Goal: Information Seeking & Learning: Learn about a topic

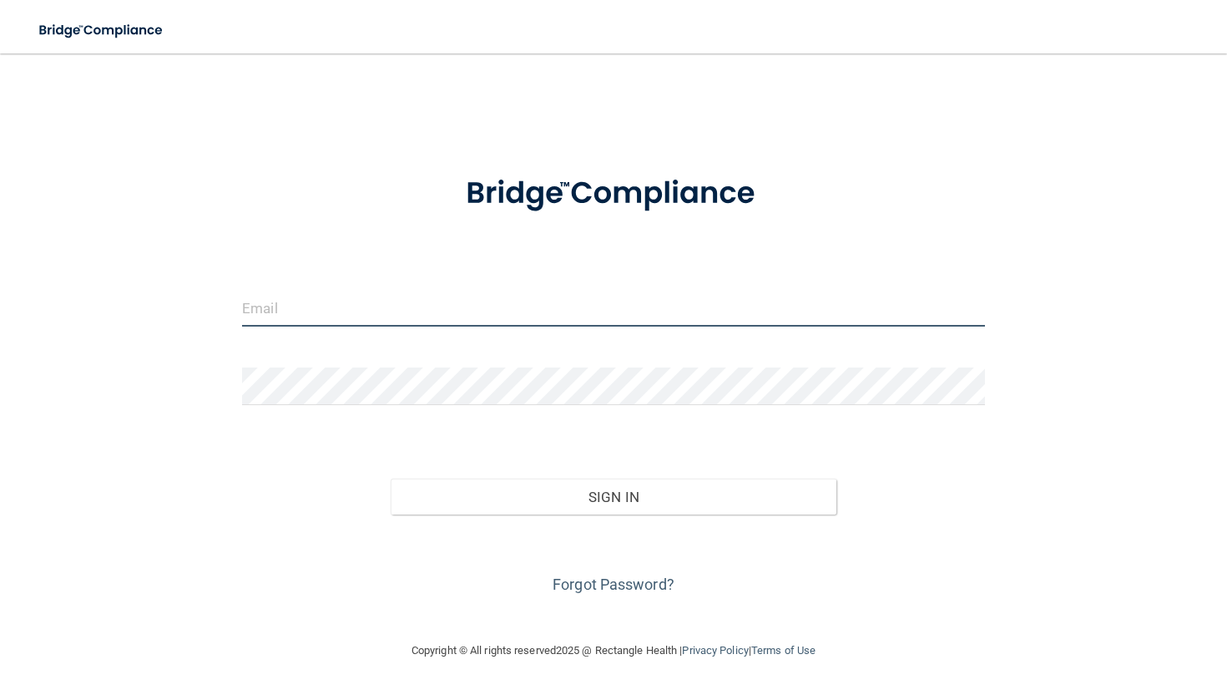
click at [382, 298] on input "email" at bounding box center [613, 308] width 743 height 38
type input "r"
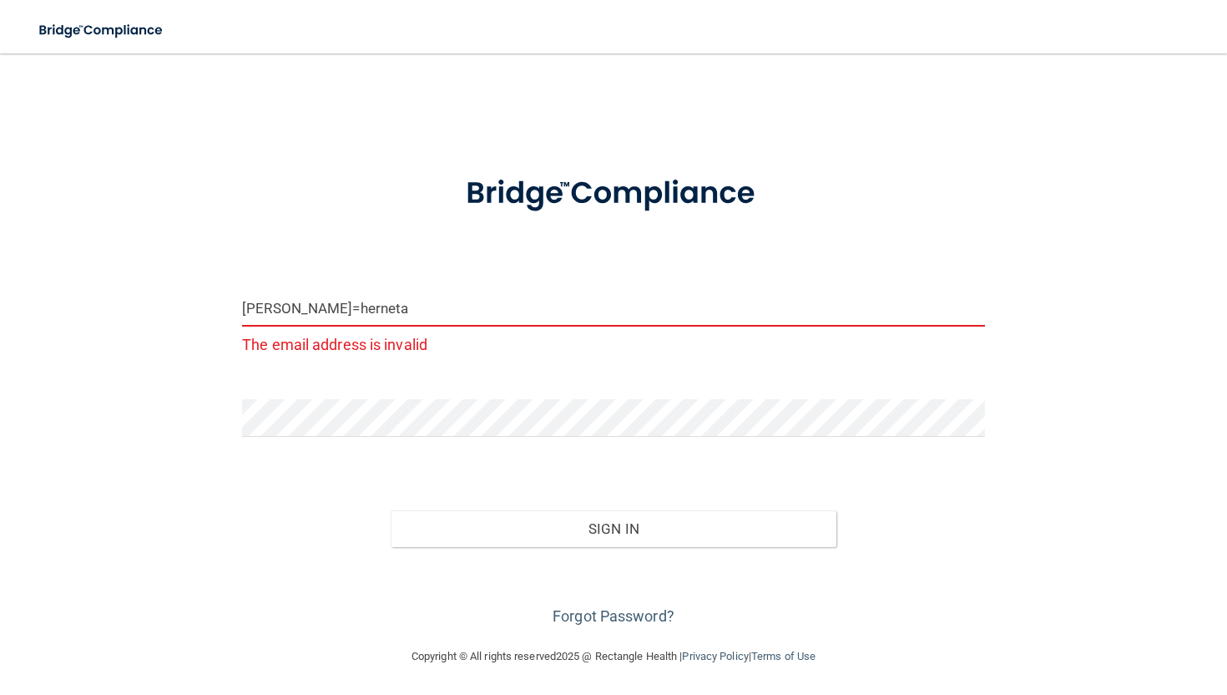
click at [316, 308] on input "rosamaria=herneta" at bounding box center [613, 308] width 743 height 38
click at [396, 297] on input "rosamariaherneta" at bounding box center [613, 308] width 743 height 38
click at [391, 311] on input "rosamariaherneta" at bounding box center [613, 308] width 743 height 38
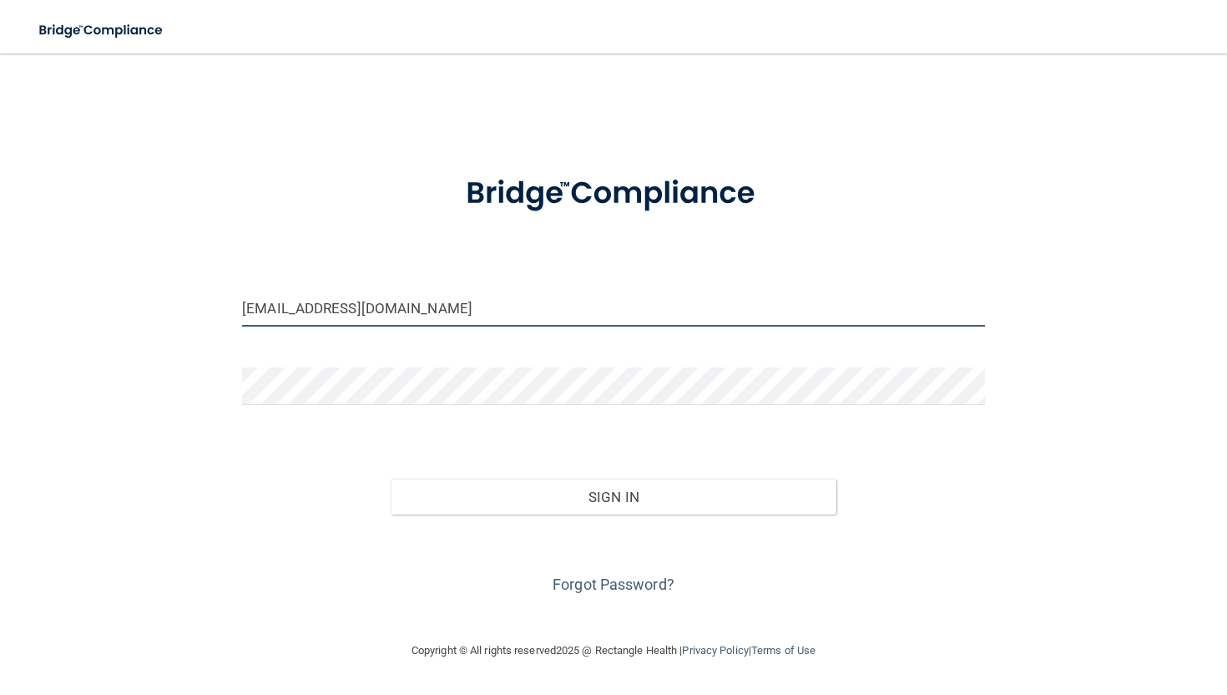
type input "[EMAIL_ADDRESS][DOMAIN_NAME]"
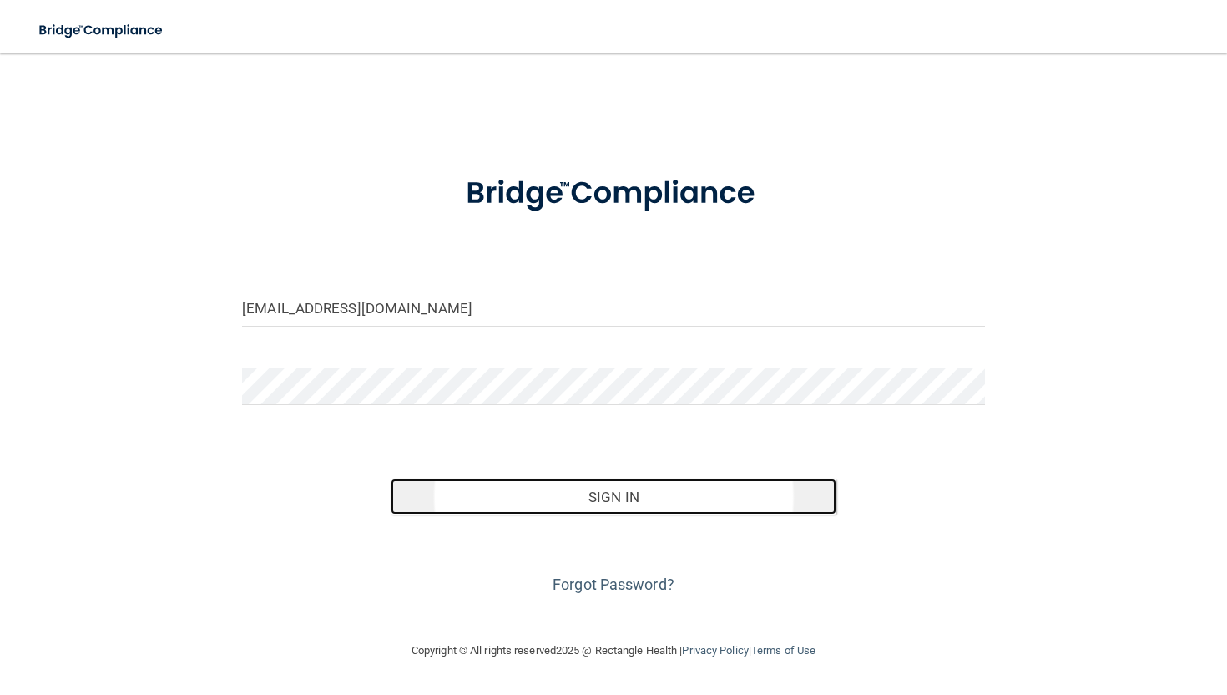
click at [532, 506] on button "Sign In" at bounding box center [614, 496] width 446 height 37
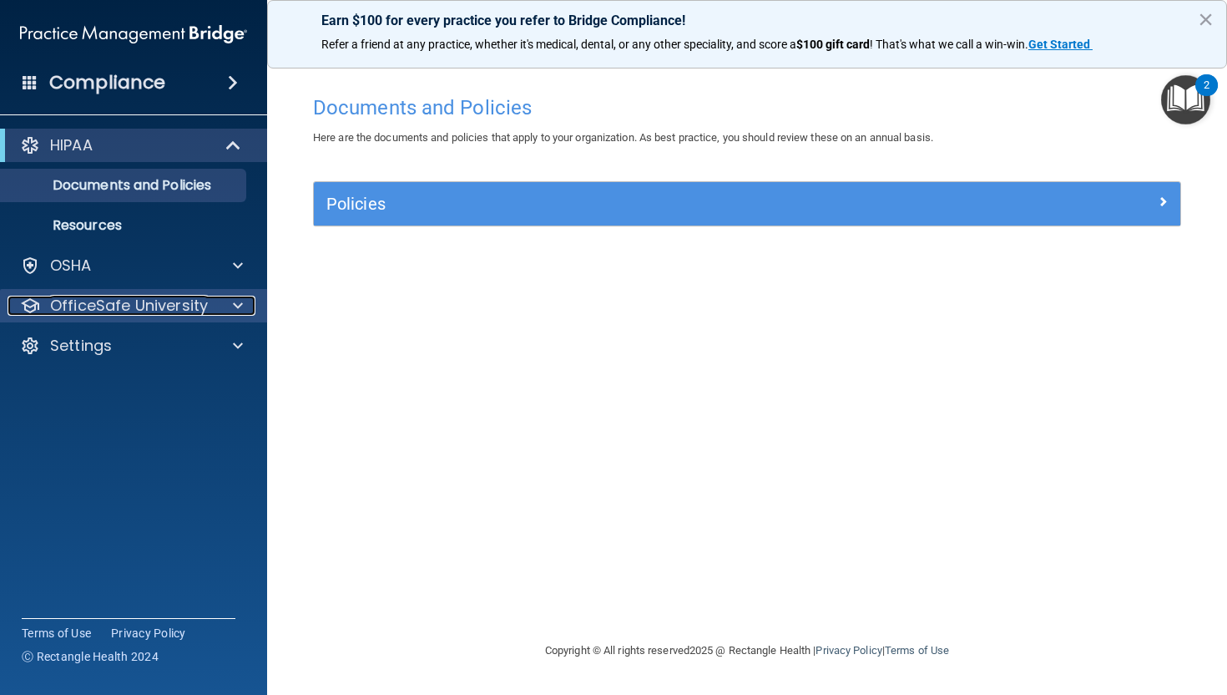
click at [220, 313] on div at bounding box center [236, 306] width 42 height 20
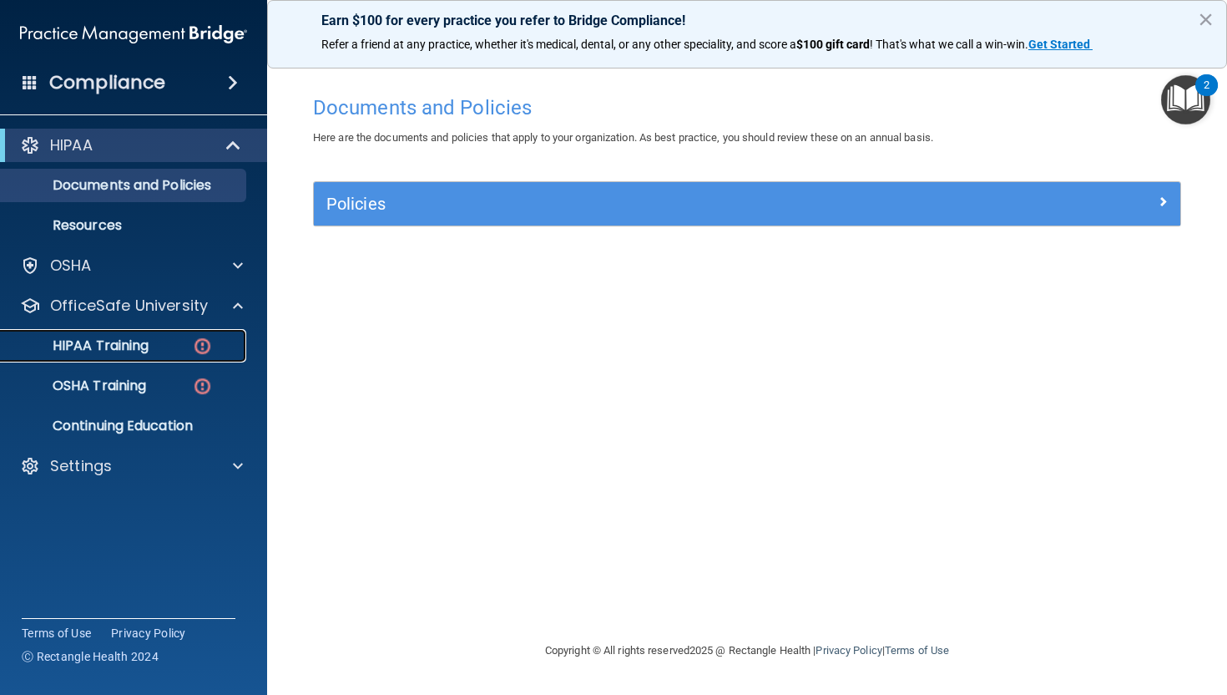
click at [104, 342] on p "HIPAA Training" at bounding box center [80, 345] width 138 height 17
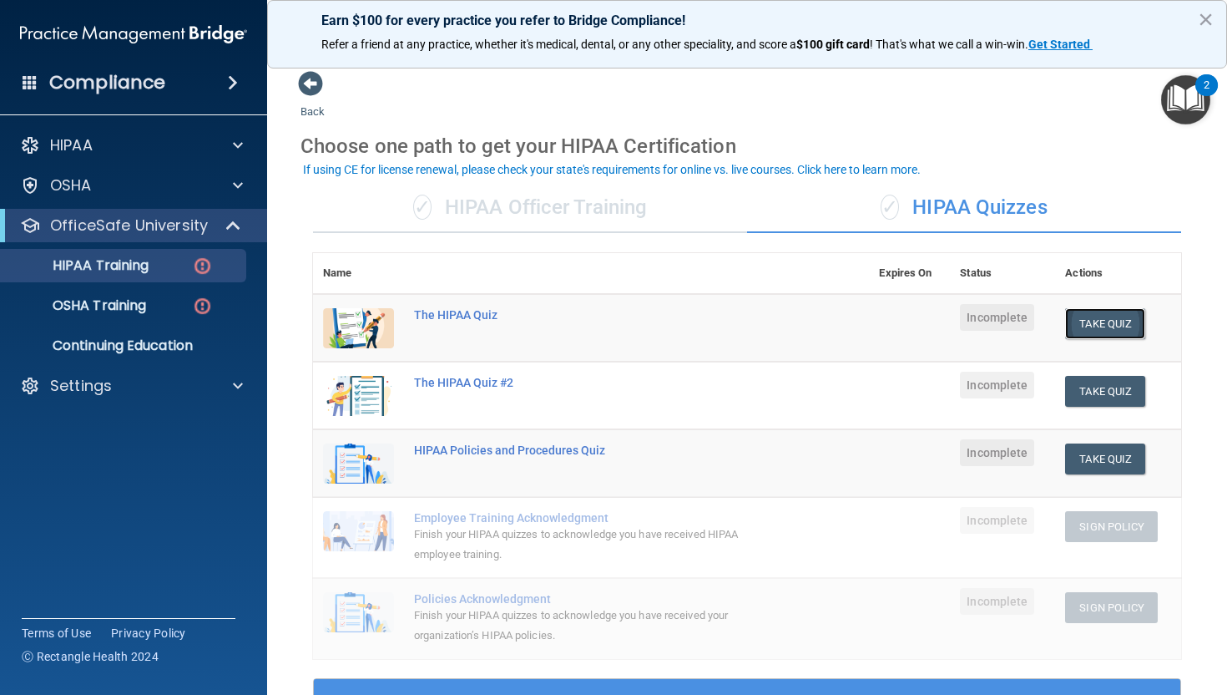
click at [1112, 336] on button "Take Quiz" at bounding box center [1105, 323] width 80 height 31
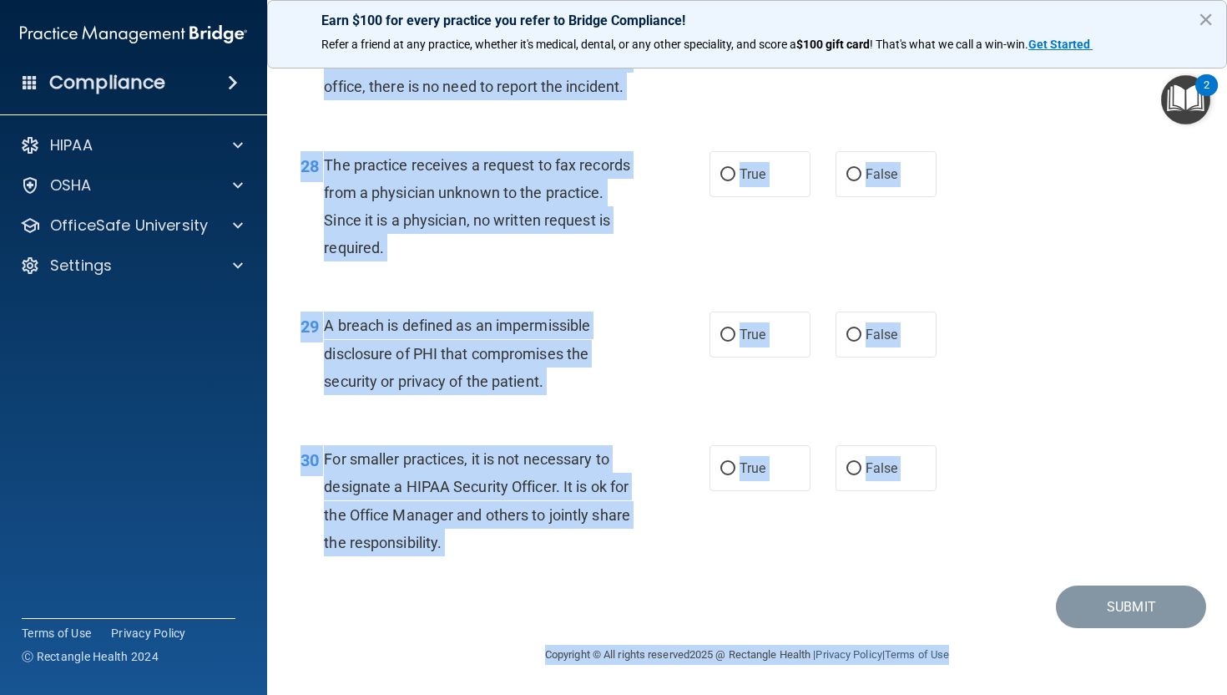
scroll to position [4108, 0]
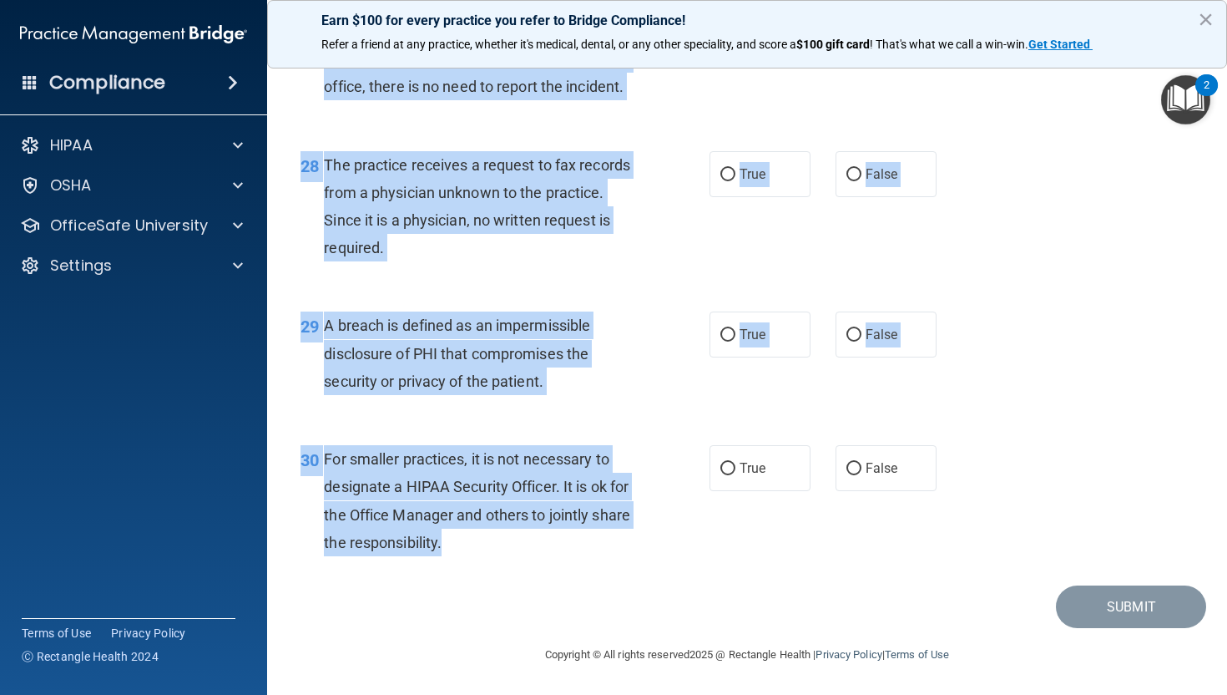
drag, startPoint x: 302, startPoint y: 145, endPoint x: 441, endPoint y: 551, distance: 428.8
copy div "01 Patients who believe that their PHI has been compromised have the right to m…"
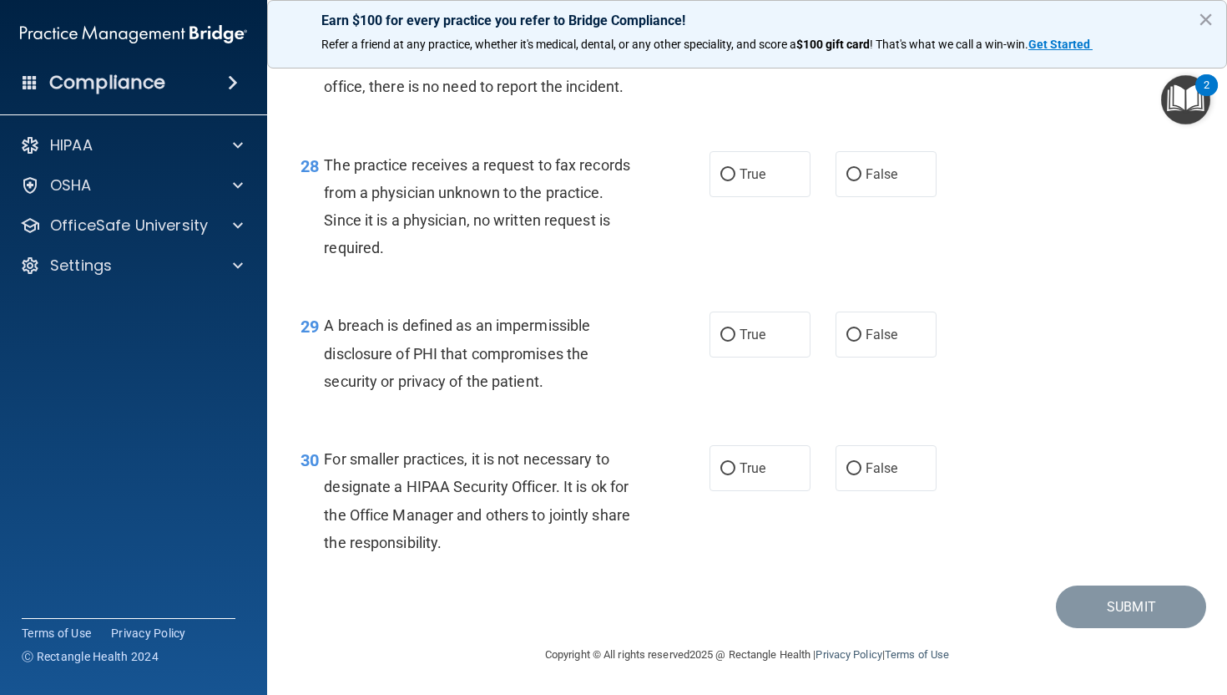
click at [382, 294] on div "29 A breach is defined as an impermissible disclosure of PHI that compromises t…" at bounding box center [747, 358] width 918 height 134
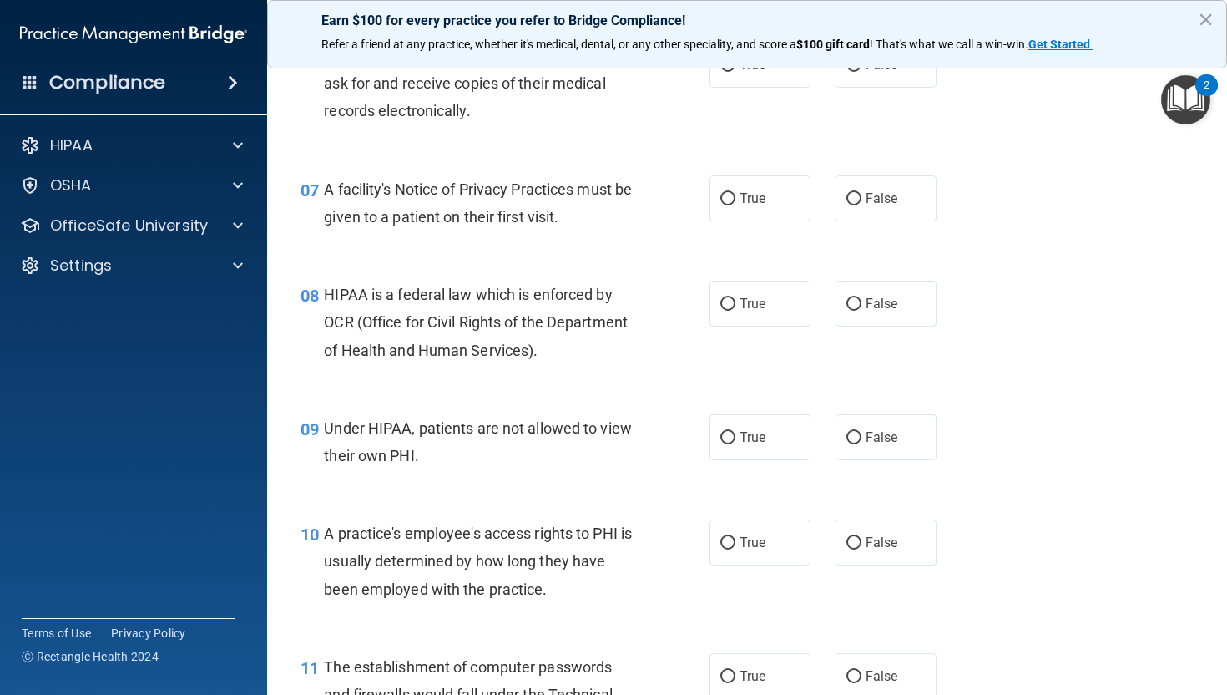
scroll to position [0, 0]
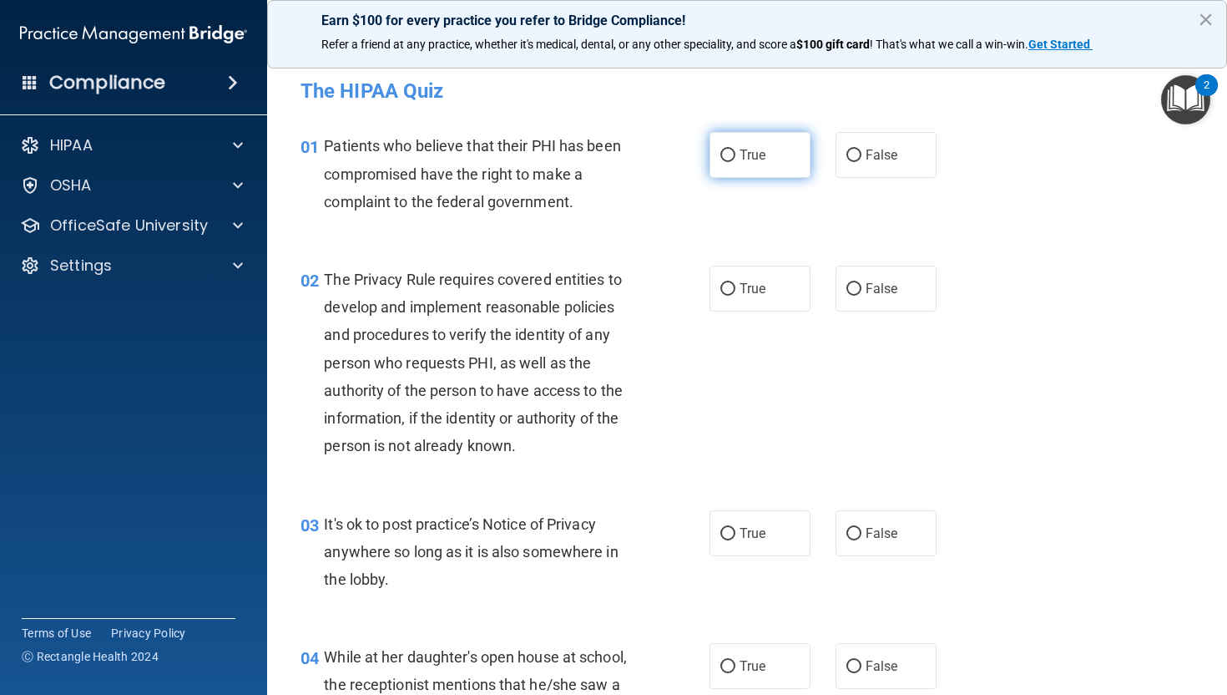
click at [766, 150] on span "True" at bounding box center [753, 155] width 26 height 16
click at [736, 150] on input "True" at bounding box center [728, 155] width 15 height 13
radio input "true"
click at [741, 277] on label "True" at bounding box center [760, 289] width 101 height 46
click at [736, 283] on input "True" at bounding box center [728, 289] width 15 height 13
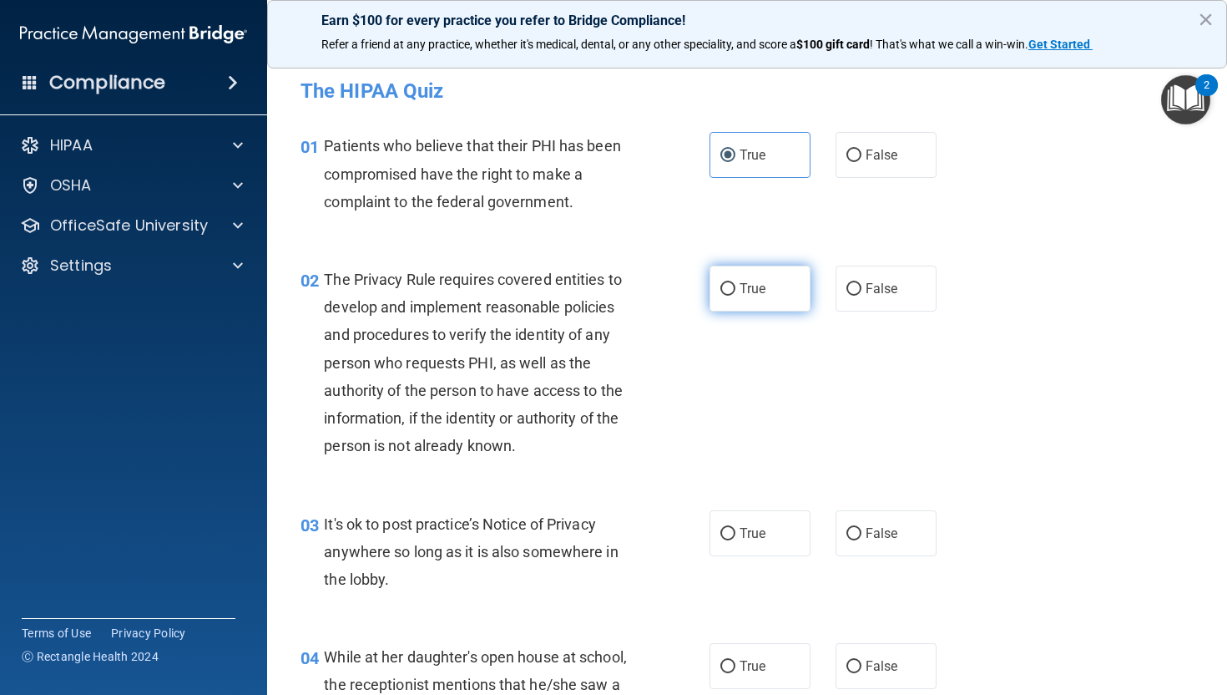
radio input "true"
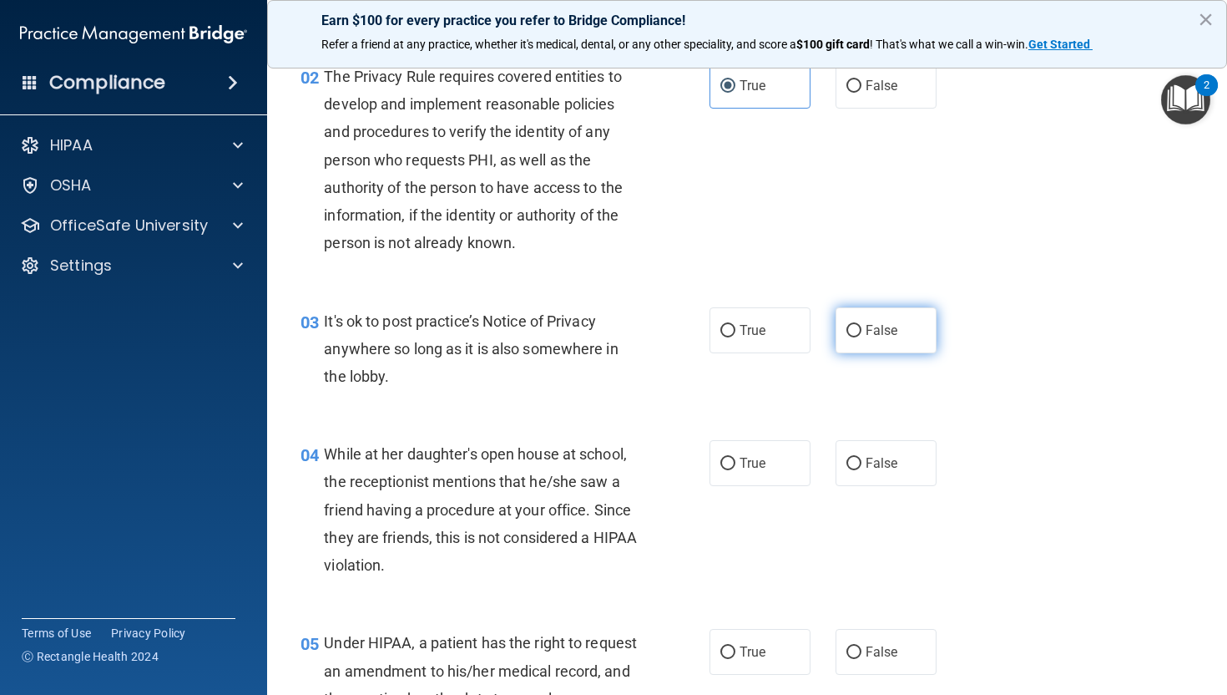
scroll to position [225, 0]
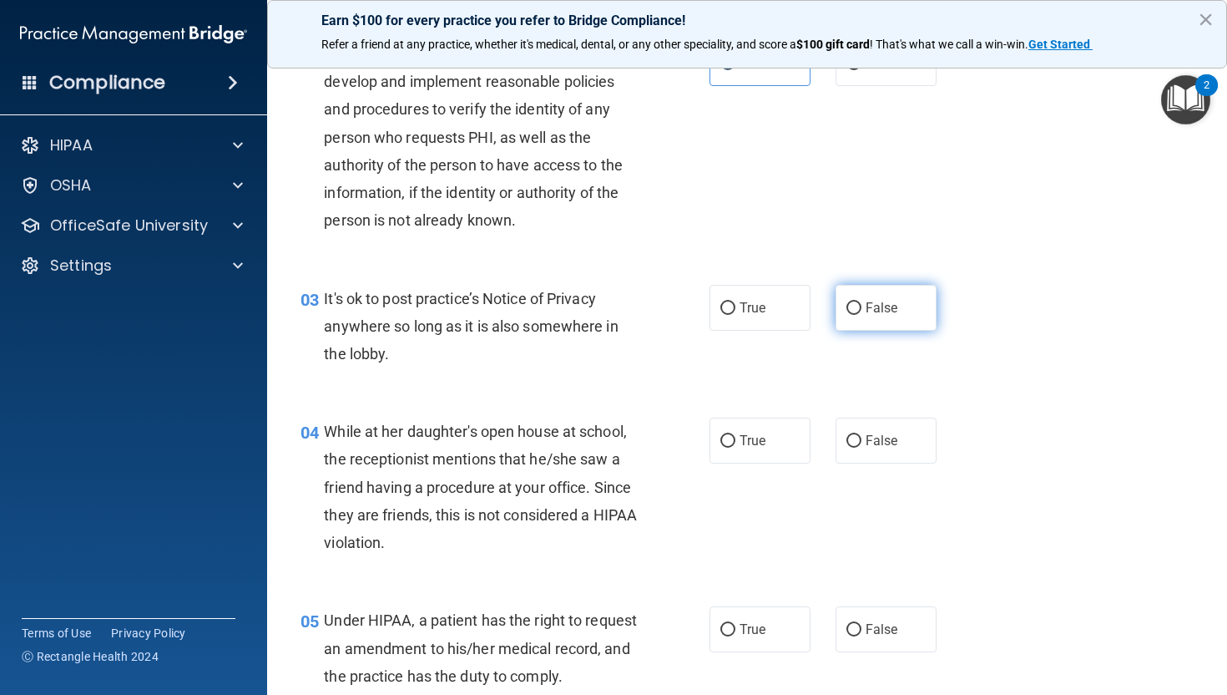
click at [855, 287] on label "False" at bounding box center [886, 308] width 101 height 46
click at [855, 302] on input "False" at bounding box center [854, 308] width 15 height 13
radio input "true"
click at [876, 454] on label "False" at bounding box center [886, 440] width 101 height 46
click at [862, 448] on input "False" at bounding box center [854, 441] width 15 height 13
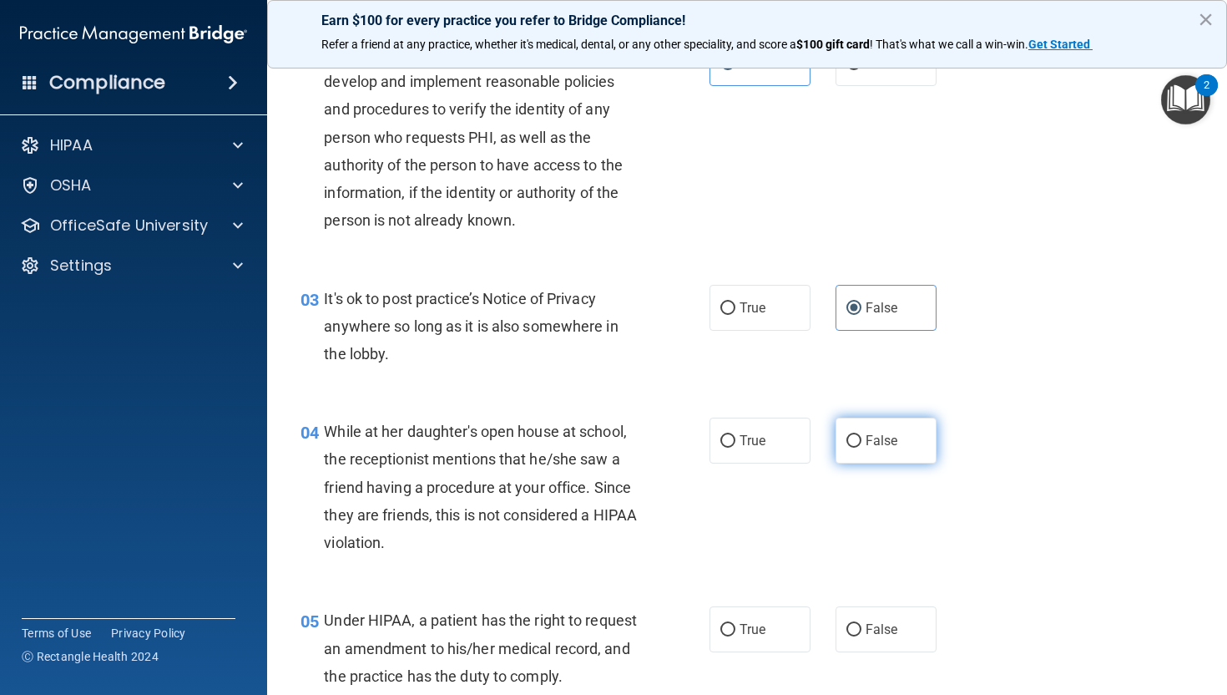
radio input "true"
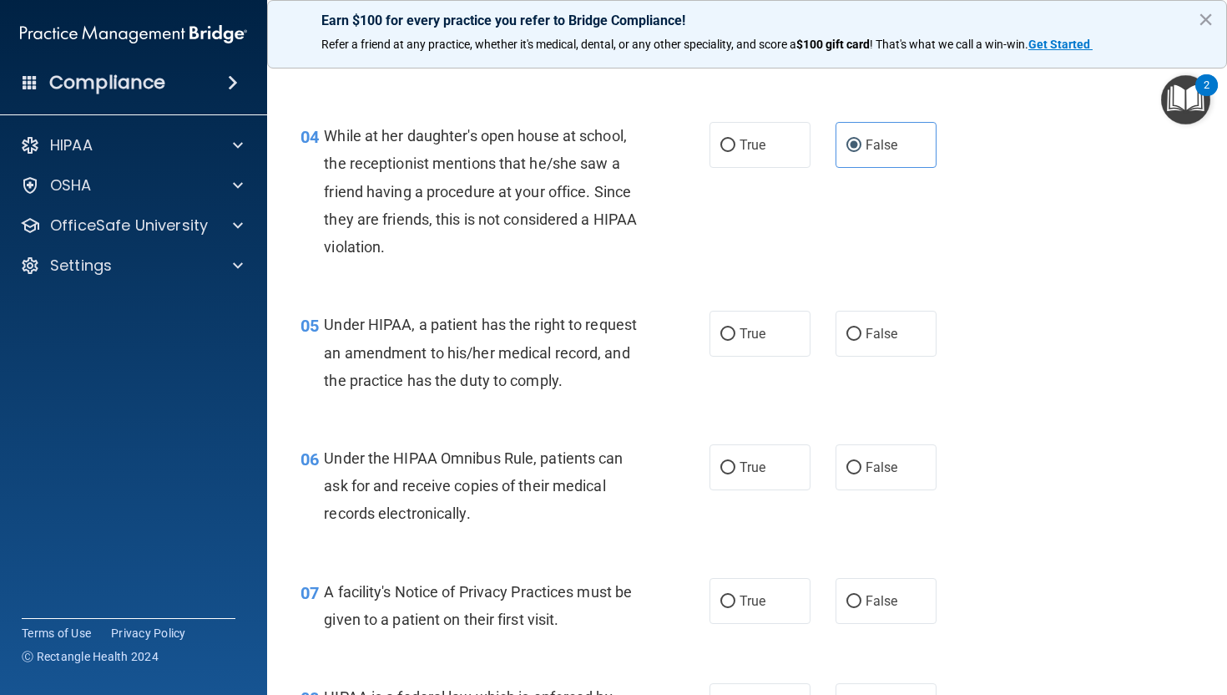
scroll to position [532, 0]
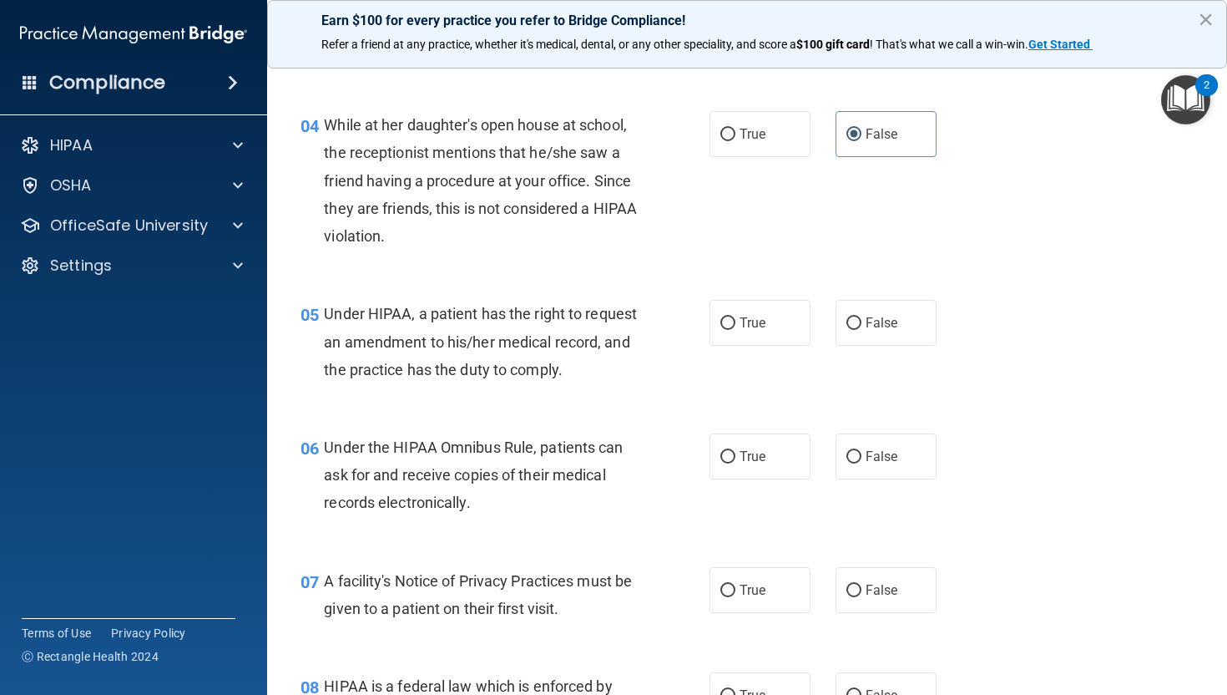
click at [871, 298] on div "05 Under HIPAA, a patient has the right to request an amendment to his/her medi…" at bounding box center [747, 346] width 918 height 134
click at [871, 326] on span "False" at bounding box center [882, 323] width 33 height 16
click at [862, 326] on input "False" at bounding box center [854, 323] width 15 height 13
radio input "true"
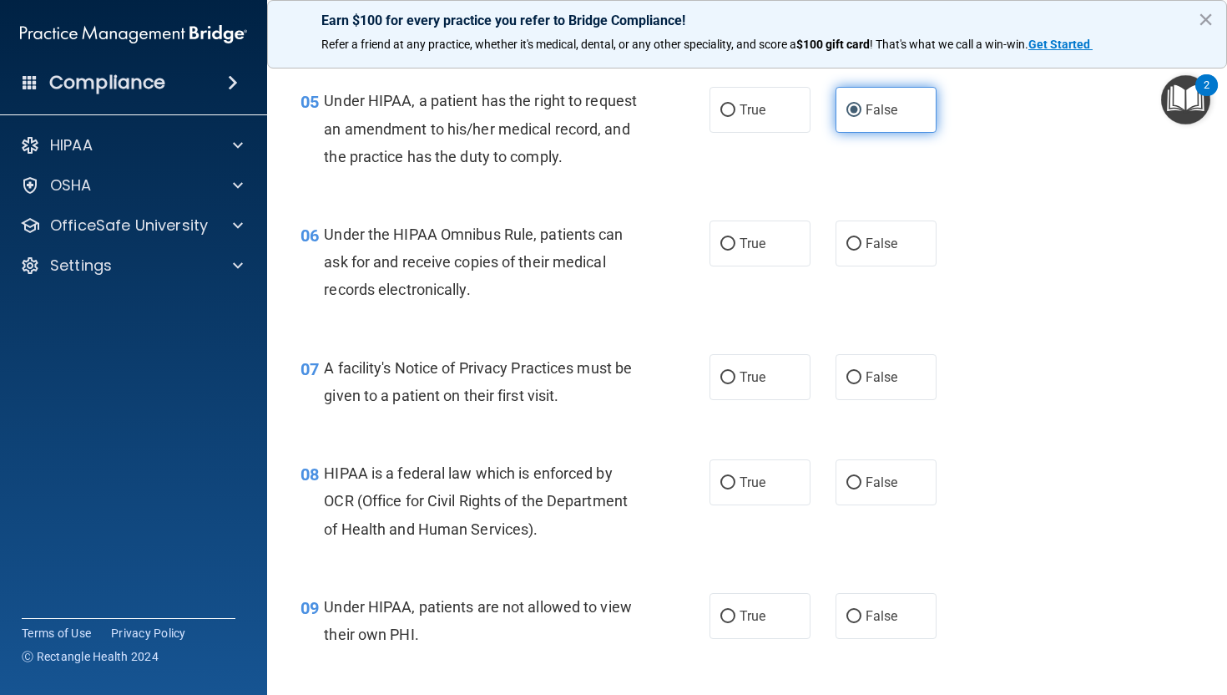
scroll to position [756, 0]
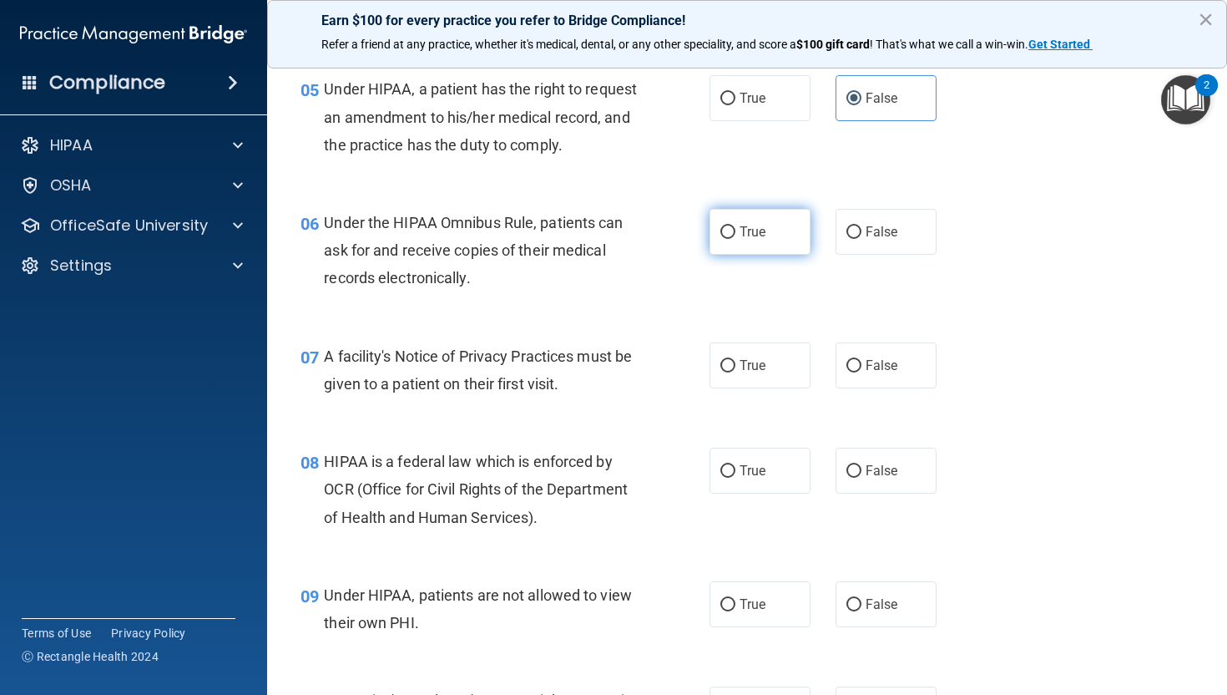
click at [743, 240] on span "True" at bounding box center [753, 232] width 26 height 16
click at [736, 239] on input "True" at bounding box center [728, 232] width 15 height 13
radio input "true"
click at [749, 373] on span "True" at bounding box center [753, 365] width 26 height 16
click at [736, 372] on input "True" at bounding box center [728, 366] width 15 height 13
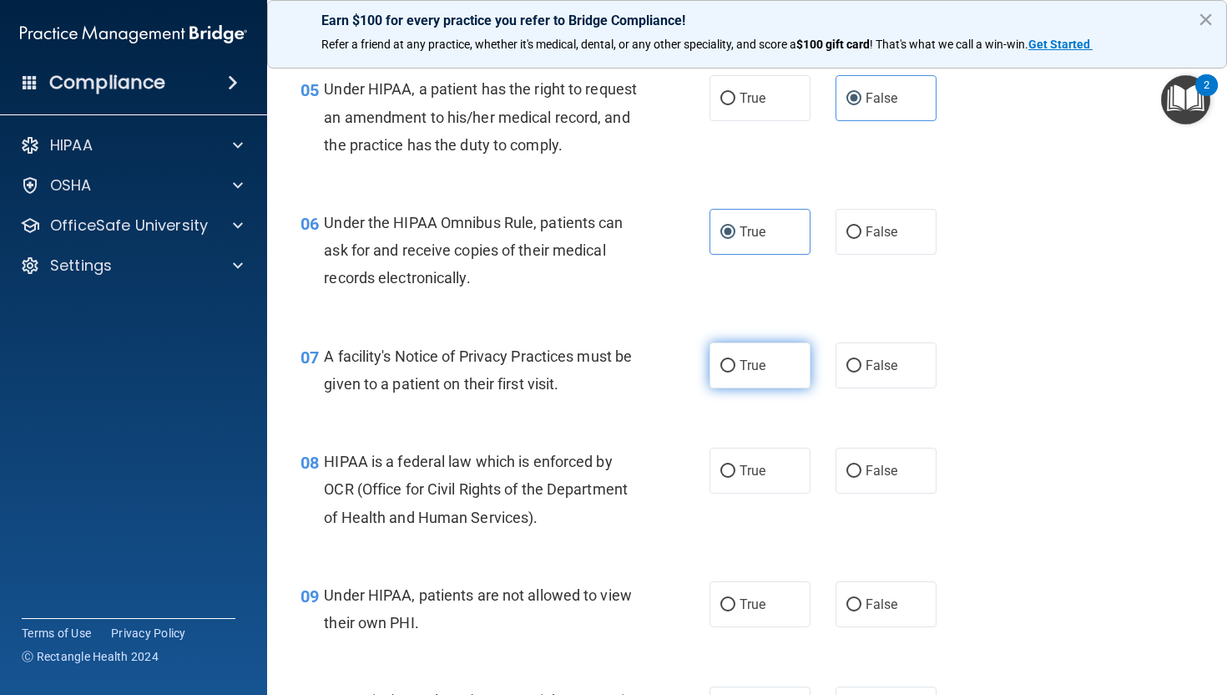
radio input "true"
click at [737, 486] on label "True" at bounding box center [760, 471] width 101 height 46
click at [736, 478] on input "True" at bounding box center [728, 471] width 15 height 13
radio input "true"
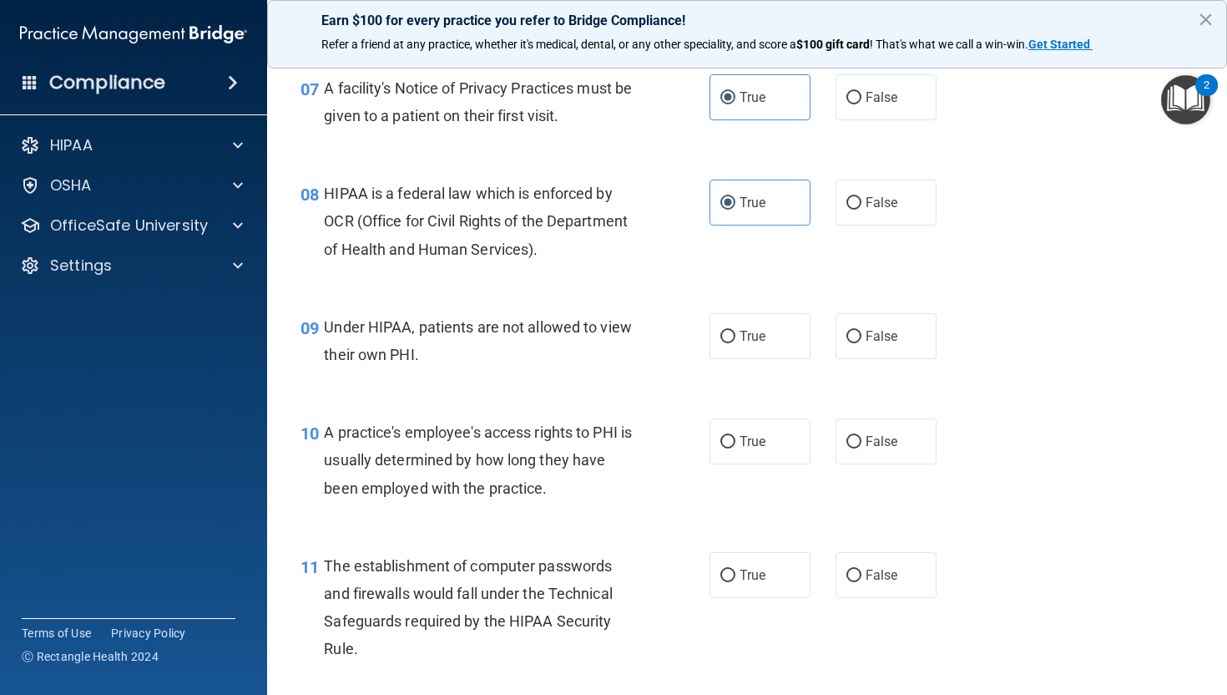
scroll to position [1098, 0]
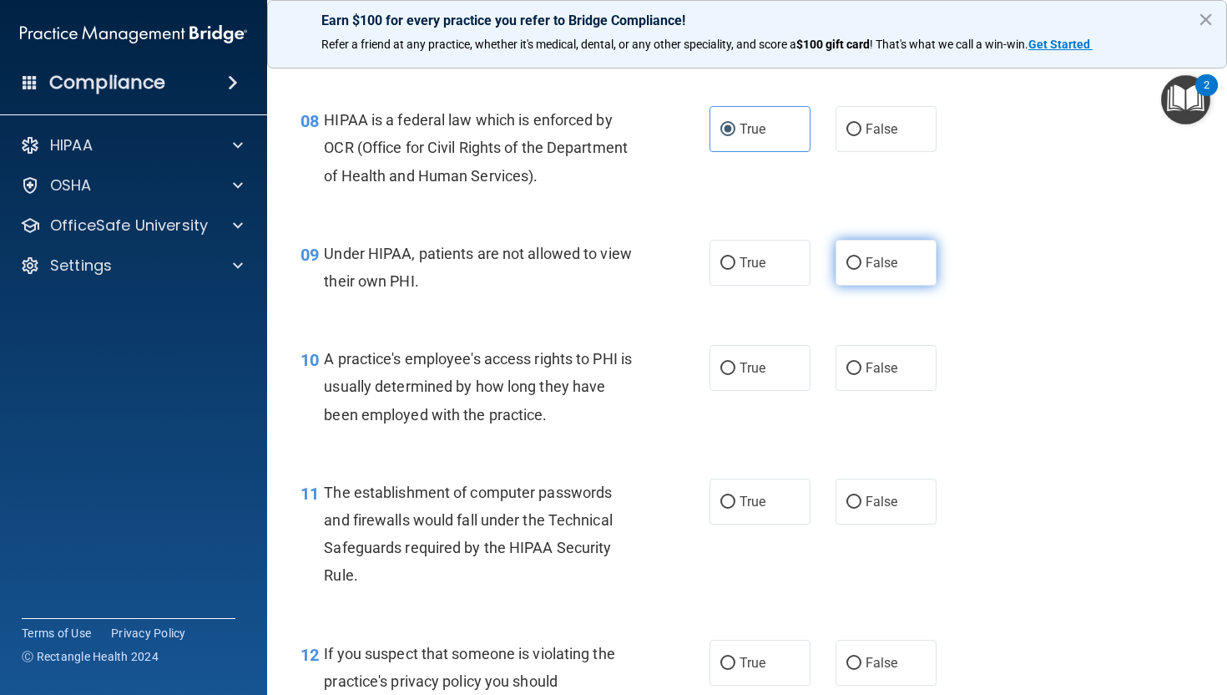
click at [910, 286] on label "False" at bounding box center [886, 263] width 101 height 46
click at [862, 270] on input "False" at bounding box center [854, 263] width 15 height 13
radio input "true"
click at [881, 376] on span "False" at bounding box center [882, 368] width 33 height 16
click at [862, 375] on input "False" at bounding box center [854, 368] width 15 height 13
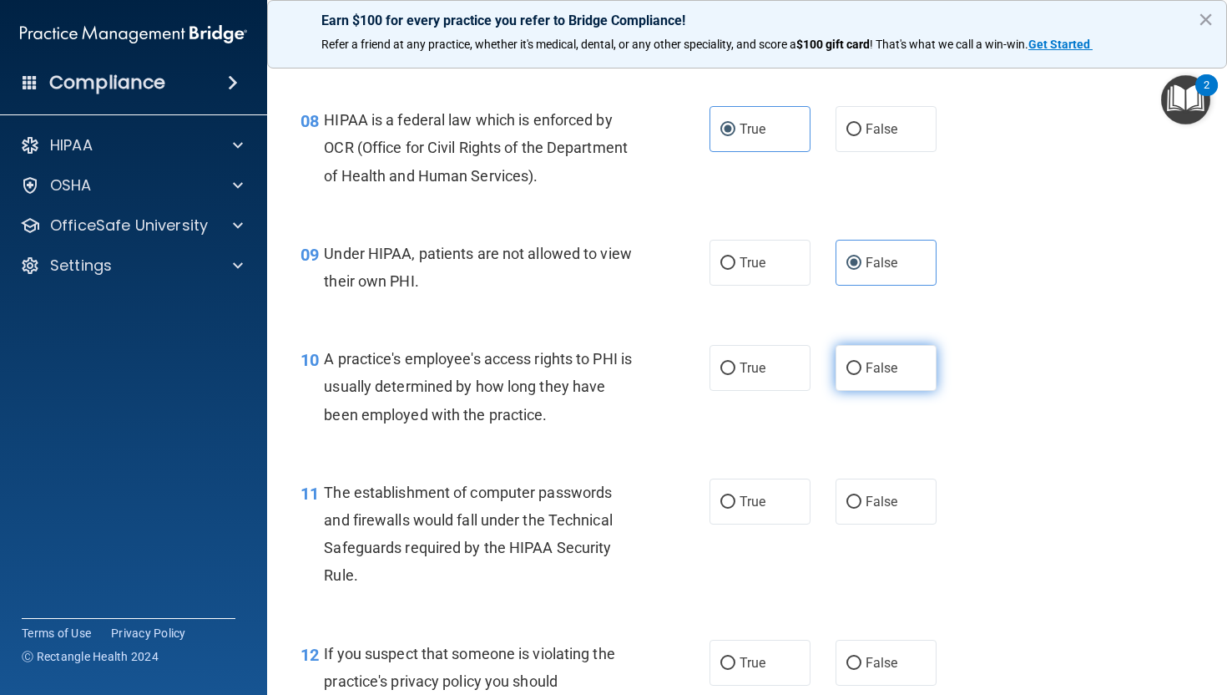
radio input "true"
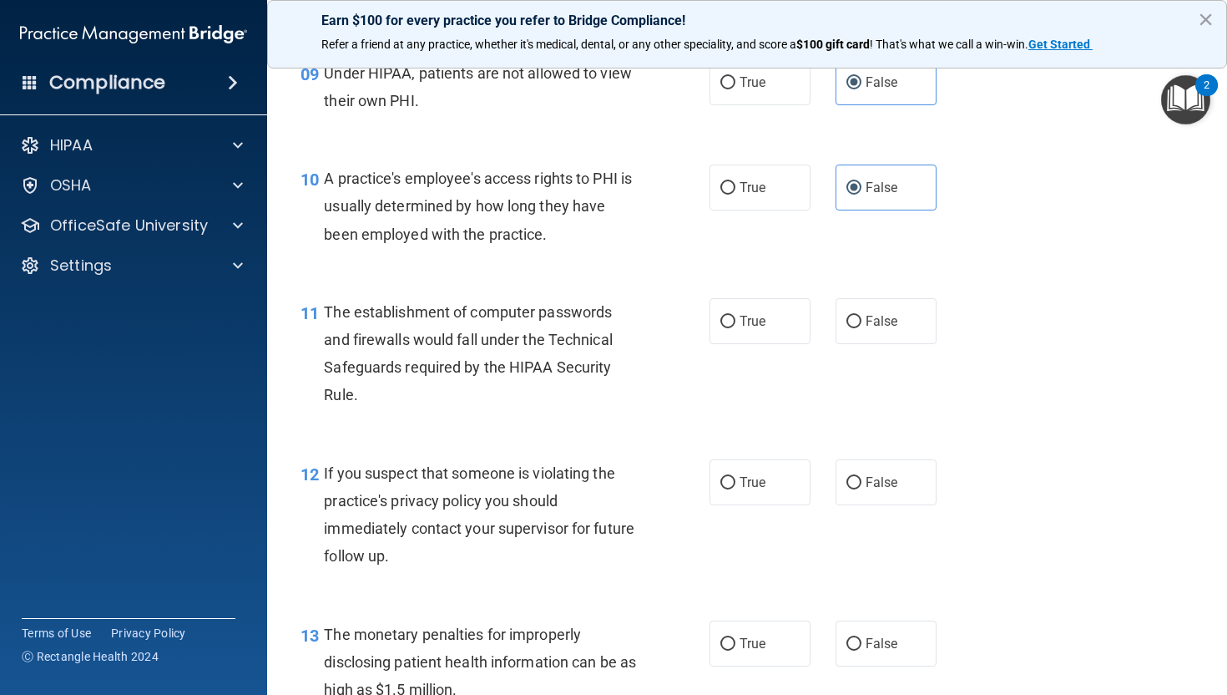
scroll to position [1322, 0]
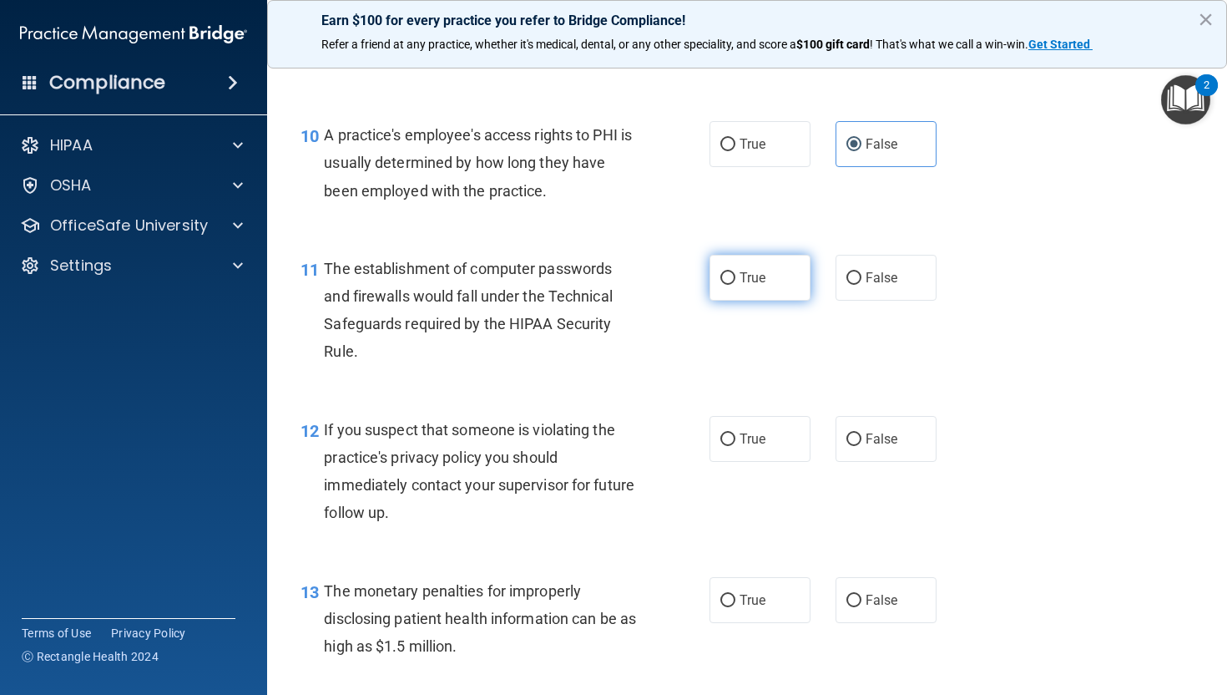
click at [740, 286] on span "True" at bounding box center [753, 278] width 26 height 16
click at [736, 285] on input "True" at bounding box center [728, 278] width 15 height 13
radio input "true"
click at [743, 447] on span "True" at bounding box center [753, 439] width 26 height 16
click at [736, 446] on input "True" at bounding box center [728, 439] width 15 height 13
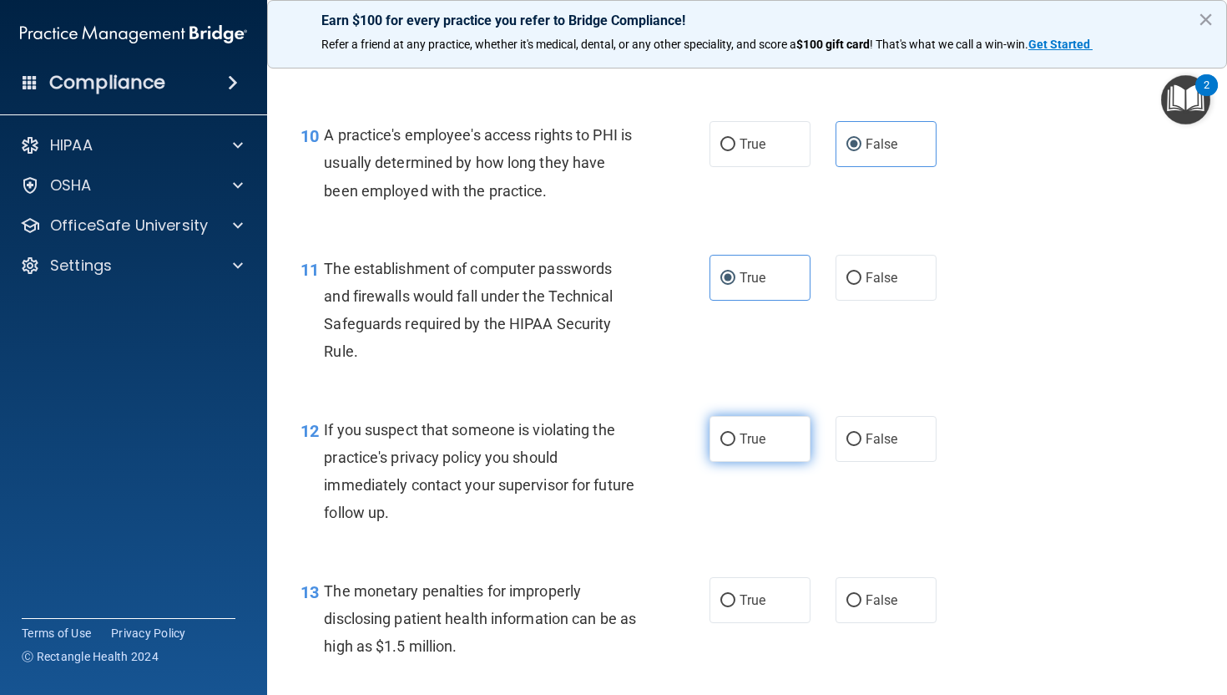
radio input "true"
click at [757, 623] on label "True" at bounding box center [760, 600] width 101 height 46
click at [736, 607] on input "True" at bounding box center [728, 601] width 15 height 13
radio input "true"
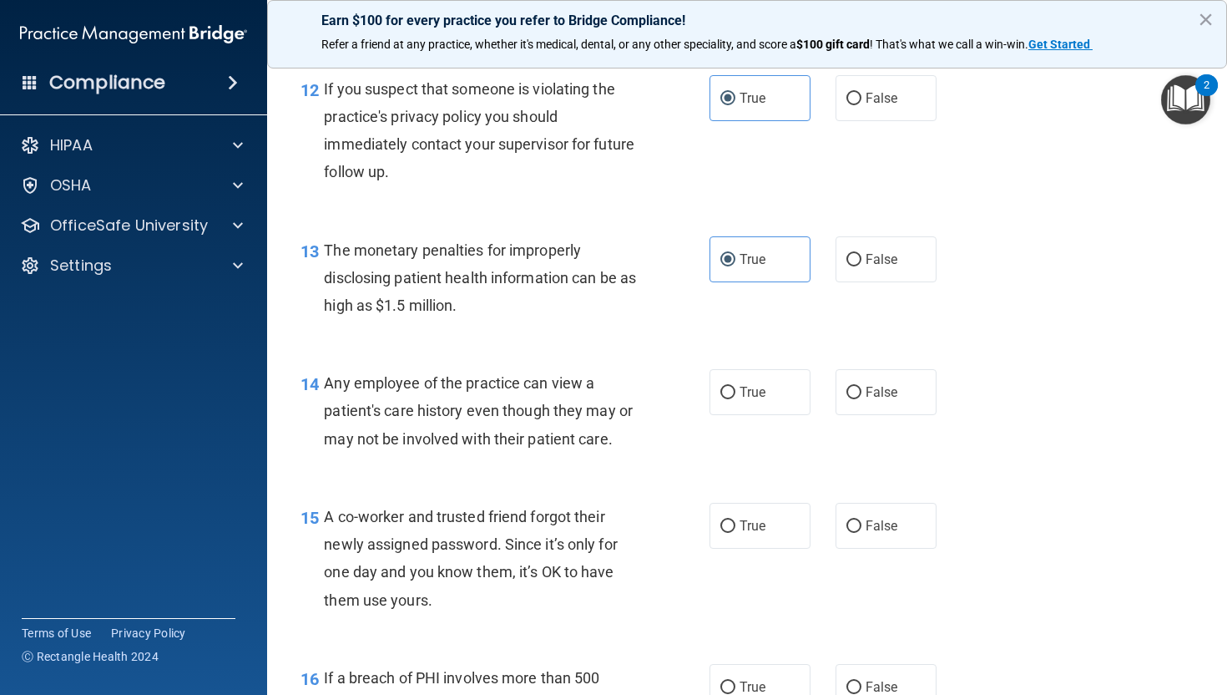
scroll to position [1677, 0]
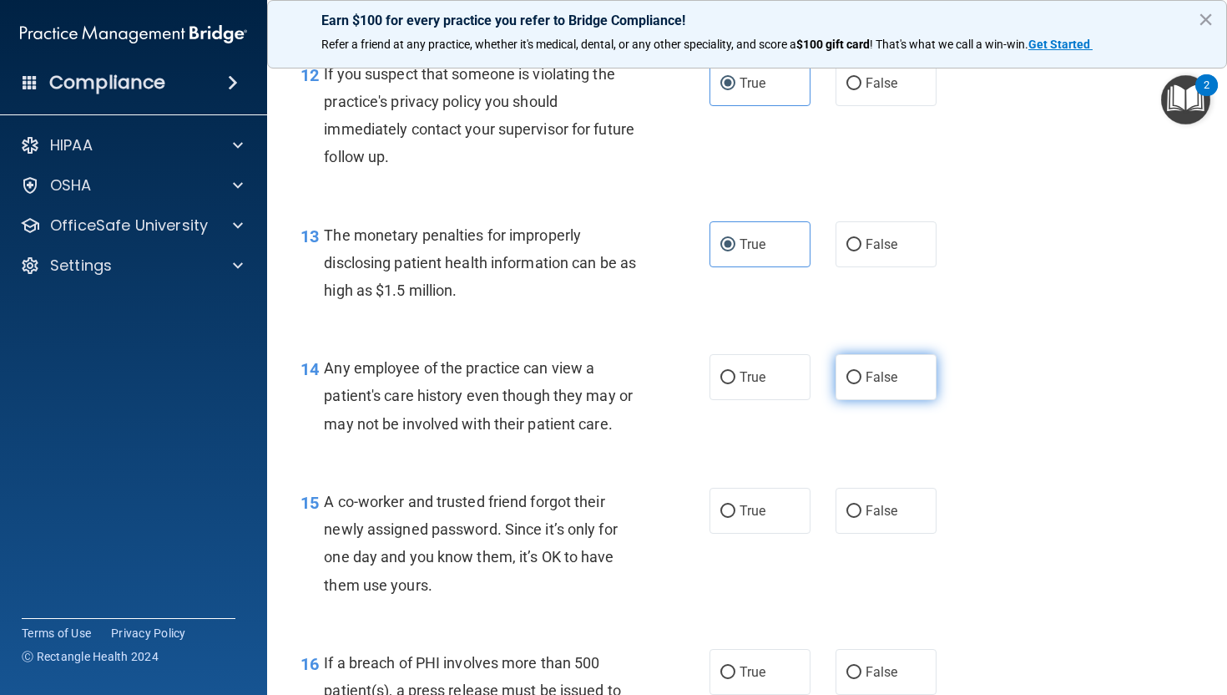
click at [872, 385] on label "False" at bounding box center [886, 377] width 101 height 46
click at [862, 384] on input "False" at bounding box center [854, 378] width 15 height 13
radio input "true"
click at [888, 516] on label "False" at bounding box center [886, 511] width 101 height 46
click at [862, 516] on input "False" at bounding box center [854, 511] width 15 height 13
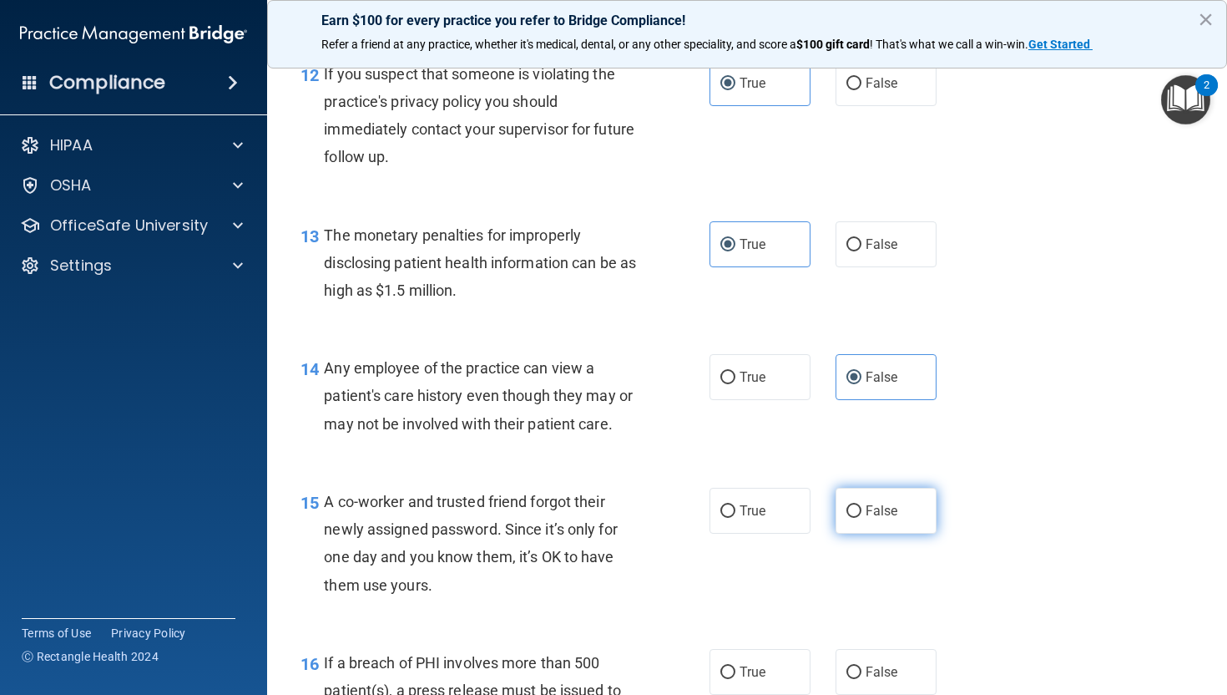
radio input "true"
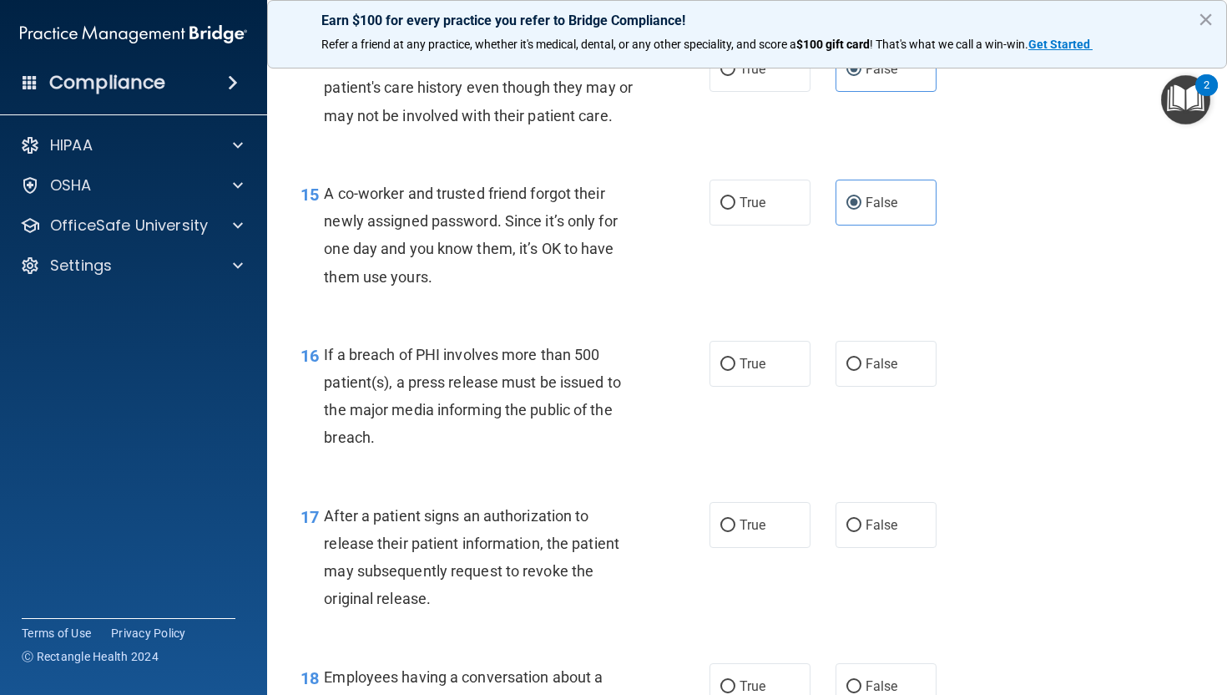
scroll to position [2006, 0]
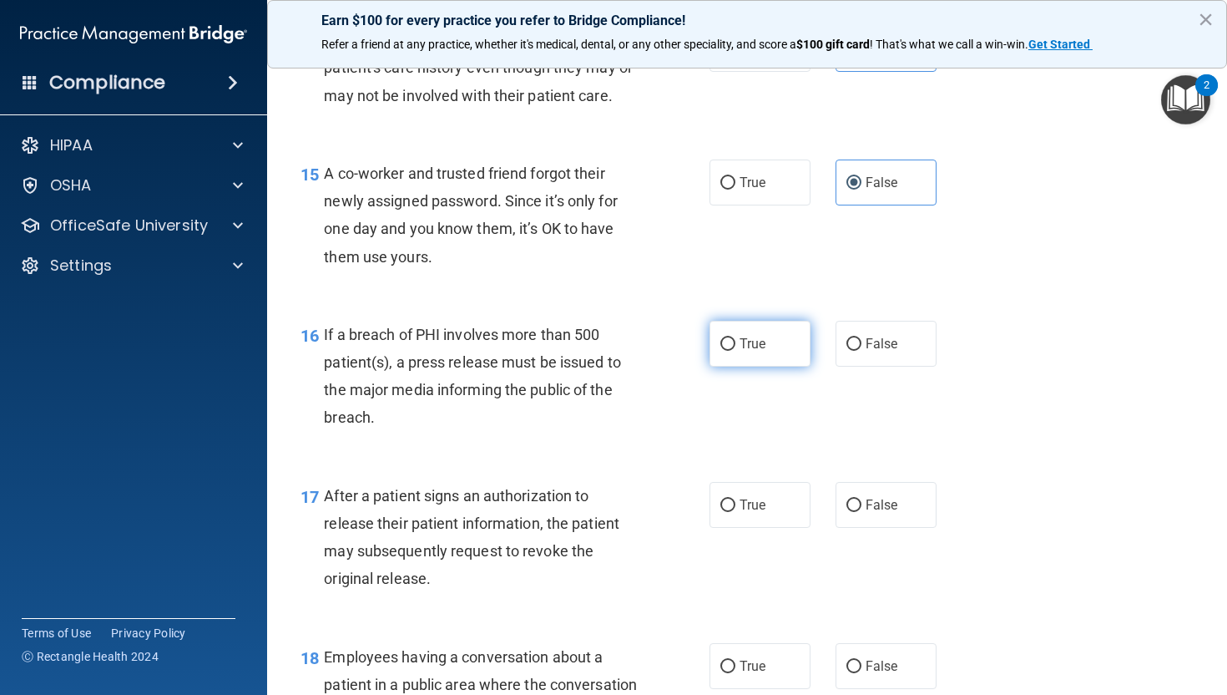
click at [724, 351] on input "True" at bounding box center [728, 344] width 15 height 13
radio input "true"
click at [754, 528] on label "True" at bounding box center [760, 505] width 101 height 46
click at [736, 512] on input "True" at bounding box center [728, 505] width 15 height 13
radio input "true"
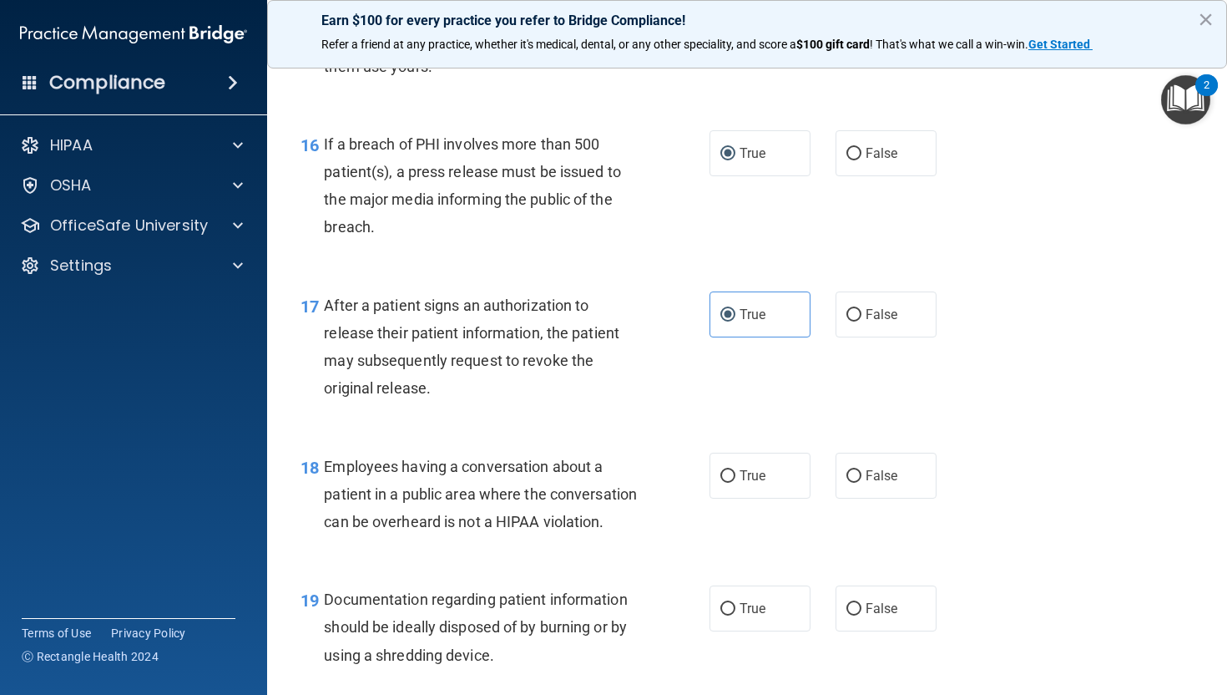
scroll to position [2199, 0]
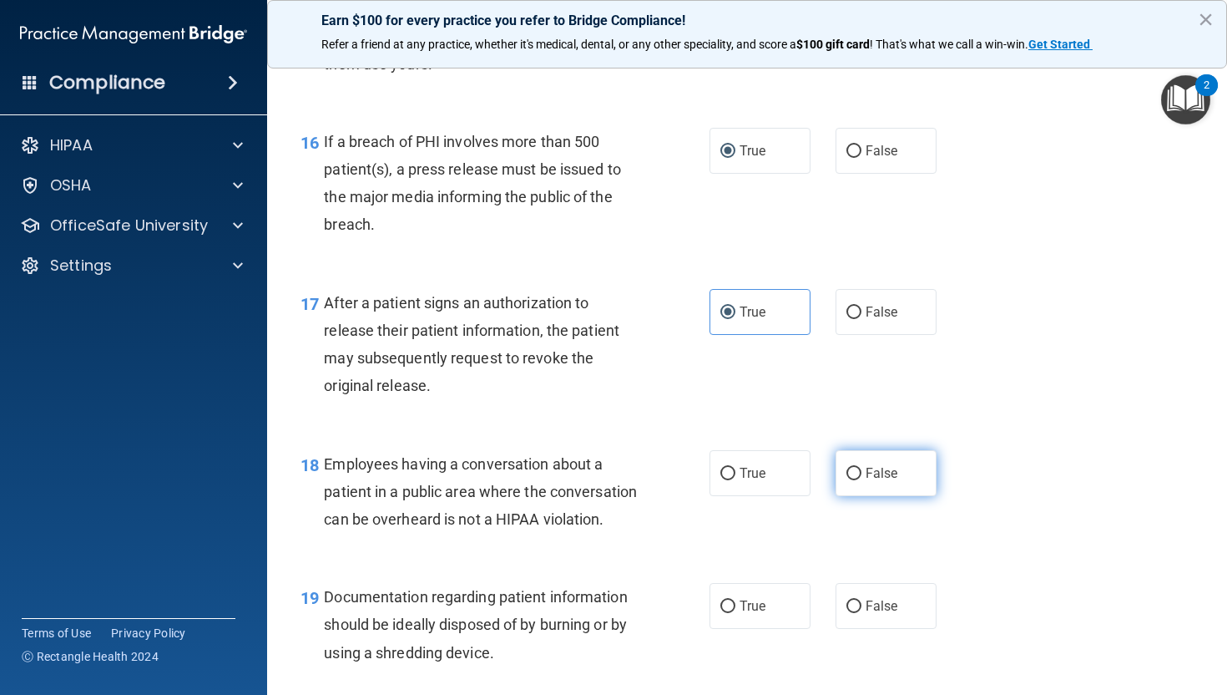
click at [874, 481] on span "False" at bounding box center [882, 473] width 33 height 16
click at [862, 480] on input "False" at bounding box center [854, 474] width 15 height 13
radio input "true"
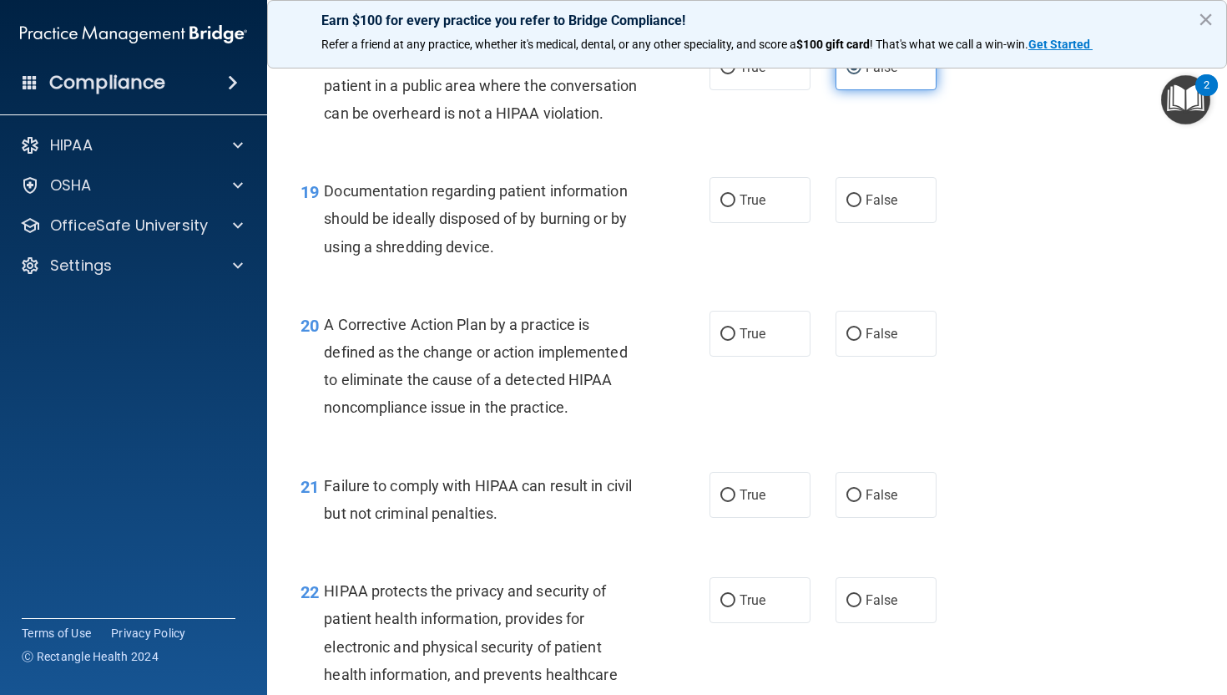
scroll to position [2674, 0]
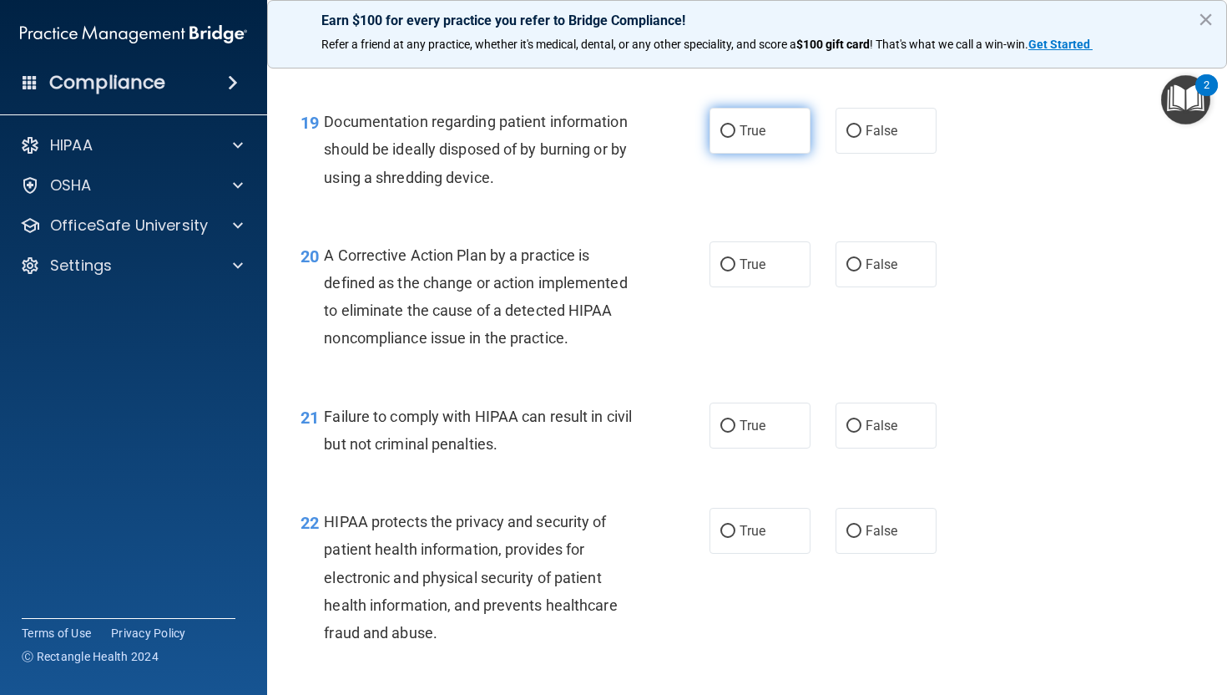
click at [778, 154] on label "True" at bounding box center [760, 131] width 101 height 46
click at [736, 138] on input "True" at bounding box center [728, 131] width 15 height 13
radio input "true"
click at [754, 272] on span "True" at bounding box center [753, 264] width 26 height 16
click at [736, 271] on input "True" at bounding box center [728, 265] width 15 height 13
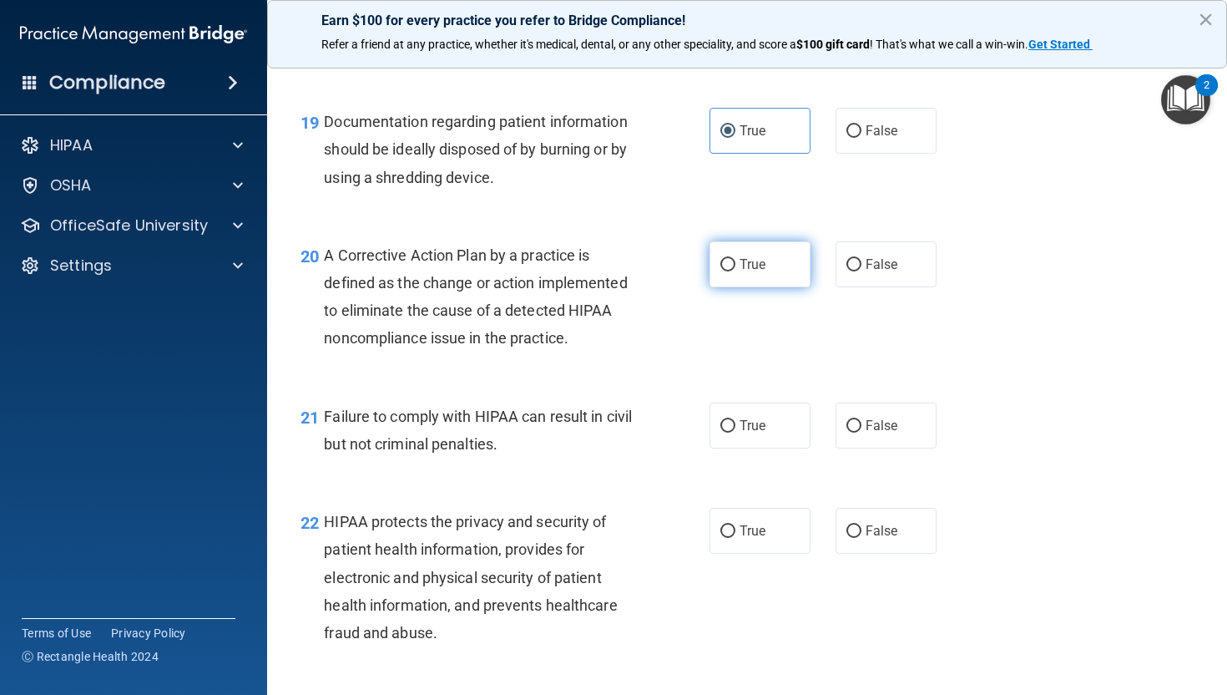
radio input "true"
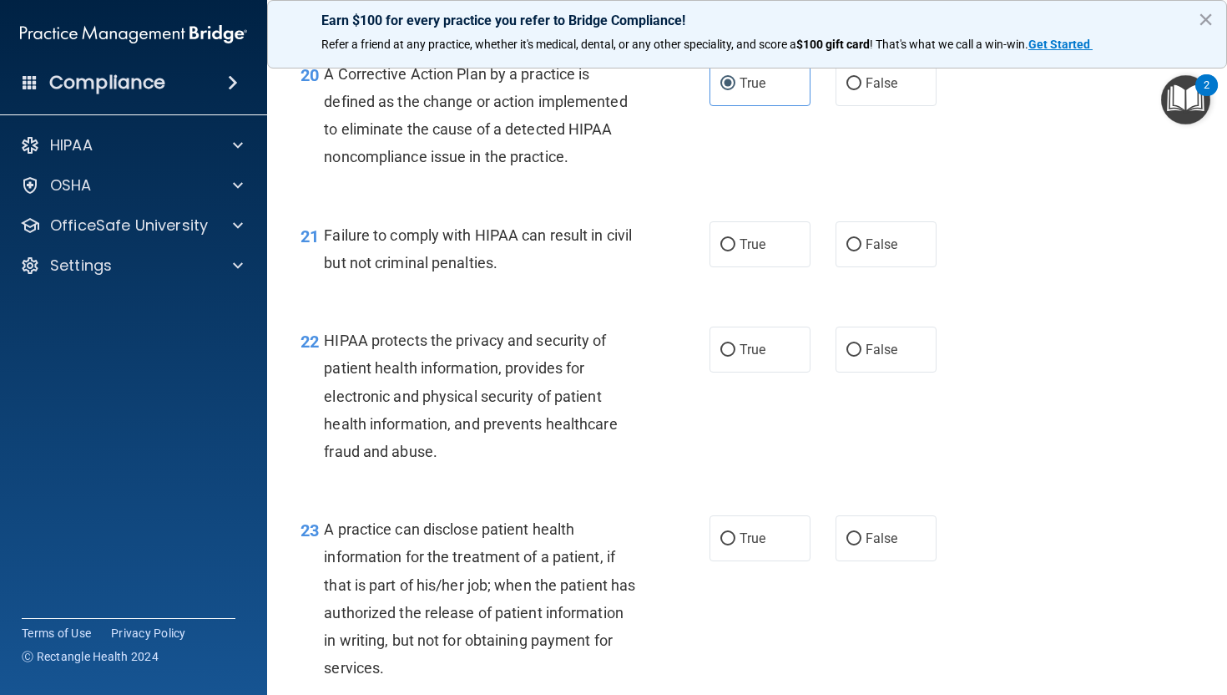
scroll to position [2857, 0]
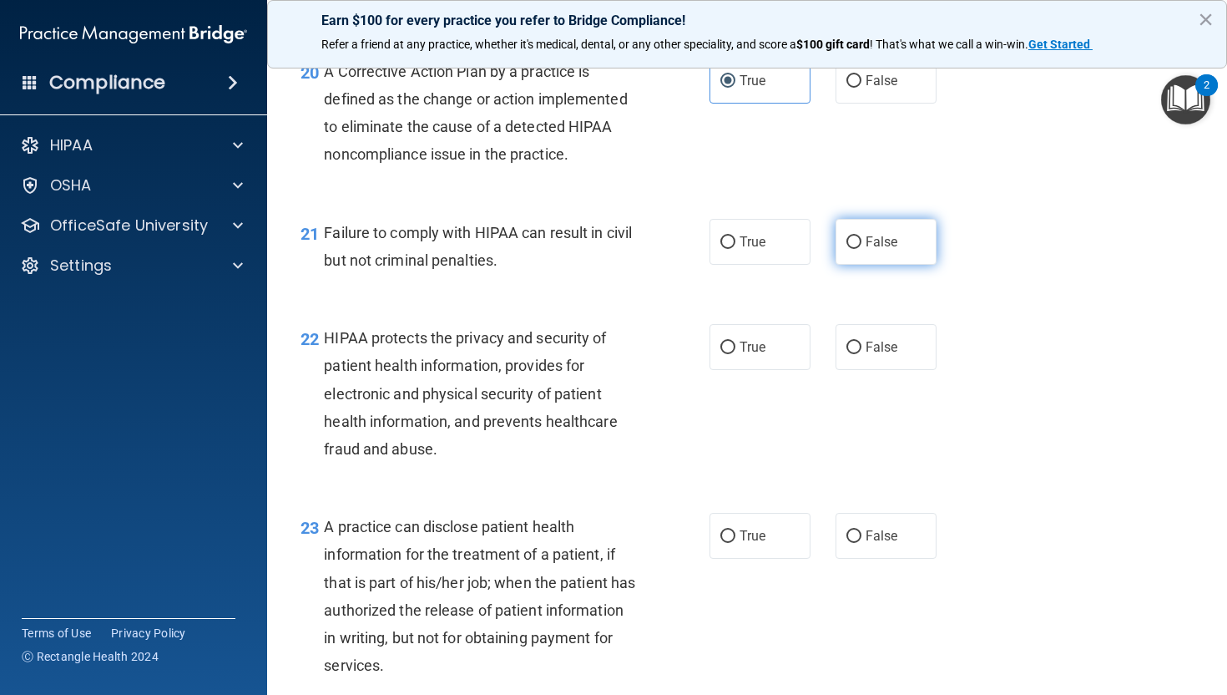
click at [900, 265] on label "False" at bounding box center [886, 242] width 101 height 46
click at [862, 249] on input "False" at bounding box center [854, 242] width 15 height 13
radio input "true"
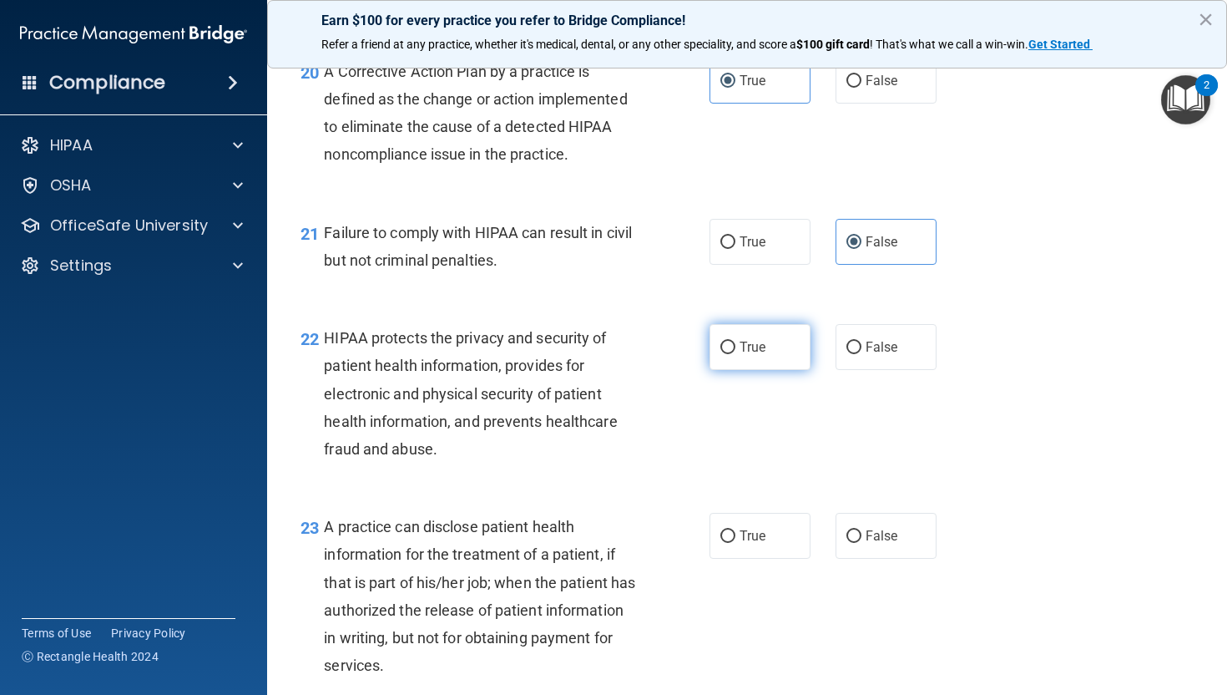
click at [773, 370] on label "True" at bounding box center [760, 347] width 101 height 46
click at [736, 354] on input "True" at bounding box center [728, 348] width 15 height 13
radio input "true"
click at [878, 544] on span "False" at bounding box center [882, 536] width 33 height 16
click at [862, 543] on input "False" at bounding box center [854, 536] width 15 height 13
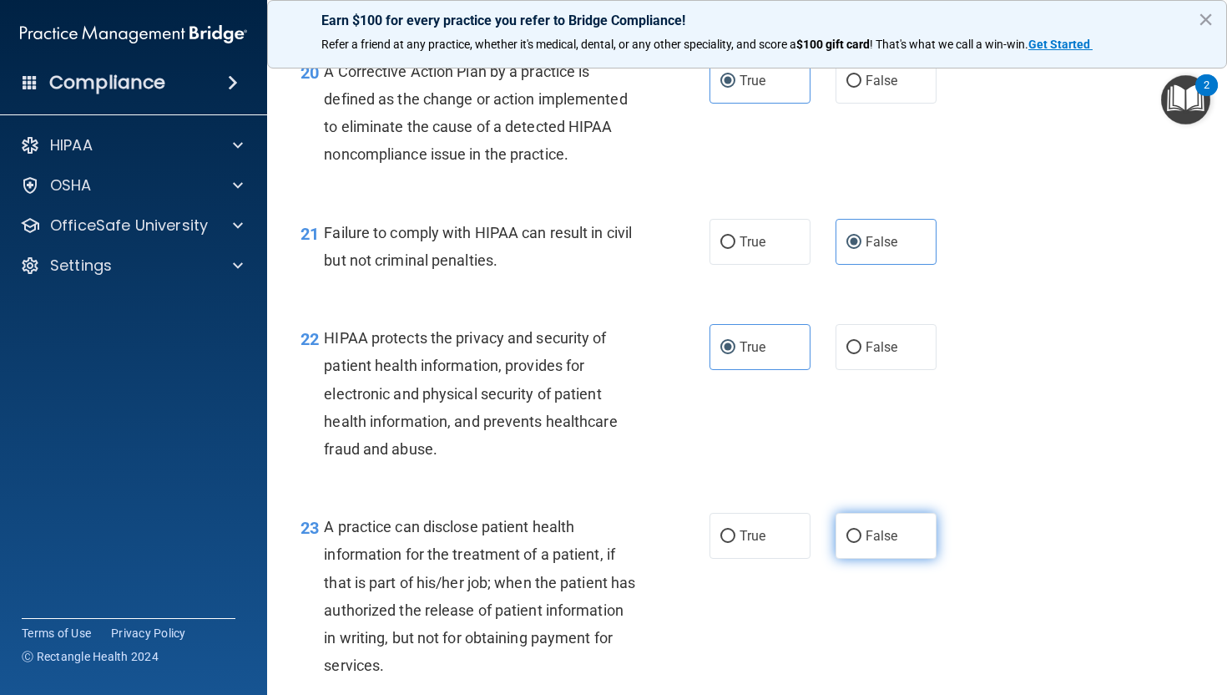
radio input "true"
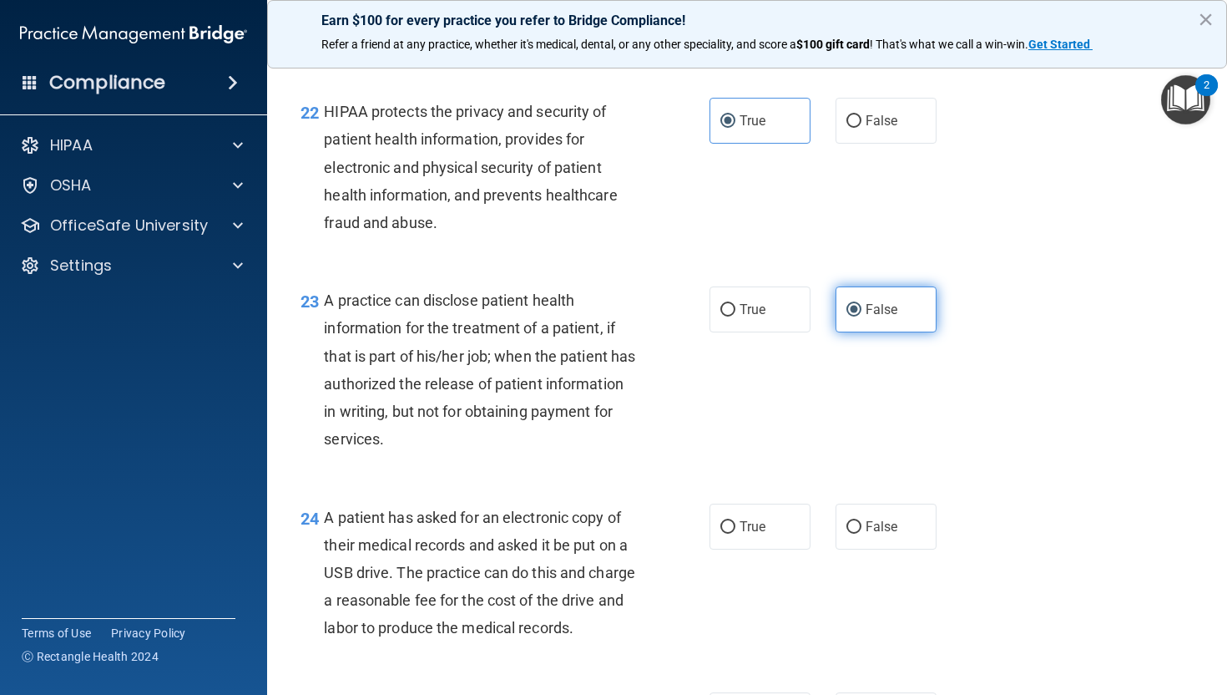
scroll to position [3130, 0]
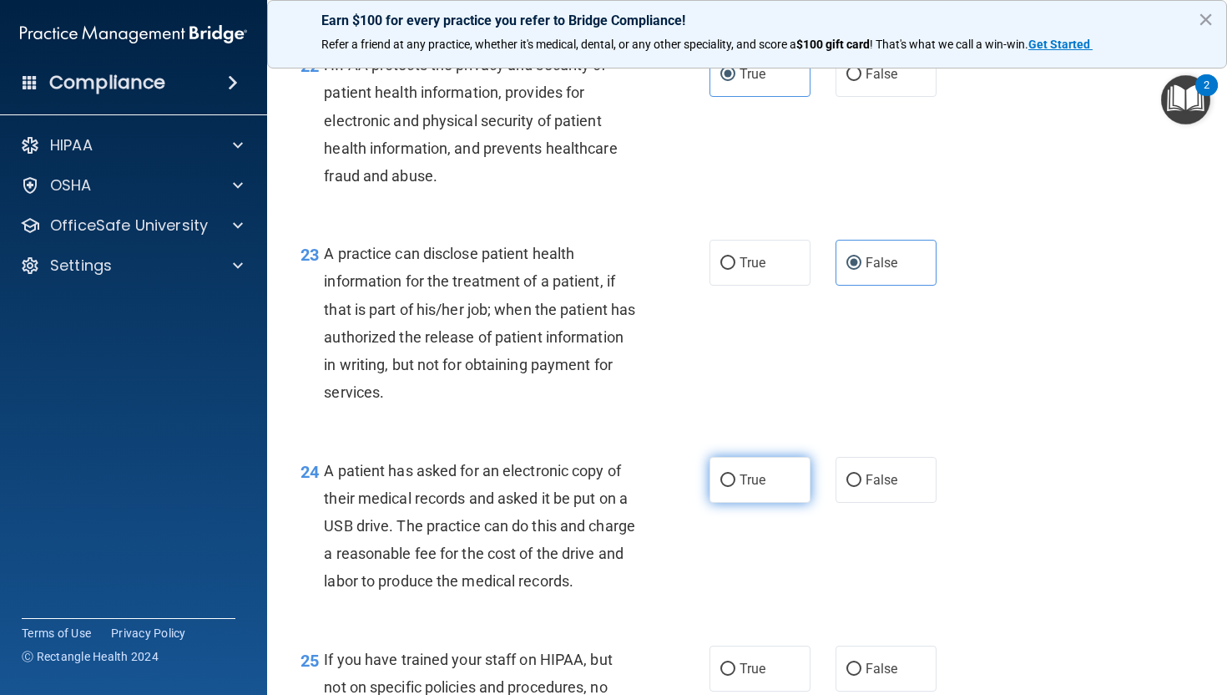
click at [750, 503] on label "True" at bounding box center [760, 480] width 101 height 46
click at [736, 487] on input "True" at bounding box center [728, 480] width 15 height 13
radio input "true"
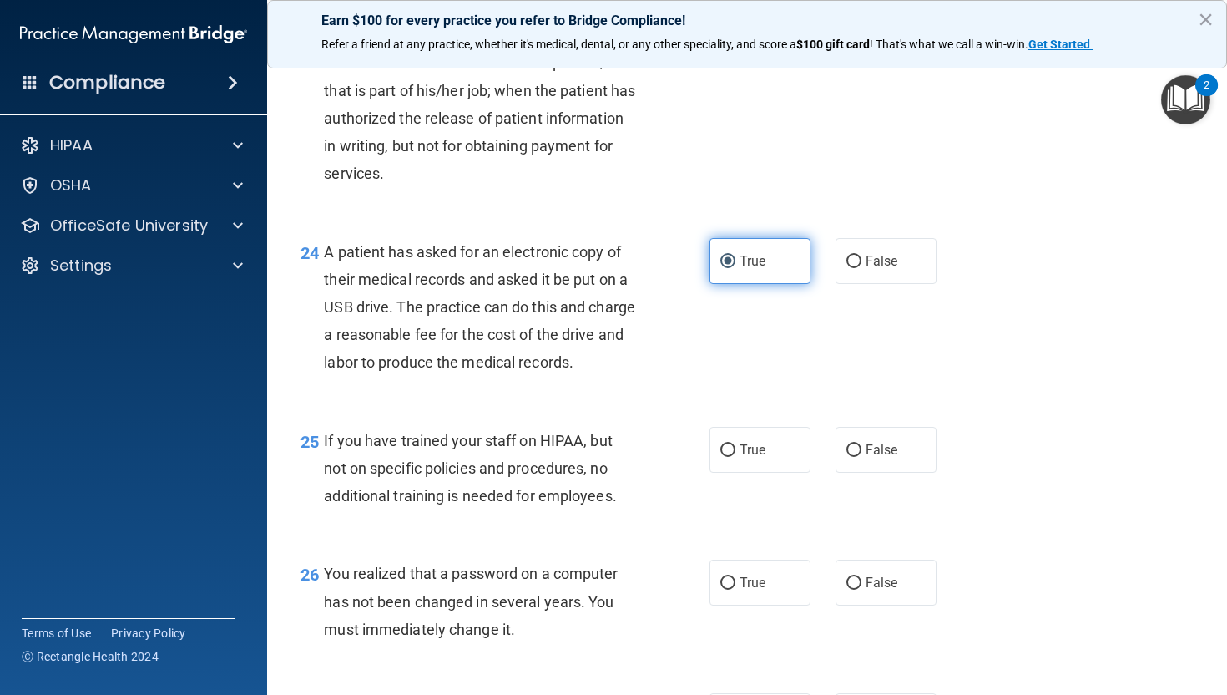
scroll to position [3501, 0]
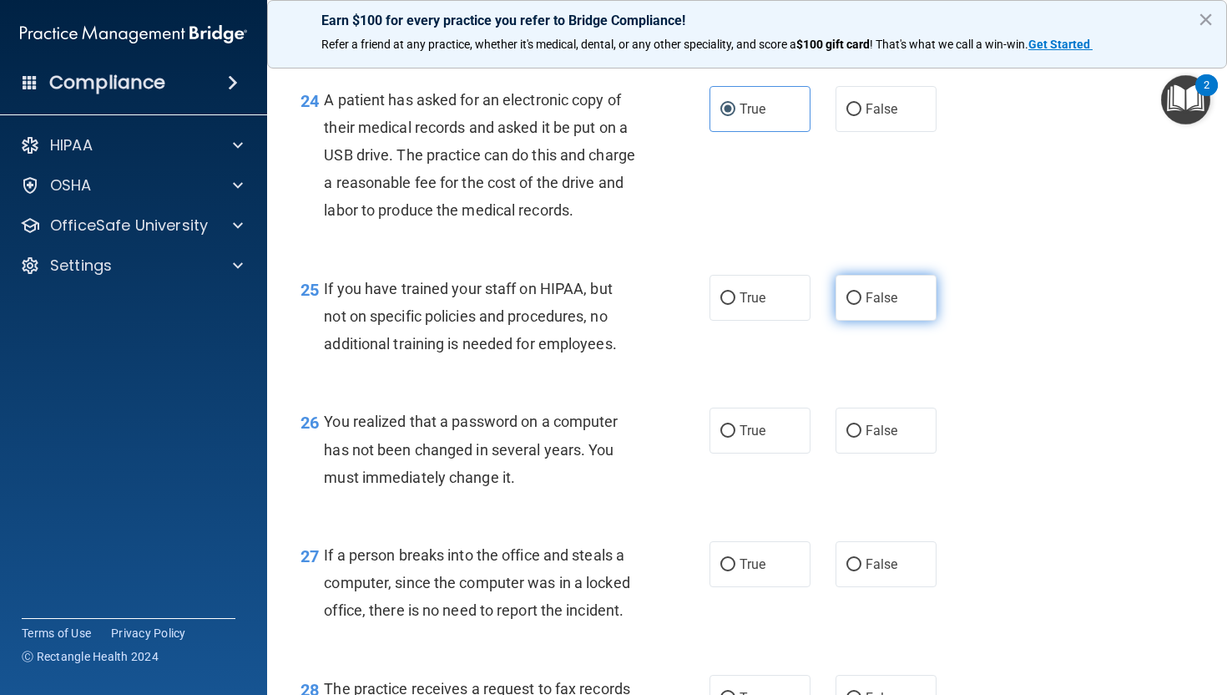
click at [878, 321] on label "False" at bounding box center [886, 298] width 101 height 46
click at [862, 305] on input "False" at bounding box center [854, 298] width 15 height 13
radio input "true"
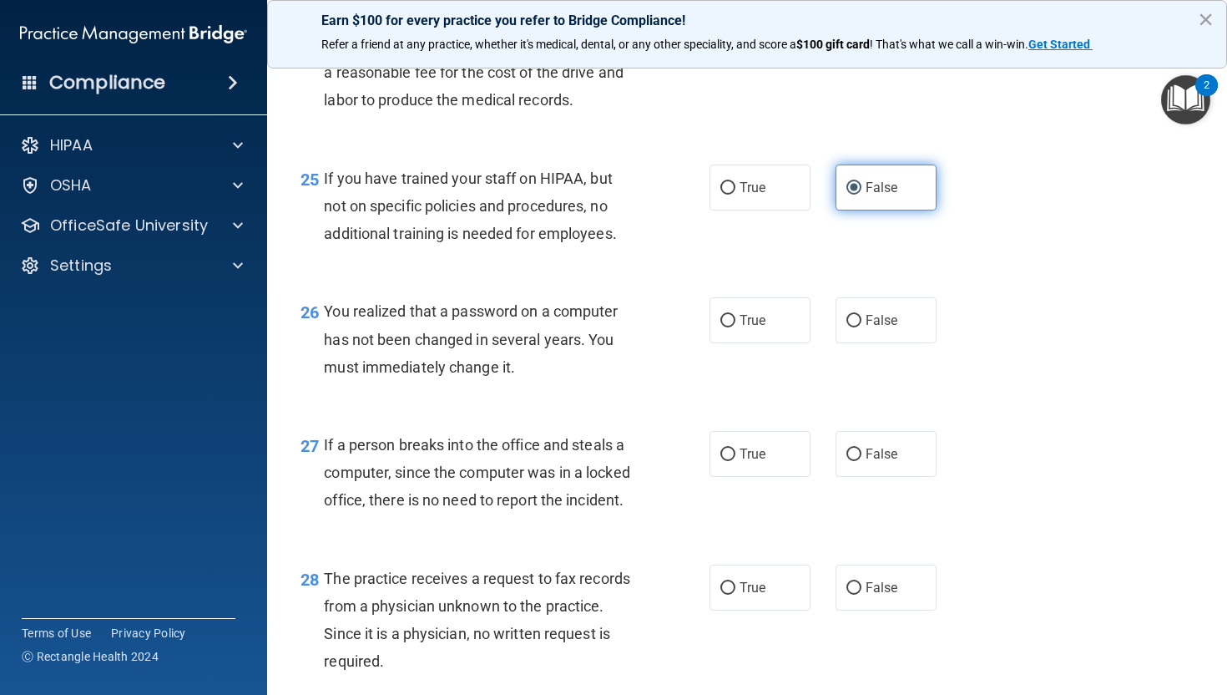
scroll to position [3620, 0]
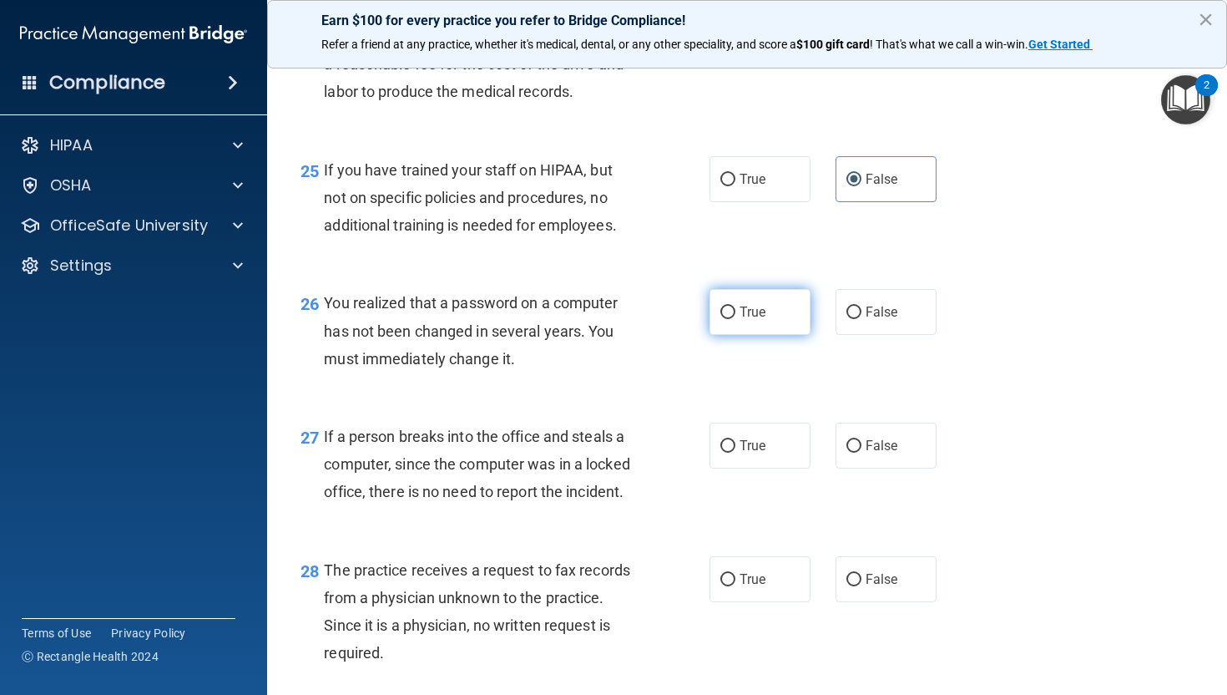
click at [741, 335] on label "True" at bounding box center [760, 312] width 101 height 46
click at [736, 319] on input "True" at bounding box center [728, 312] width 15 height 13
radio input "true"
click at [885, 468] on label "False" at bounding box center [886, 445] width 101 height 46
click at [862, 453] on input "False" at bounding box center [854, 446] width 15 height 13
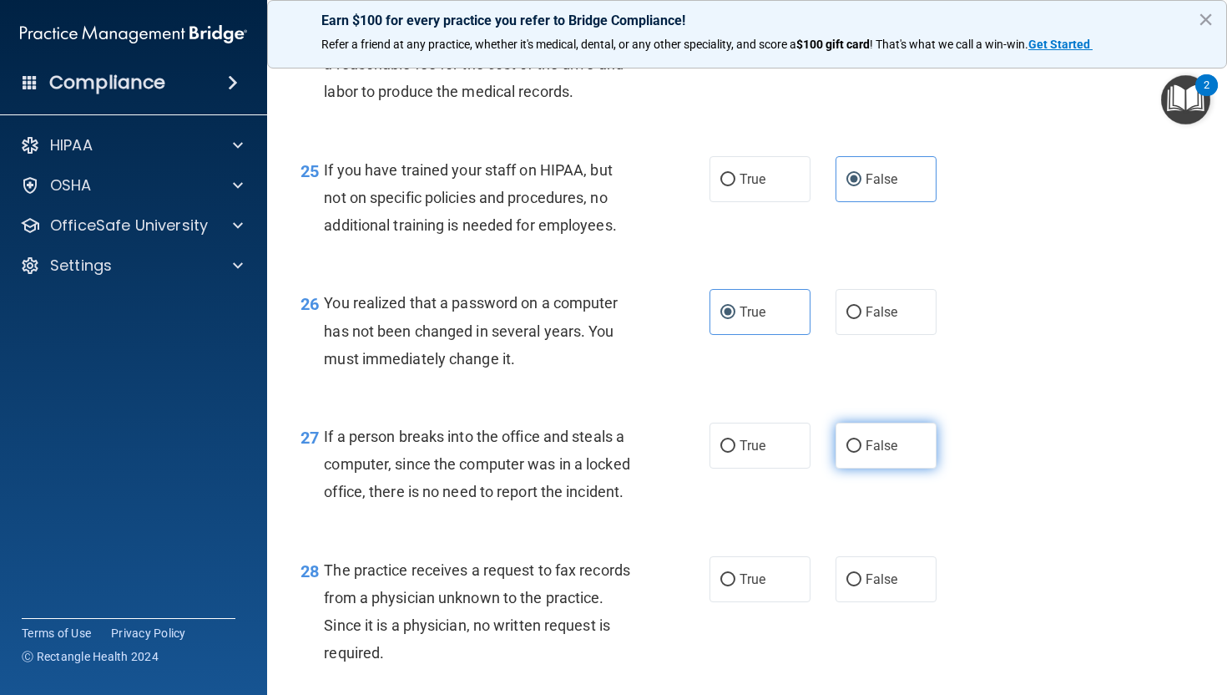
radio input "true"
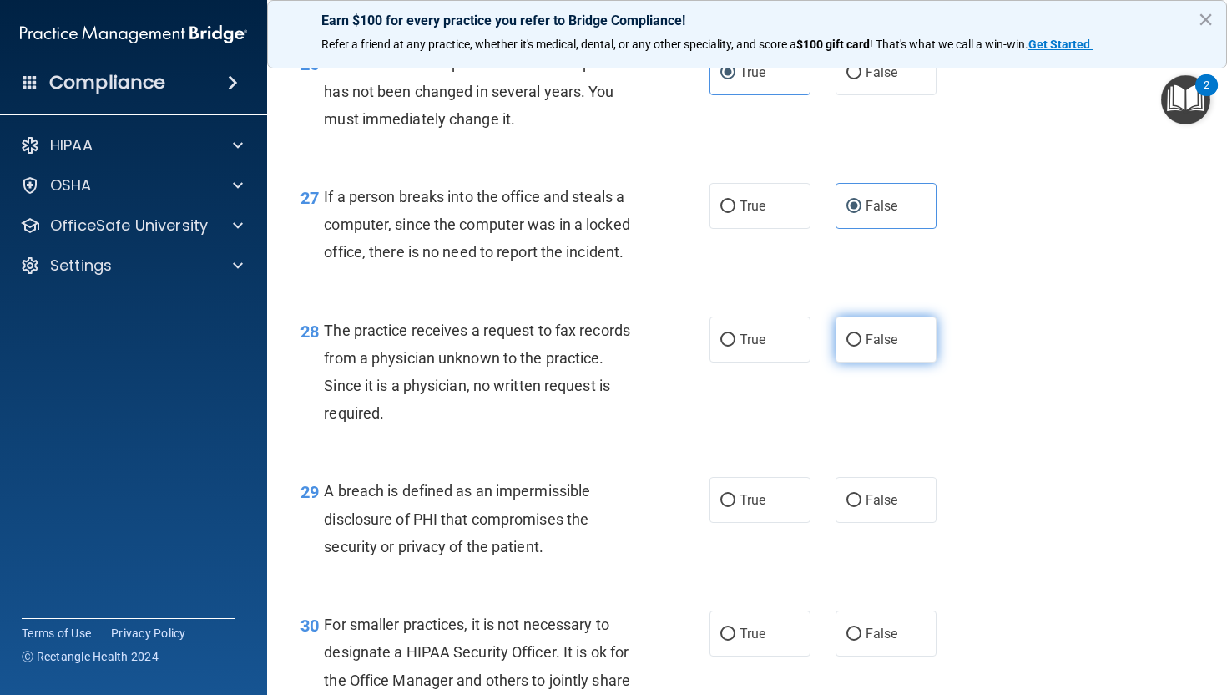
scroll to position [3868, 0]
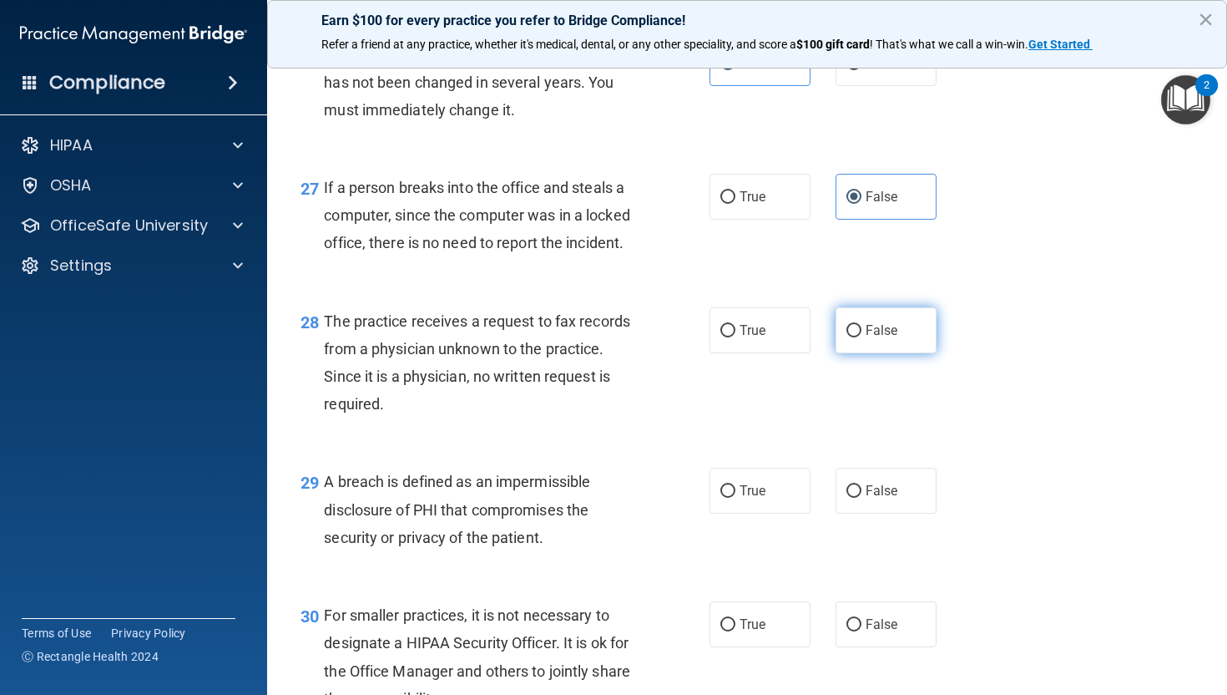
click at [881, 353] on label "False" at bounding box center [886, 330] width 101 height 46
click at [862, 337] on input "False" at bounding box center [854, 331] width 15 height 13
radio input "true"
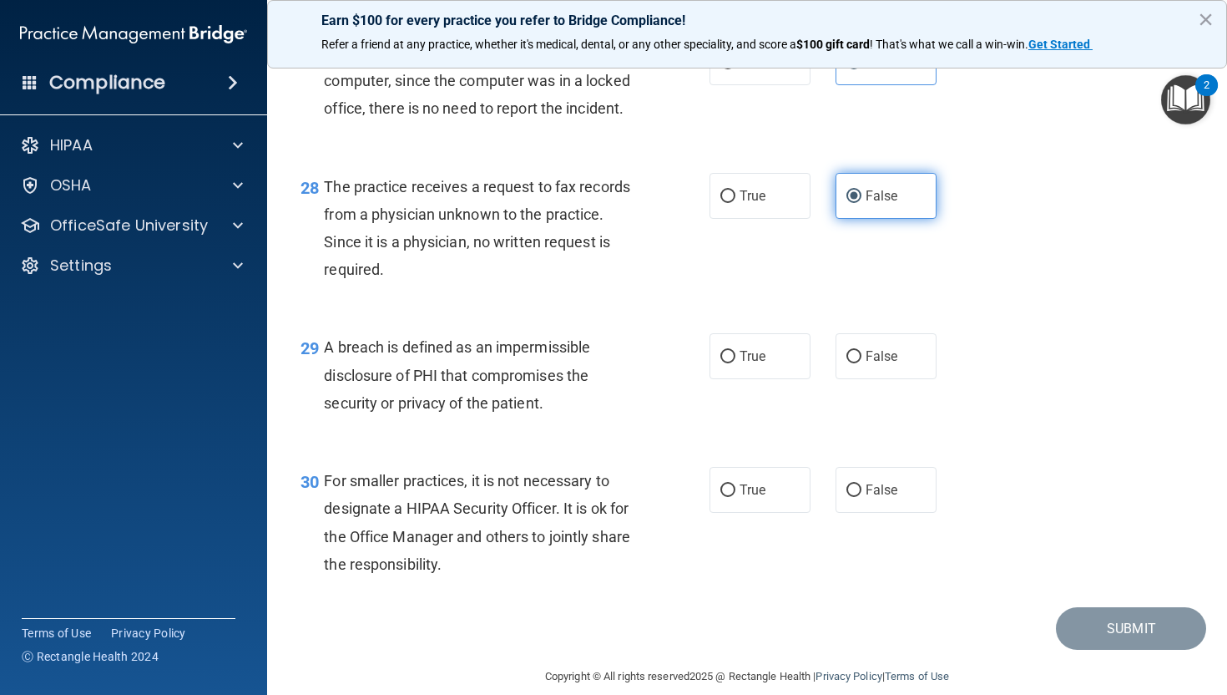
scroll to position [4007, 0]
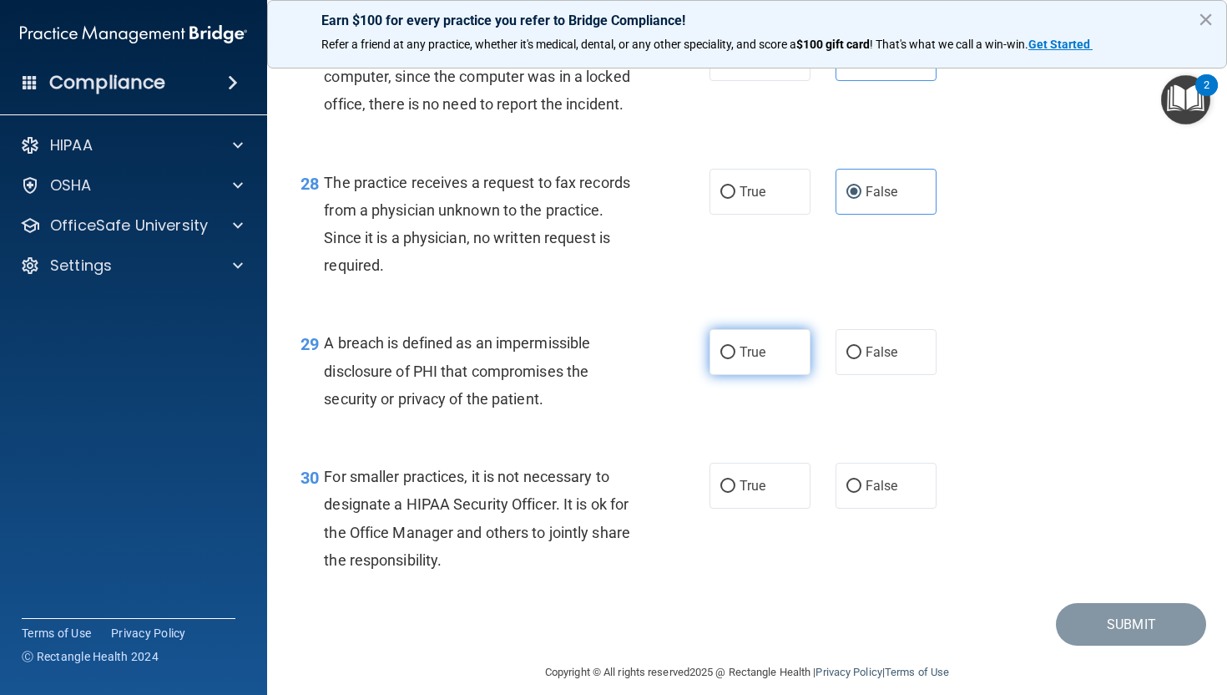
click at [738, 375] on label "True" at bounding box center [760, 352] width 101 height 46
click at [736, 359] on input "True" at bounding box center [728, 353] width 15 height 13
radio input "true"
click at [890, 509] on label "False" at bounding box center [886, 486] width 101 height 46
click at [862, 493] on input "False" at bounding box center [854, 486] width 15 height 13
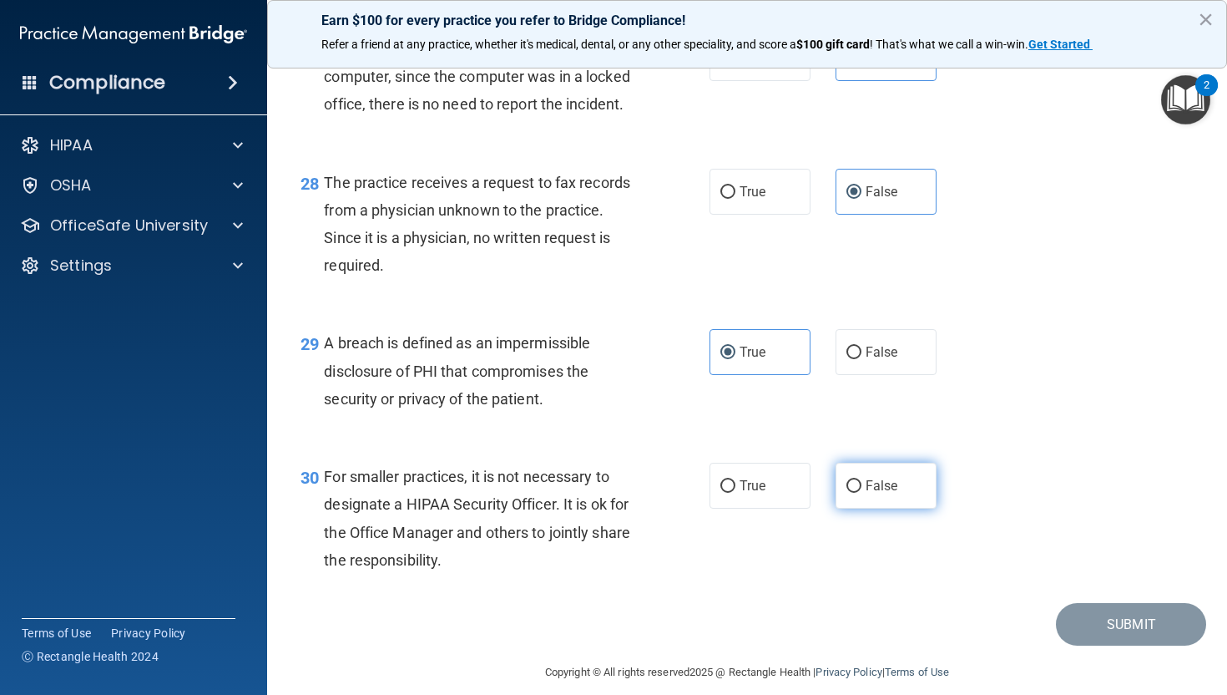
radio input "true"
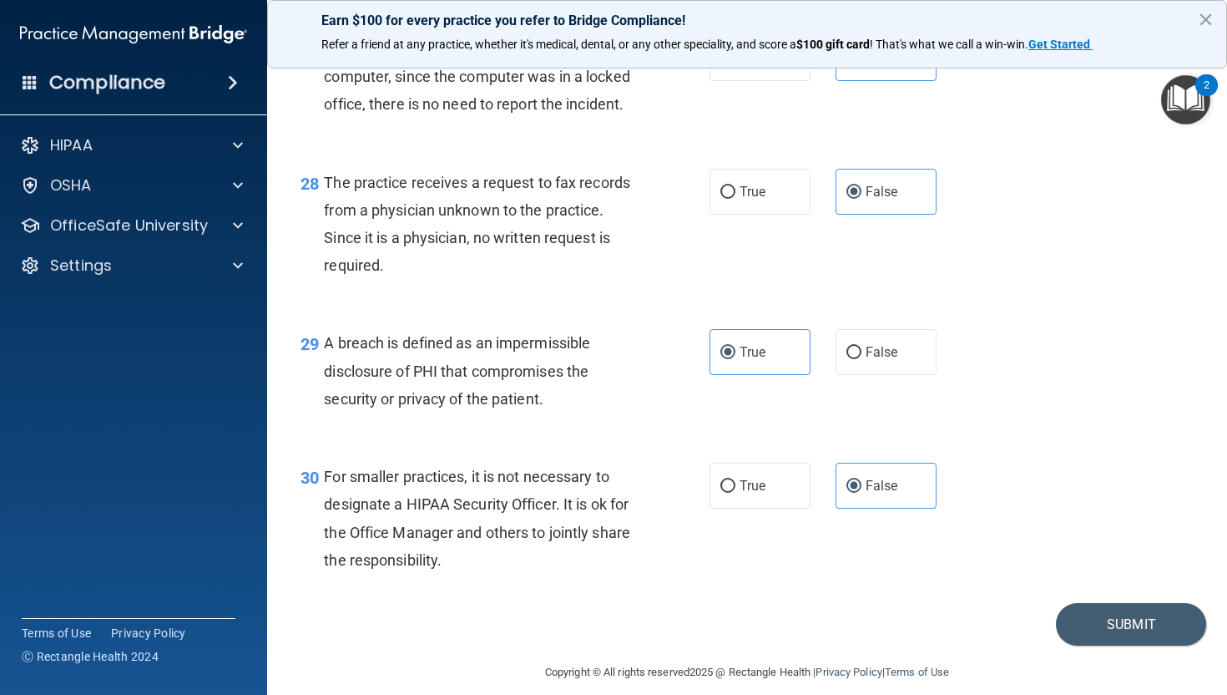
scroll to position [4108, 0]
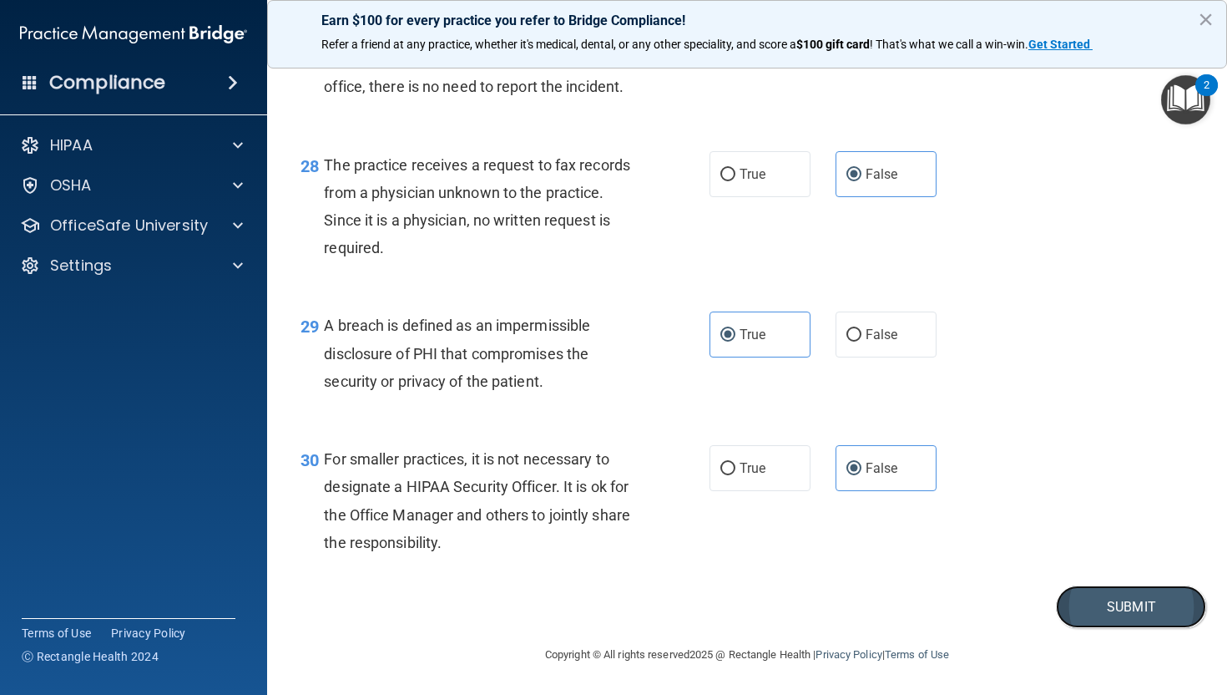
click at [1107, 614] on button "Submit" at bounding box center [1131, 606] width 150 height 43
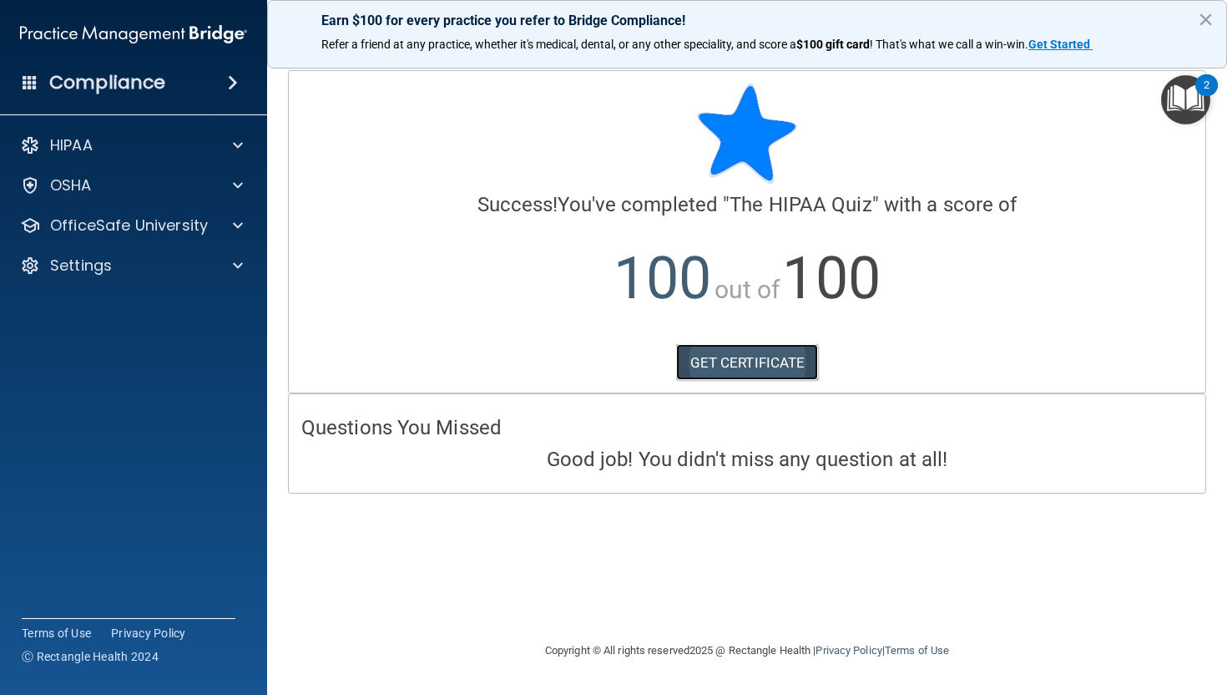
click at [765, 366] on link "GET CERTIFICATE" at bounding box center [747, 362] width 143 height 37
click at [208, 225] on div "OfficeSafe University" at bounding box center [111, 225] width 207 height 20
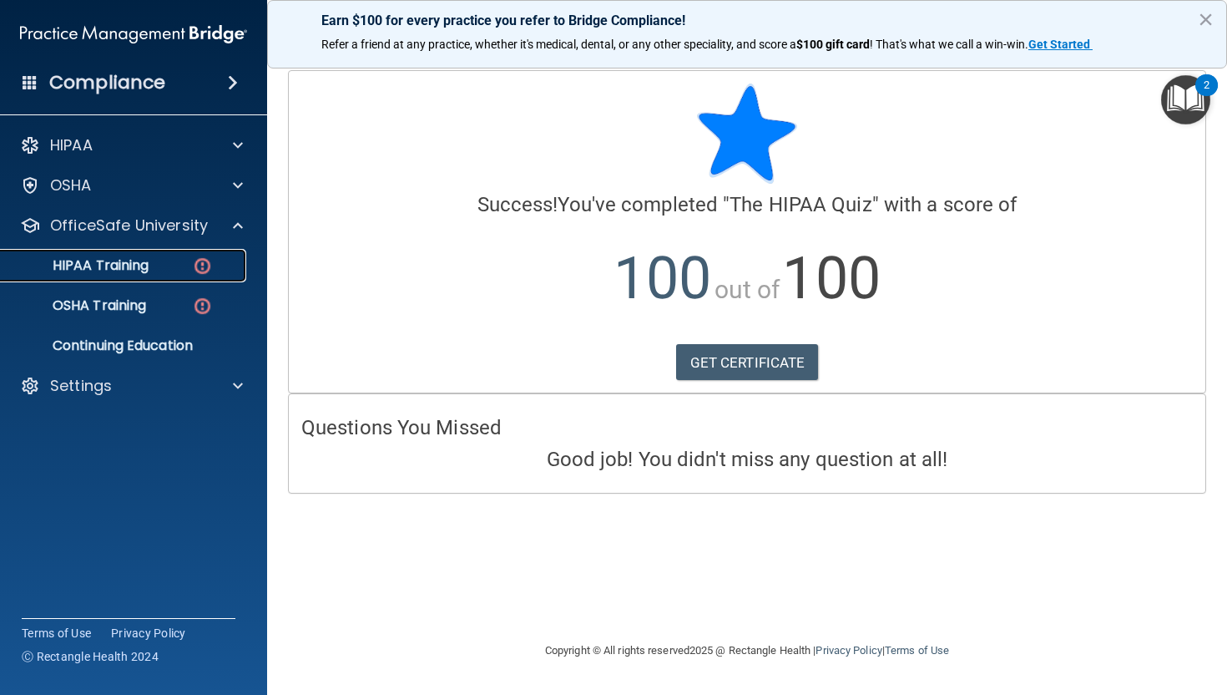
click at [175, 262] on div "HIPAA Training" at bounding box center [125, 265] width 228 height 17
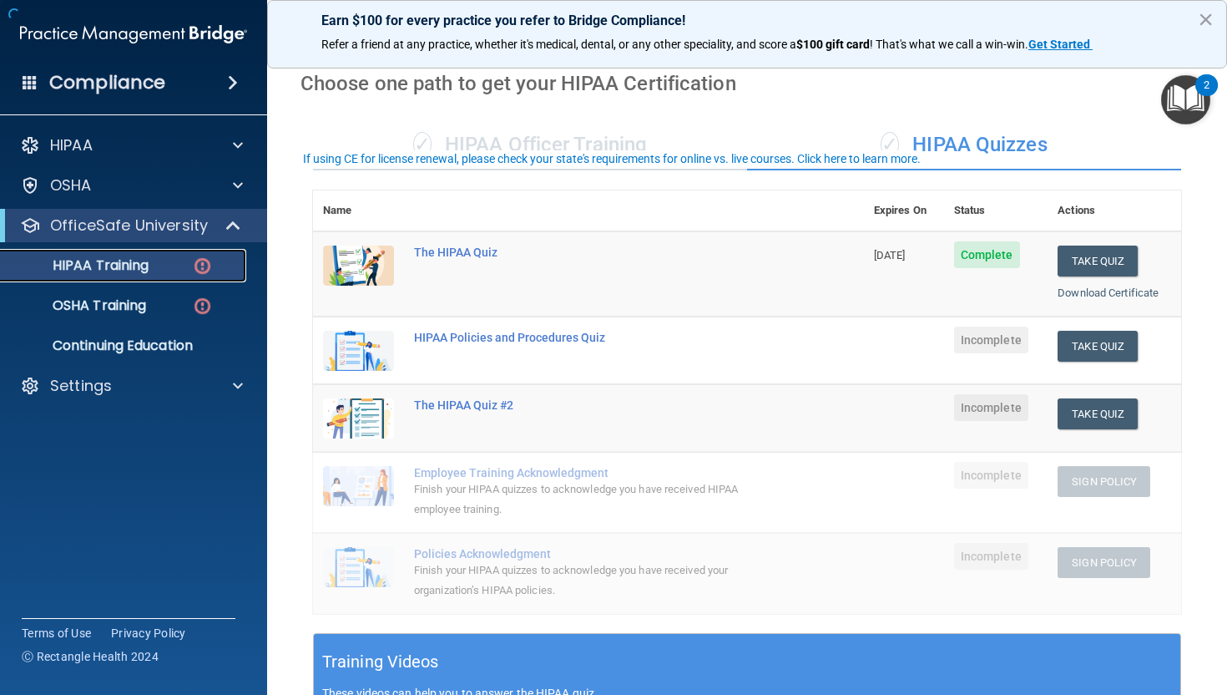
scroll to position [64, 0]
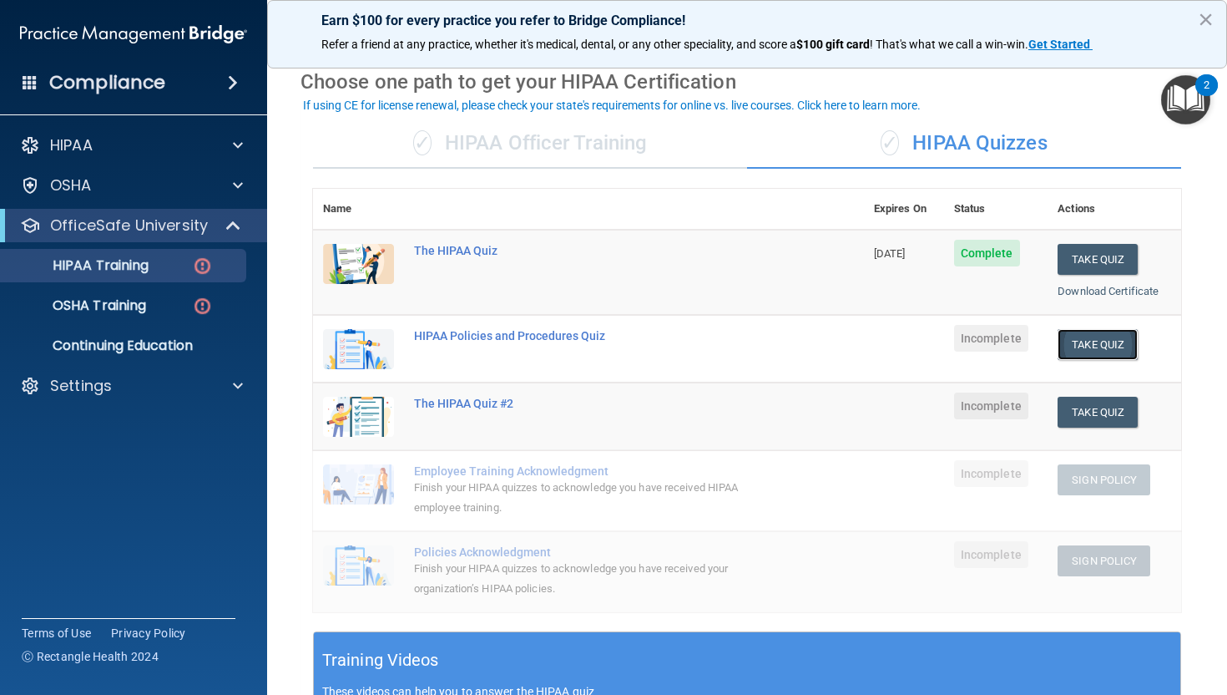
click at [1121, 340] on button "Take Quiz" at bounding box center [1098, 344] width 80 height 31
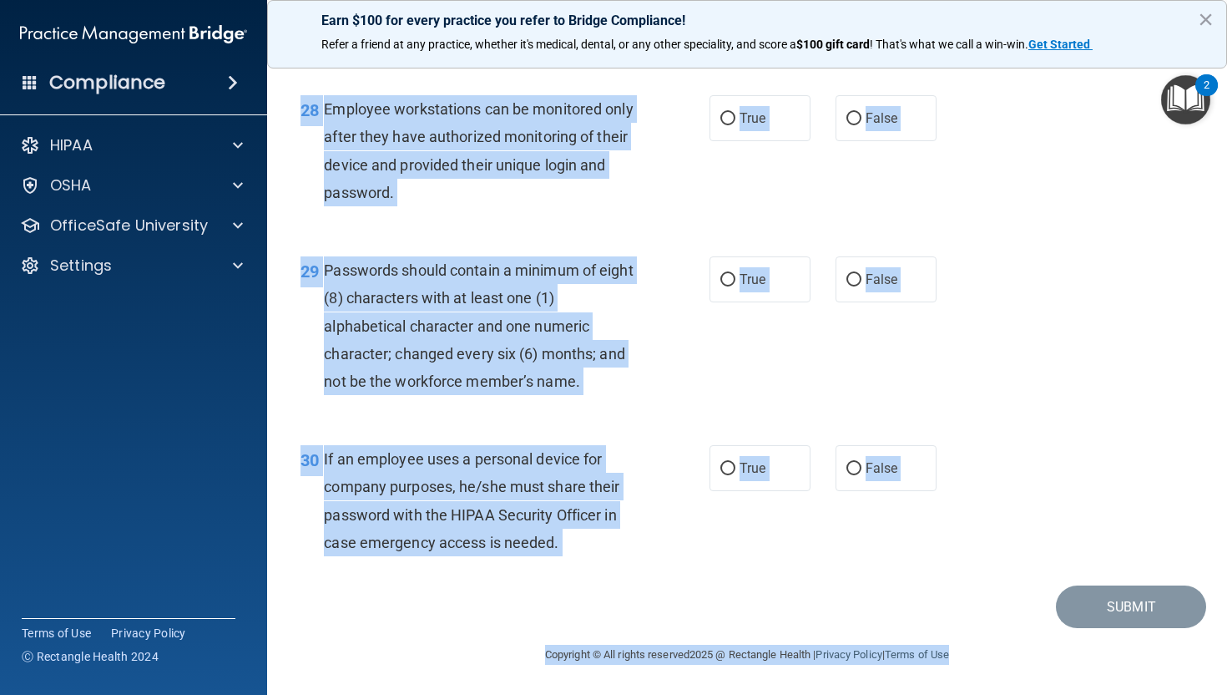
scroll to position [4441, 0]
drag, startPoint x: 301, startPoint y: 144, endPoint x: 665, endPoint y: 595, distance: 580.0
copy main "01 It is ok to share your password with a co-worker in case immediate access of…"
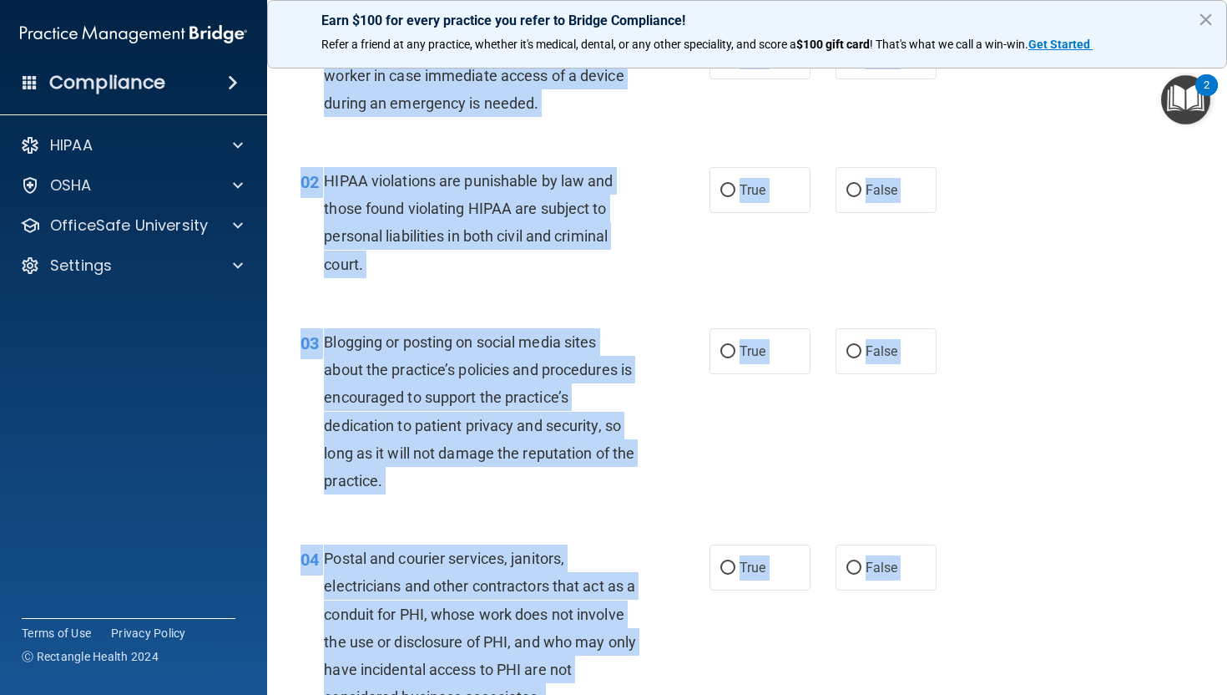
scroll to position [0, 0]
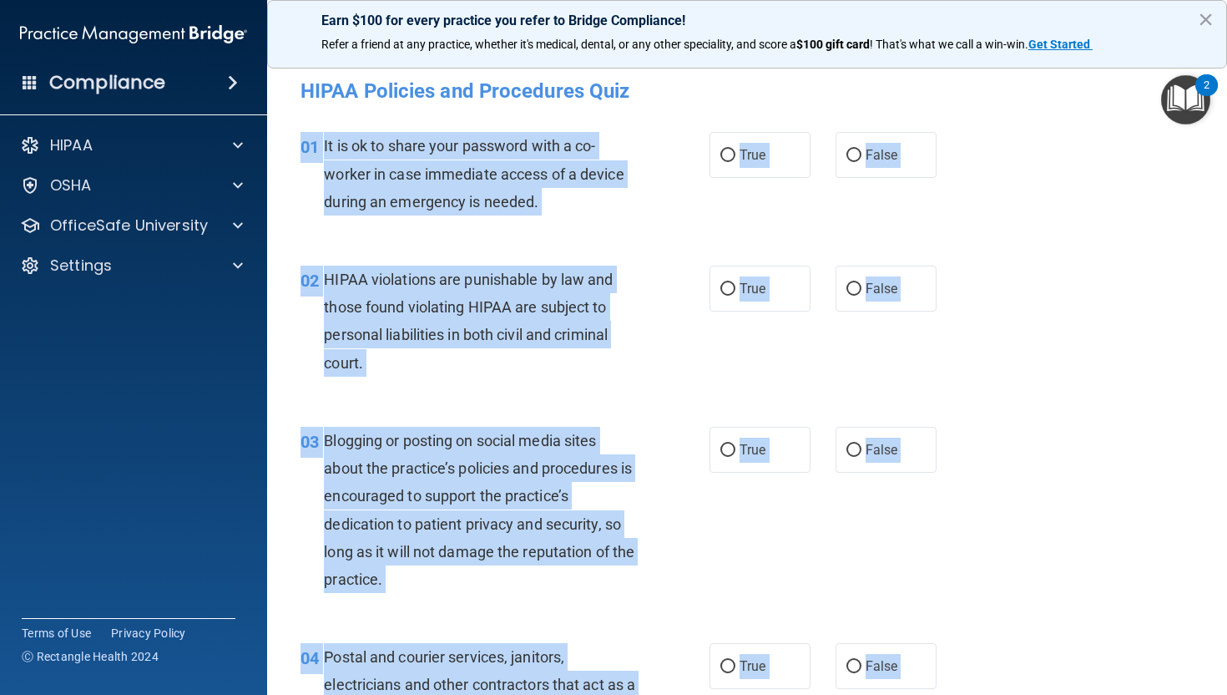
click at [1049, 351] on div "02 HIPAA violations are punishable by law and those found violating HIPAA are s…" at bounding box center [747, 325] width 918 height 161
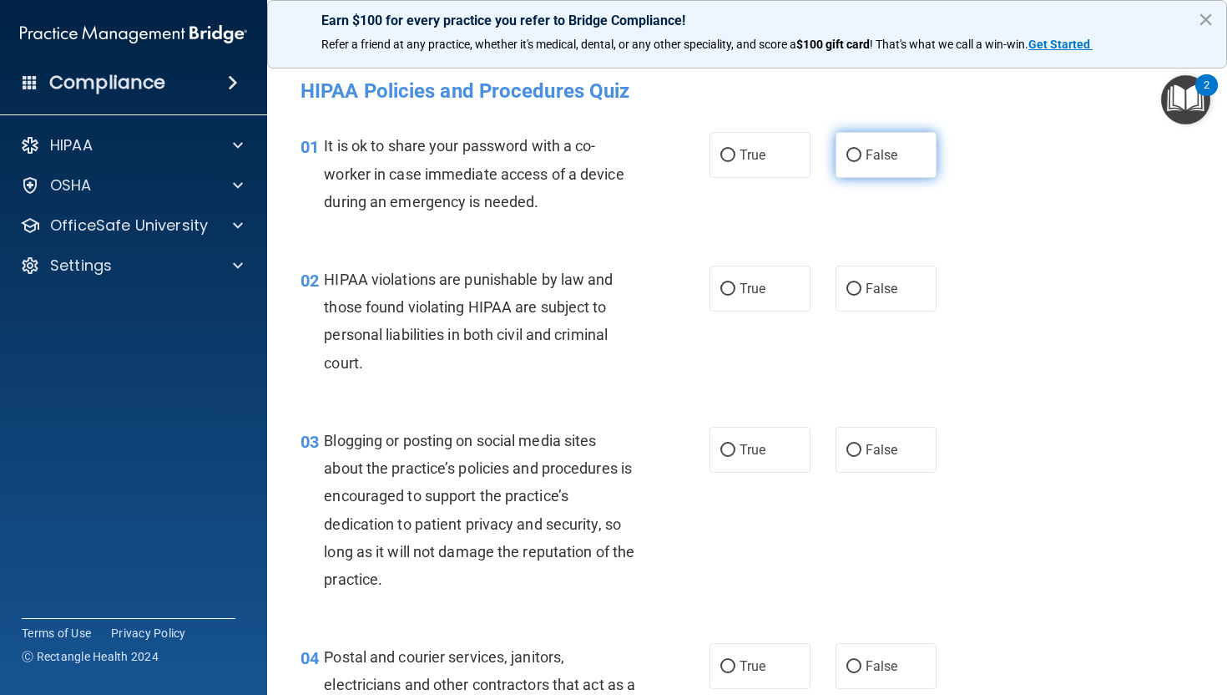
click at [882, 155] on span "False" at bounding box center [882, 155] width 33 height 16
click at [862, 155] on input "False" at bounding box center [854, 155] width 15 height 13
radio input "true"
click at [790, 273] on label "True" at bounding box center [760, 289] width 101 height 46
click at [736, 283] on input "True" at bounding box center [728, 289] width 15 height 13
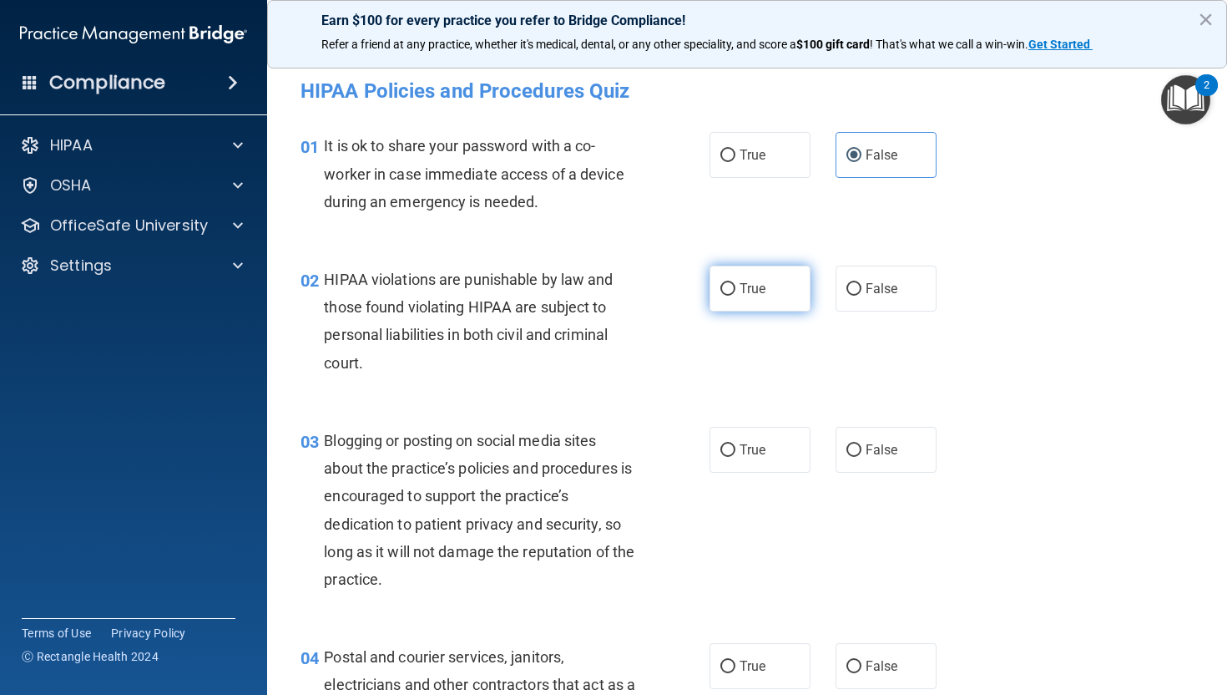
radio input "true"
click at [899, 442] on label "False" at bounding box center [886, 450] width 101 height 46
click at [862, 444] on input "False" at bounding box center [854, 450] width 15 height 13
radio input "true"
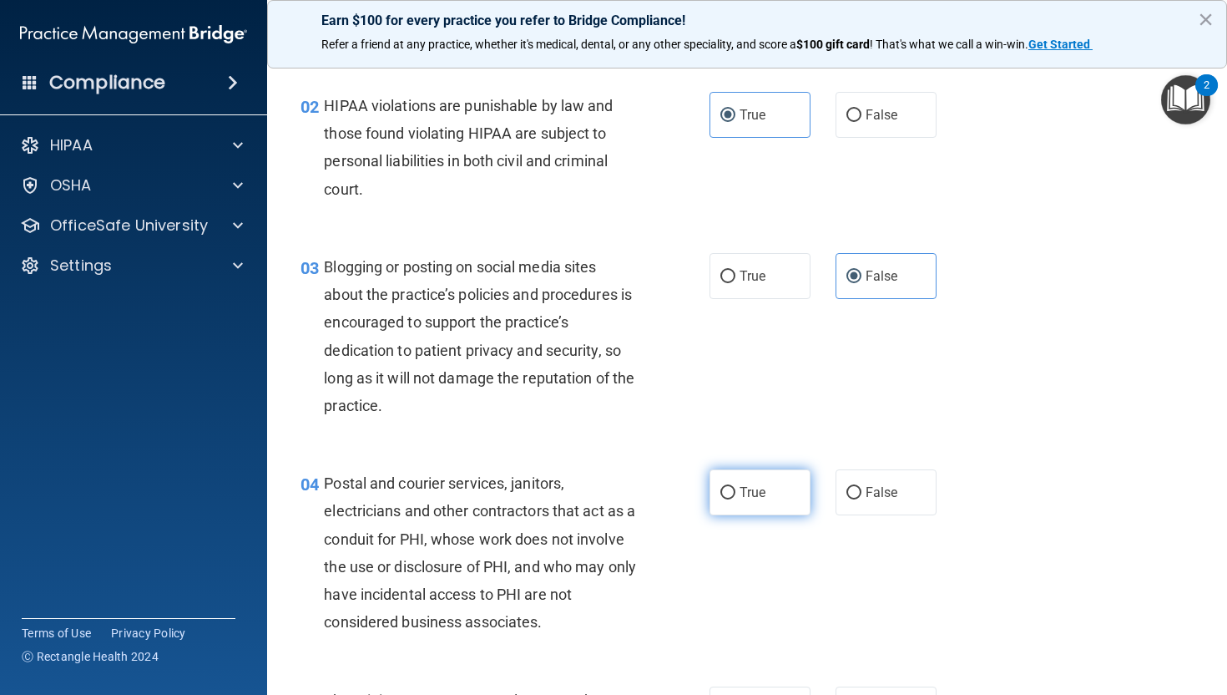
click at [766, 486] on span "True" at bounding box center [753, 492] width 26 height 16
click at [736, 487] on input "True" at bounding box center [728, 493] width 15 height 13
radio input "true"
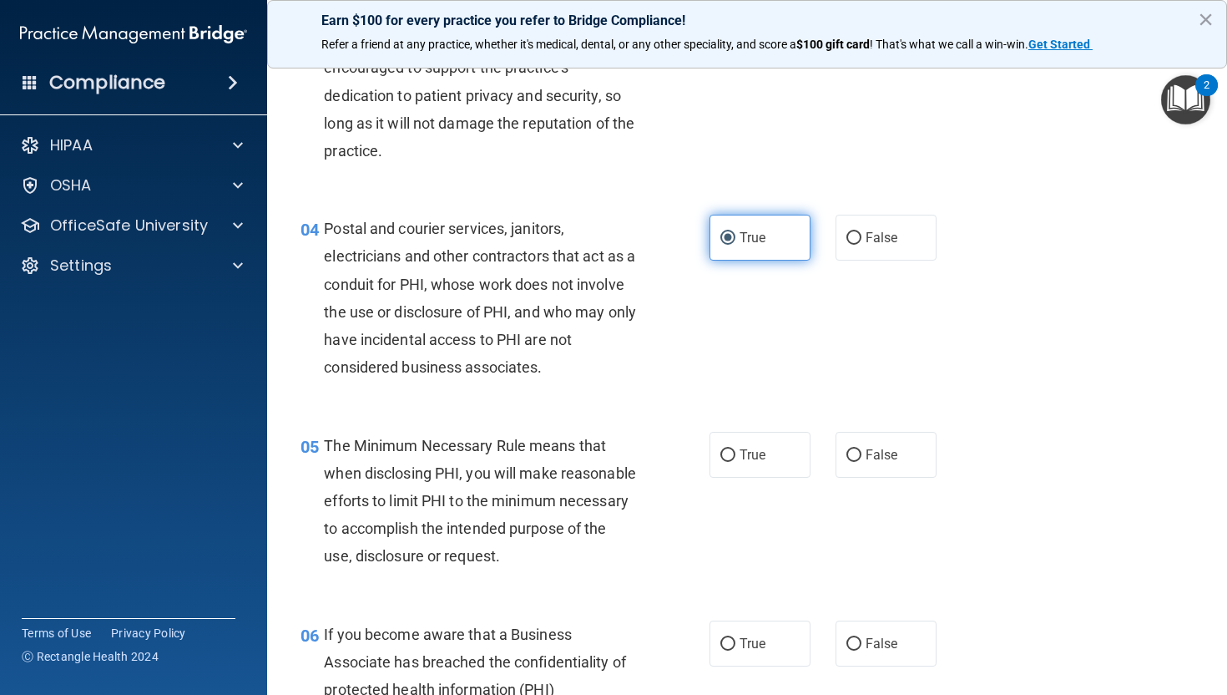
scroll to position [534, 0]
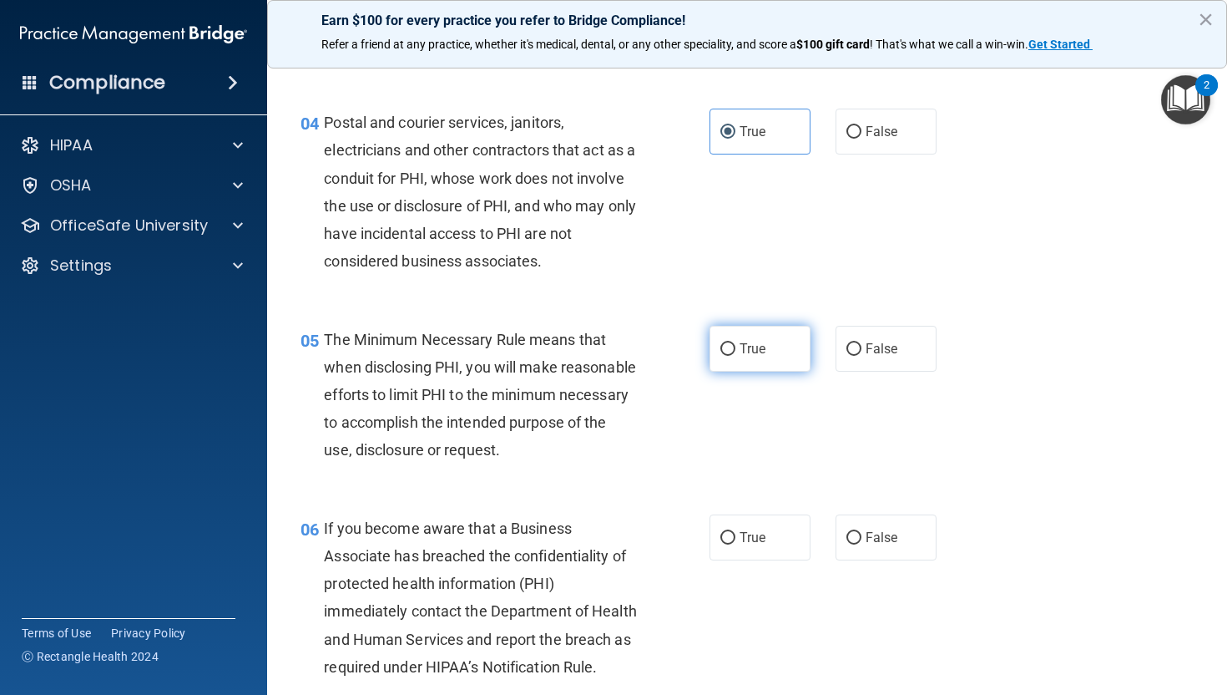
click at [755, 357] on label "True" at bounding box center [760, 349] width 101 height 46
click at [736, 356] on input "True" at bounding box center [728, 349] width 15 height 13
radio input "true"
click at [876, 545] on span "False" at bounding box center [882, 537] width 33 height 16
click at [862, 544] on input "False" at bounding box center [854, 538] width 15 height 13
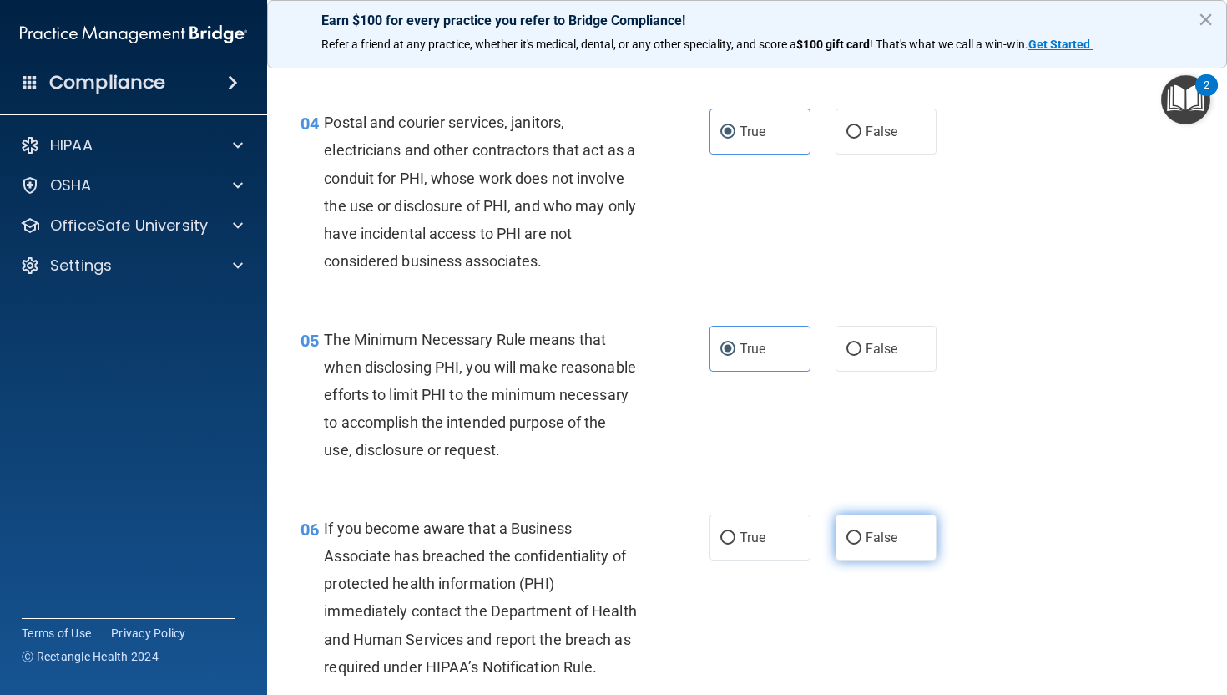
radio input "true"
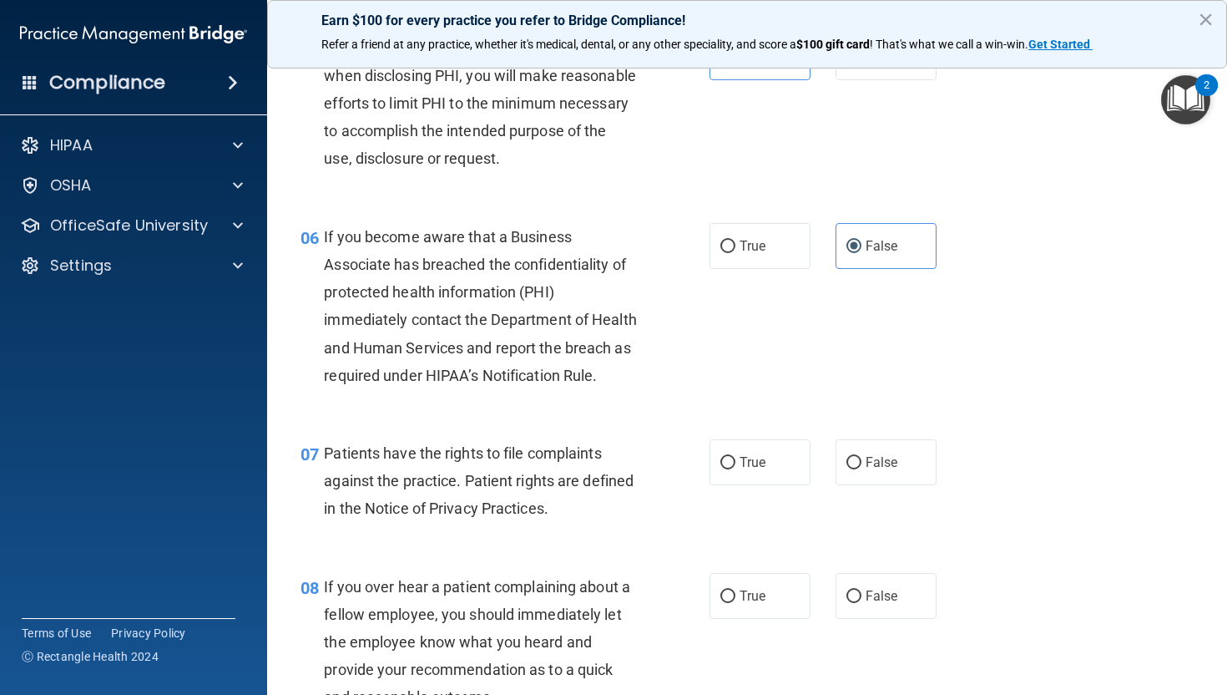
scroll to position [828, 0]
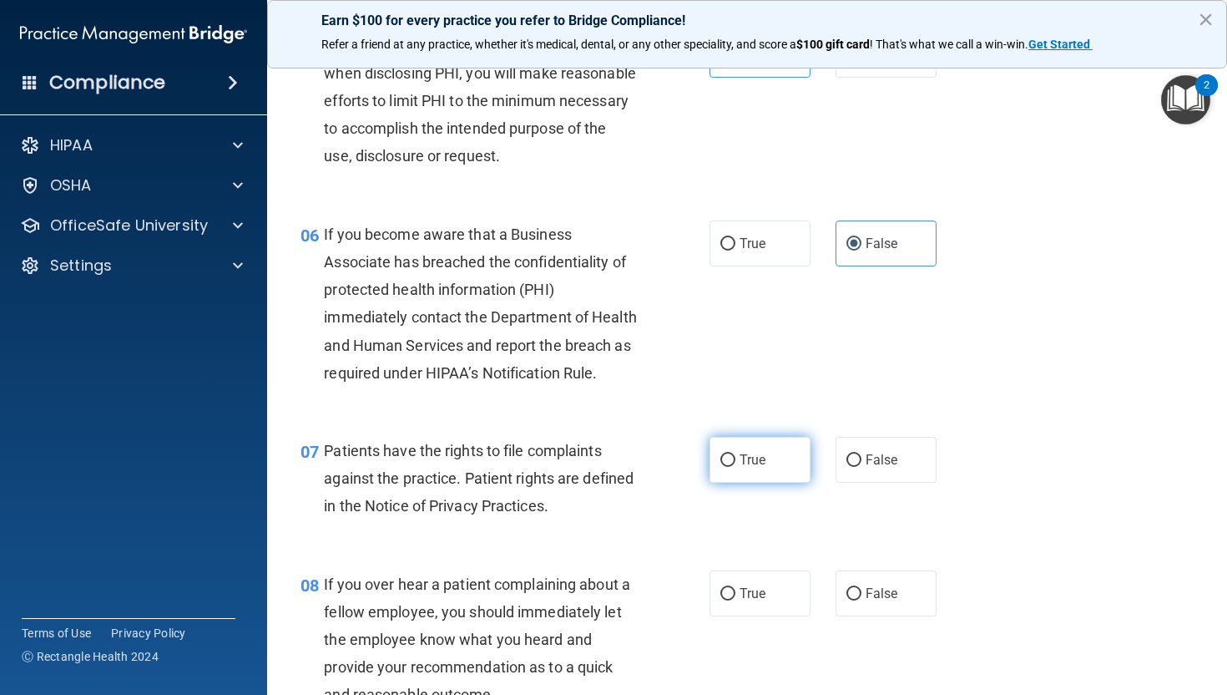
click at [783, 483] on label "True" at bounding box center [760, 460] width 101 height 46
click at [736, 467] on input "True" at bounding box center [728, 460] width 15 height 13
radio input "true"
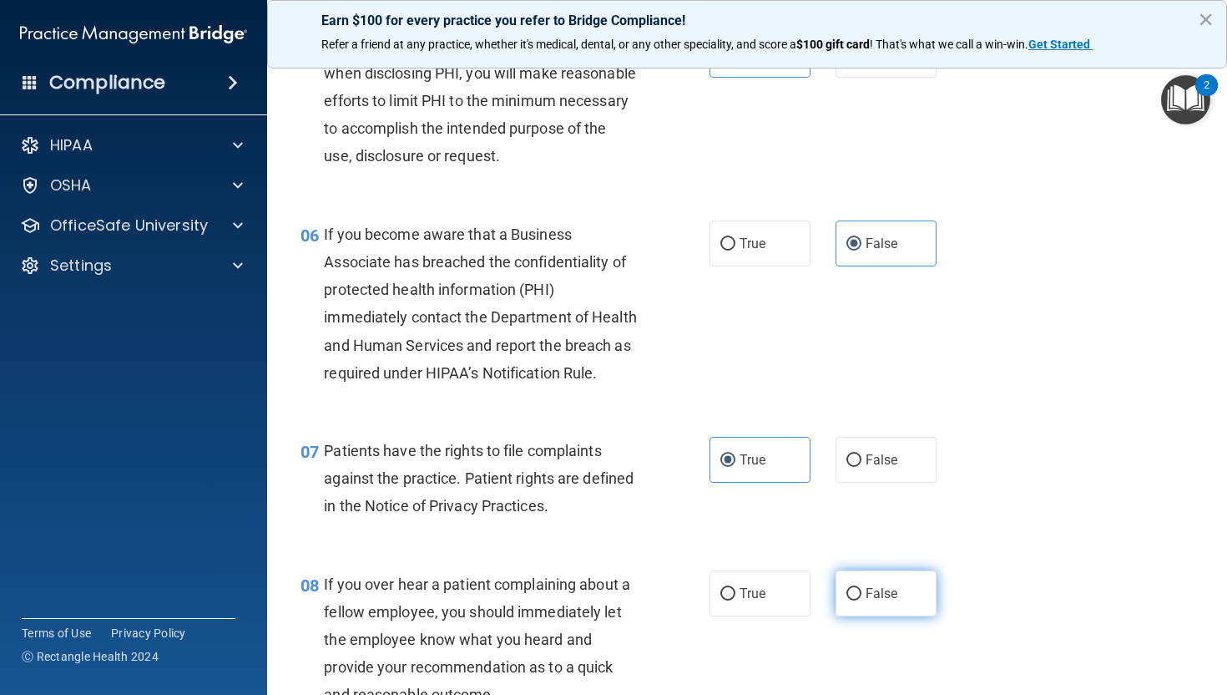
click at [890, 601] on label "False" at bounding box center [886, 593] width 101 height 46
click at [862, 600] on input "False" at bounding box center [854, 594] width 15 height 13
radio input "true"
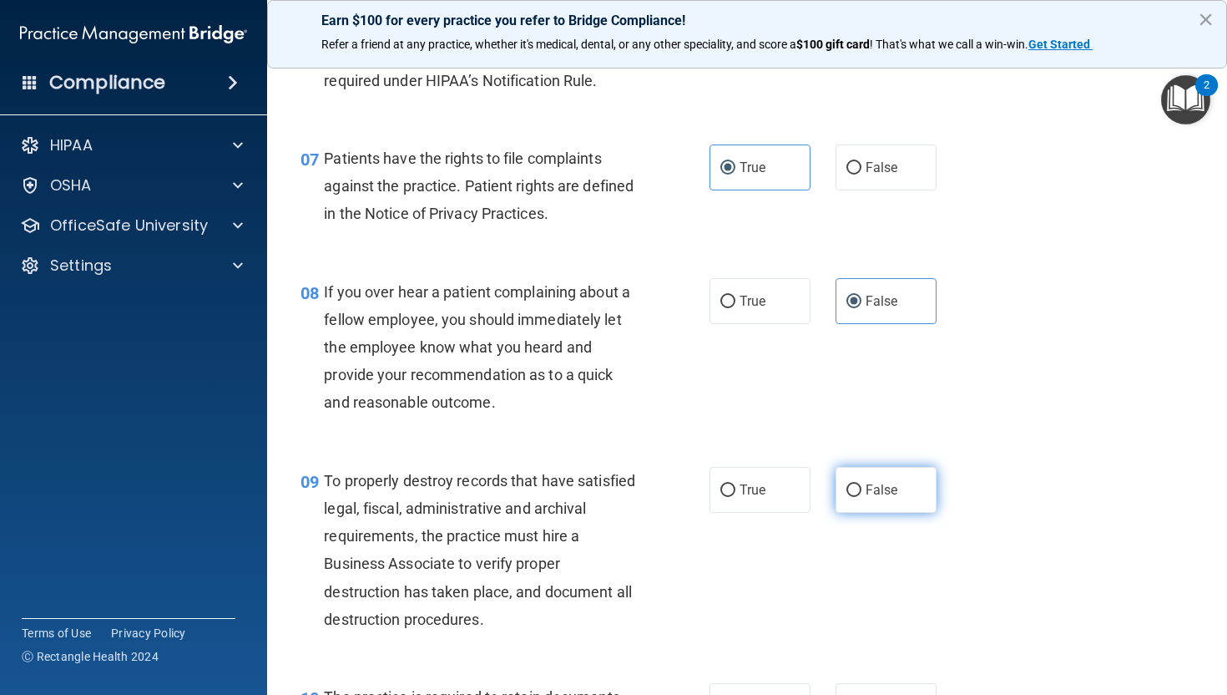
scroll to position [1129, 0]
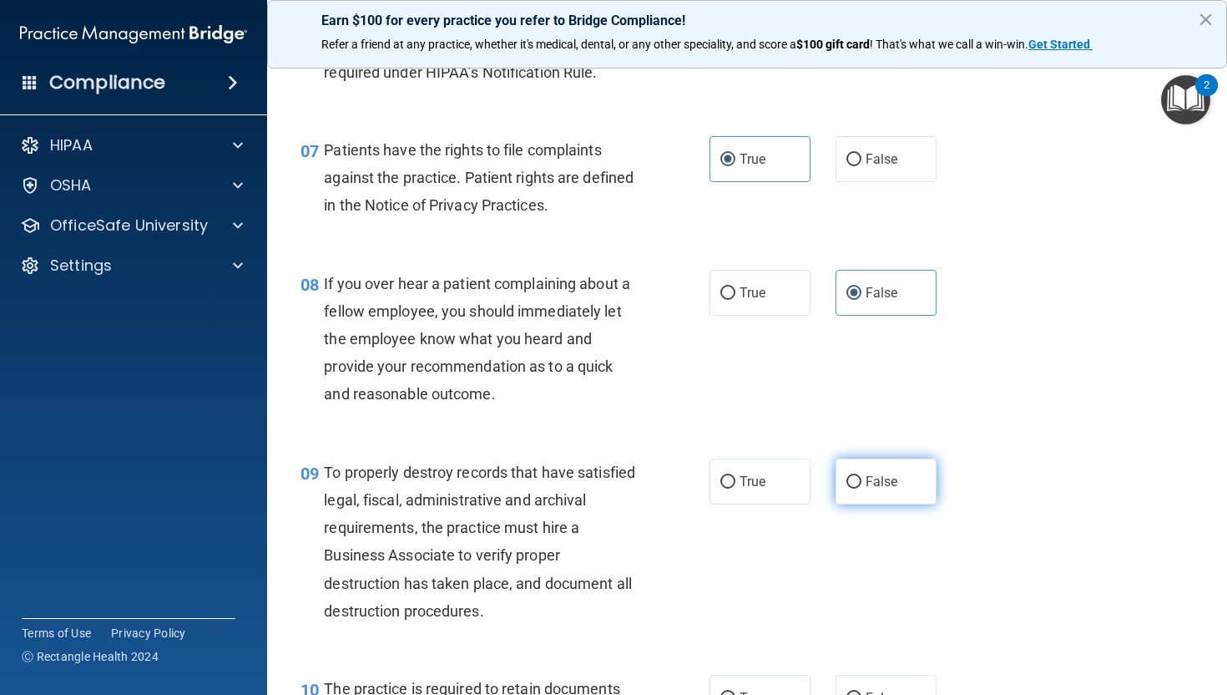
click at [885, 499] on label "False" at bounding box center [886, 481] width 101 height 46
click at [862, 488] on input "False" at bounding box center [854, 482] width 15 height 13
radio input "true"
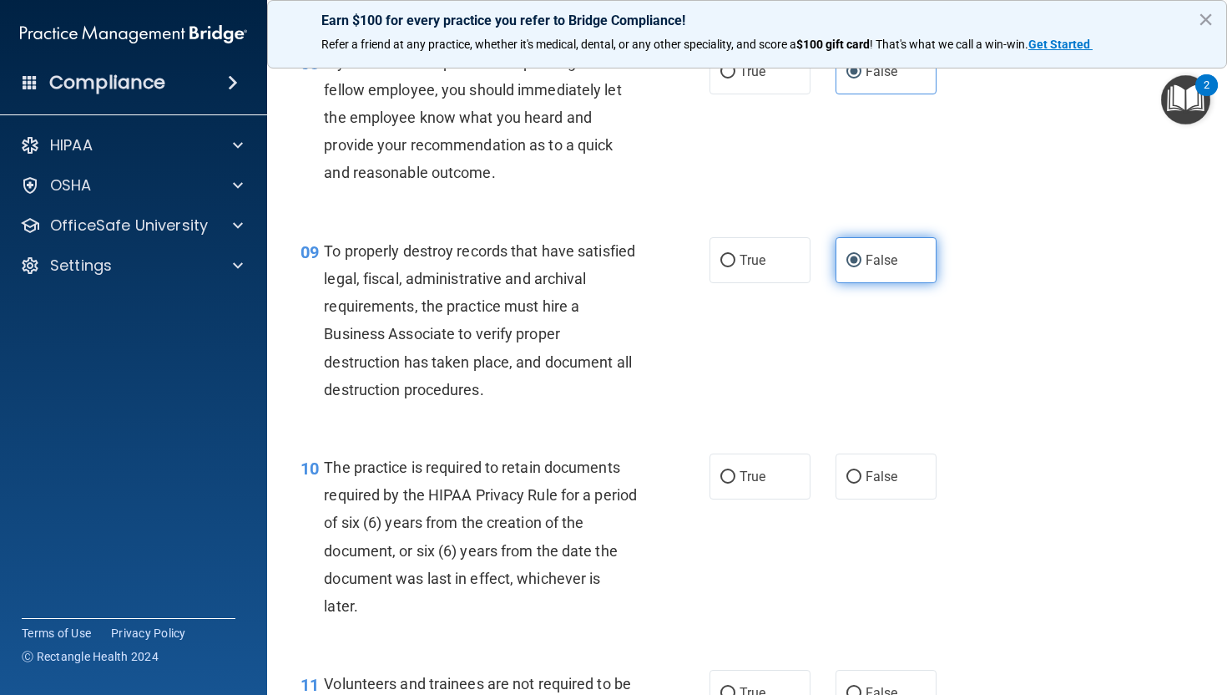
scroll to position [1362, 0]
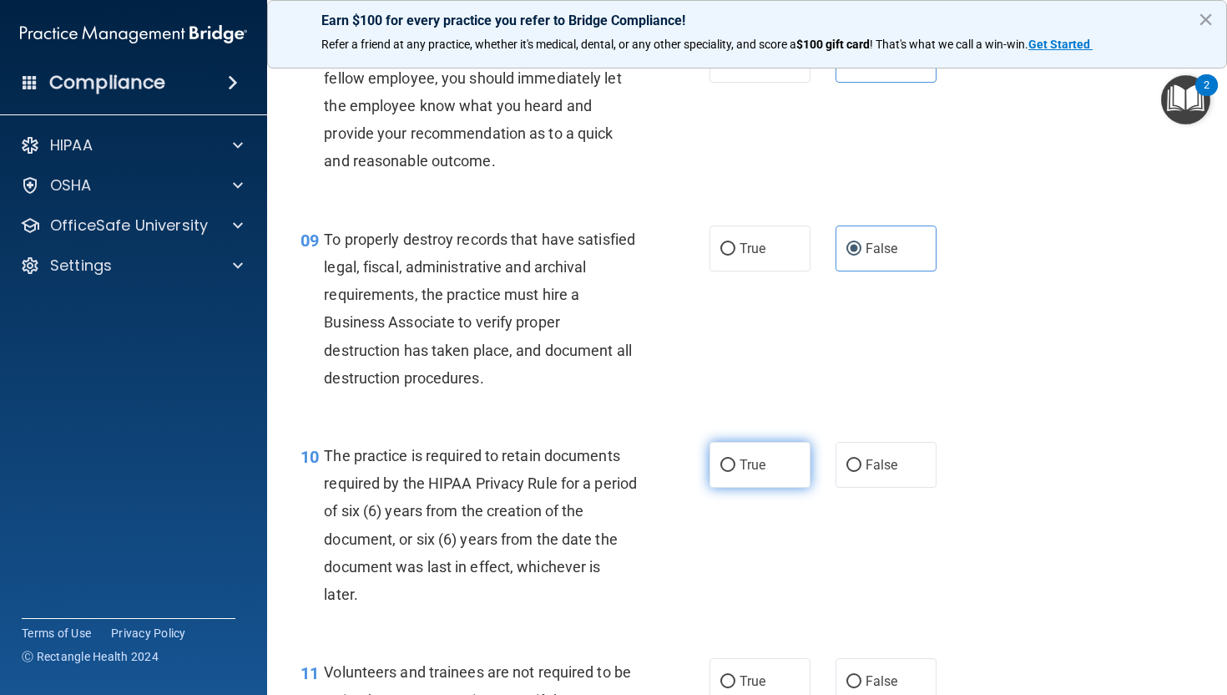
click at [747, 473] on span "True" at bounding box center [753, 465] width 26 height 16
click at [736, 472] on input "True" at bounding box center [728, 465] width 15 height 13
radio input "true"
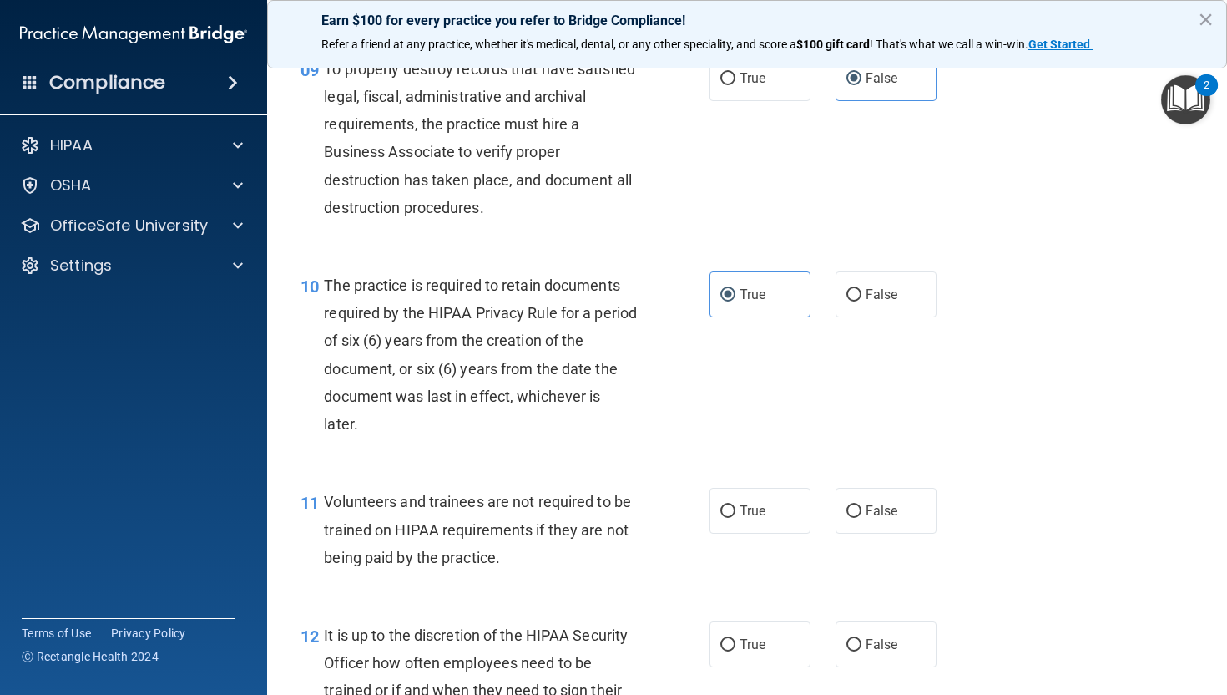
scroll to position [1699, 0]
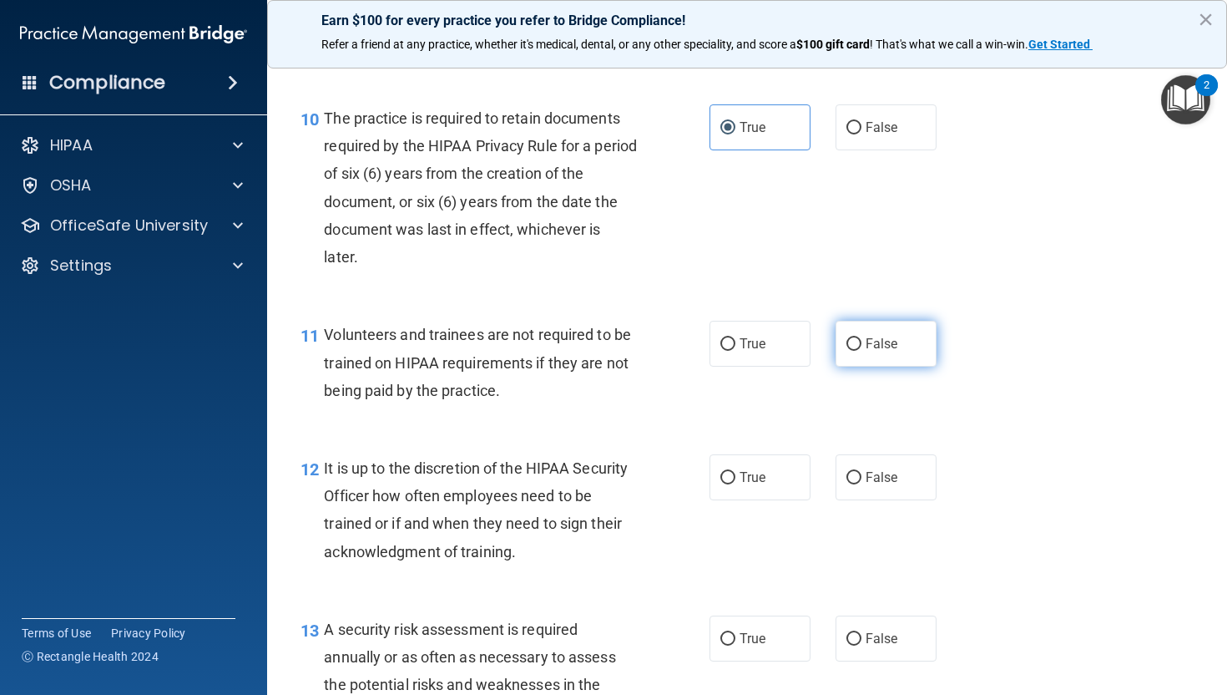
click at [863, 367] on label "False" at bounding box center [886, 344] width 101 height 46
click at [862, 351] on input "False" at bounding box center [854, 344] width 15 height 13
radio input "true"
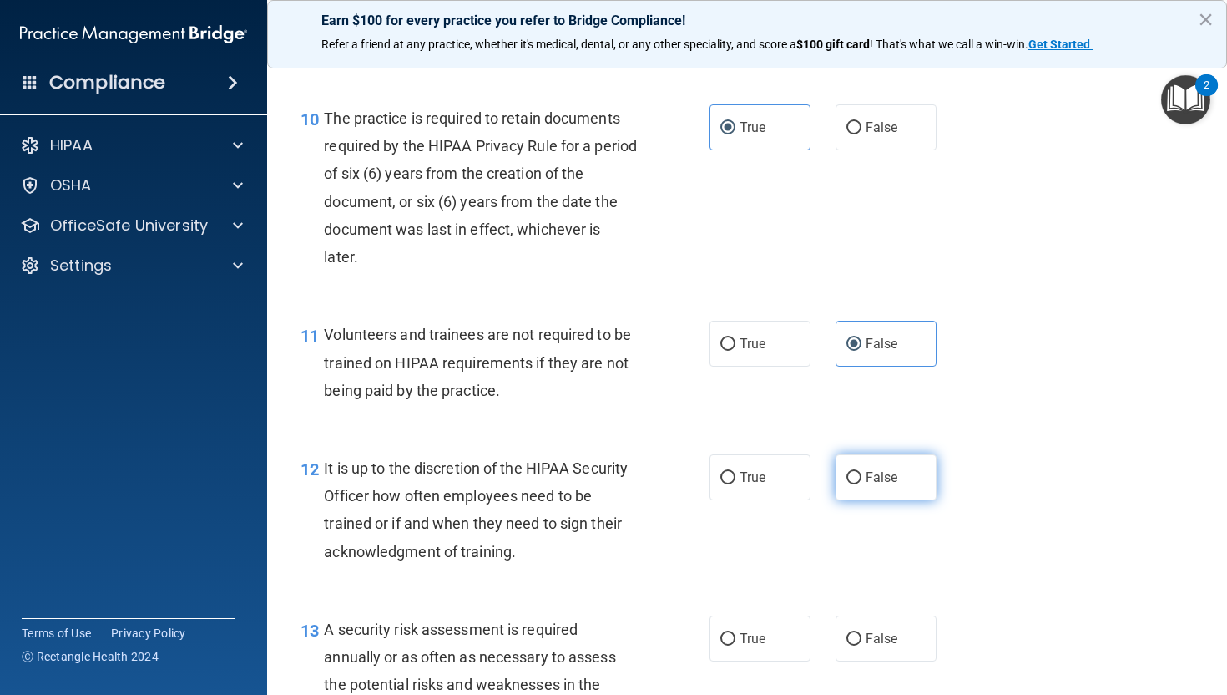
click at [877, 485] on span "False" at bounding box center [882, 477] width 33 height 16
click at [862, 484] on input "False" at bounding box center [854, 478] width 15 height 13
radio input "true"
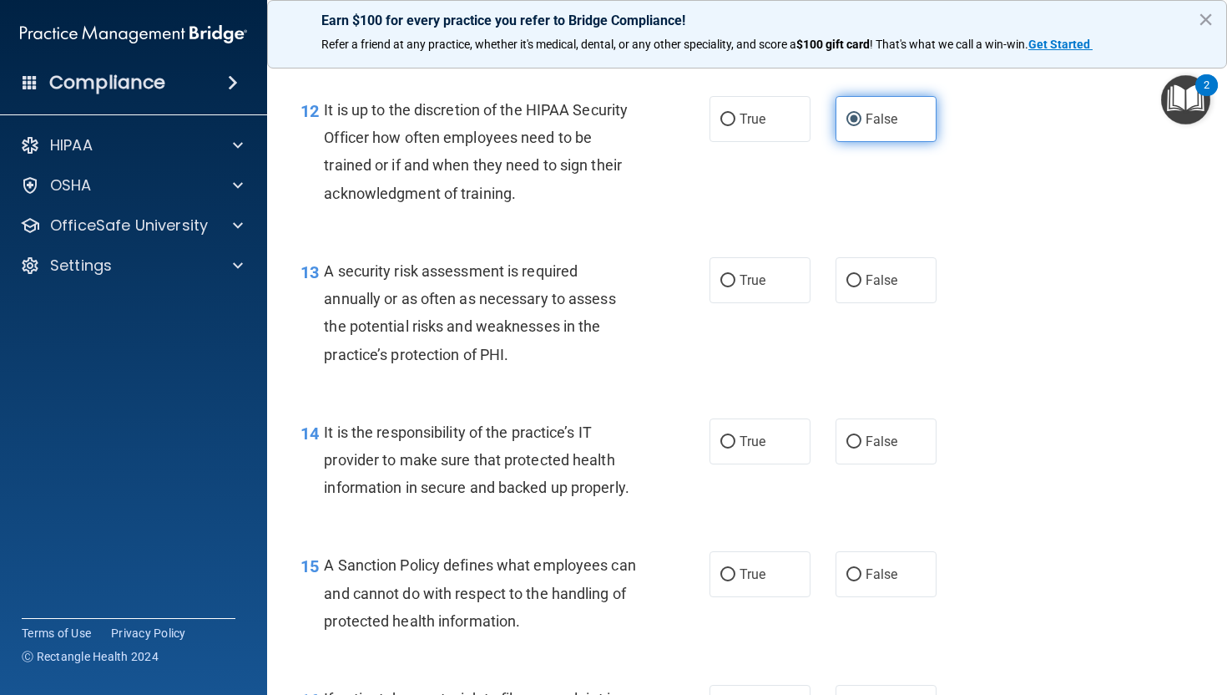
scroll to position [2118, 0]
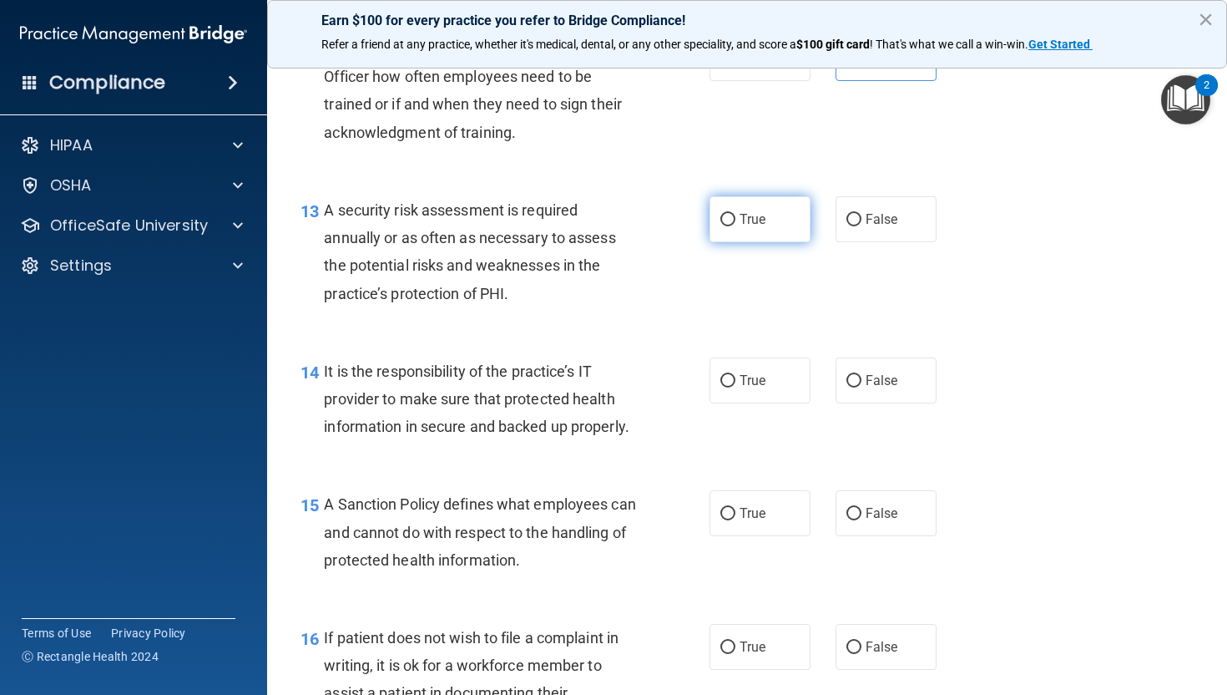
click at [744, 242] on label "True" at bounding box center [760, 219] width 101 height 46
click at [736, 226] on input "True" at bounding box center [728, 220] width 15 height 13
radio input "true"
click at [868, 398] on label "False" at bounding box center [886, 380] width 101 height 46
click at [862, 387] on input "False" at bounding box center [854, 381] width 15 height 13
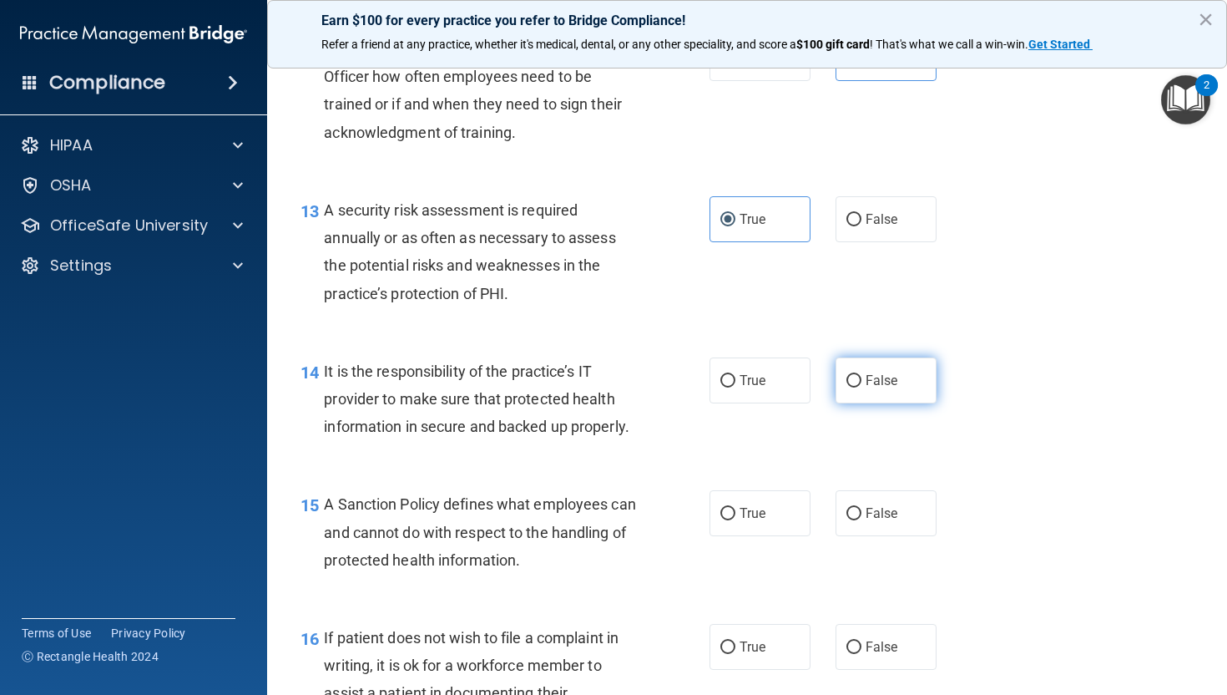
radio input "true"
click at [745, 521] on span "True" at bounding box center [753, 513] width 26 height 16
click at [736, 520] on input "True" at bounding box center [728, 514] width 15 height 13
radio input "true"
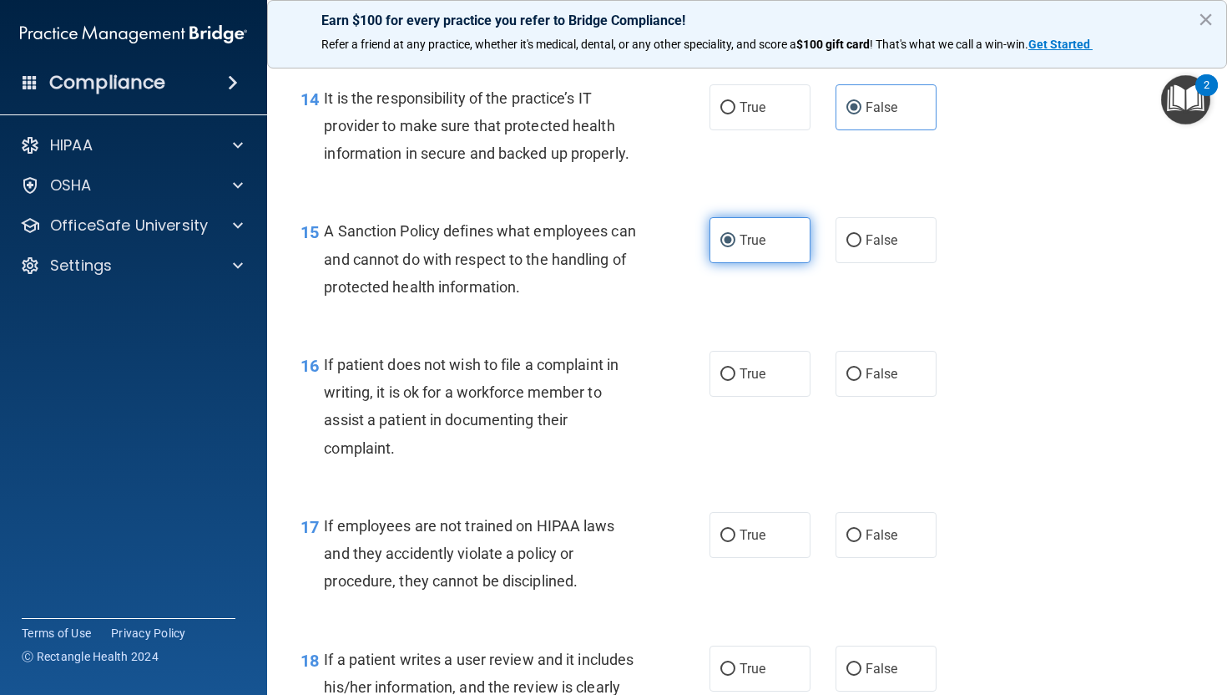
scroll to position [2401, 0]
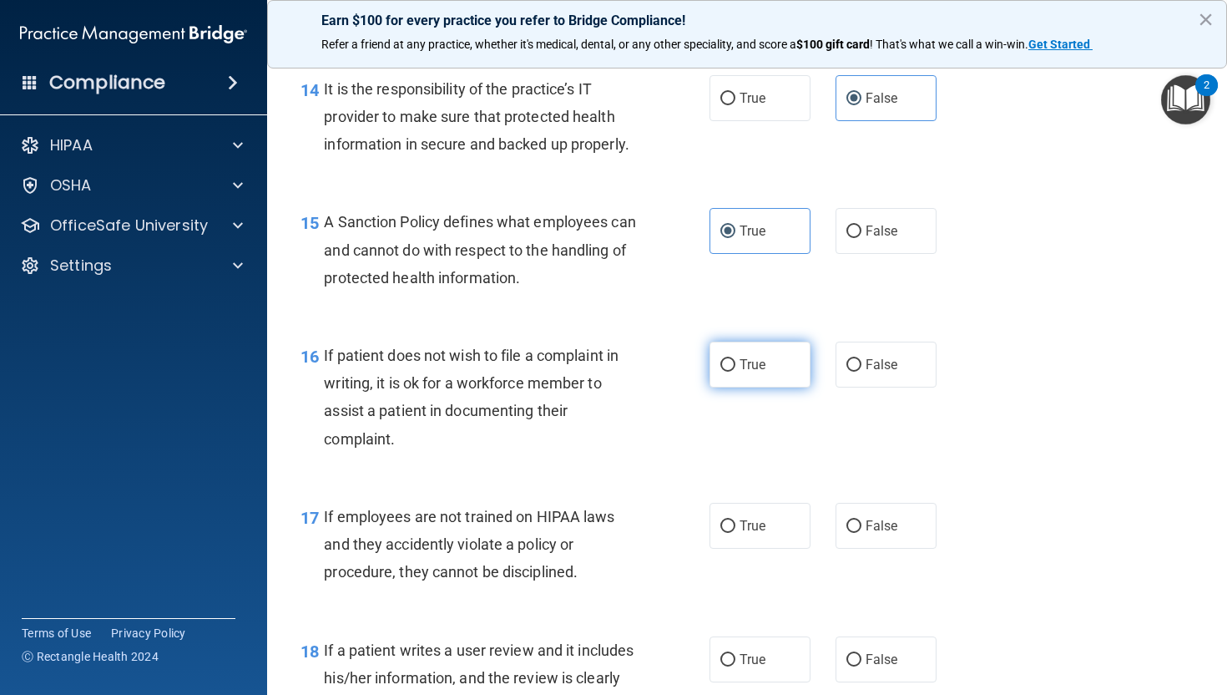
click at [753, 387] on label "True" at bounding box center [760, 365] width 101 height 46
click at [736, 372] on input "True" at bounding box center [728, 365] width 15 height 13
radio input "true"
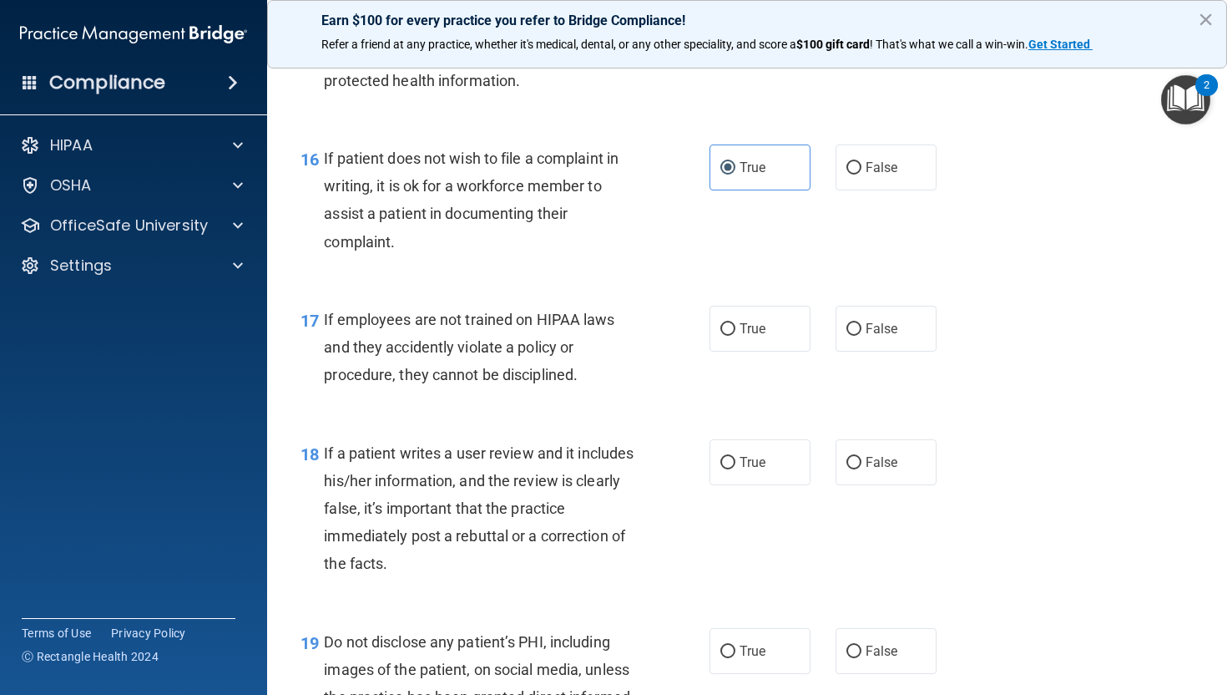
scroll to position [2600, 0]
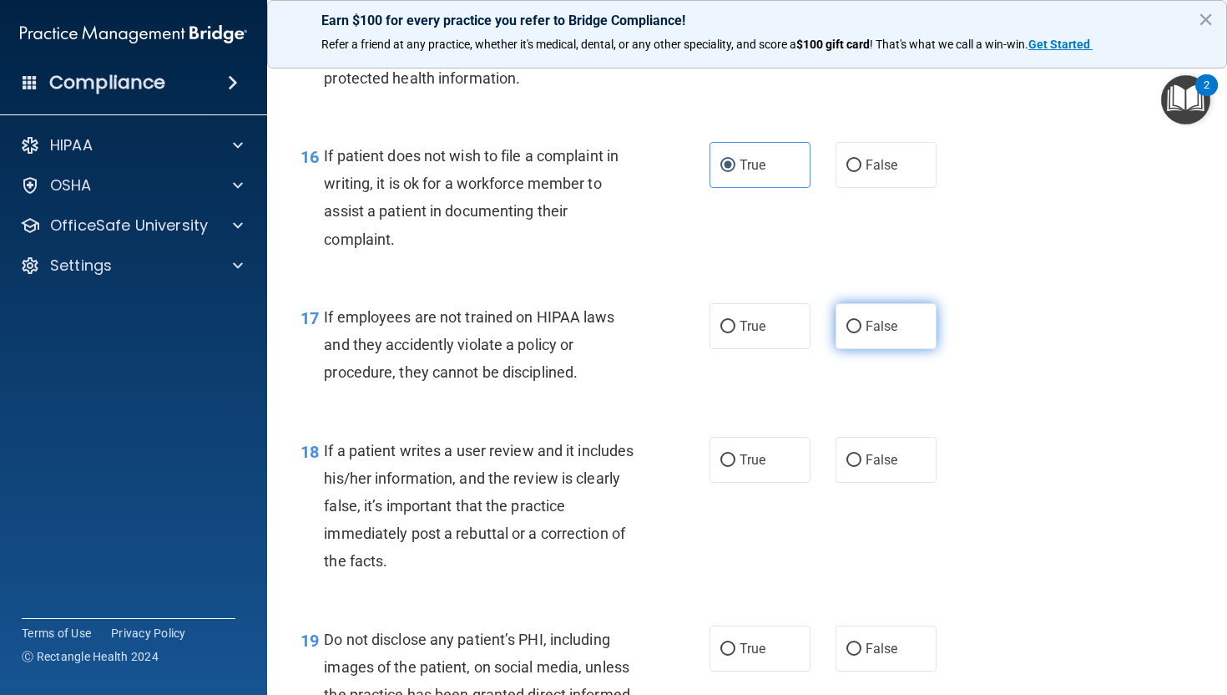
click at [896, 334] on span "False" at bounding box center [882, 326] width 33 height 16
click at [862, 333] on input "False" at bounding box center [854, 327] width 15 height 13
radio input "true"
click at [880, 468] on span "False" at bounding box center [882, 460] width 33 height 16
click at [862, 467] on input "False" at bounding box center [854, 460] width 15 height 13
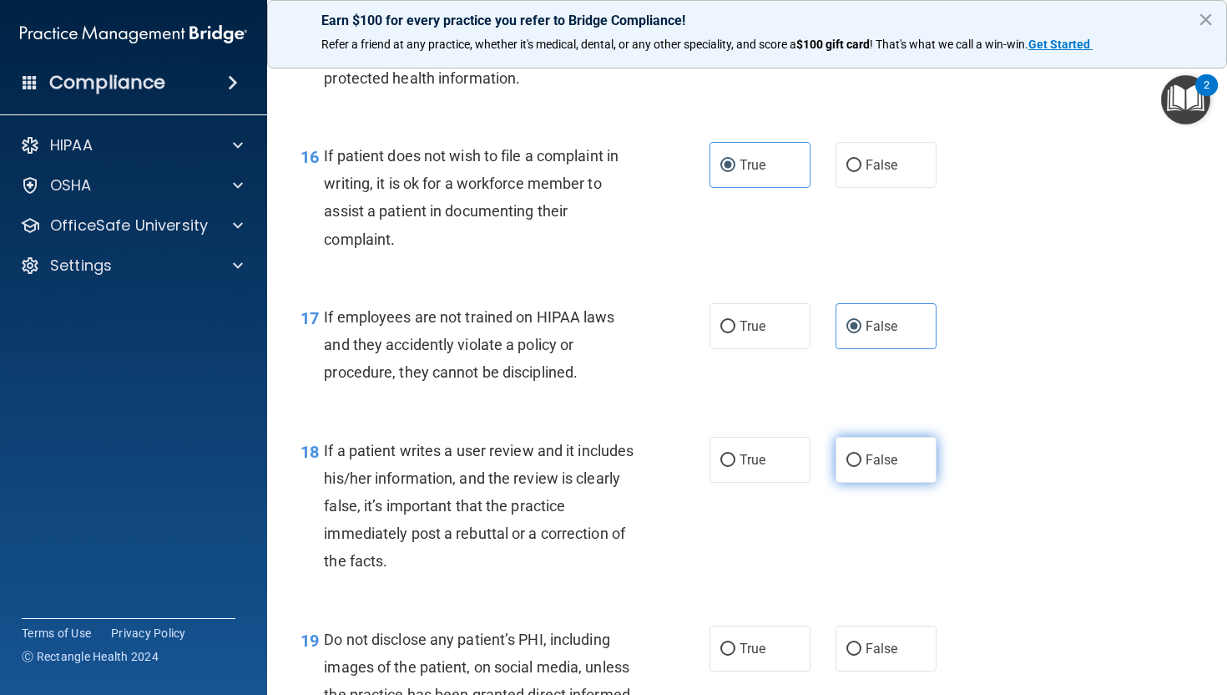
radio input "true"
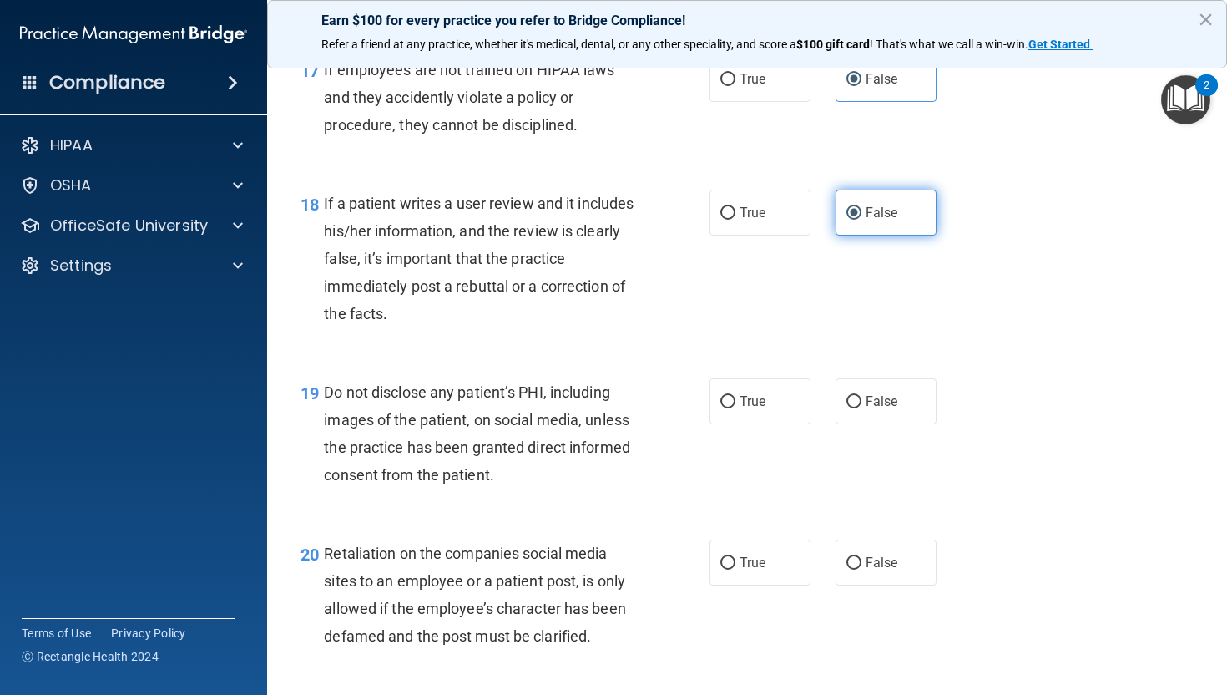
scroll to position [2964, 0]
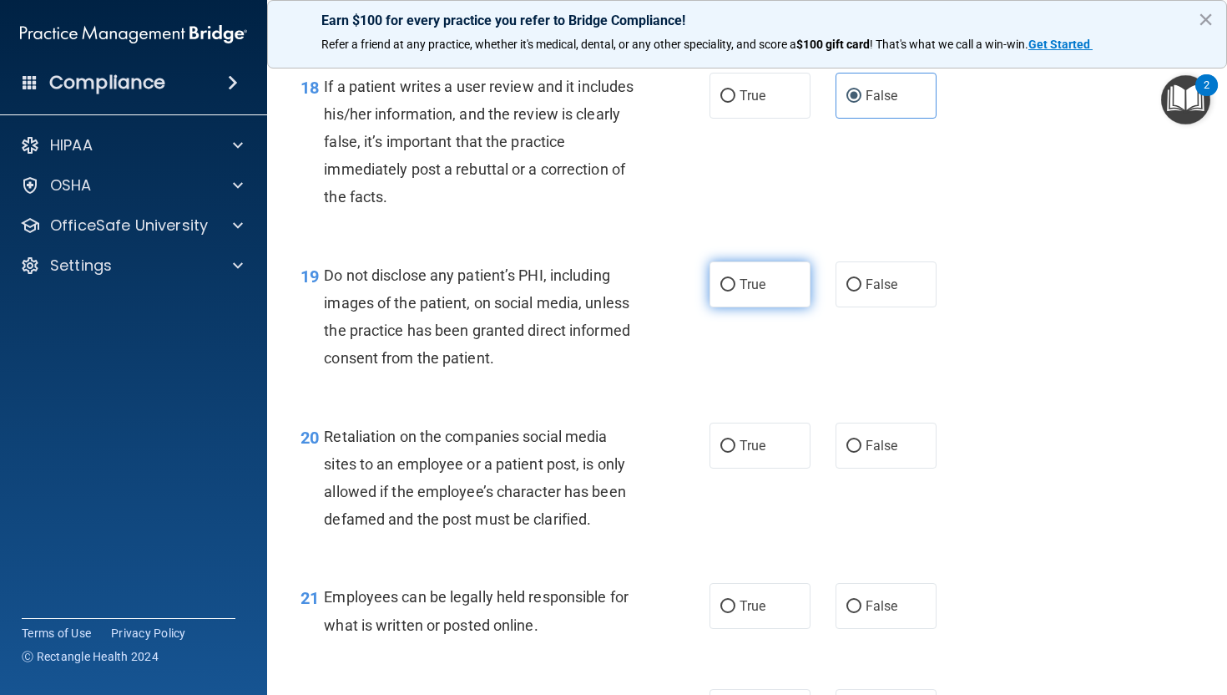
click at [726, 291] on input "True" at bounding box center [728, 285] width 15 height 13
radio input "true"
click at [868, 453] on span "False" at bounding box center [882, 446] width 33 height 16
click at [862, 453] on input "False" at bounding box center [854, 446] width 15 height 13
radio input "true"
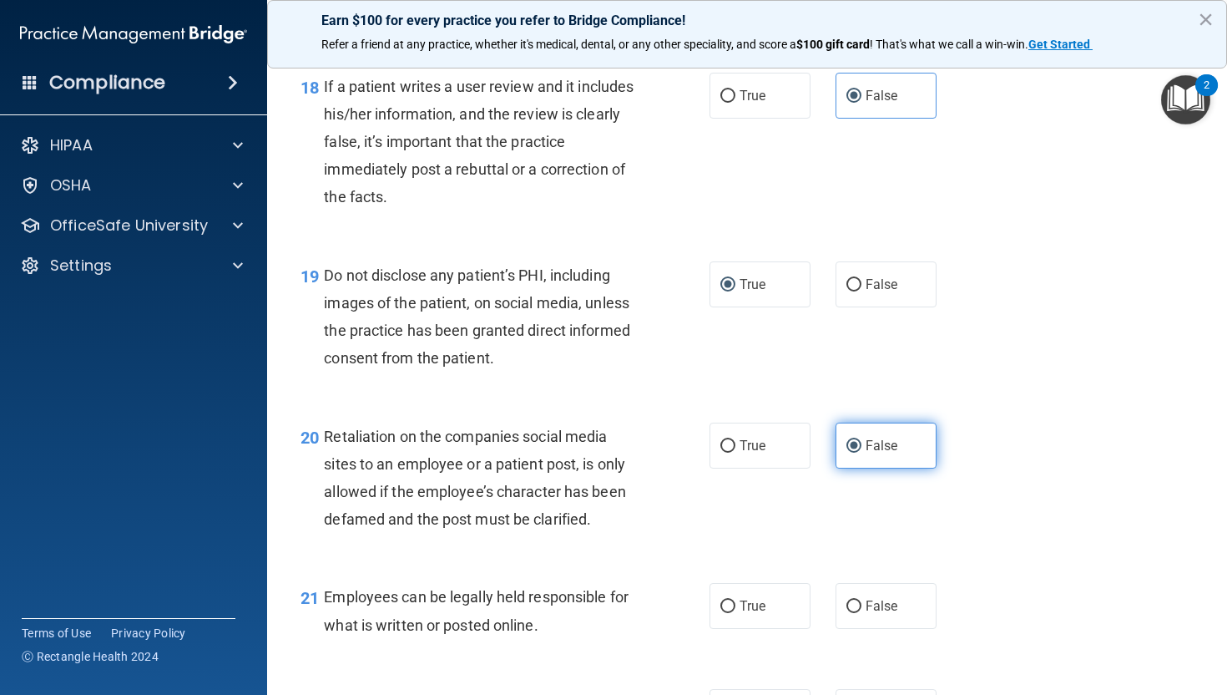
scroll to position [3126, 0]
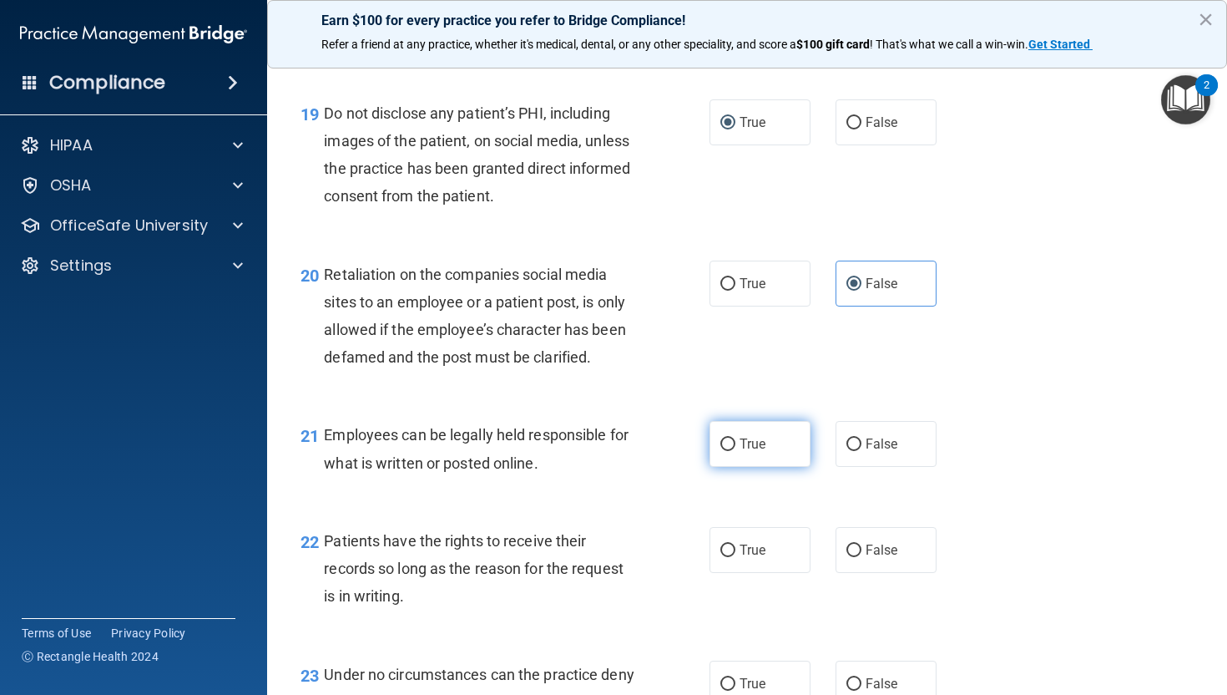
click at [751, 452] on span "True" at bounding box center [753, 444] width 26 height 16
click at [736, 451] on input "True" at bounding box center [728, 444] width 15 height 13
radio input "true"
click at [861, 570] on label "False" at bounding box center [886, 550] width 101 height 46
click at [861, 557] on input "False" at bounding box center [854, 550] width 15 height 13
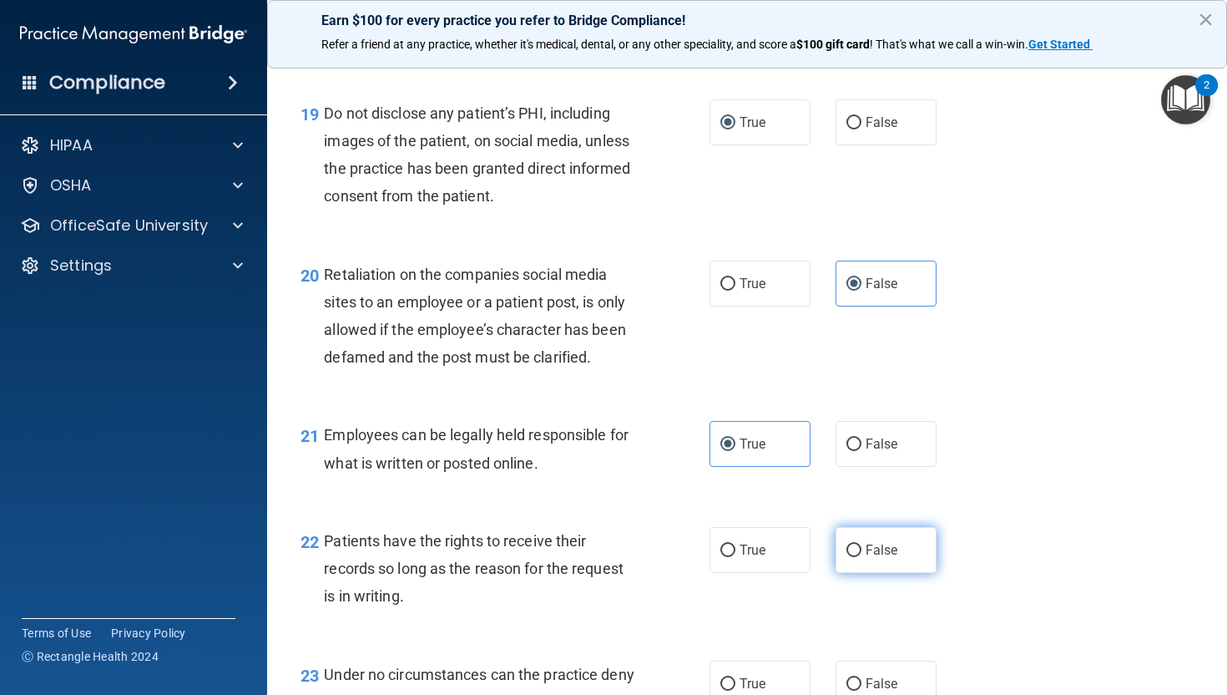
radio input "true"
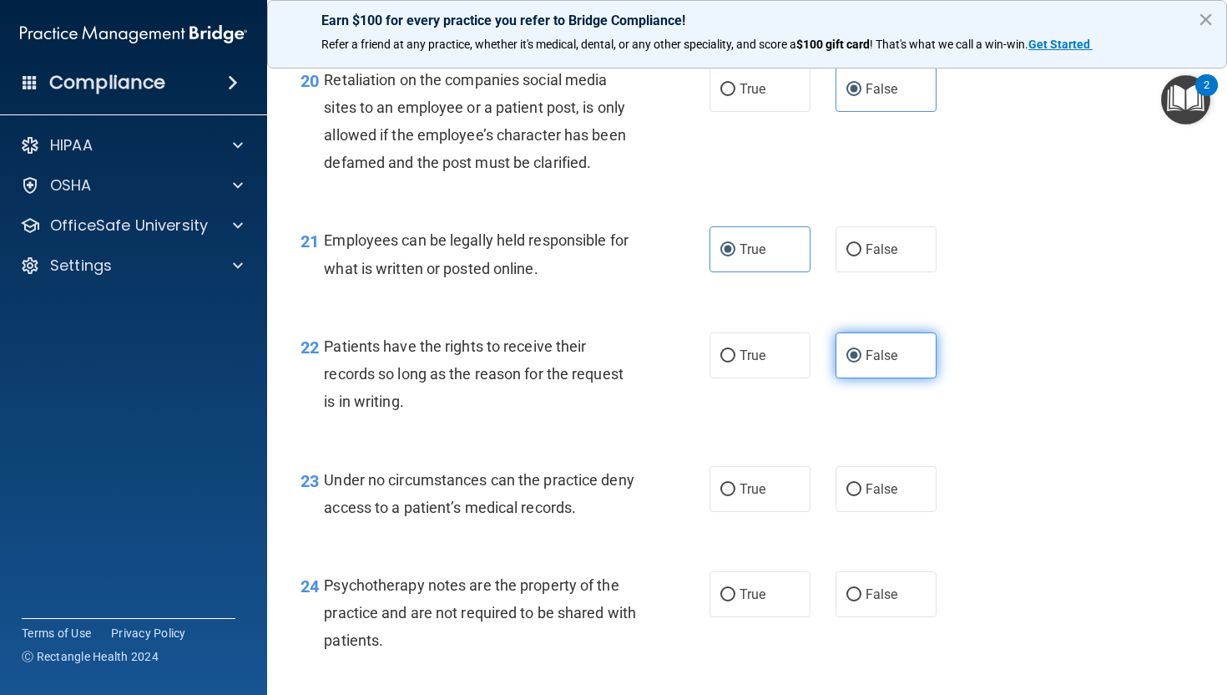
scroll to position [3355, 0]
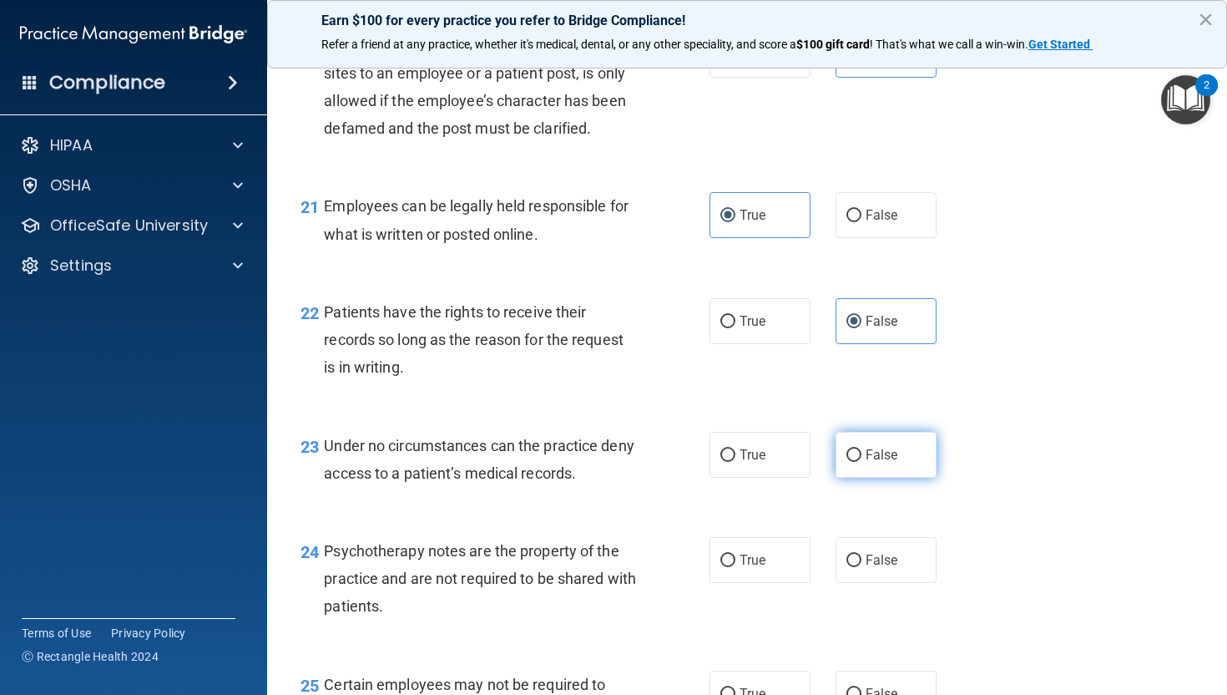
click at [863, 478] on label "False" at bounding box center [886, 455] width 101 height 46
click at [862, 462] on input "False" at bounding box center [854, 455] width 15 height 13
radio input "true"
click at [787, 575] on label "True" at bounding box center [760, 560] width 101 height 46
click at [736, 567] on input "True" at bounding box center [728, 560] width 15 height 13
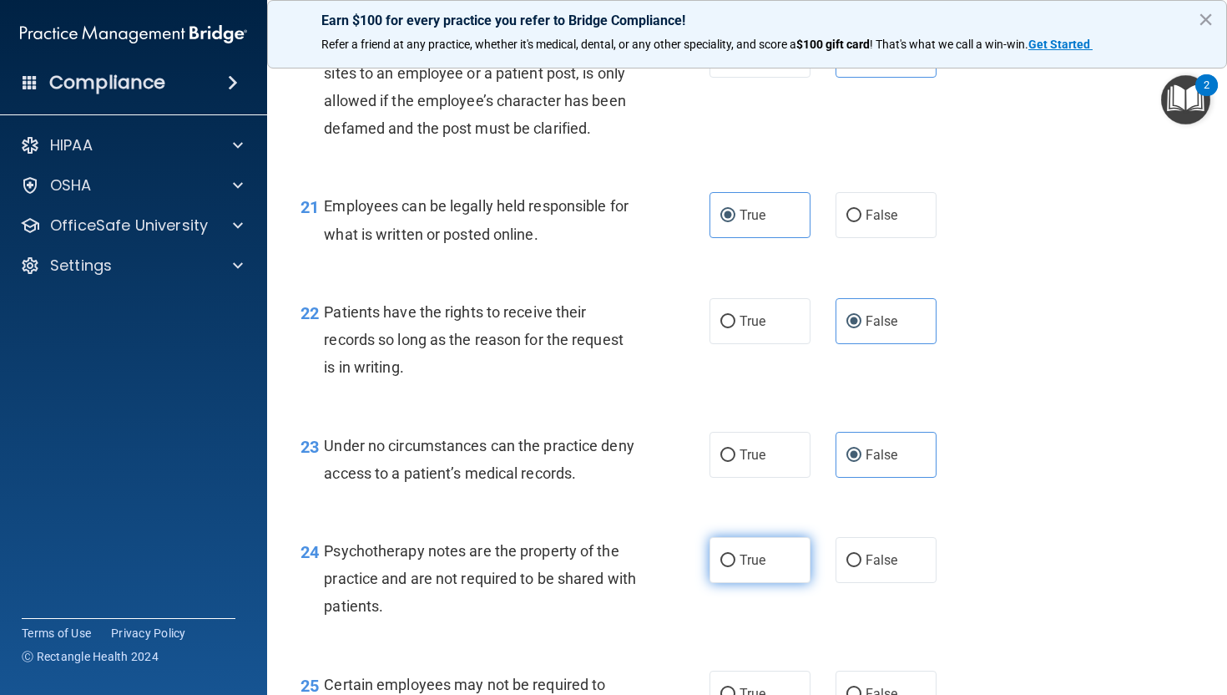
radio input "true"
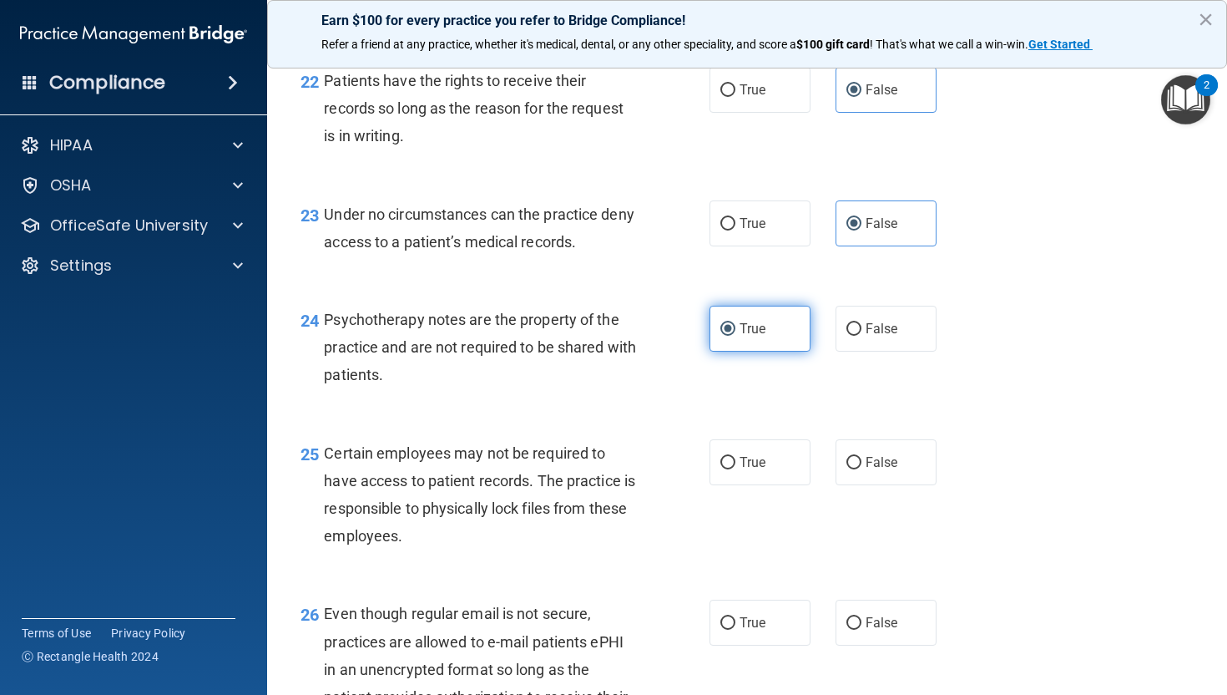
scroll to position [3606, 0]
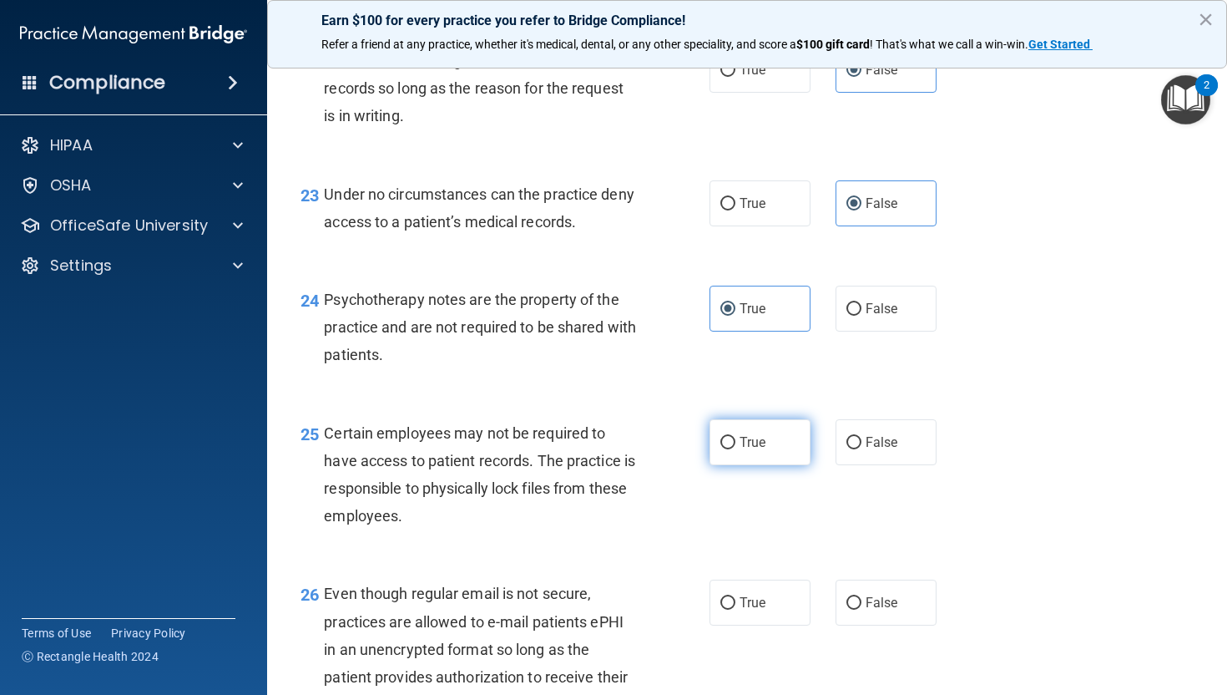
click at [734, 465] on label "True" at bounding box center [760, 442] width 101 height 46
click at [734, 449] on input "True" at bounding box center [728, 443] width 15 height 13
radio input "true"
click at [741, 610] on span "True" at bounding box center [753, 603] width 26 height 16
click at [736, 610] on input "True" at bounding box center [728, 603] width 15 height 13
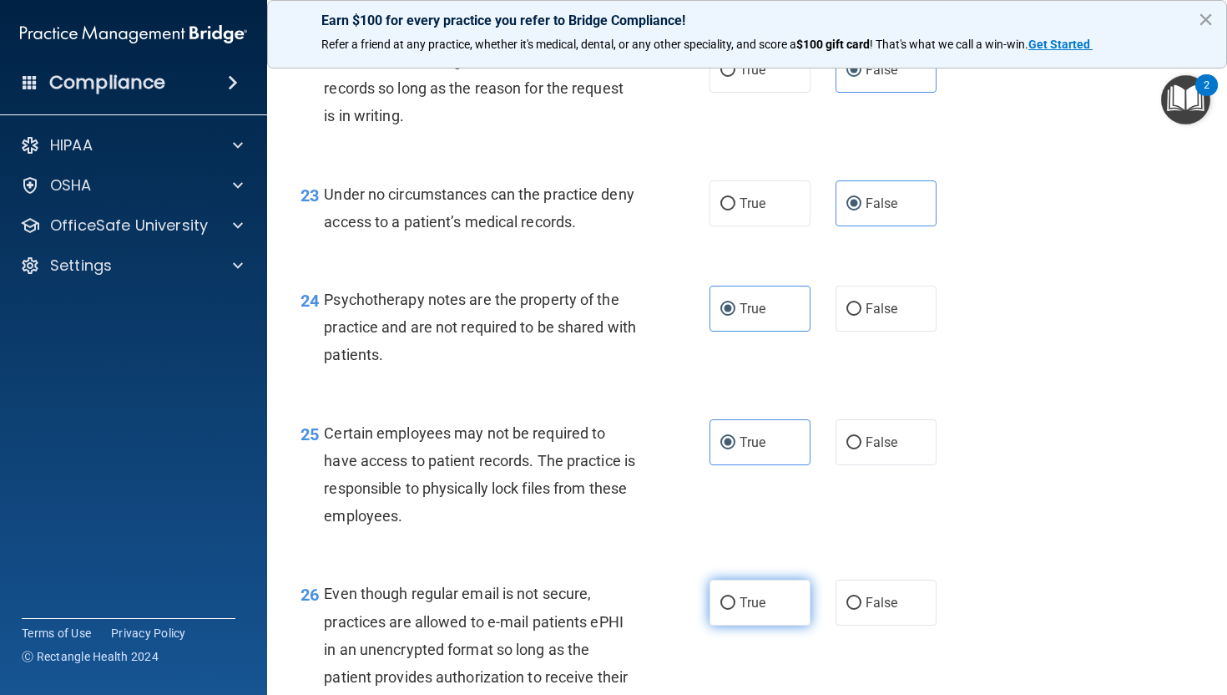
radio input "true"
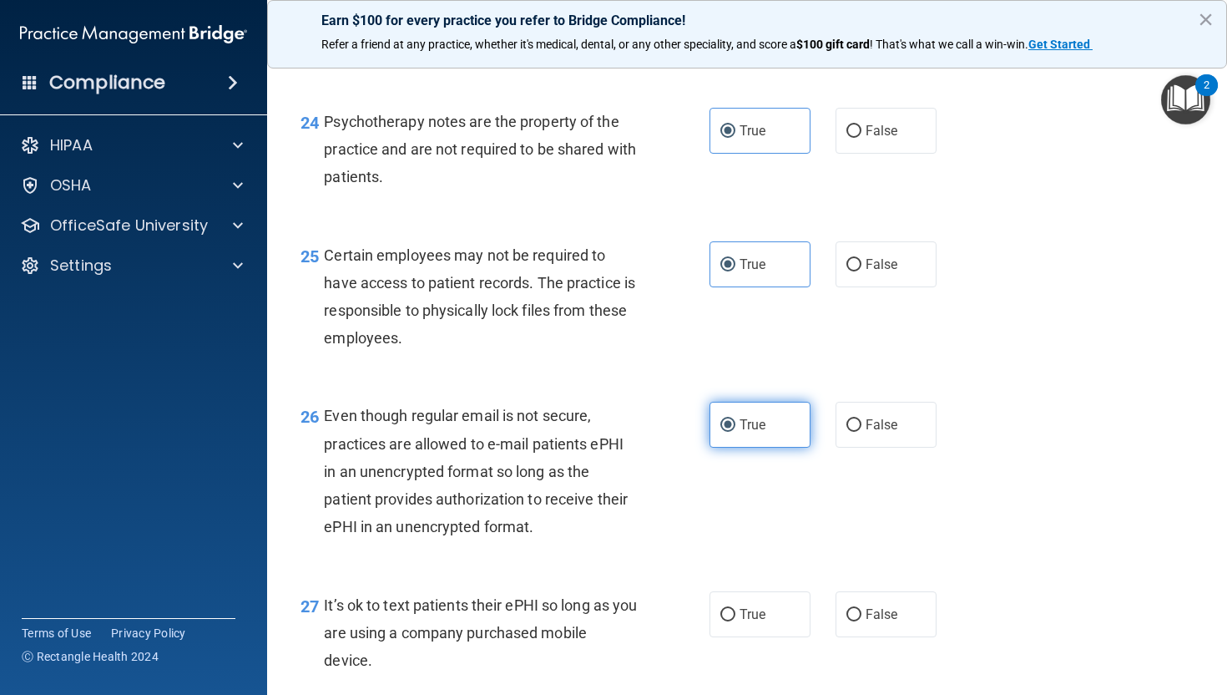
scroll to position [3799, 0]
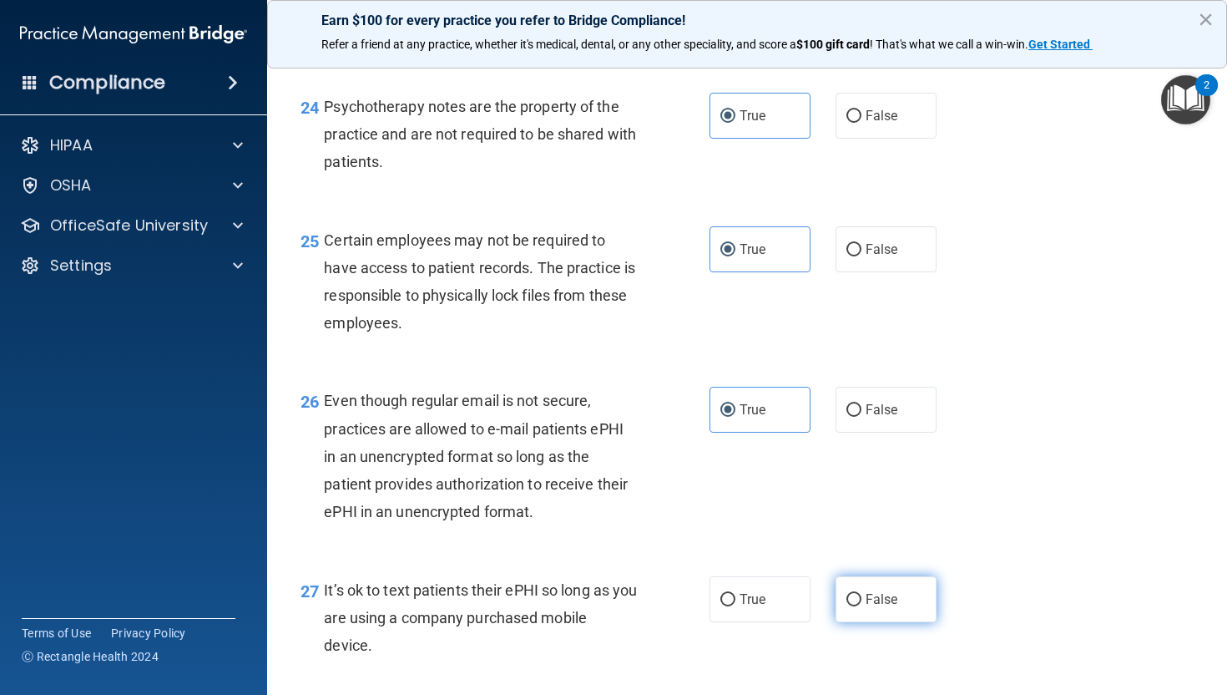
click at [873, 607] on span "False" at bounding box center [882, 599] width 33 height 16
click at [862, 606] on input "False" at bounding box center [854, 600] width 15 height 13
radio input "true"
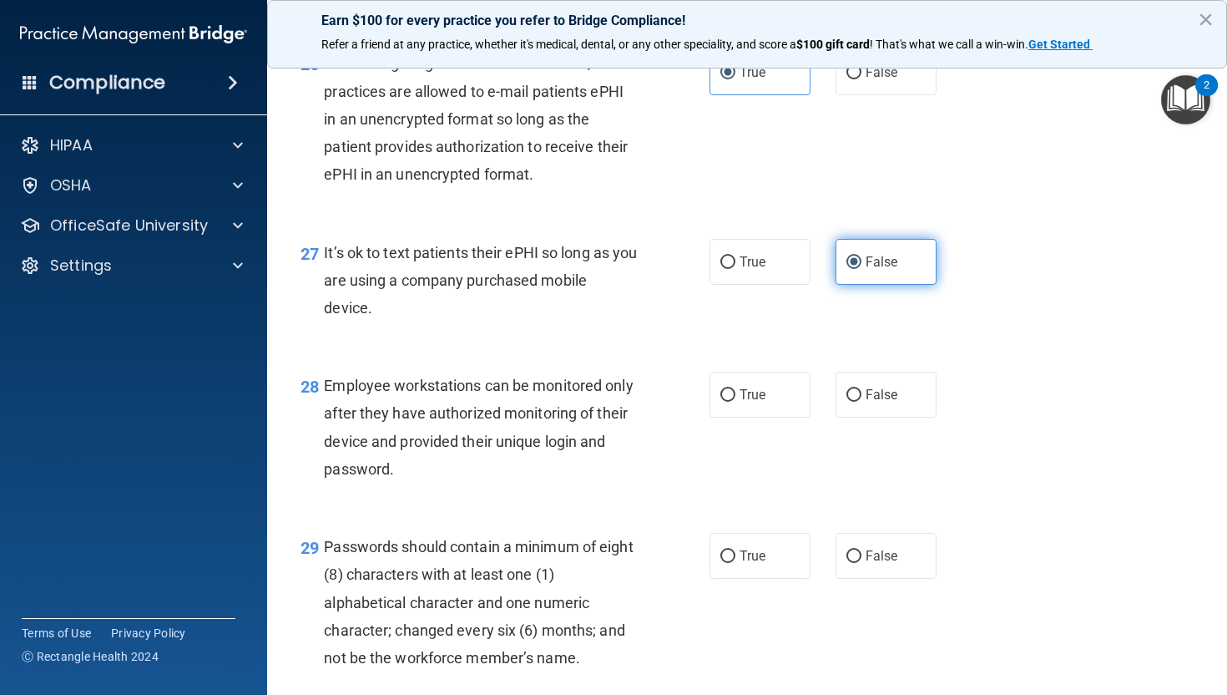
scroll to position [4157, 0]
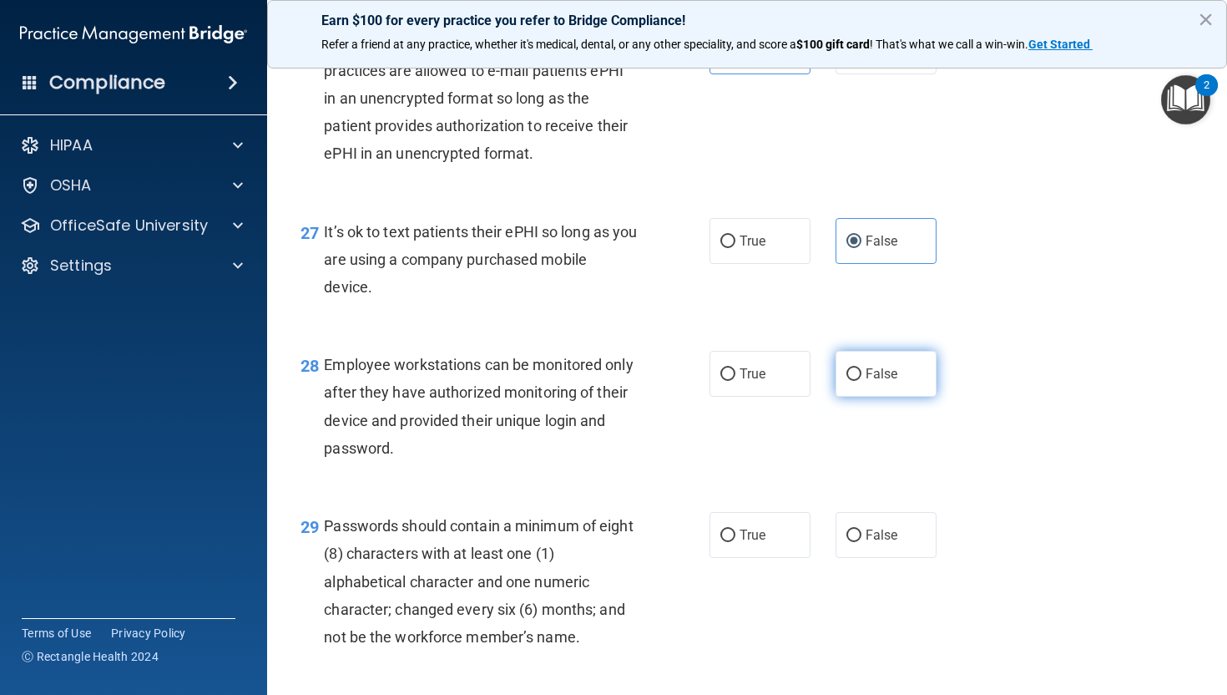
click at [874, 382] on span "False" at bounding box center [882, 374] width 33 height 16
click at [862, 381] on input "False" at bounding box center [854, 374] width 15 height 13
radio input "true"
click at [760, 543] on span "True" at bounding box center [753, 535] width 26 height 16
click at [736, 542] on input "True" at bounding box center [728, 535] width 15 height 13
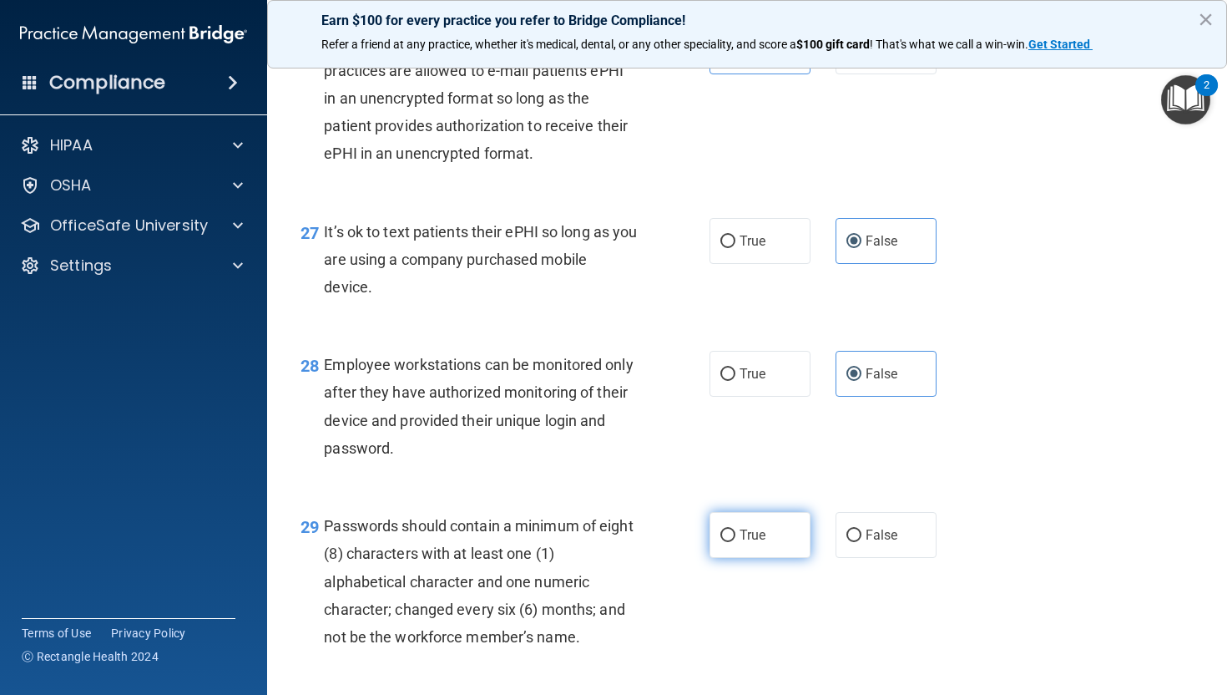
radio input "true"
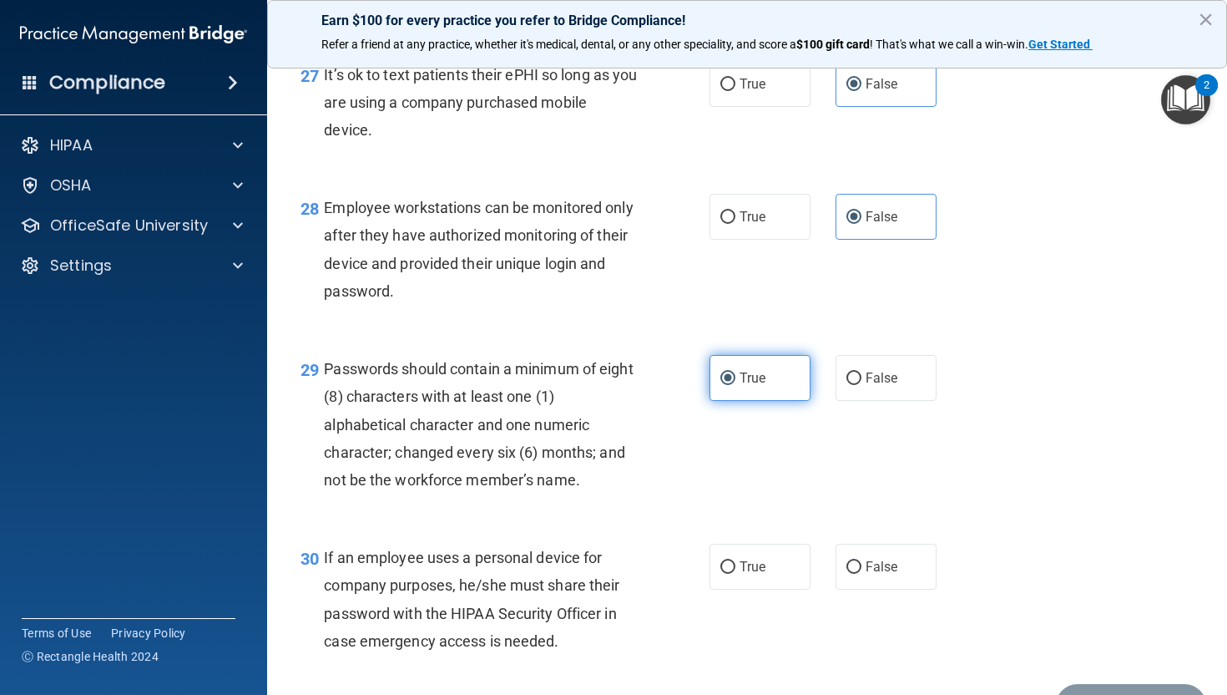
scroll to position [4317, 0]
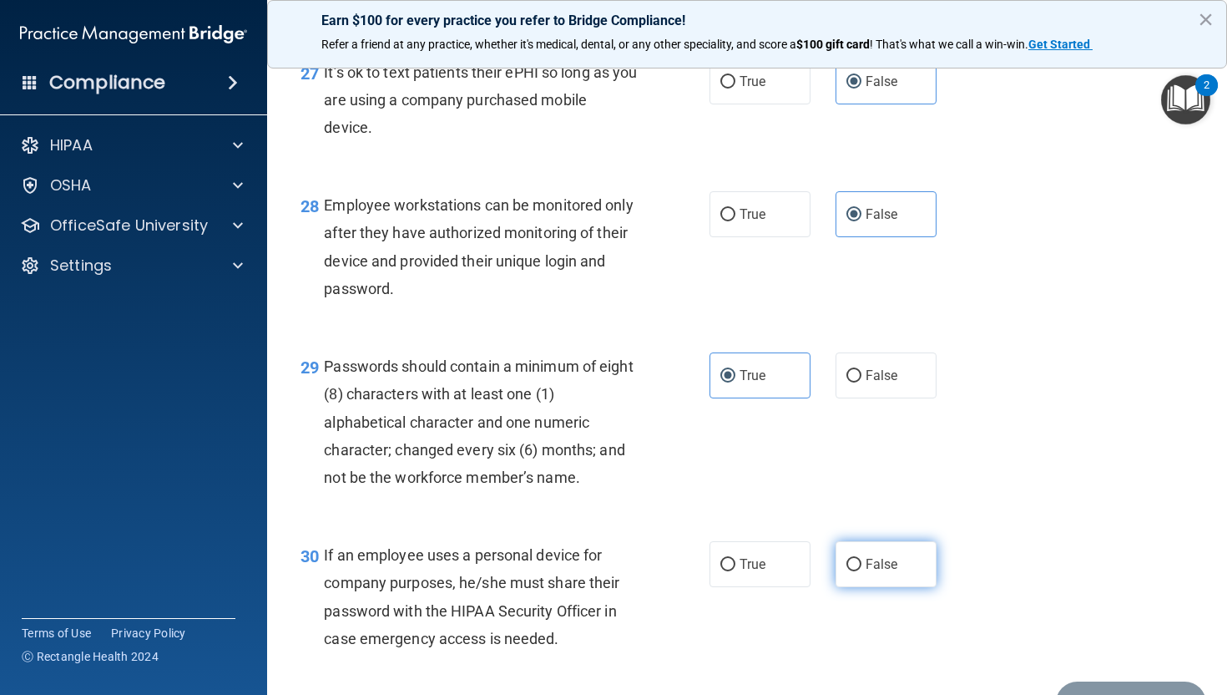
click at [876, 587] on label "False" at bounding box center [886, 564] width 101 height 46
click at [862, 571] on input "False" at bounding box center [854, 565] width 15 height 13
radio input "true"
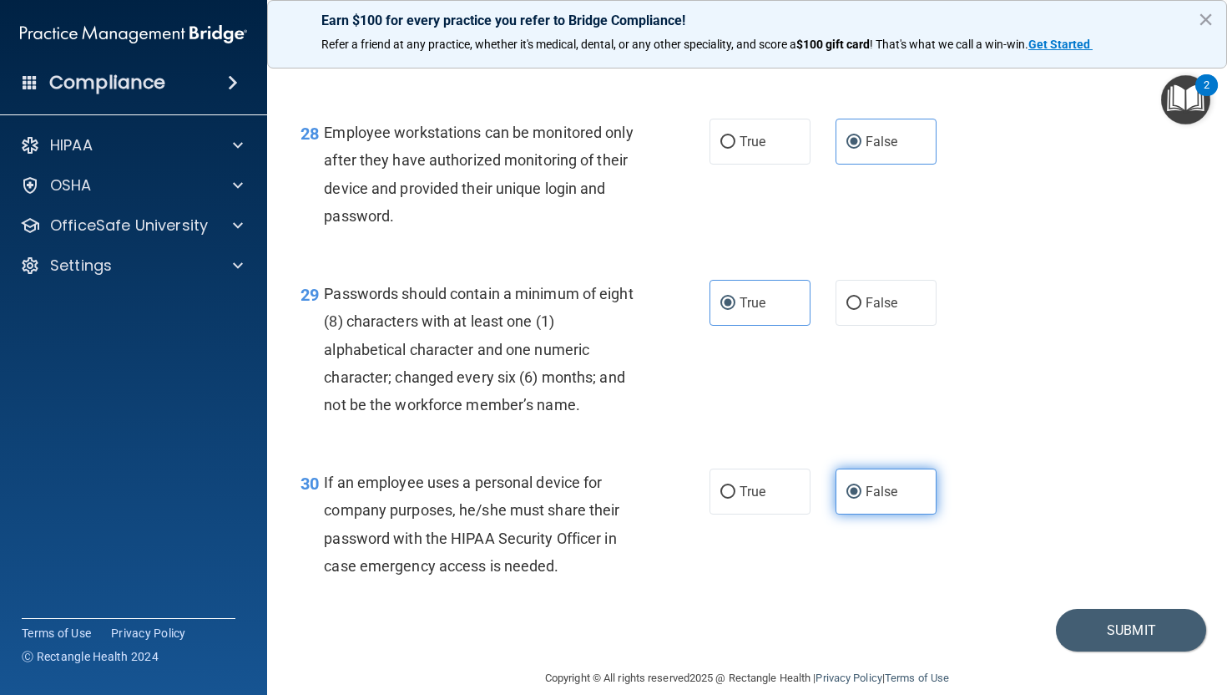
scroll to position [4441, 0]
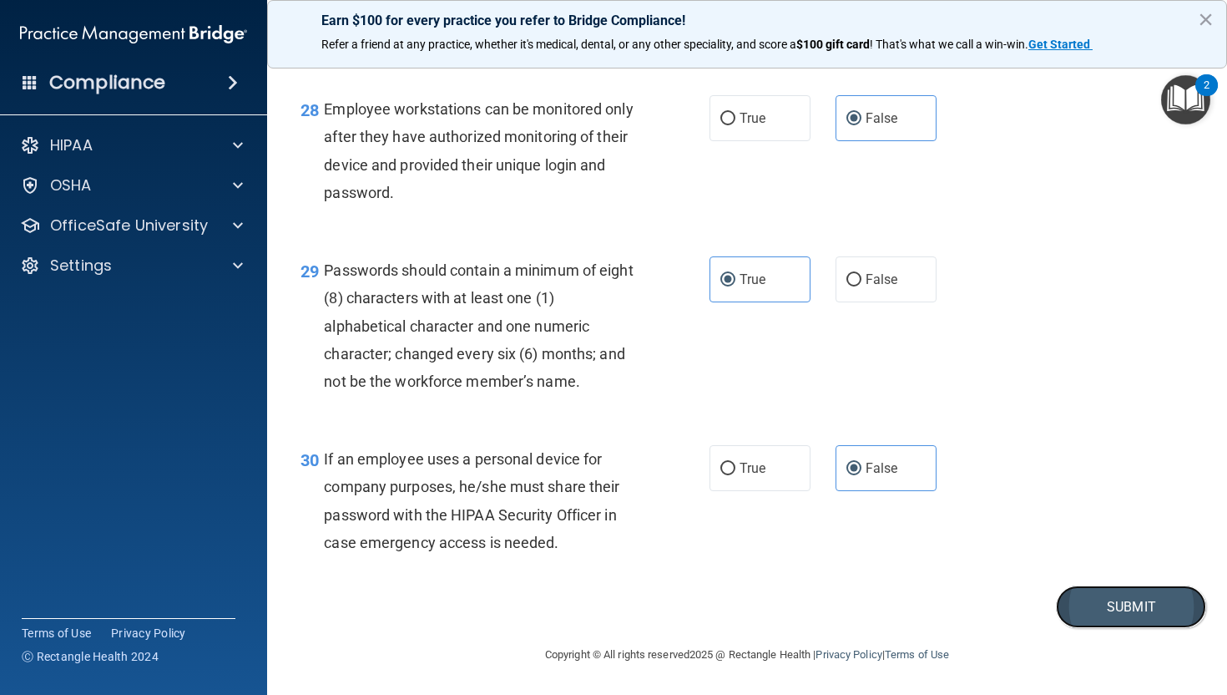
click at [1111, 613] on button "Submit" at bounding box center [1131, 606] width 150 height 43
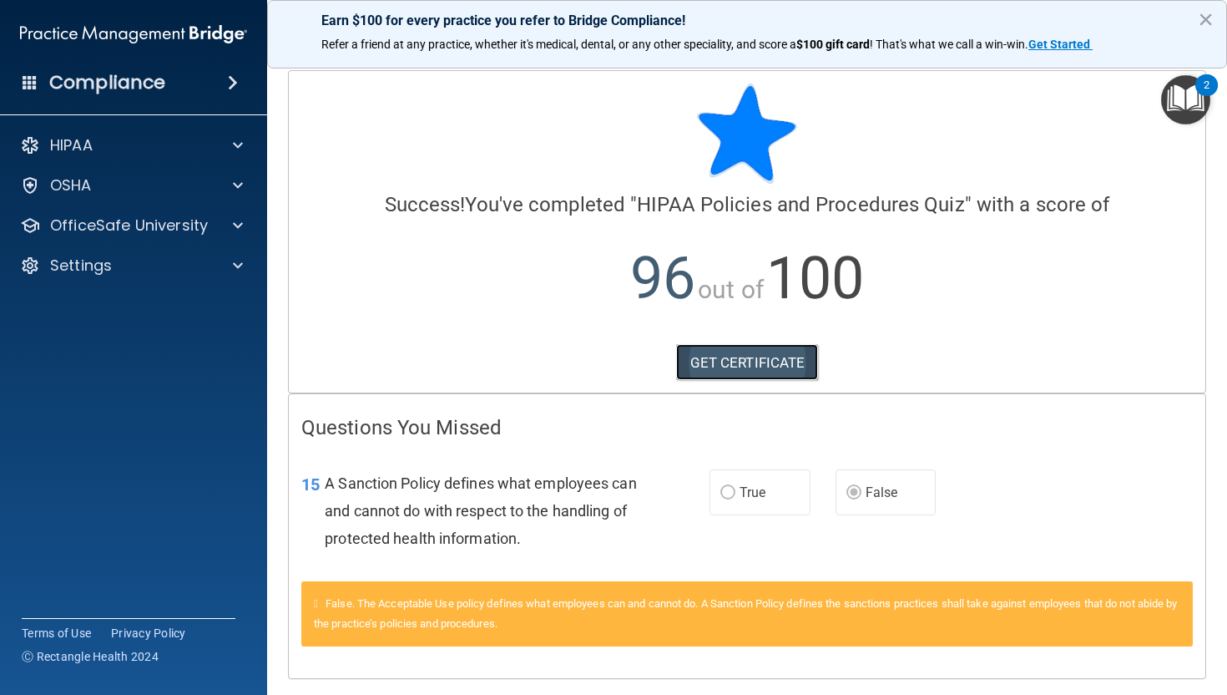
click at [750, 353] on link "GET CERTIFICATE" at bounding box center [747, 362] width 143 height 37
click at [222, 233] on div at bounding box center [236, 225] width 42 height 20
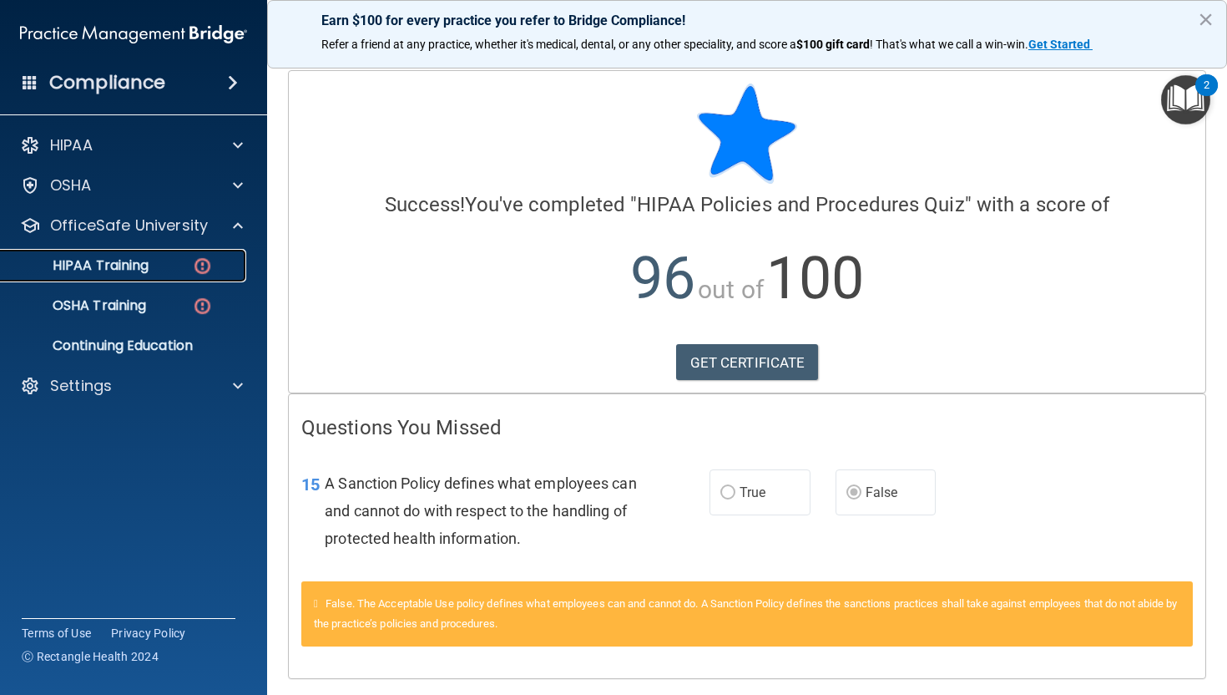
click at [154, 262] on div "HIPAA Training" at bounding box center [125, 265] width 228 height 17
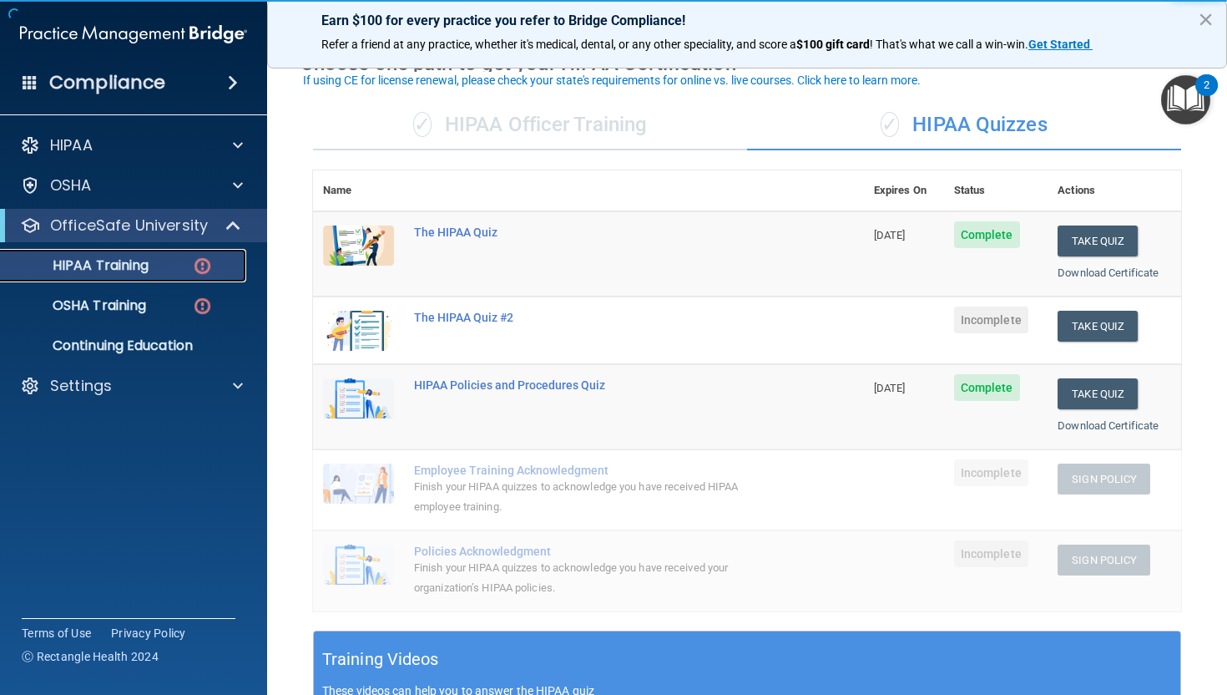
scroll to position [89, 0]
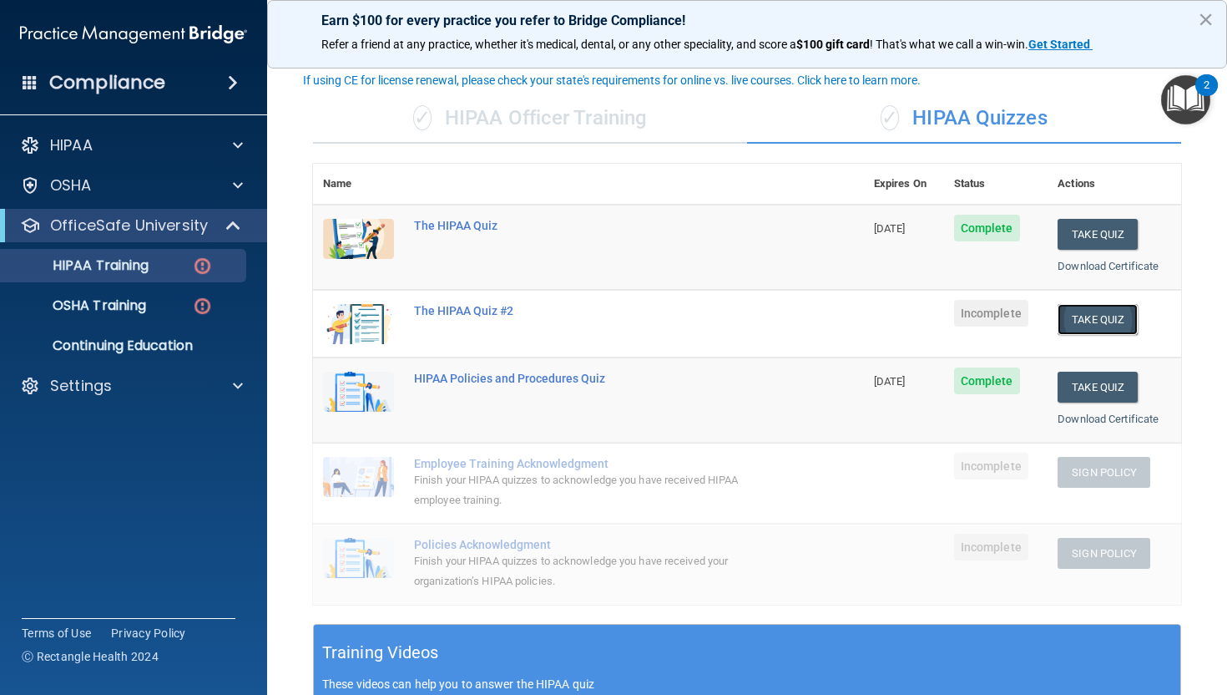
click at [1101, 311] on button "Take Quiz" at bounding box center [1098, 319] width 80 height 31
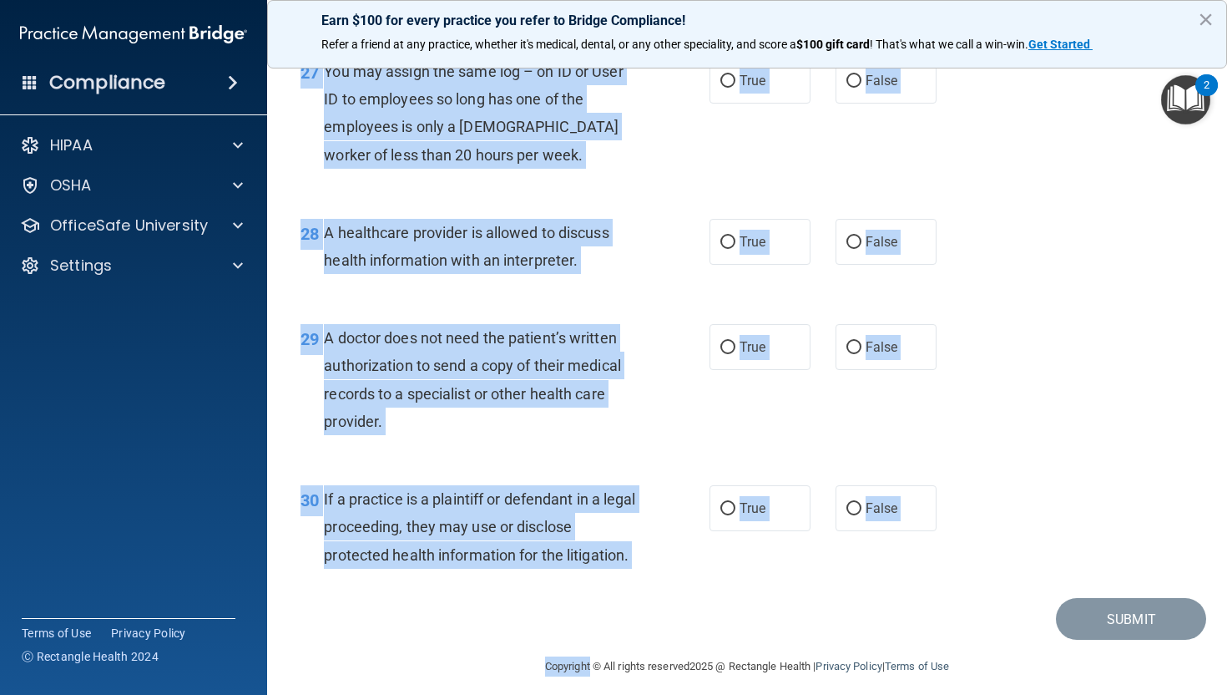
scroll to position [4025, 0]
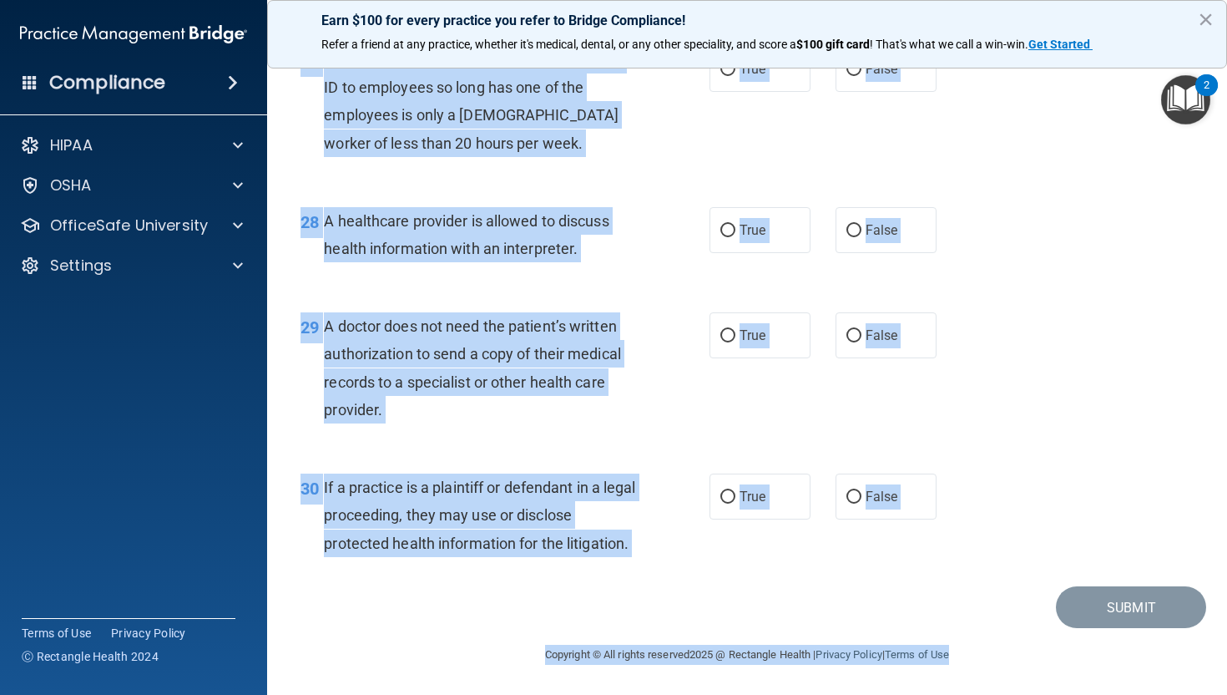
drag, startPoint x: 300, startPoint y: 146, endPoint x: 577, endPoint y: 694, distance: 613.9
click at [577, 694] on main "- The HIPAA Quiz #2 This quiz doesn’t expire until . Are you sure you want to t…" at bounding box center [747, 373] width 960 height 641
copy main "01 A business associate agreement is required with organizations or persons whe…"
click at [621, 230] on div "A healthcare provider is allowed to discuss health information with an interpre…" at bounding box center [487, 234] width 326 height 55
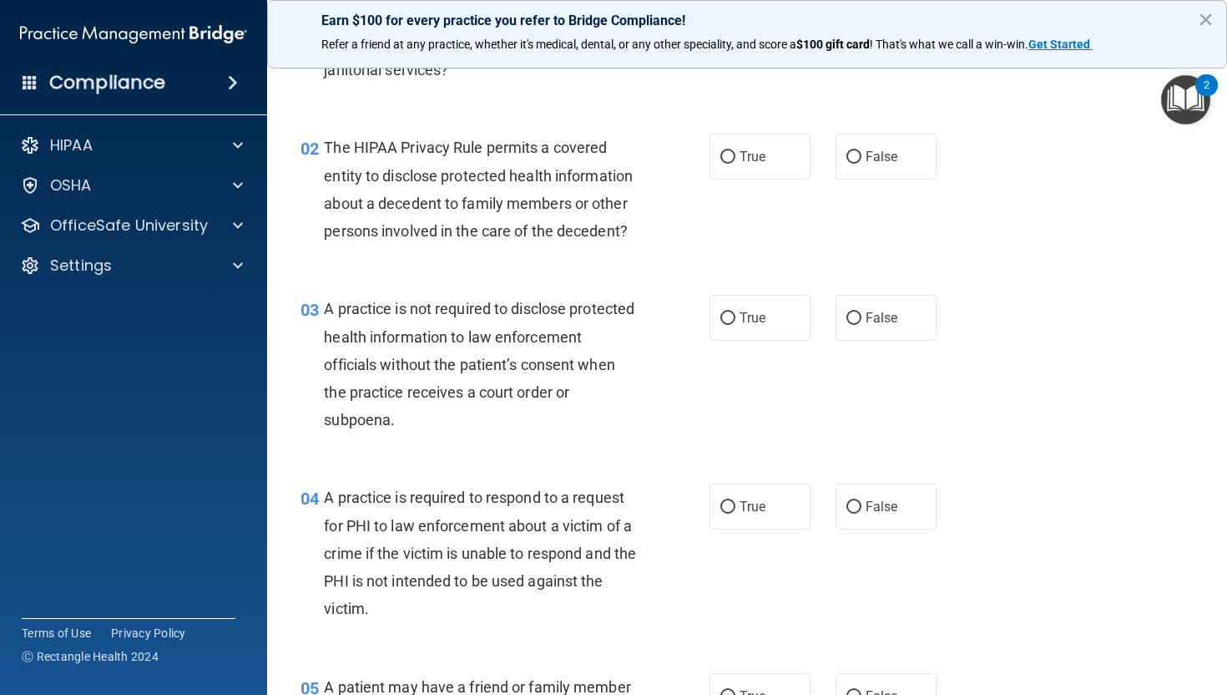
scroll to position [0, 0]
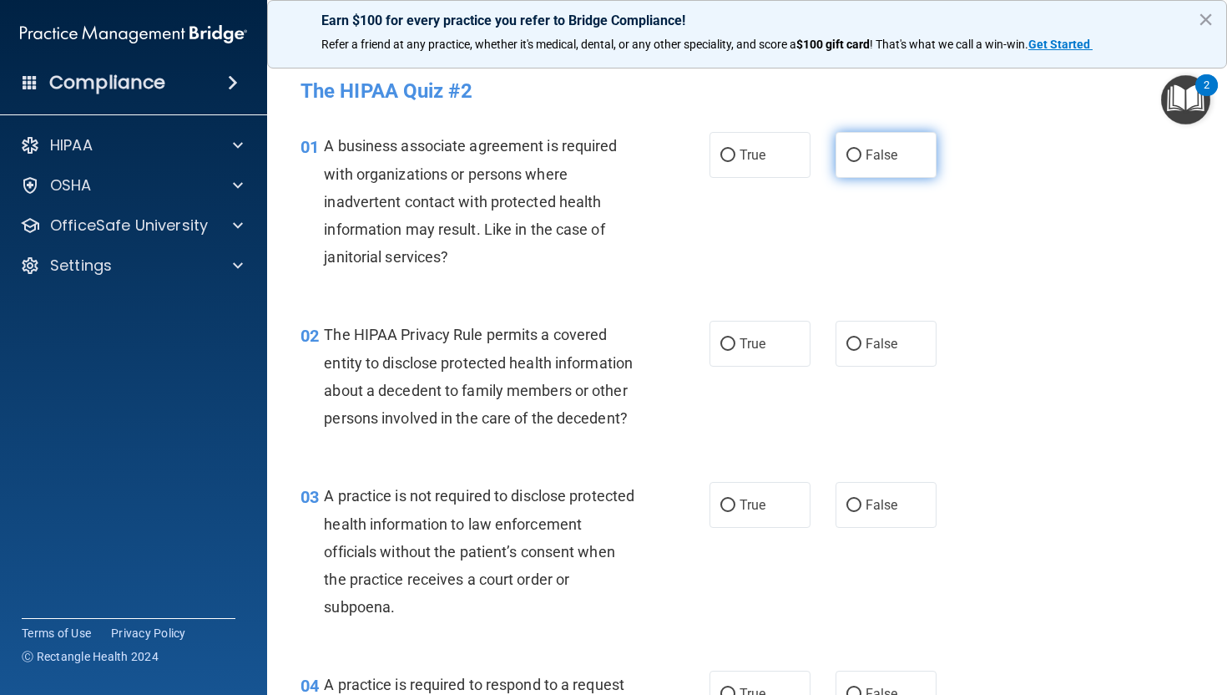
click at [863, 170] on label "False" at bounding box center [886, 155] width 101 height 46
click at [862, 162] on input "False" at bounding box center [854, 155] width 15 height 13
radio input "true"
click at [786, 327] on label "True" at bounding box center [760, 344] width 101 height 46
click at [736, 338] on input "True" at bounding box center [728, 344] width 15 height 13
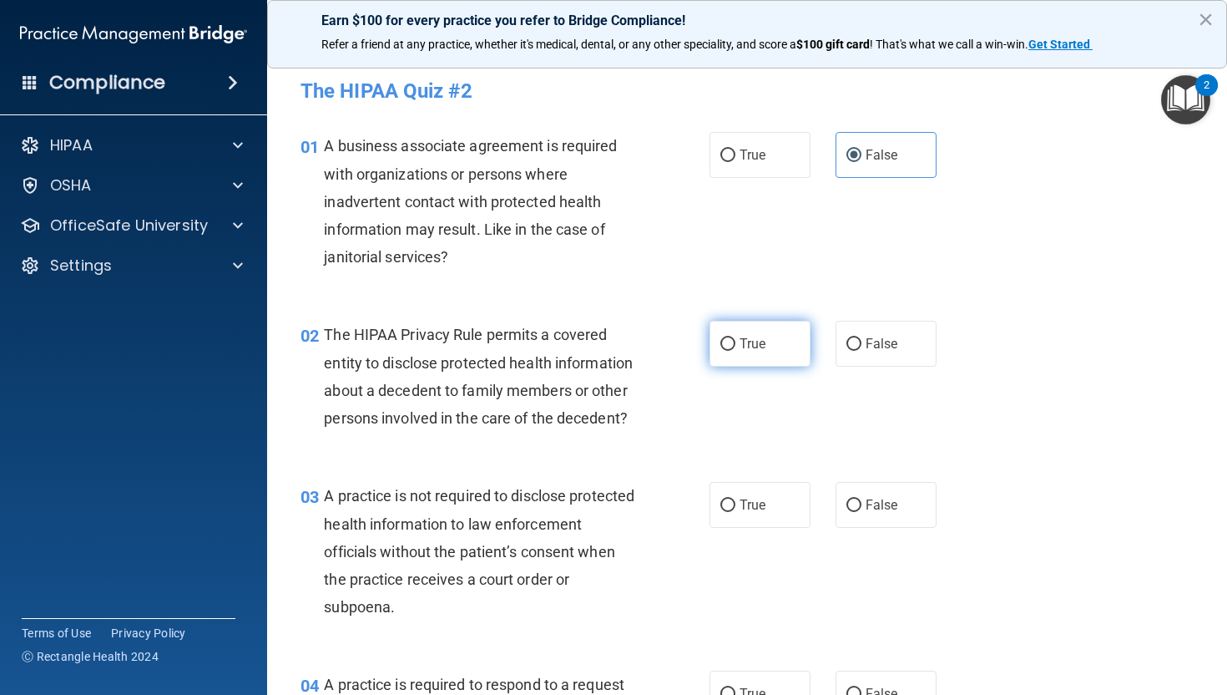
radio input "true"
click at [928, 510] on label "False" at bounding box center [886, 505] width 101 height 46
click at [862, 510] on input "False" at bounding box center [854, 505] width 15 height 13
radio input "true"
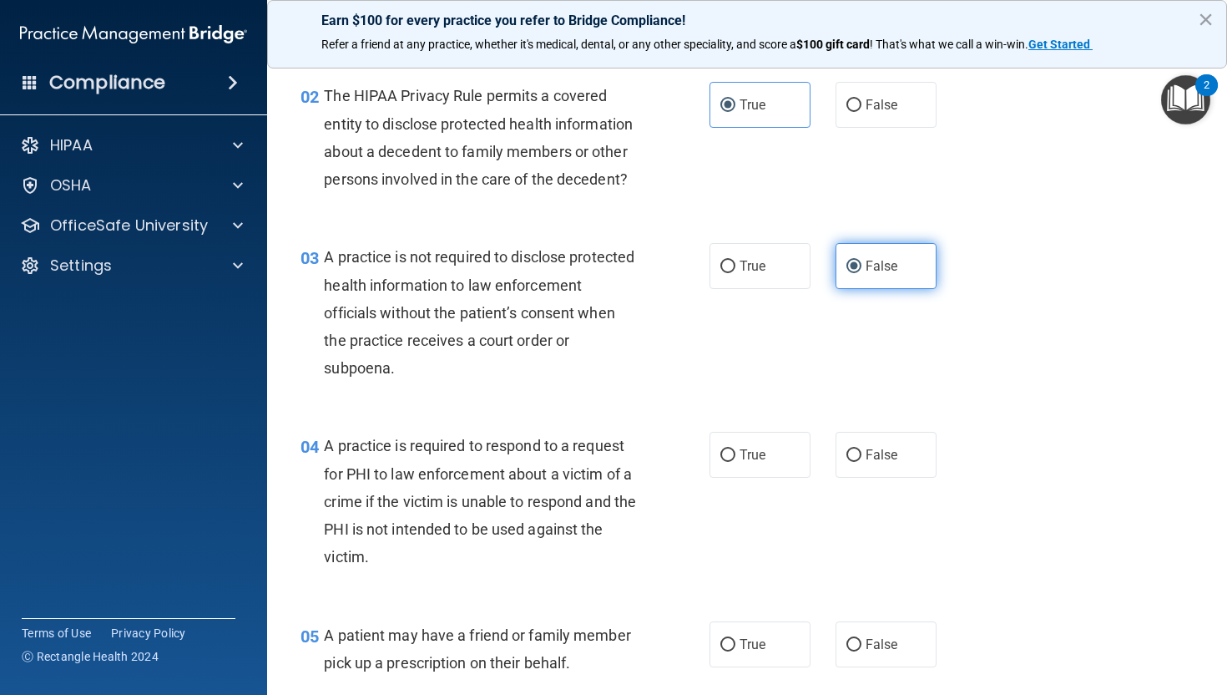
scroll to position [272, 0]
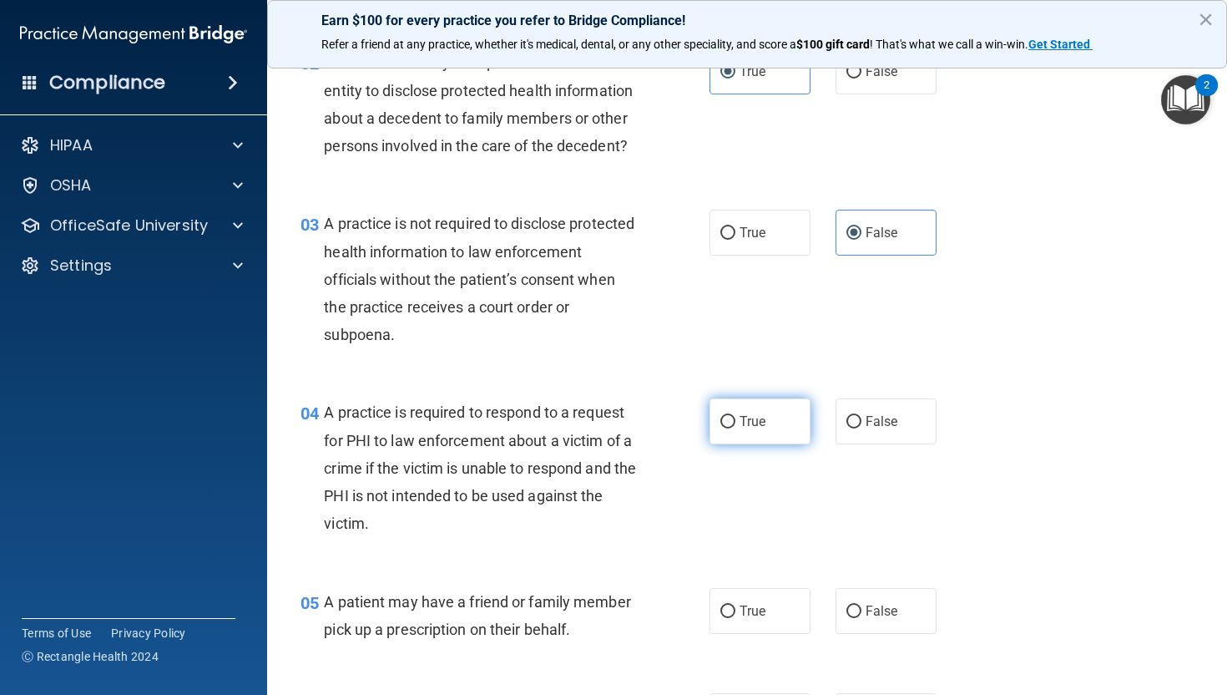
click at [751, 422] on span "True" at bounding box center [753, 421] width 26 height 16
click at [736, 422] on input "True" at bounding box center [728, 422] width 15 height 13
radio input "true"
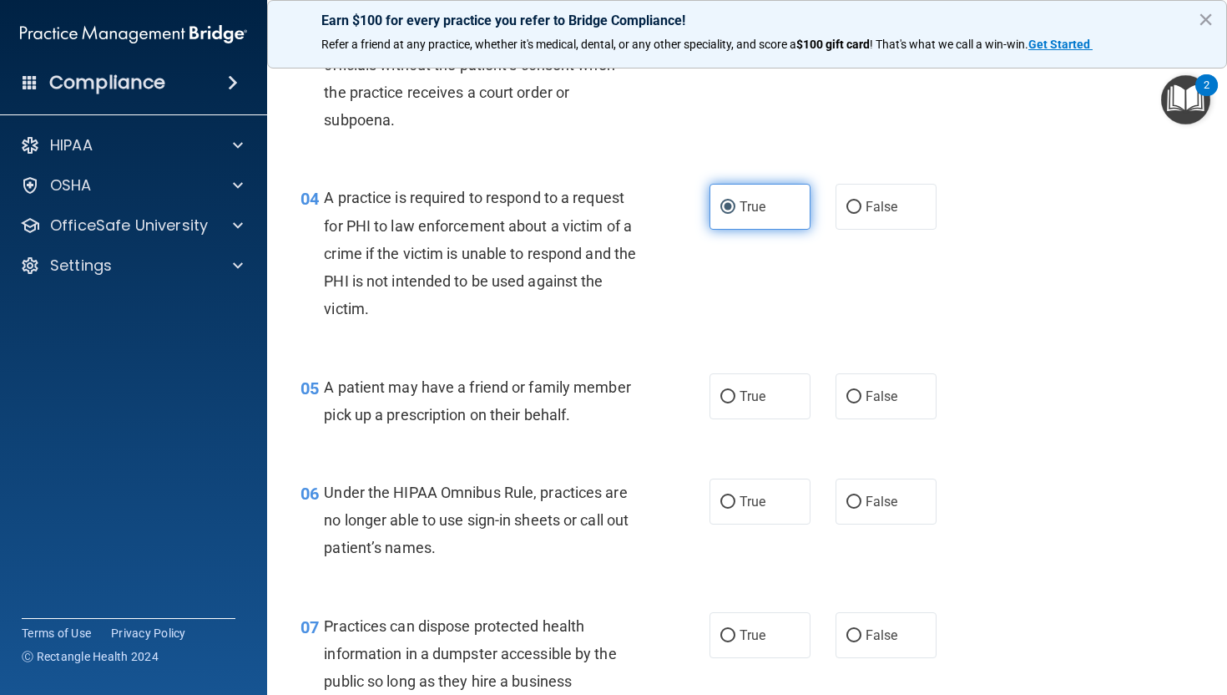
scroll to position [516, 0]
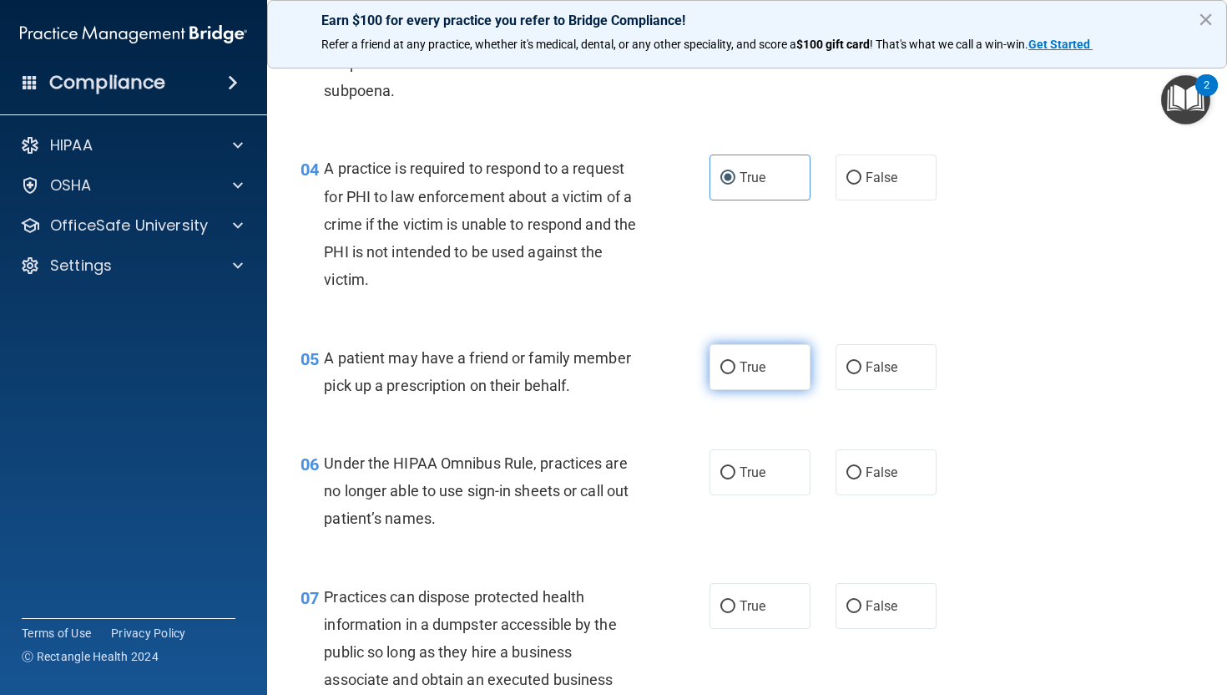
click at [749, 364] on span "True" at bounding box center [753, 367] width 26 height 16
click at [736, 364] on input "True" at bounding box center [728, 368] width 15 height 13
radio input "true"
click at [873, 471] on span "False" at bounding box center [882, 472] width 33 height 16
click at [862, 471] on input "False" at bounding box center [854, 473] width 15 height 13
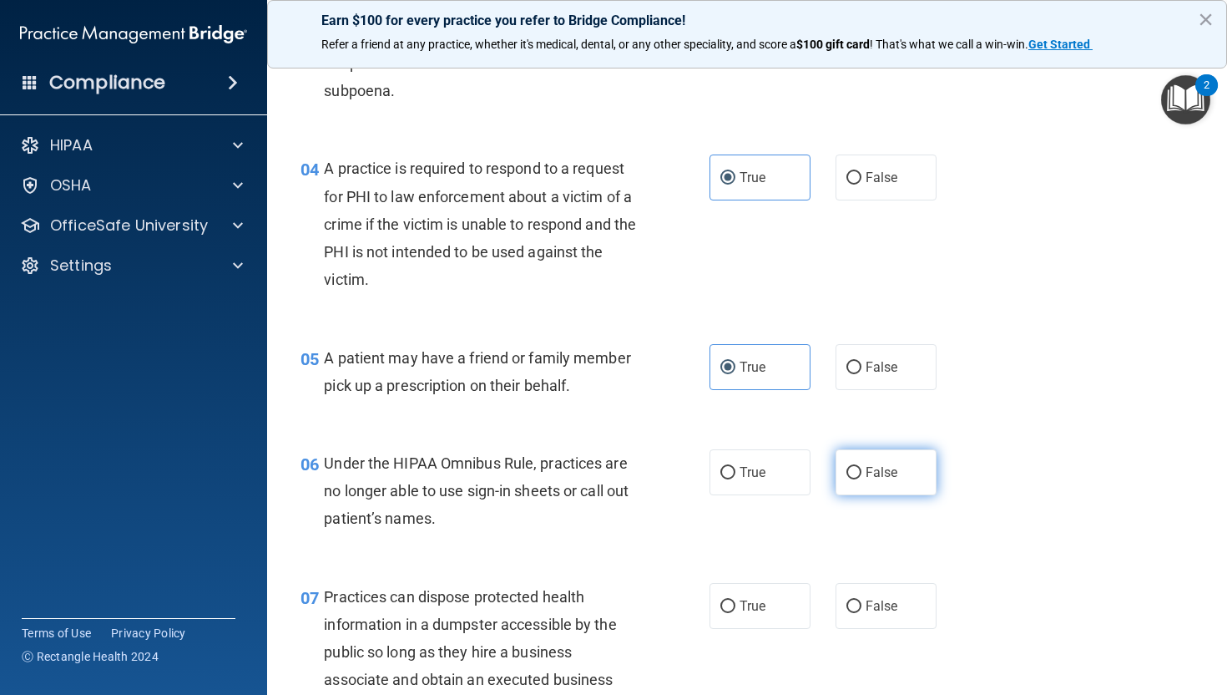
radio input "true"
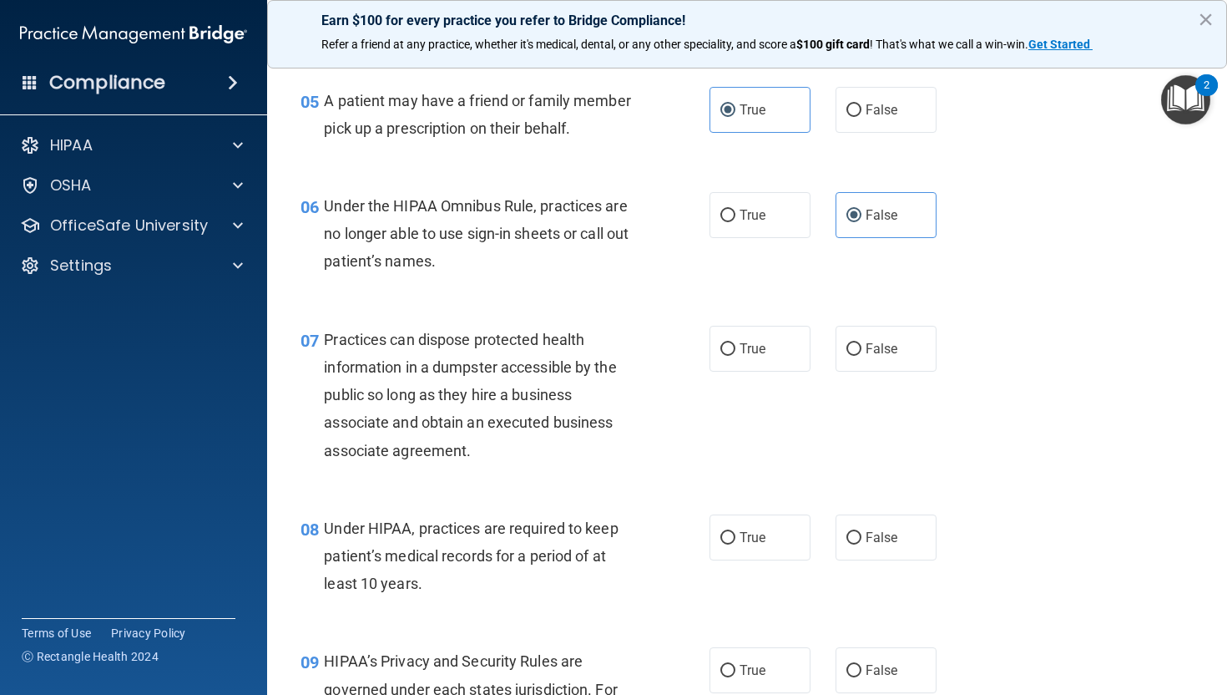
scroll to position [812, 0]
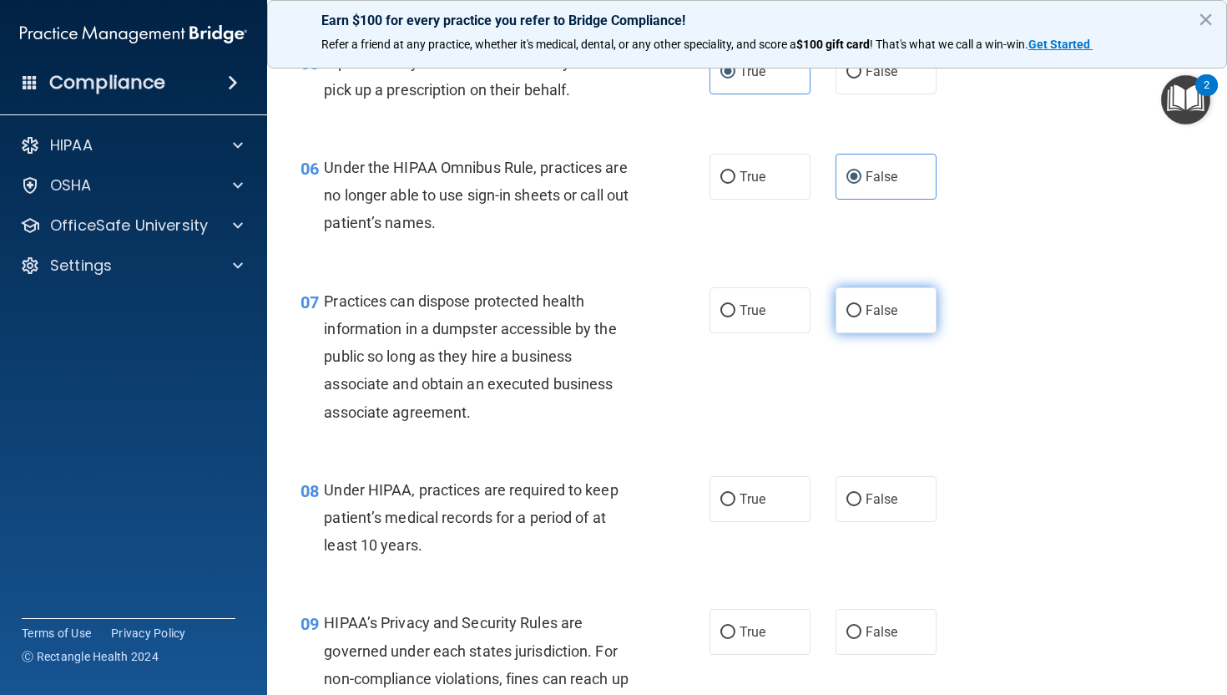
click at [887, 310] on span "False" at bounding box center [882, 310] width 33 height 16
click at [862, 310] on input "False" at bounding box center [854, 311] width 15 height 13
radio input "true"
click at [905, 519] on label "False" at bounding box center [886, 499] width 101 height 46
click at [862, 506] on input "False" at bounding box center [854, 499] width 15 height 13
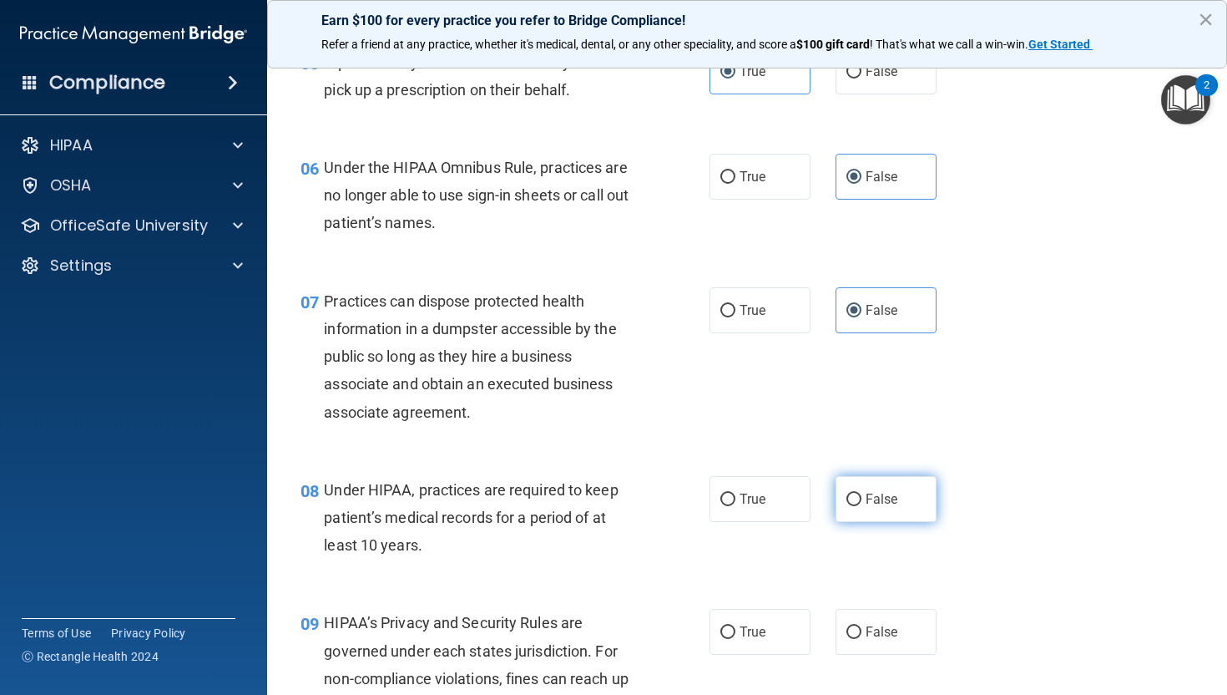
radio input "true"
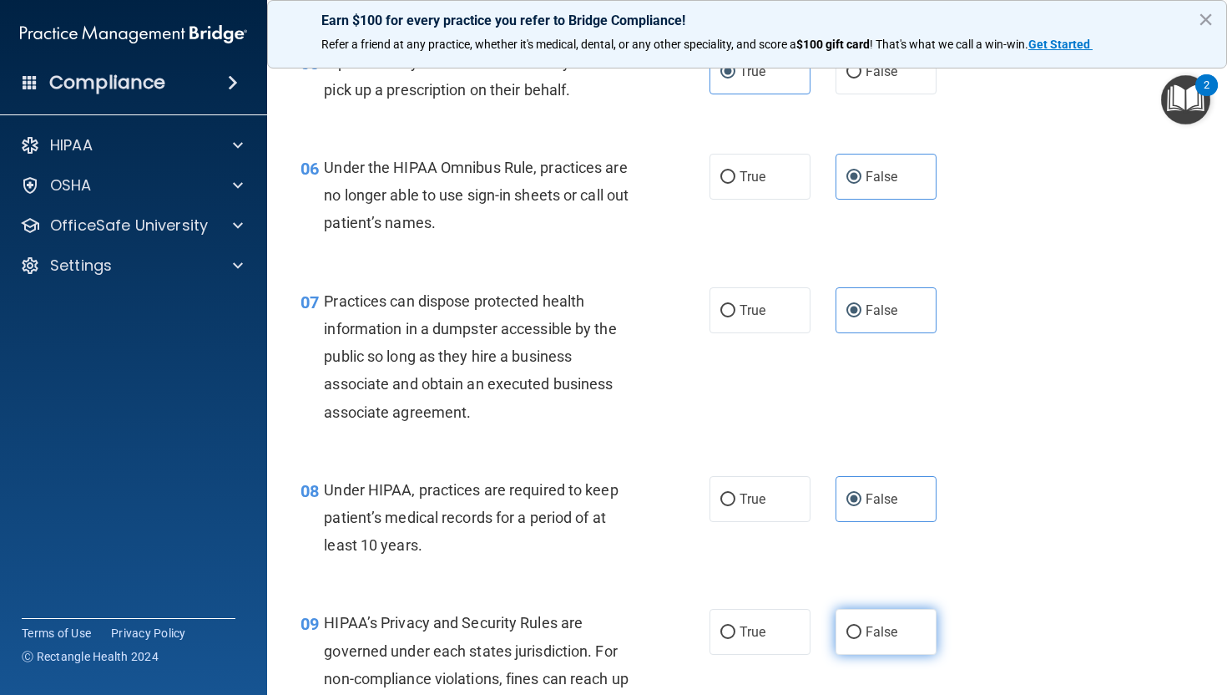
click at [898, 619] on label "False" at bounding box center [886, 632] width 101 height 46
click at [862, 626] on input "False" at bounding box center [854, 632] width 15 height 13
radio input "true"
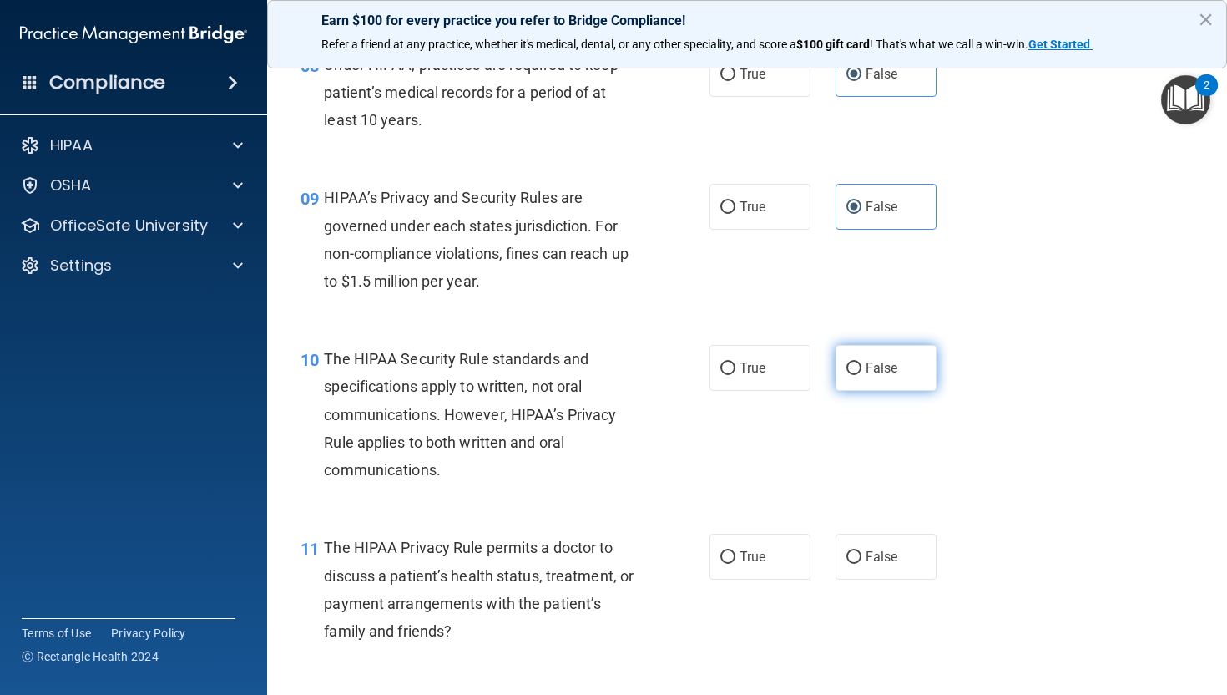
scroll to position [1245, 0]
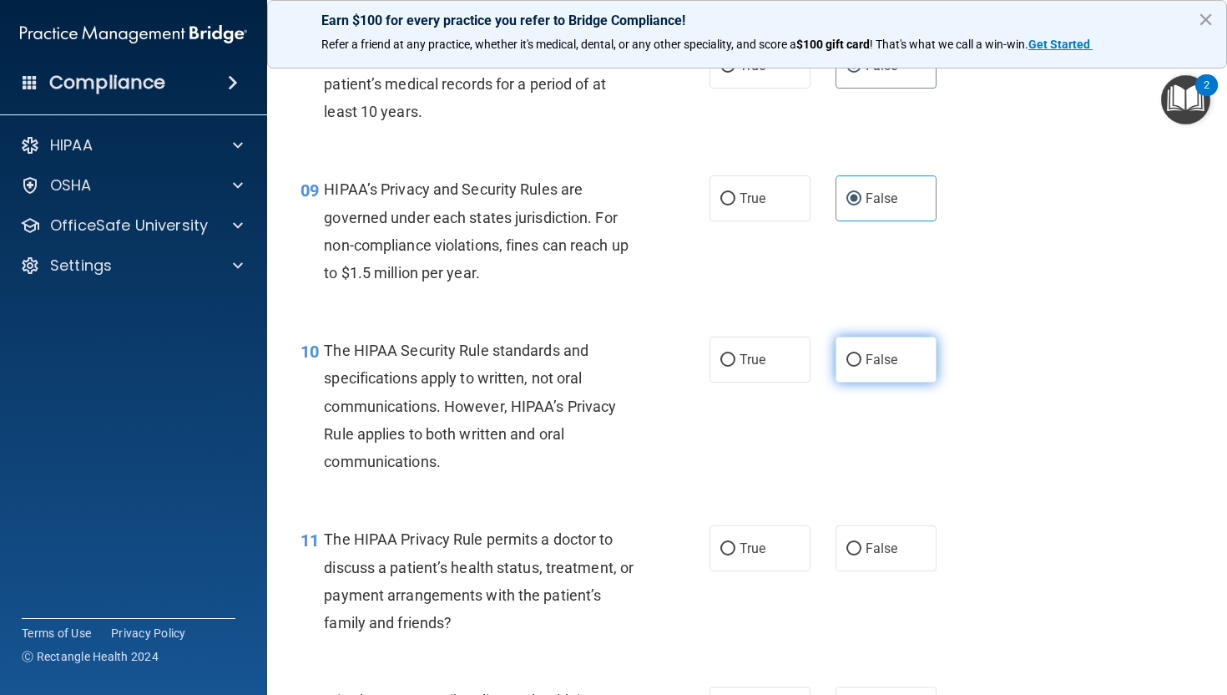
click at [874, 358] on span "False" at bounding box center [882, 360] width 33 height 16
click at [862, 358] on input "False" at bounding box center [854, 360] width 15 height 13
radio input "true"
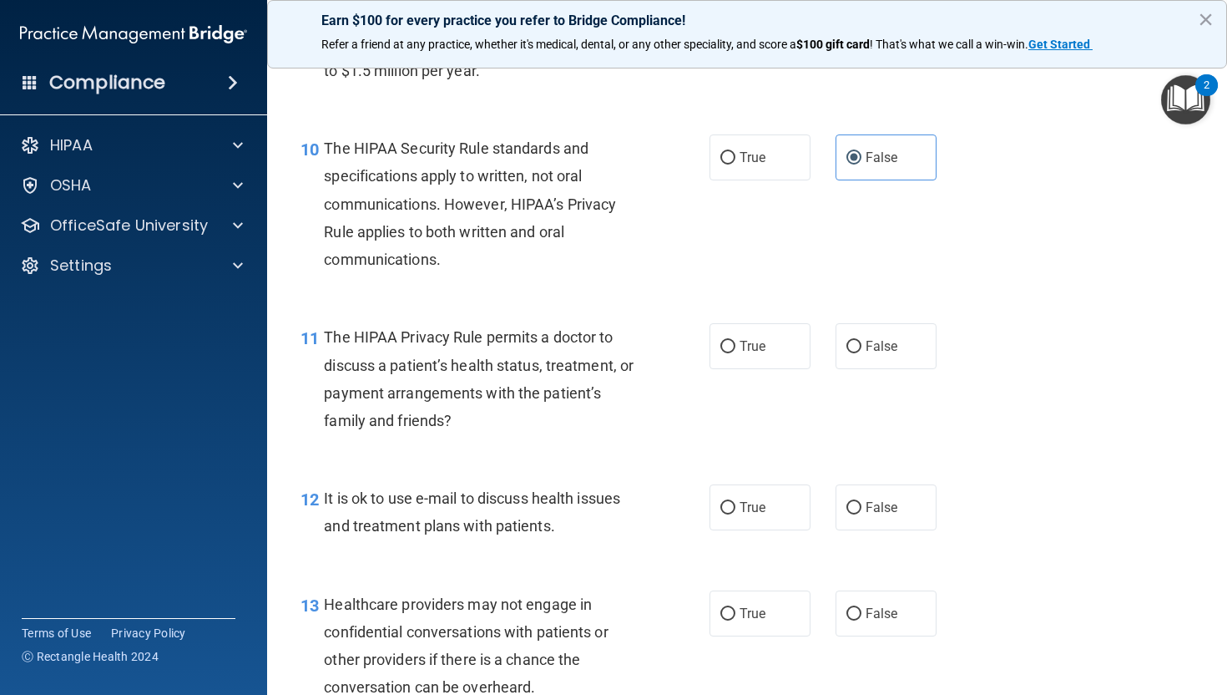
scroll to position [1497, 0]
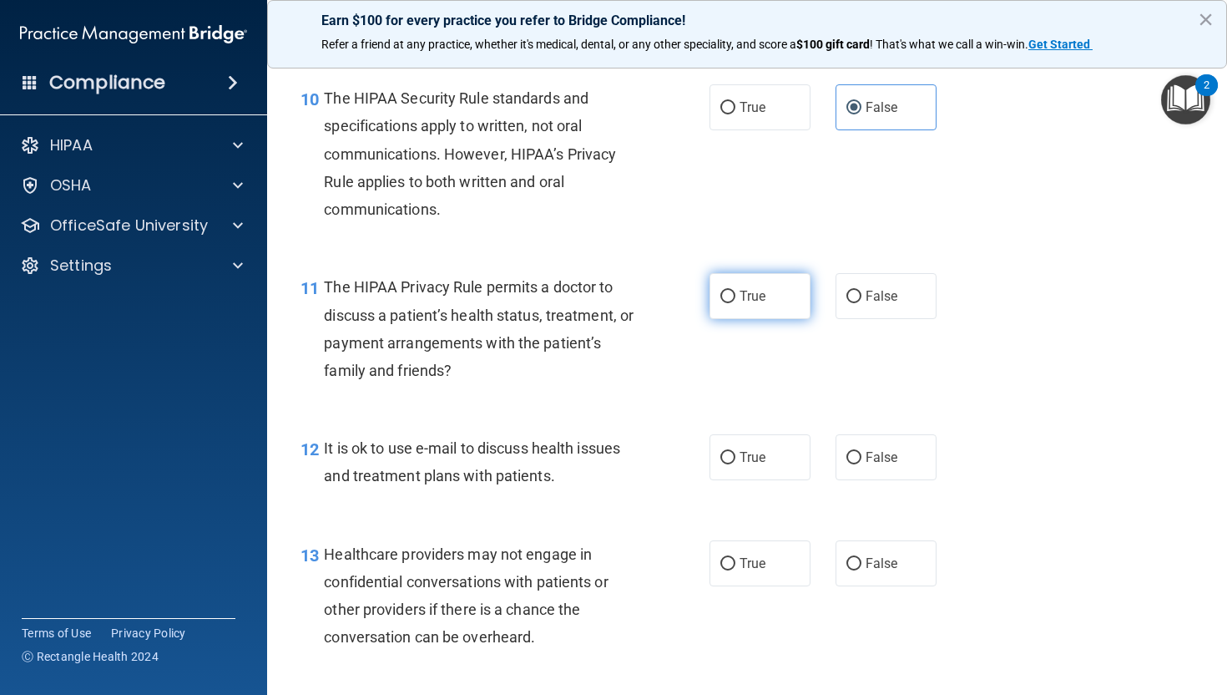
click at [725, 319] on label "True" at bounding box center [760, 296] width 101 height 46
click at [725, 303] on input "True" at bounding box center [728, 297] width 15 height 13
radio input "true"
click at [745, 464] on span "True" at bounding box center [753, 457] width 26 height 16
click at [736, 464] on input "True" at bounding box center [728, 458] width 15 height 13
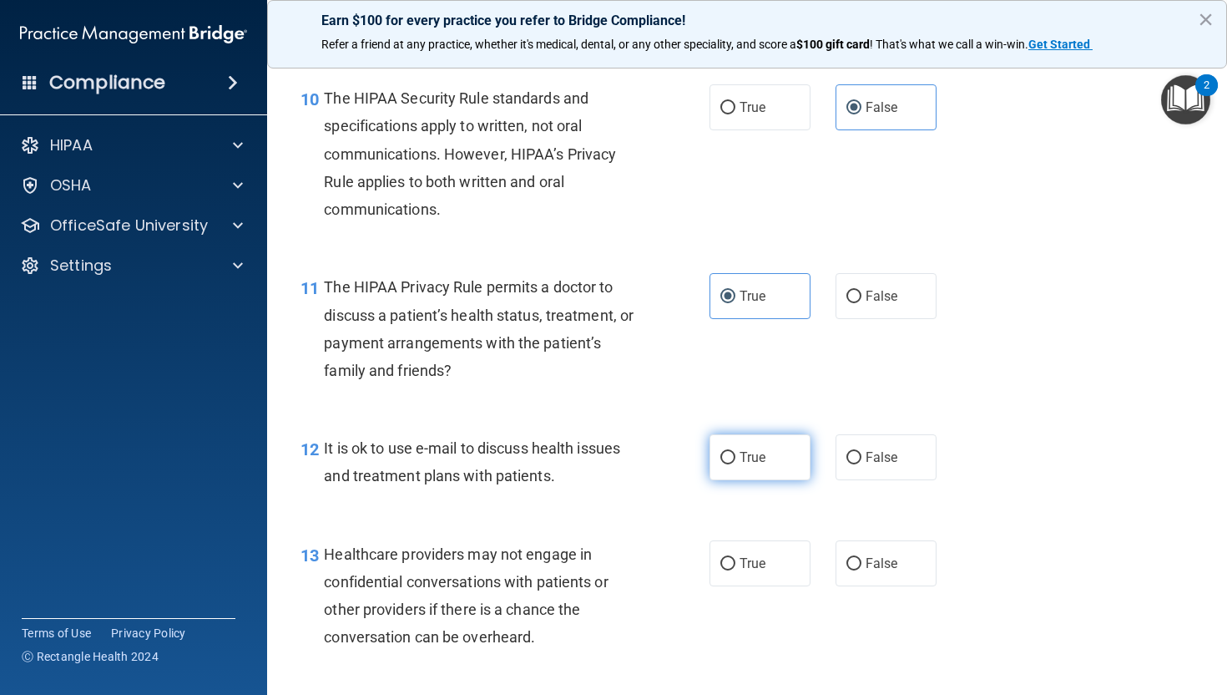
radio input "true"
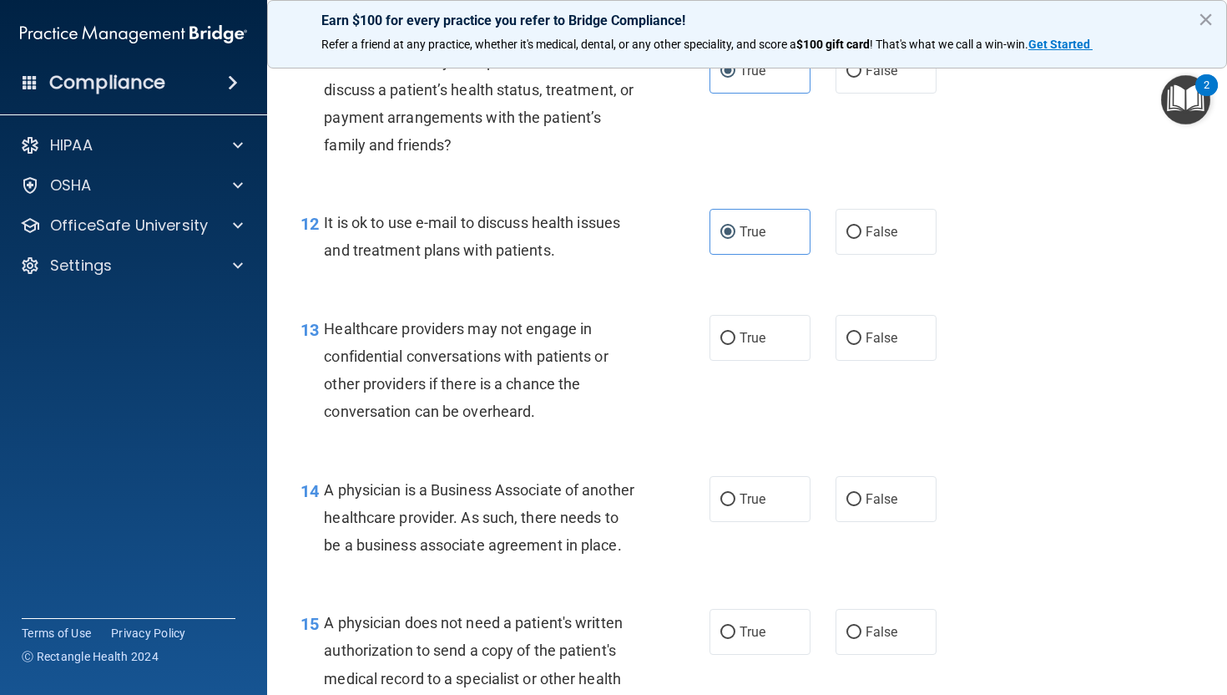
scroll to position [1727, 0]
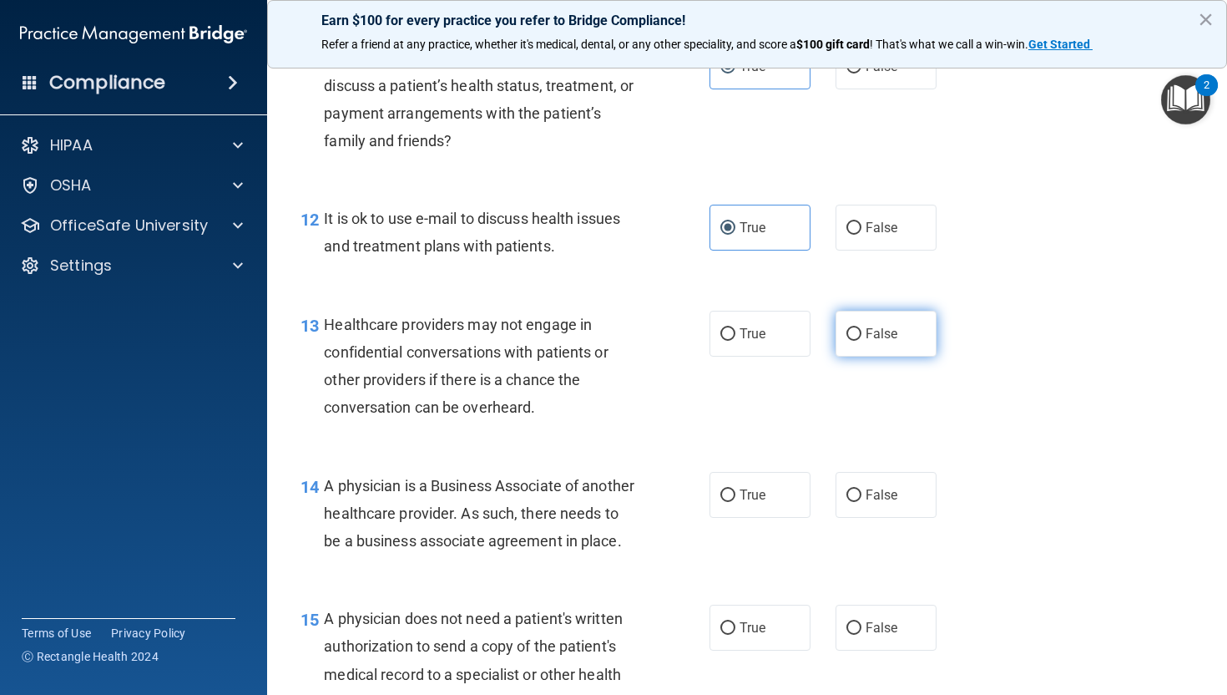
click at [911, 324] on label "False" at bounding box center [886, 334] width 101 height 46
click at [862, 328] on input "False" at bounding box center [854, 334] width 15 height 13
radio input "true"
click at [897, 505] on label "False" at bounding box center [886, 495] width 101 height 46
click at [862, 502] on input "False" at bounding box center [854, 495] width 15 height 13
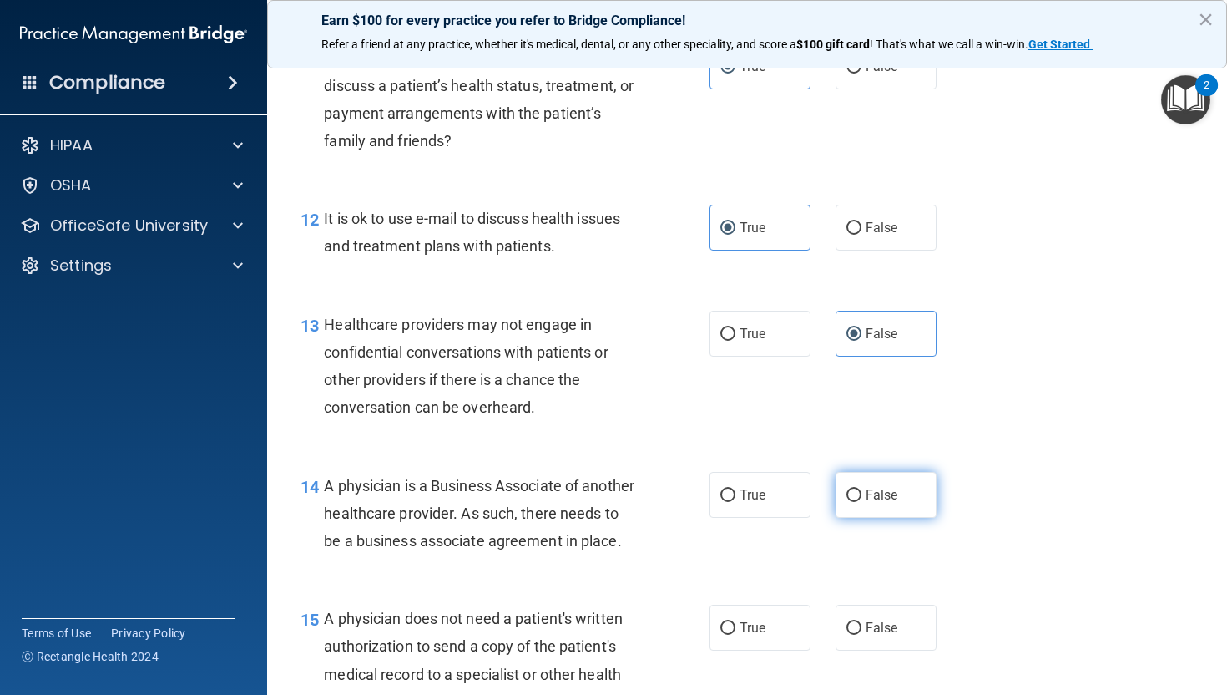
radio input "true"
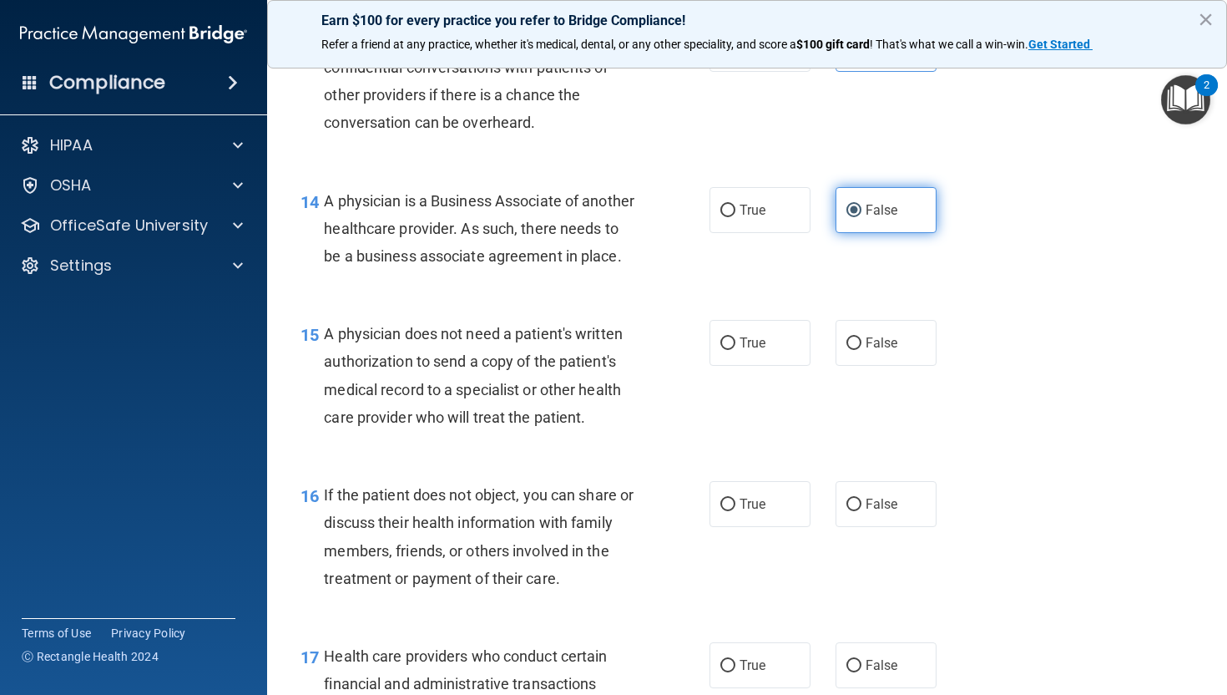
scroll to position [2017, 0]
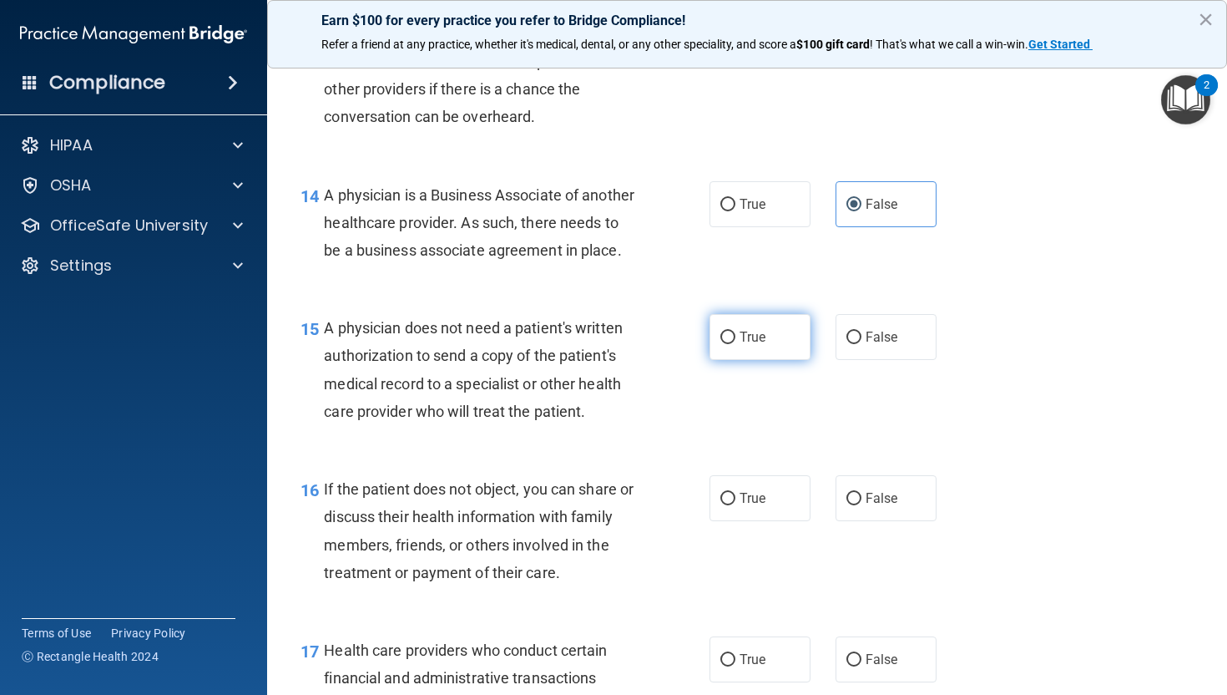
click at [744, 345] on span "True" at bounding box center [753, 337] width 26 height 16
click at [736, 344] on input "True" at bounding box center [728, 337] width 15 height 13
radio input "true"
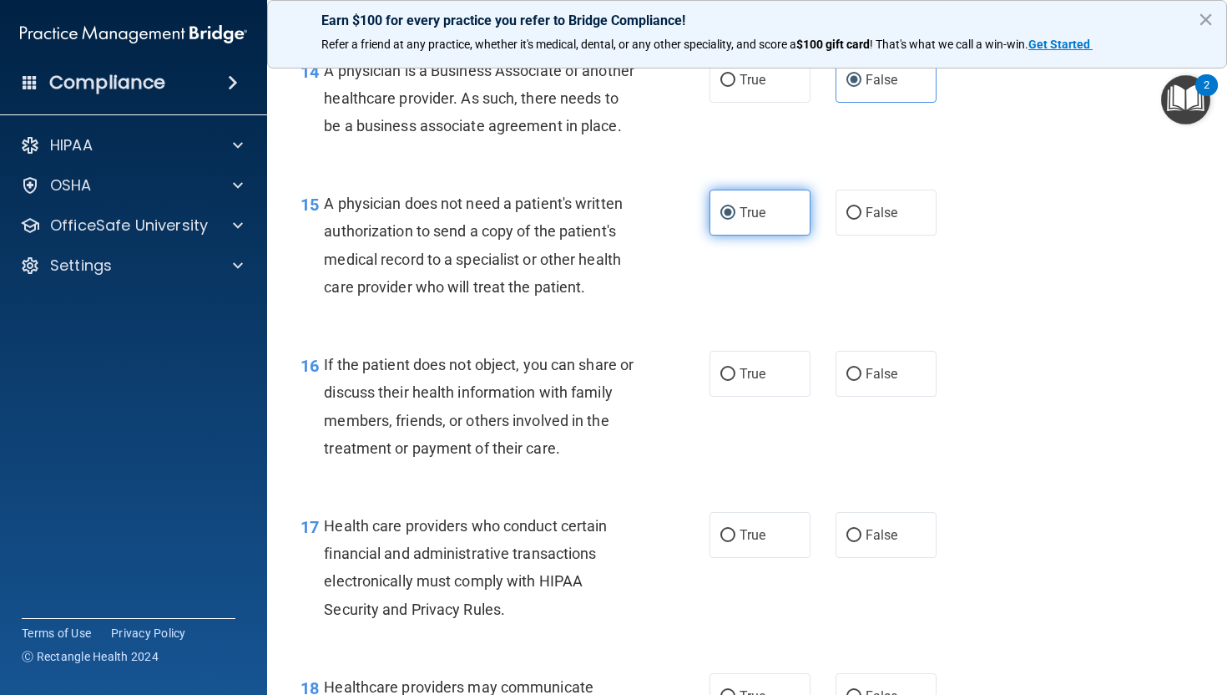
scroll to position [2145, 0]
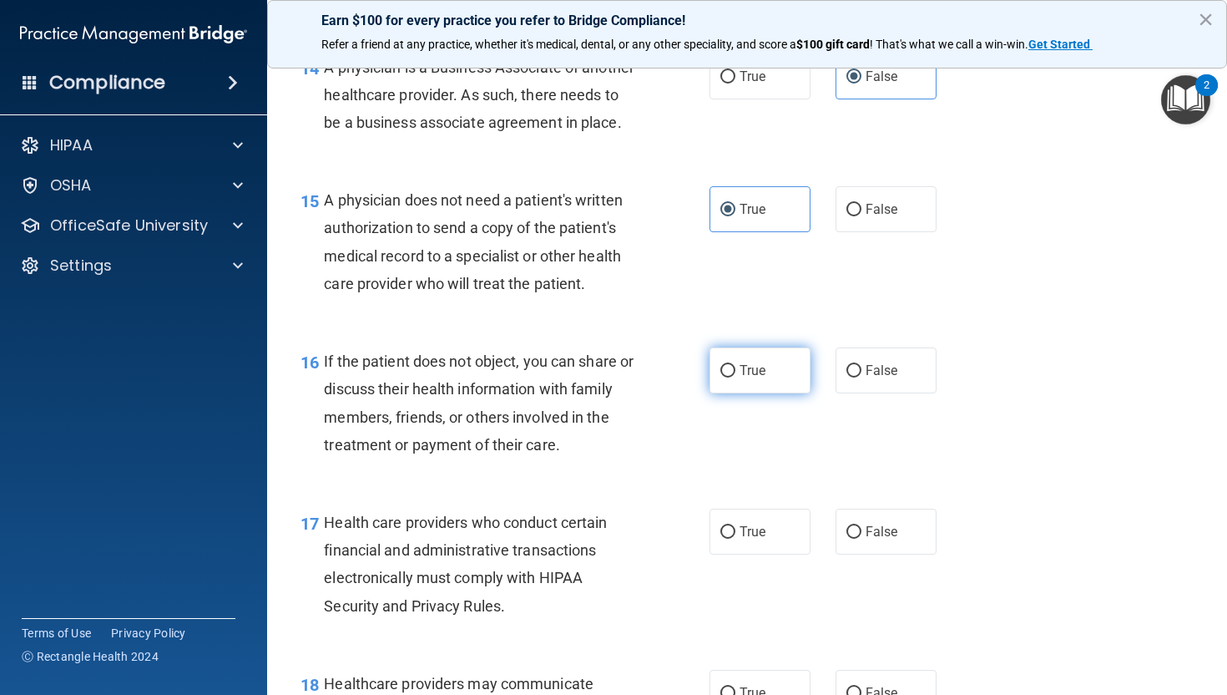
click at [737, 393] on label "True" at bounding box center [760, 370] width 101 height 46
click at [736, 377] on input "True" at bounding box center [728, 371] width 15 height 13
radio input "true"
click at [748, 539] on span "True" at bounding box center [753, 532] width 26 height 16
click at [736, 539] on input "True" at bounding box center [728, 532] width 15 height 13
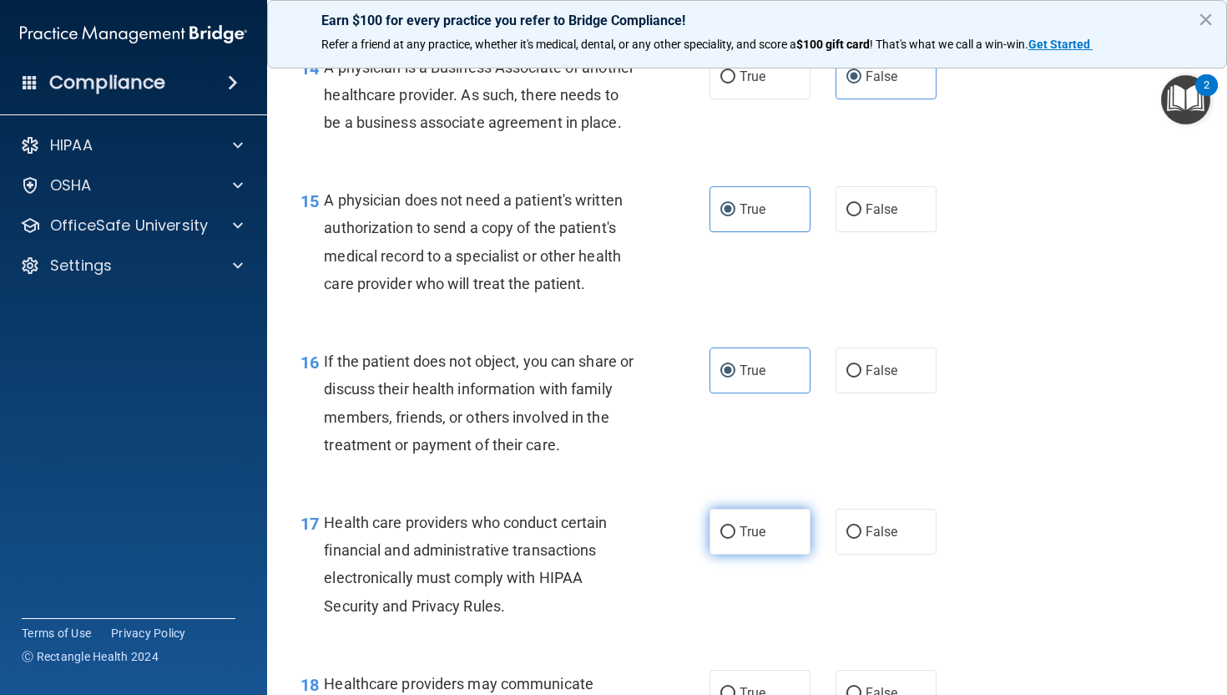
radio input "true"
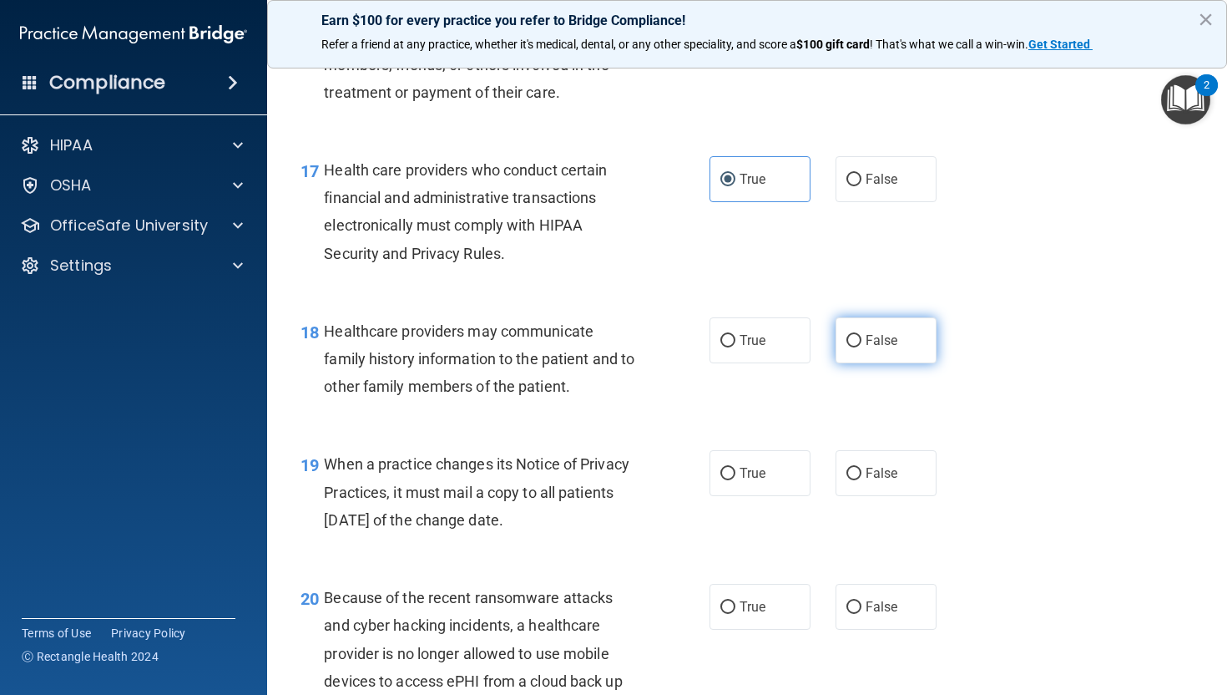
scroll to position [2501, 0]
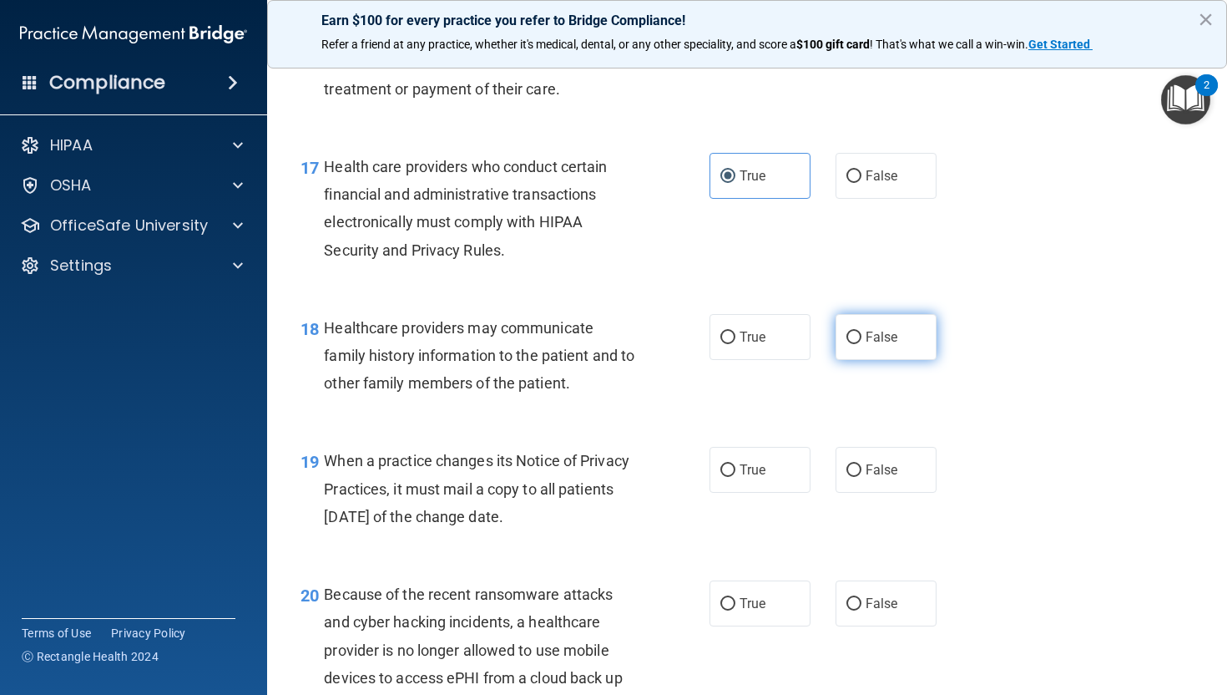
click at [893, 352] on label "False" at bounding box center [886, 337] width 101 height 46
click at [862, 344] on input "False" at bounding box center [854, 337] width 15 height 13
radio input "true"
click at [884, 478] on span "False" at bounding box center [882, 470] width 33 height 16
click at [862, 477] on input "False" at bounding box center [854, 470] width 15 height 13
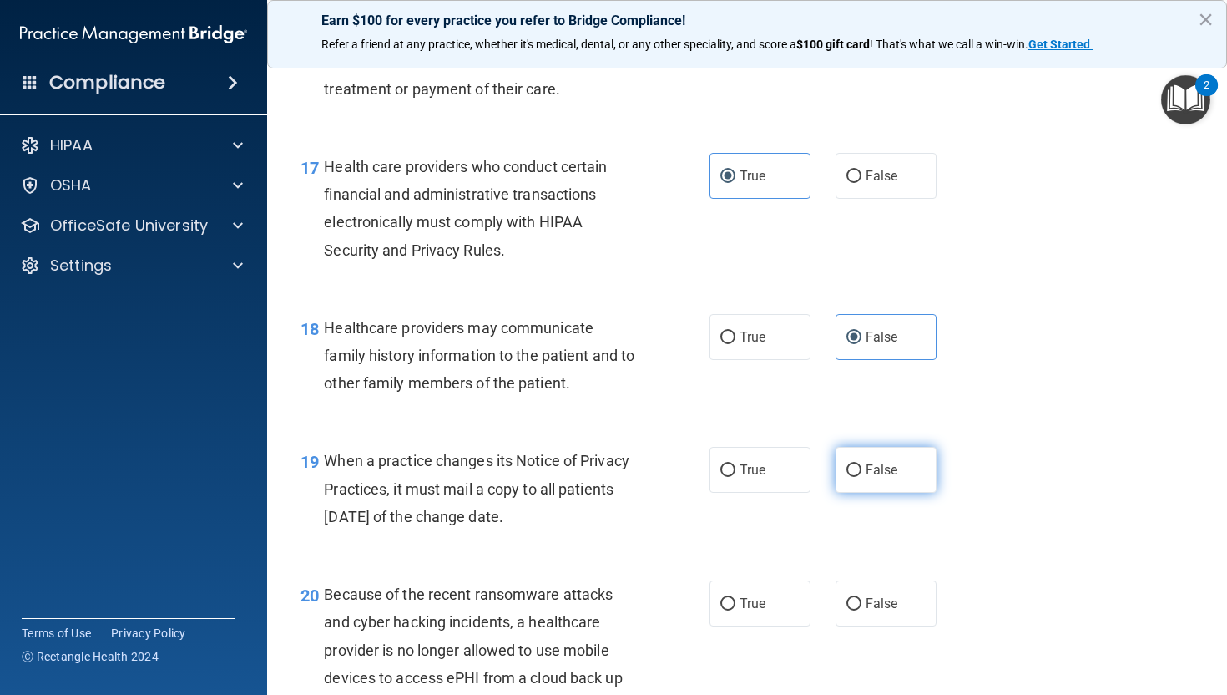
radio input "true"
click at [878, 626] on label "False" at bounding box center [886, 603] width 101 height 46
click at [862, 610] on input "False" at bounding box center [854, 604] width 15 height 13
radio input "true"
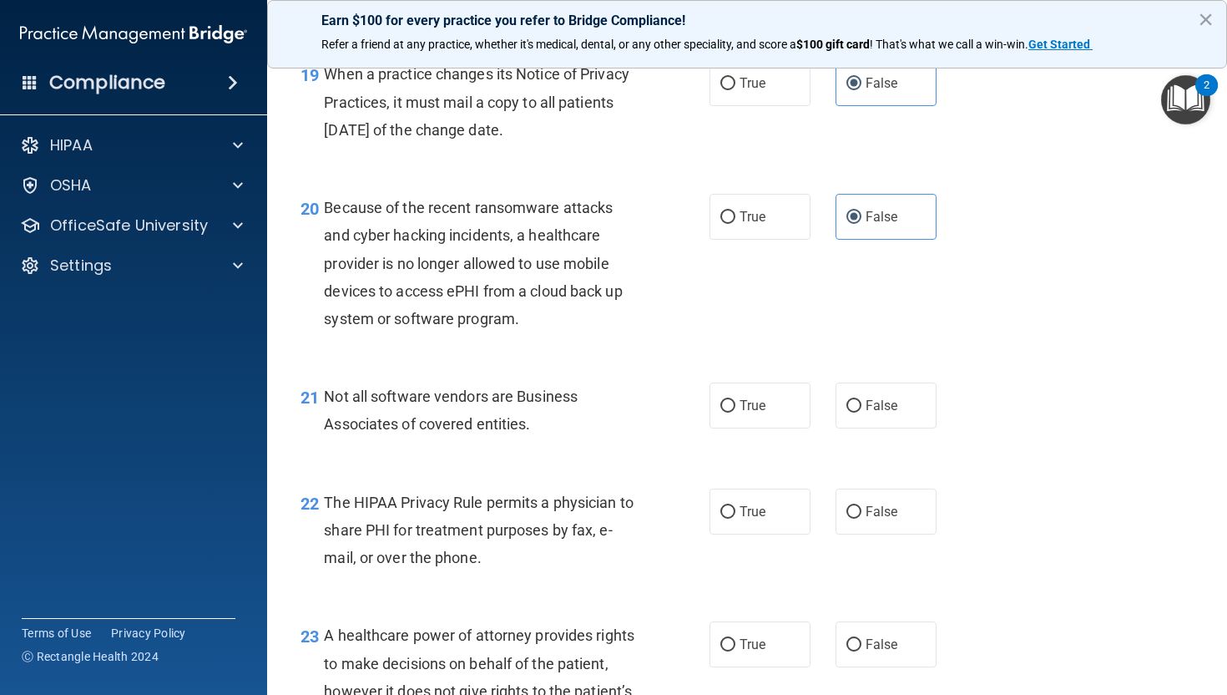
scroll to position [2902, 0]
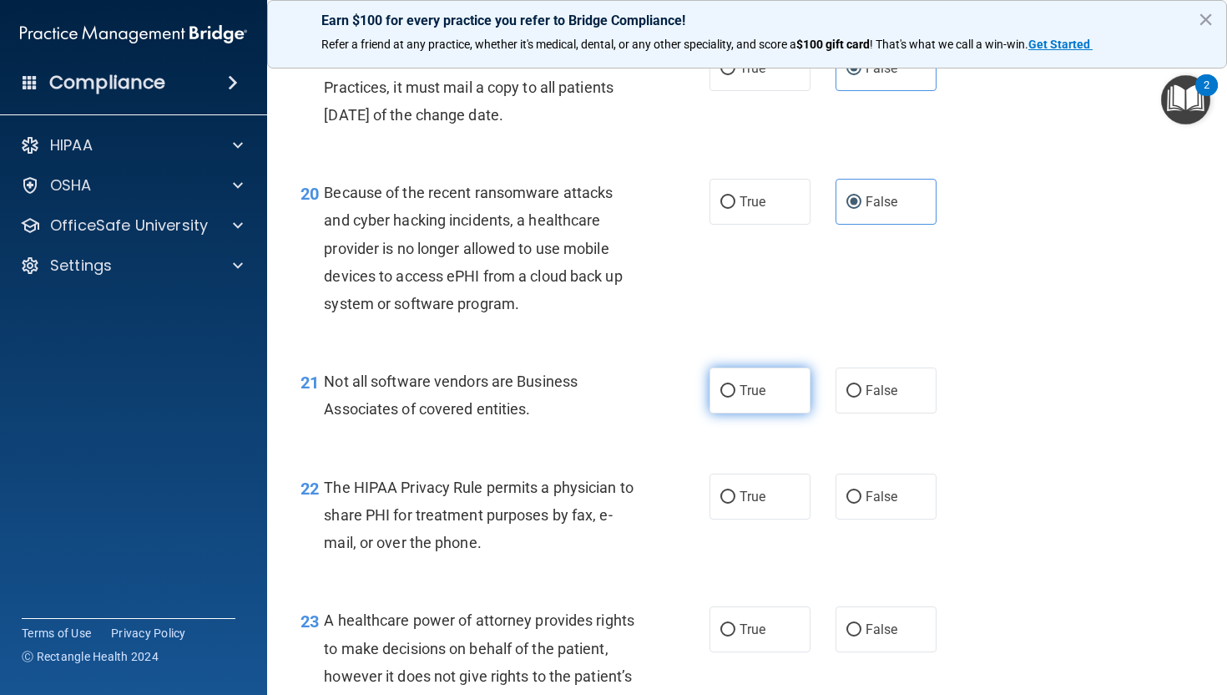
click at [756, 398] on span "True" at bounding box center [753, 390] width 26 height 16
click at [736, 397] on input "True" at bounding box center [728, 391] width 15 height 13
radio input "true"
click at [751, 504] on span "True" at bounding box center [753, 496] width 26 height 16
click at [736, 503] on input "True" at bounding box center [728, 497] width 15 height 13
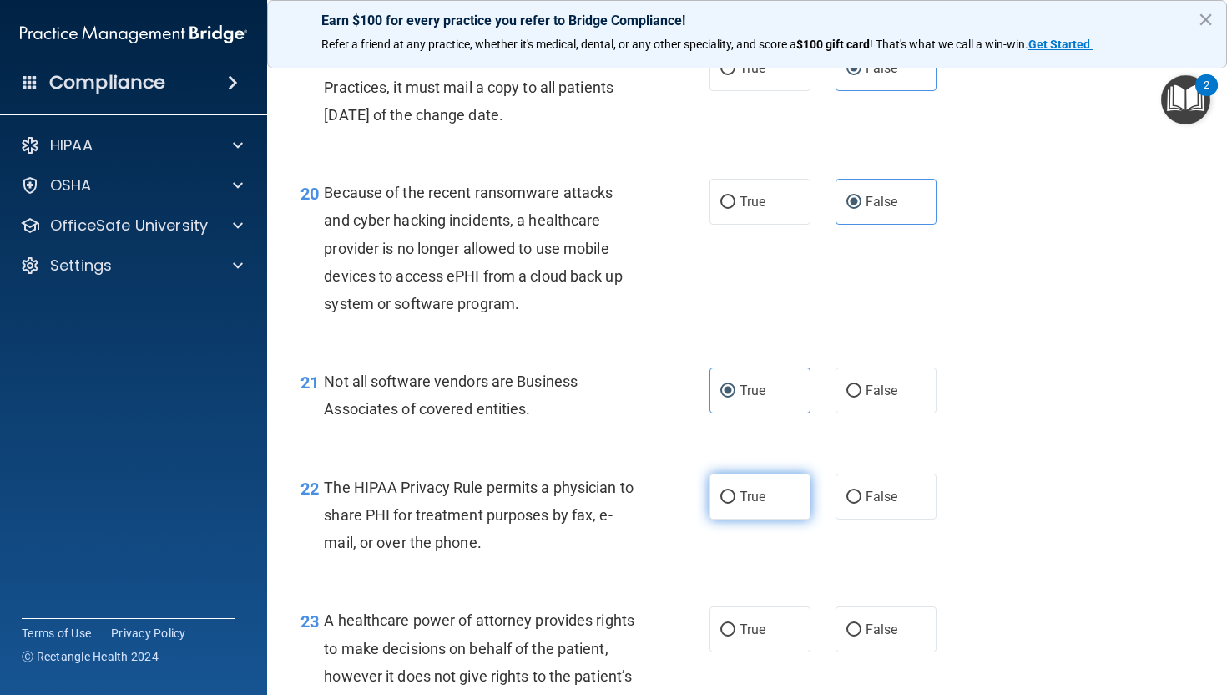
radio input "true"
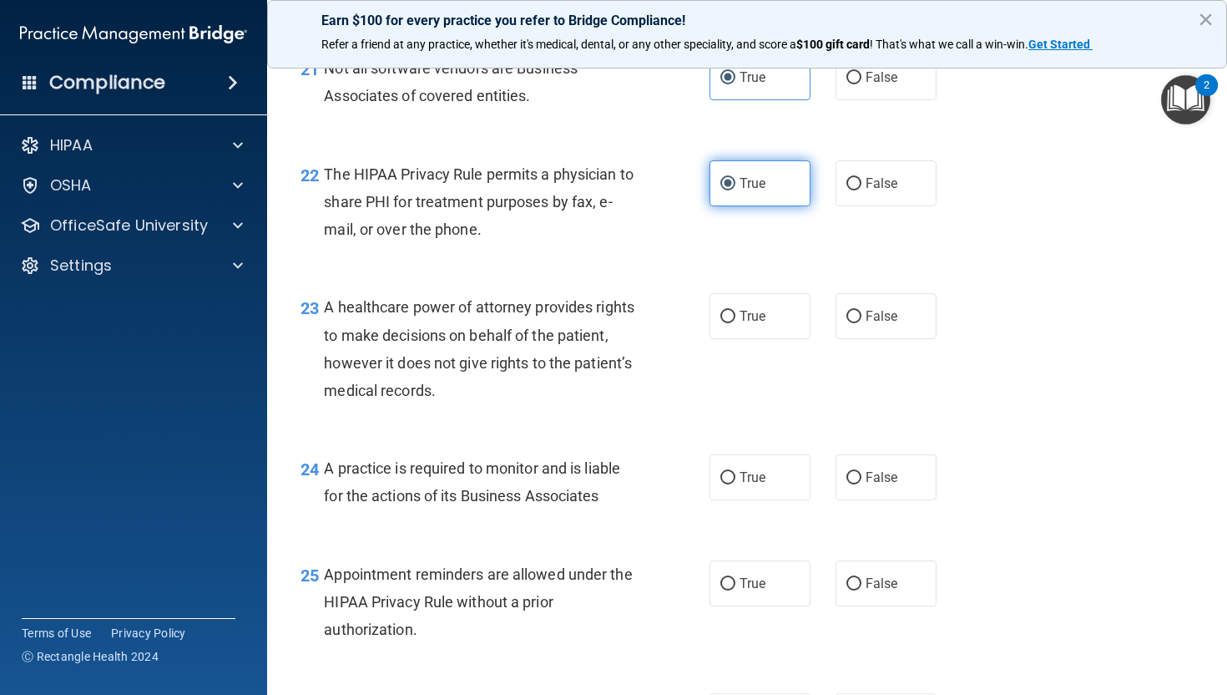
scroll to position [3245, 0]
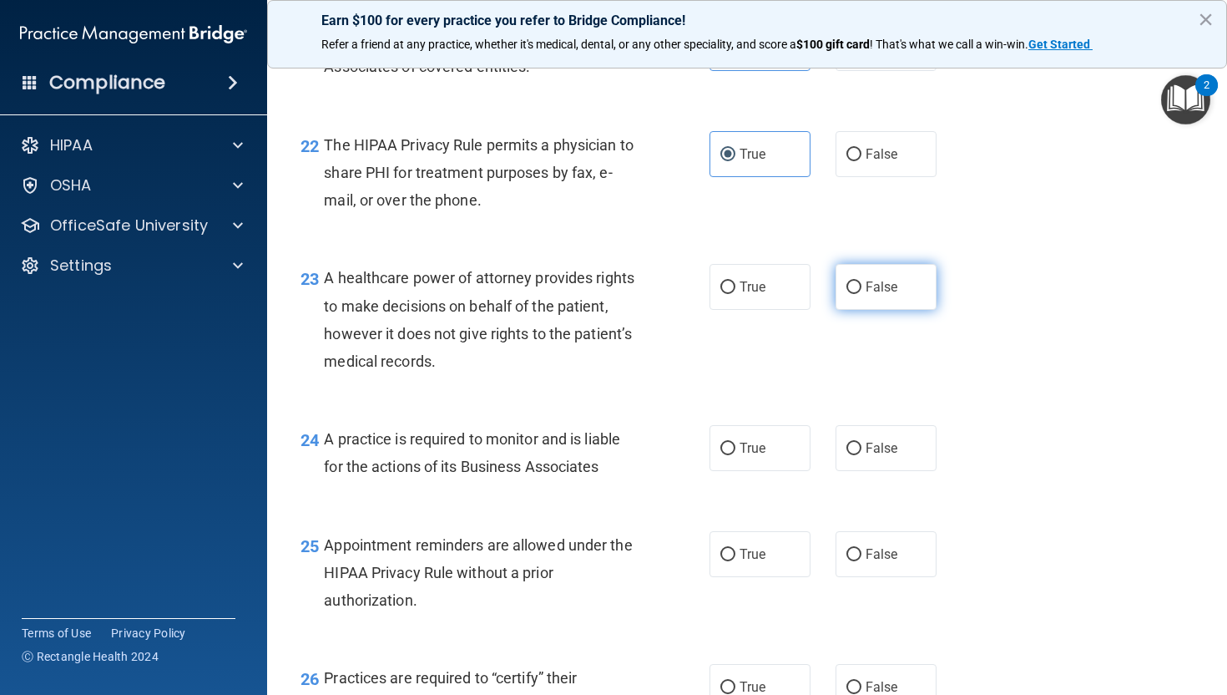
click at [884, 295] on span "False" at bounding box center [882, 287] width 33 height 16
click at [862, 294] on input "False" at bounding box center [854, 287] width 15 height 13
radio input "true"
click at [762, 456] on span "True" at bounding box center [753, 448] width 26 height 16
click at [736, 455] on input "True" at bounding box center [728, 449] width 15 height 13
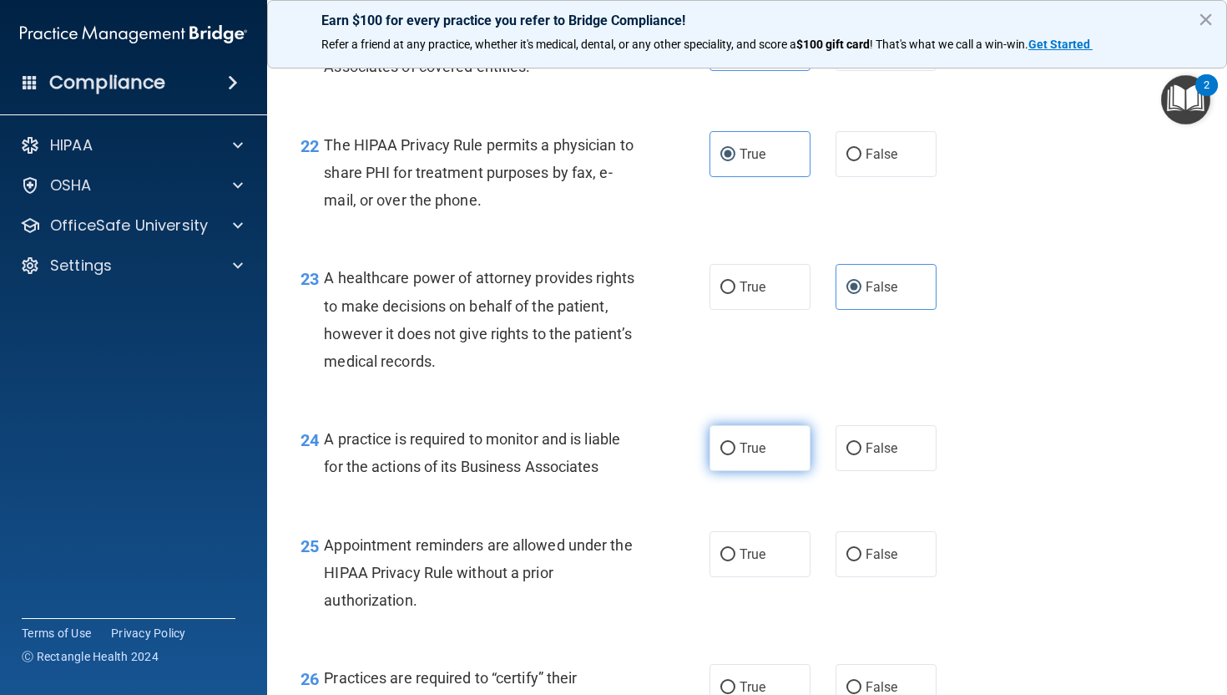
radio input "true"
click at [755, 612] on div "25 Appointment reminders are allowed under the HIPAA Privacy Rule without a pri…" at bounding box center [747, 577] width 918 height 134
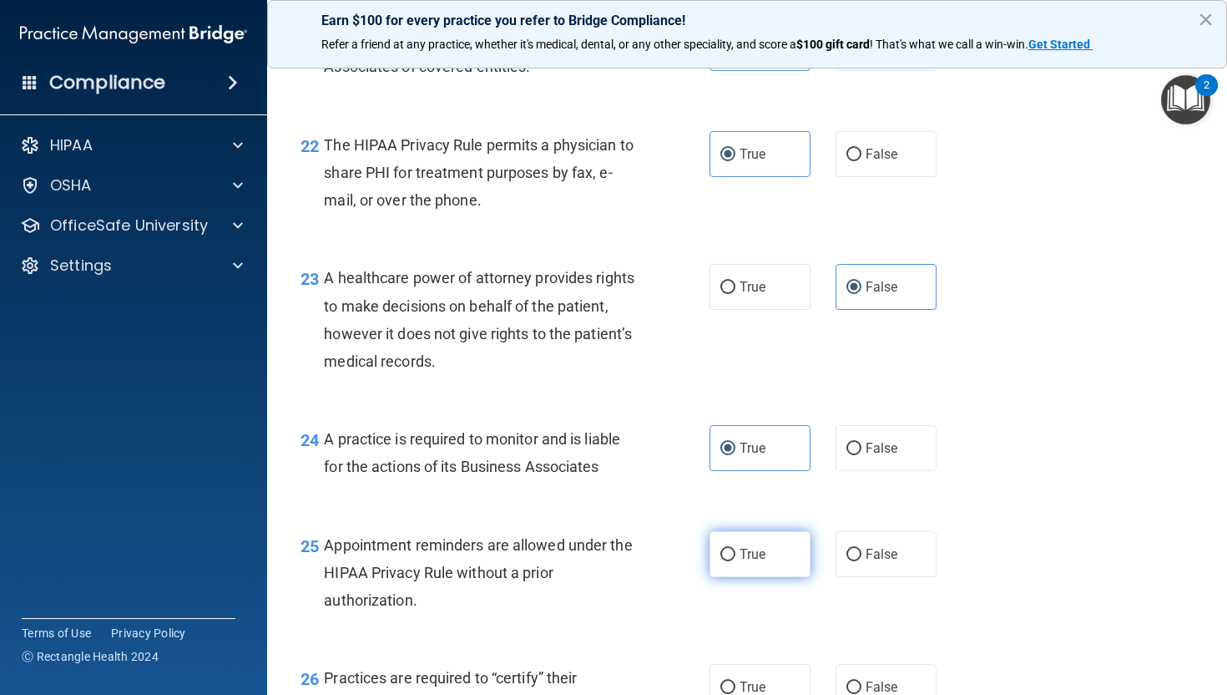
click at [754, 577] on label "True" at bounding box center [760, 554] width 101 height 46
click at [736, 561] on input "True" at bounding box center [728, 555] width 15 height 13
radio input "true"
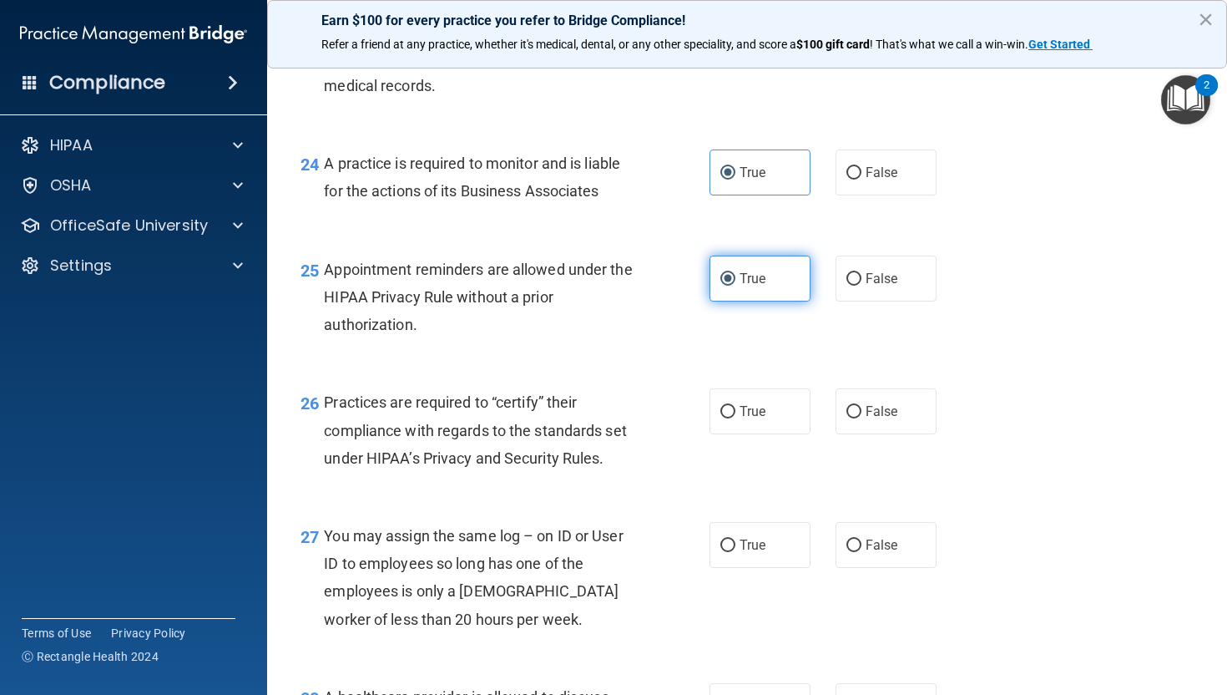
scroll to position [3561, 0]
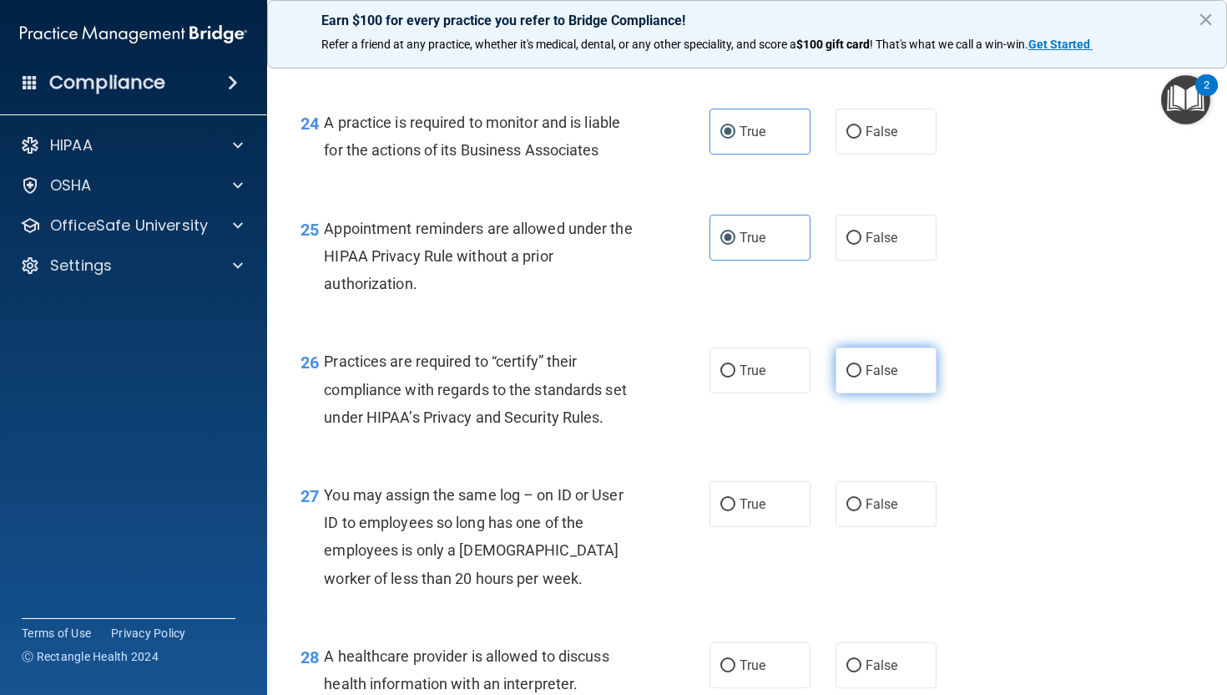
click at [885, 378] on span "False" at bounding box center [882, 370] width 33 height 16
click at [862, 377] on input "False" at bounding box center [854, 371] width 15 height 13
radio input "true"
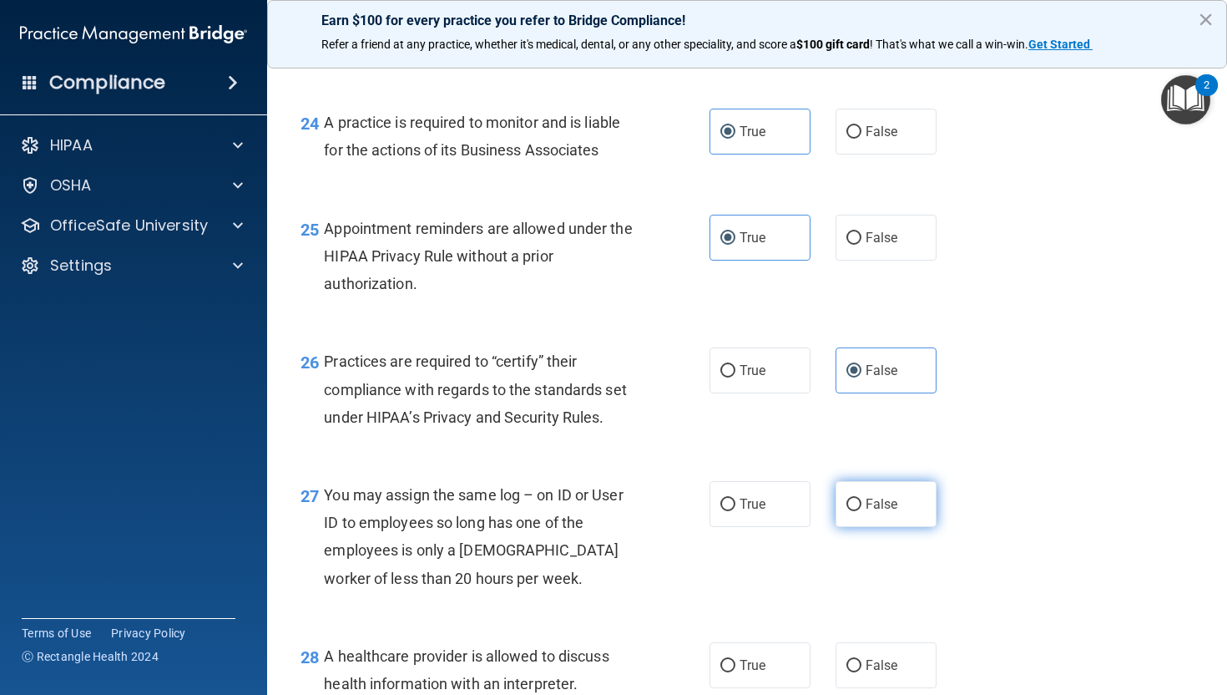
click at [874, 512] on span "False" at bounding box center [882, 504] width 33 height 16
click at [862, 511] on input "False" at bounding box center [854, 504] width 15 height 13
radio input "true"
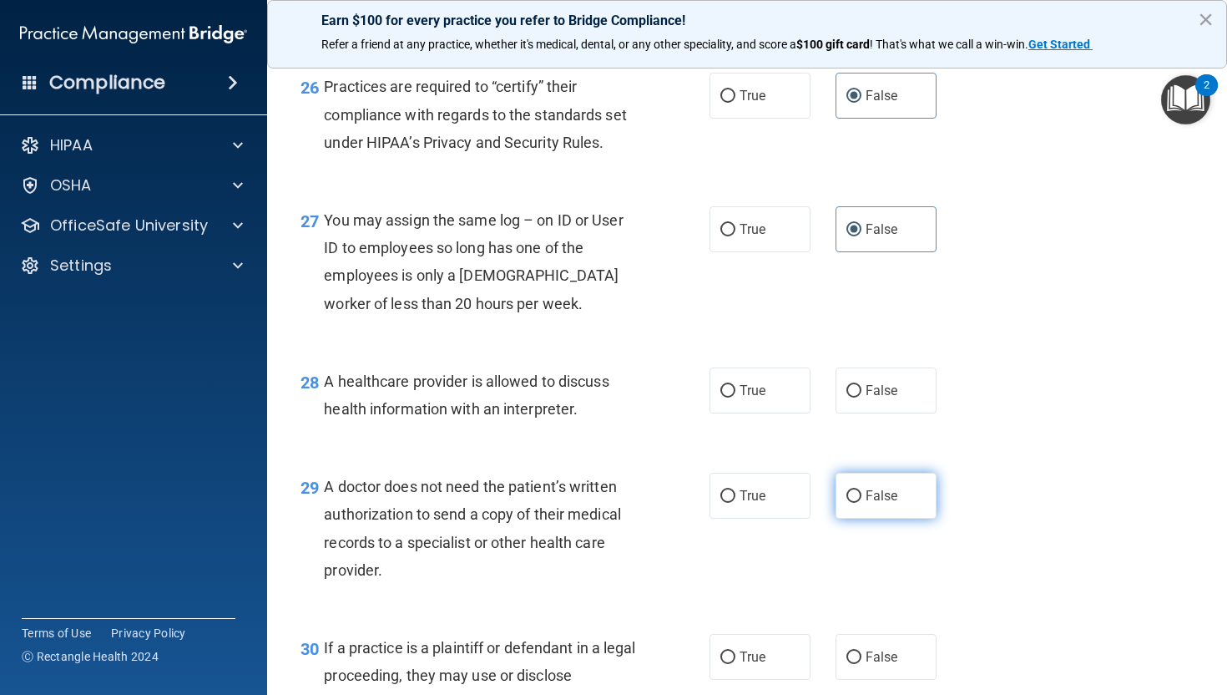
scroll to position [3857, 0]
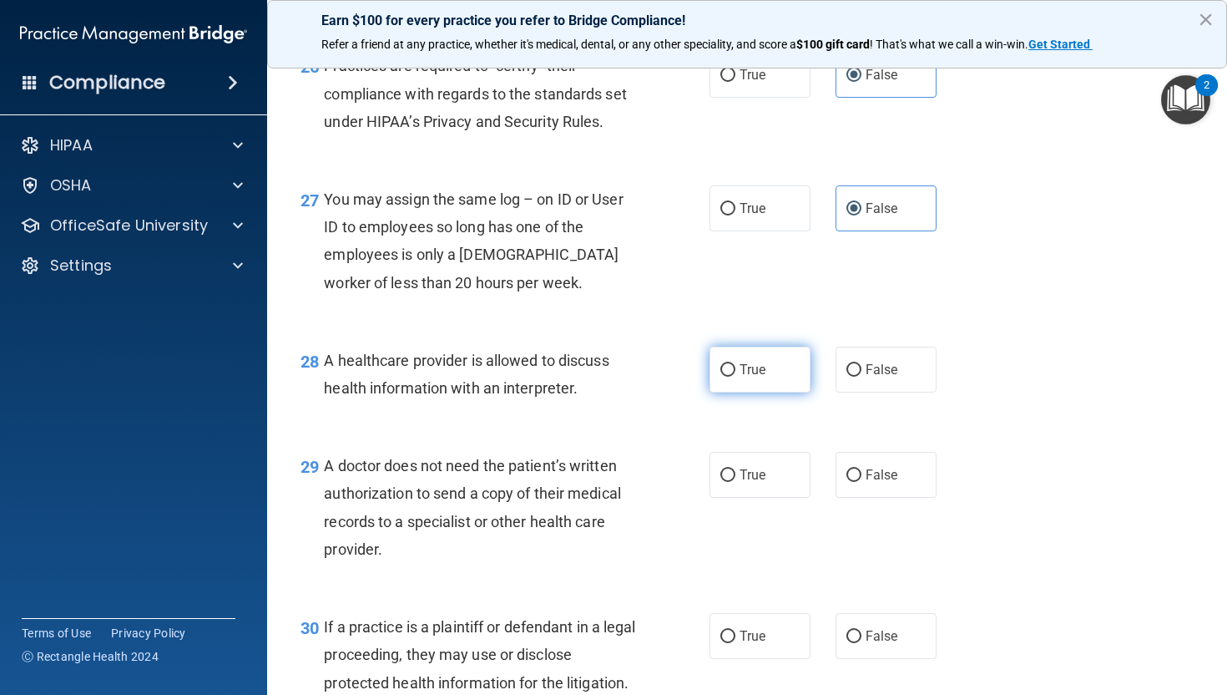
click at [770, 392] on label "True" at bounding box center [760, 370] width 101 height 46
click at [736, 377] on input "True" at bounding box center [728, 370] width 15 height 13
radio input "true"
click at [749, 498] on label "True" at bounding box center [760, 475] width 101 height 46
click at [736, 482] on input "True" at bounding box center [728, 475] width 15 height 13
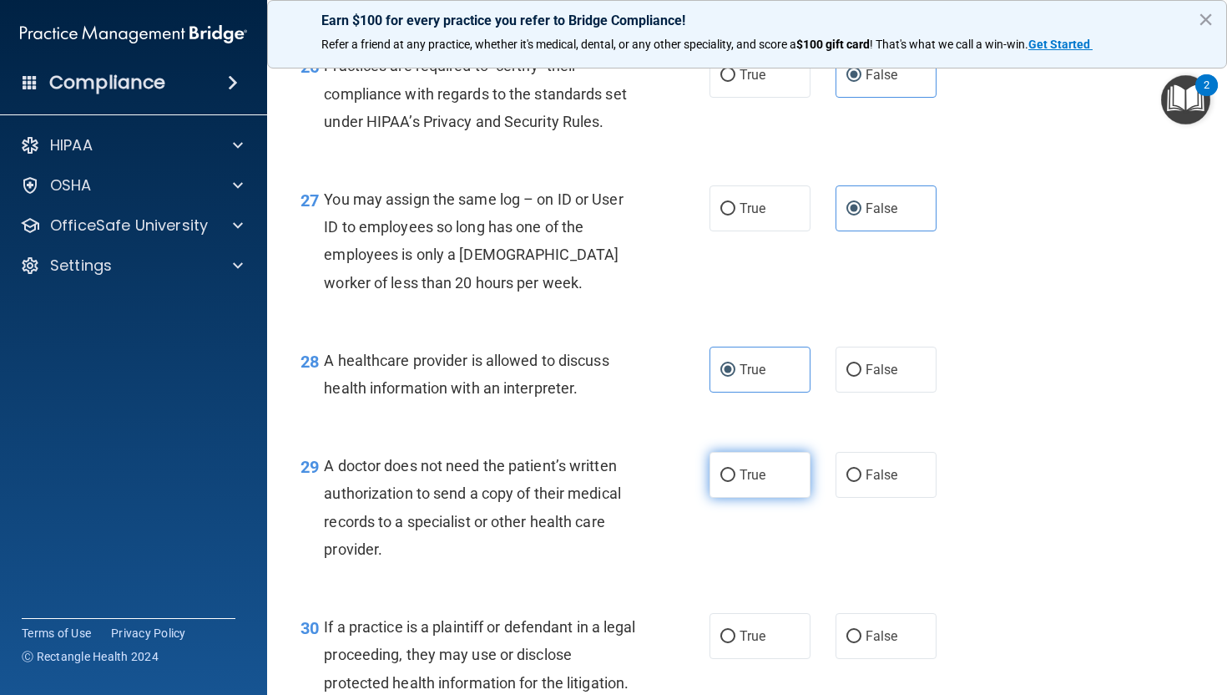
radio input "true"
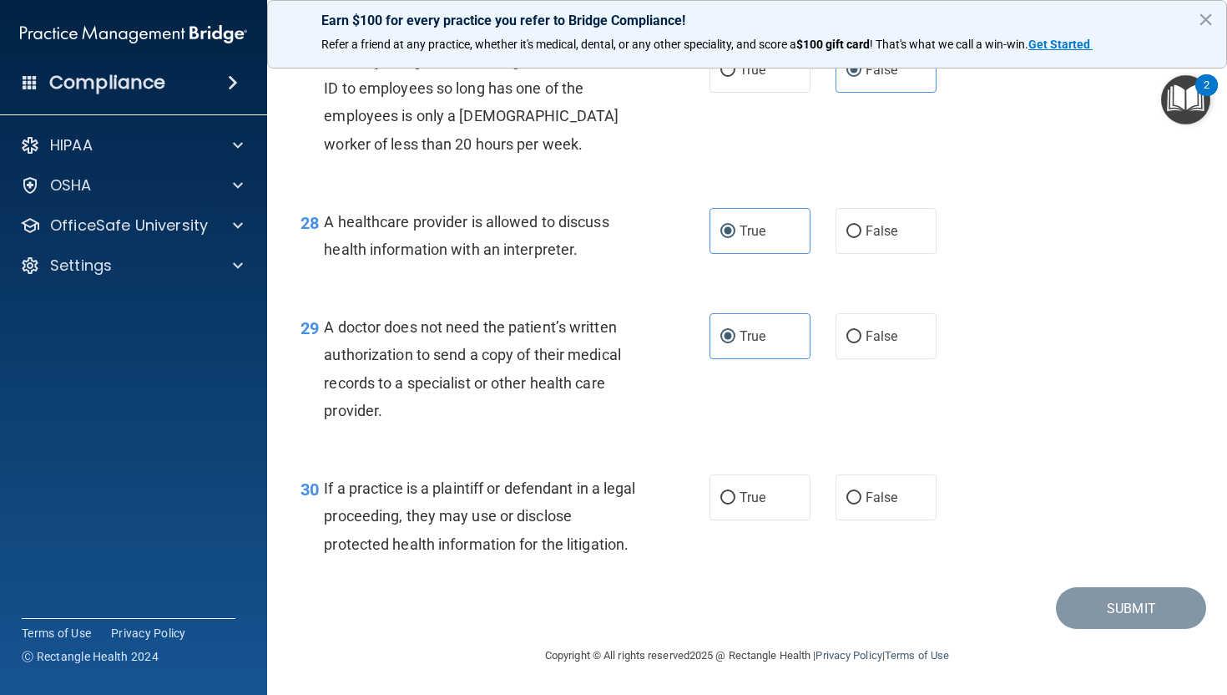
scroll to position [3997, 0]
click at [751, 519] on label "True" at bounding box center [760, 496] width 101 height 46
click at [736, 503] on input "True" at bounding box center [728, 497] width 15 height 13
radio input "true"
click at [1148, 629] on button "Submit" at bounding box center [1131, 607] width 150 height 43
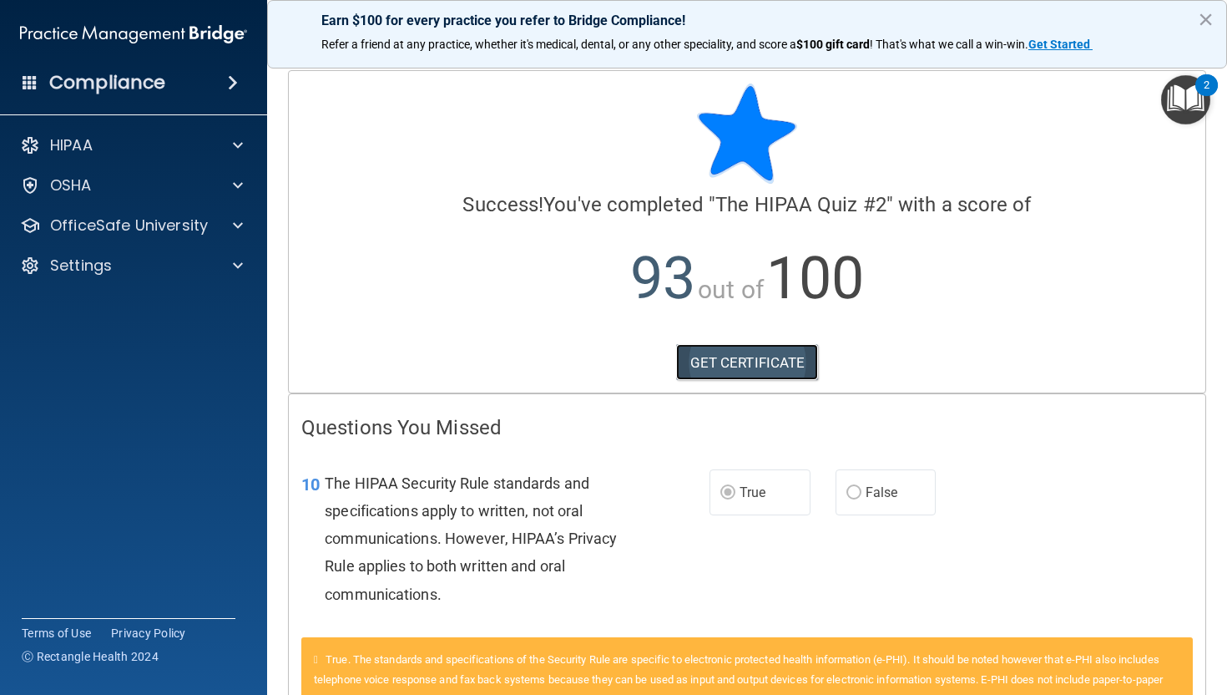
click at [760, 368] on link "GET CERTIFICATE" at bounding box center [747, 362] width 143 height 37
click at [209, 227] on div "OfficeSafe University" at bounding box center [111, 225] width 207 height 20
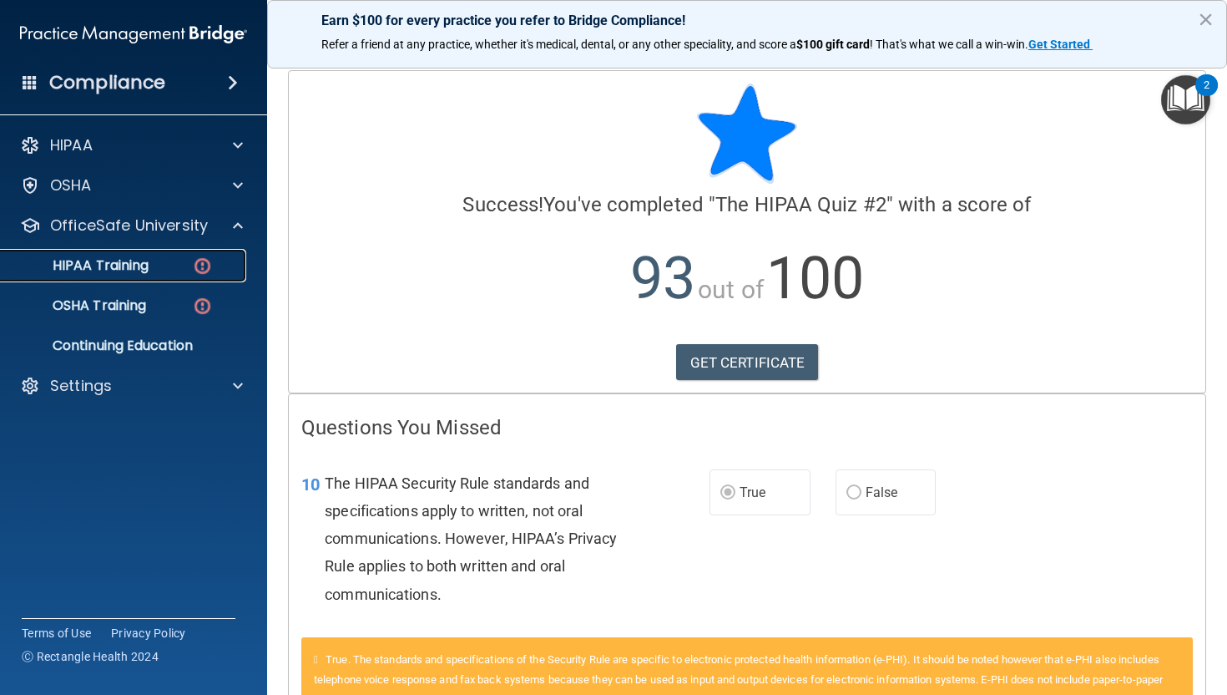
click at [126, 275] on link "HIPAA Training" at bounding box center [114, 265] width 263 height 33
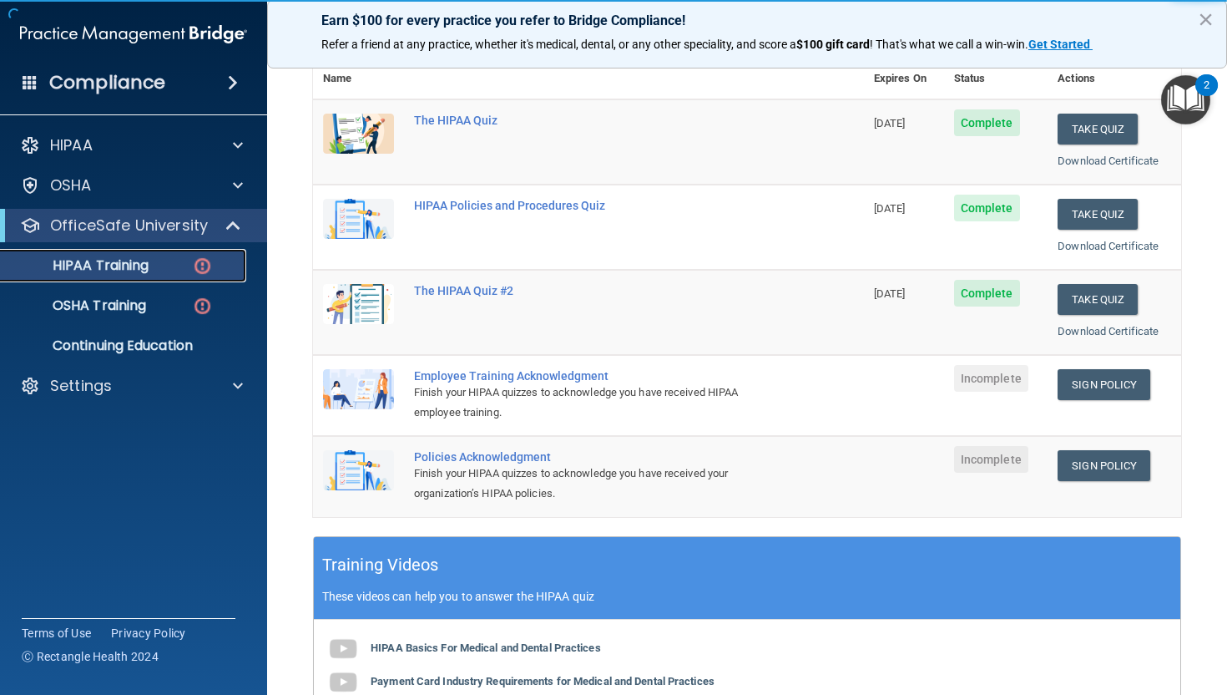
scroll to position [201, 0]
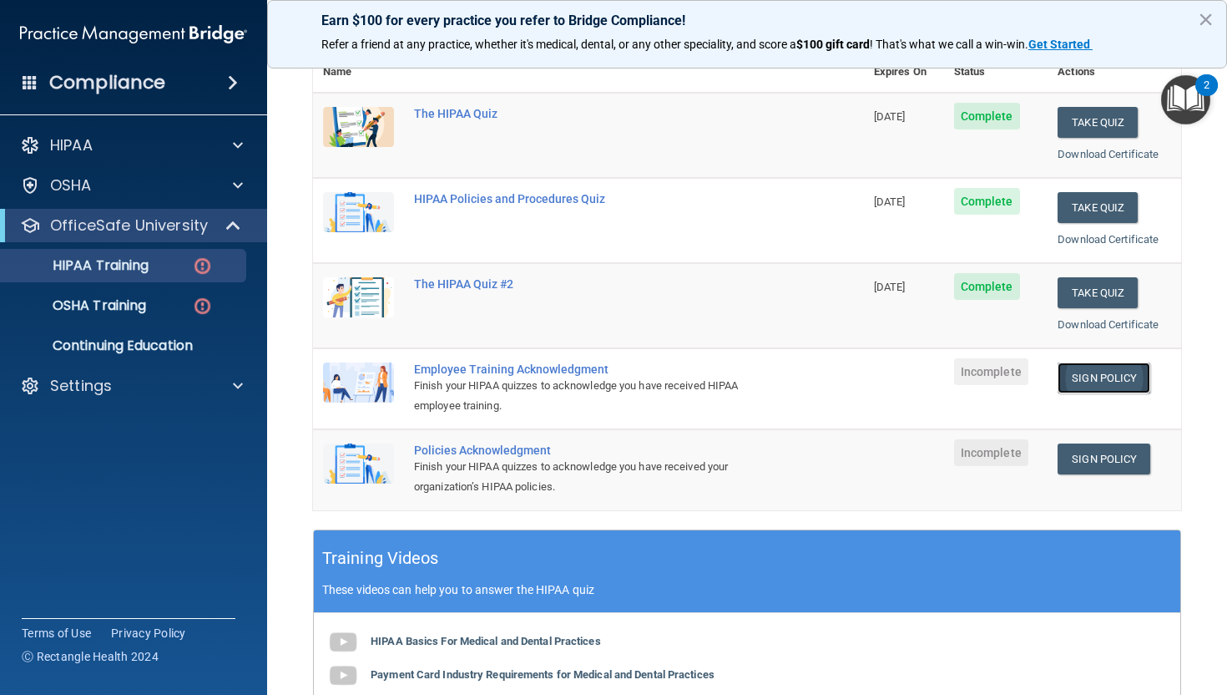
click at [1121, 377] on link "Sign Policy" at bounding box center [1104, 377] width 93 height 31
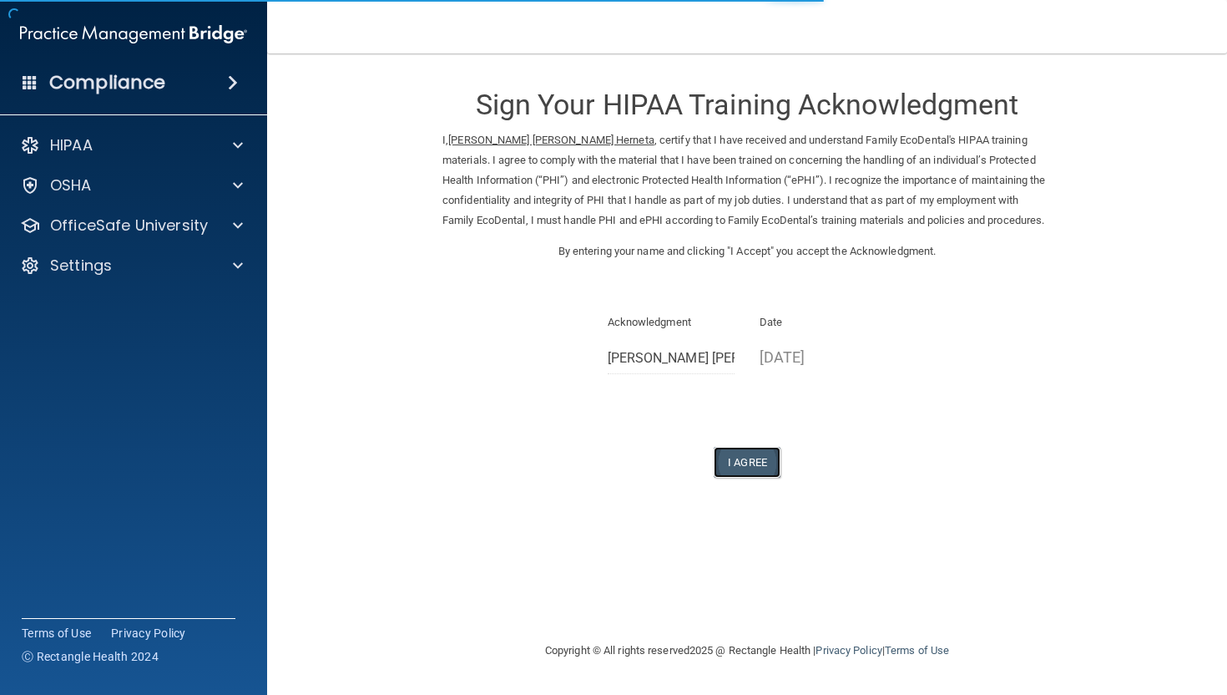
click at [758, 470] on button "I Agree" at bounding box center [747, 462] width 67 height 31
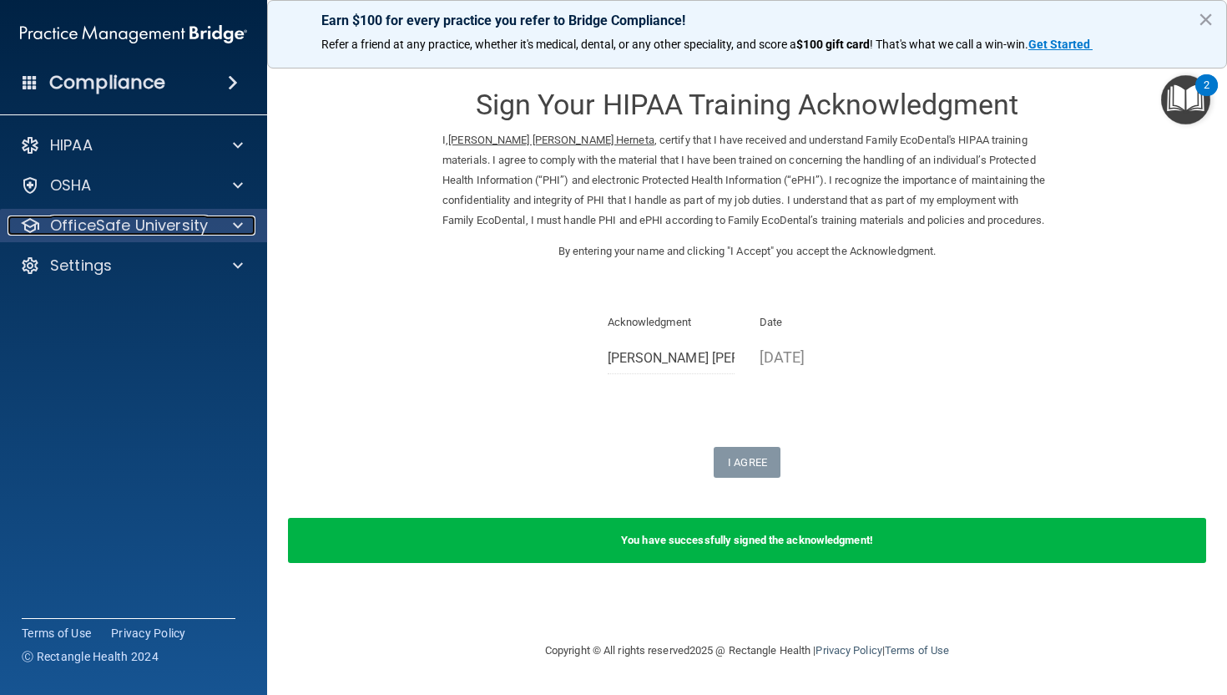
click at [200, 227] on p "OfficeSafe University" at bounding box center [129, 225] width 158 height 20
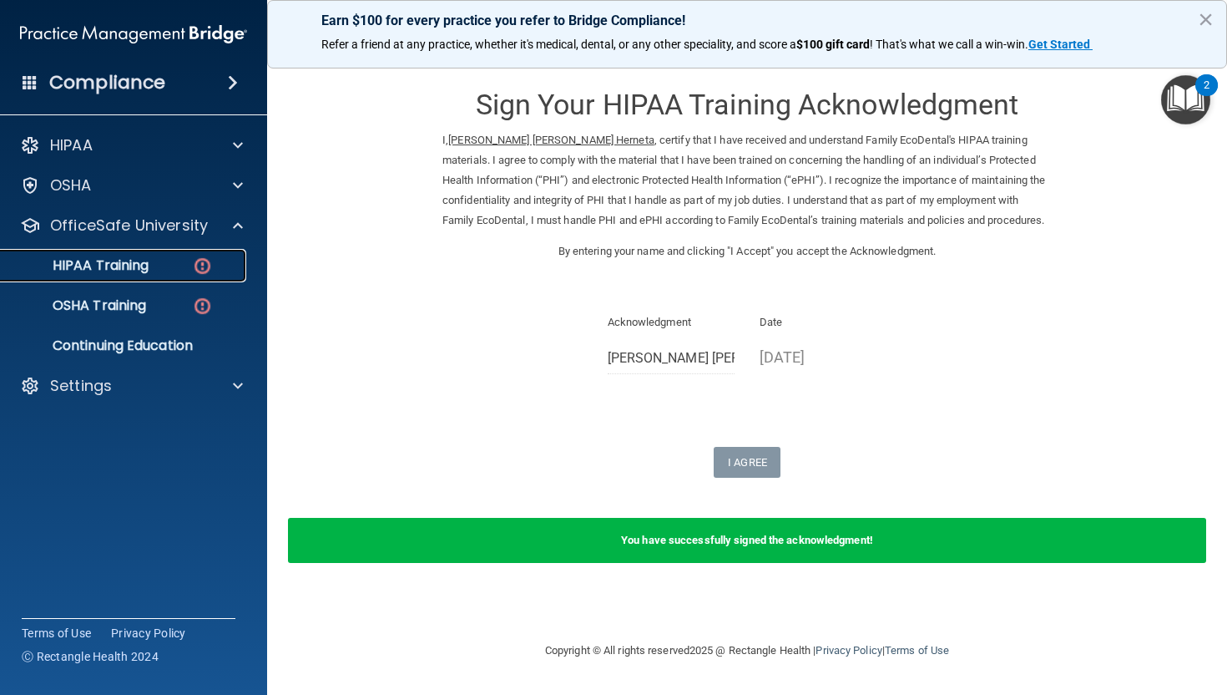
click at [179, 260] on div "HIPAA Training" at bounding box center [125, 265] width 228 height 17
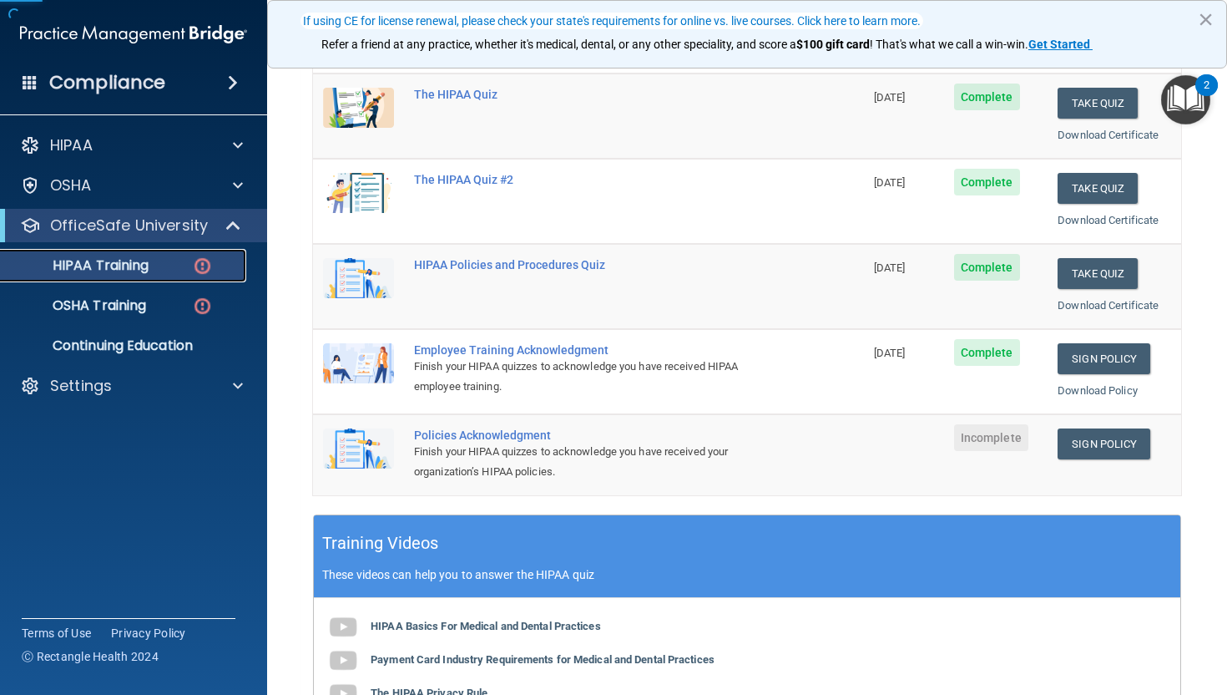
scroll to position [228, 0]
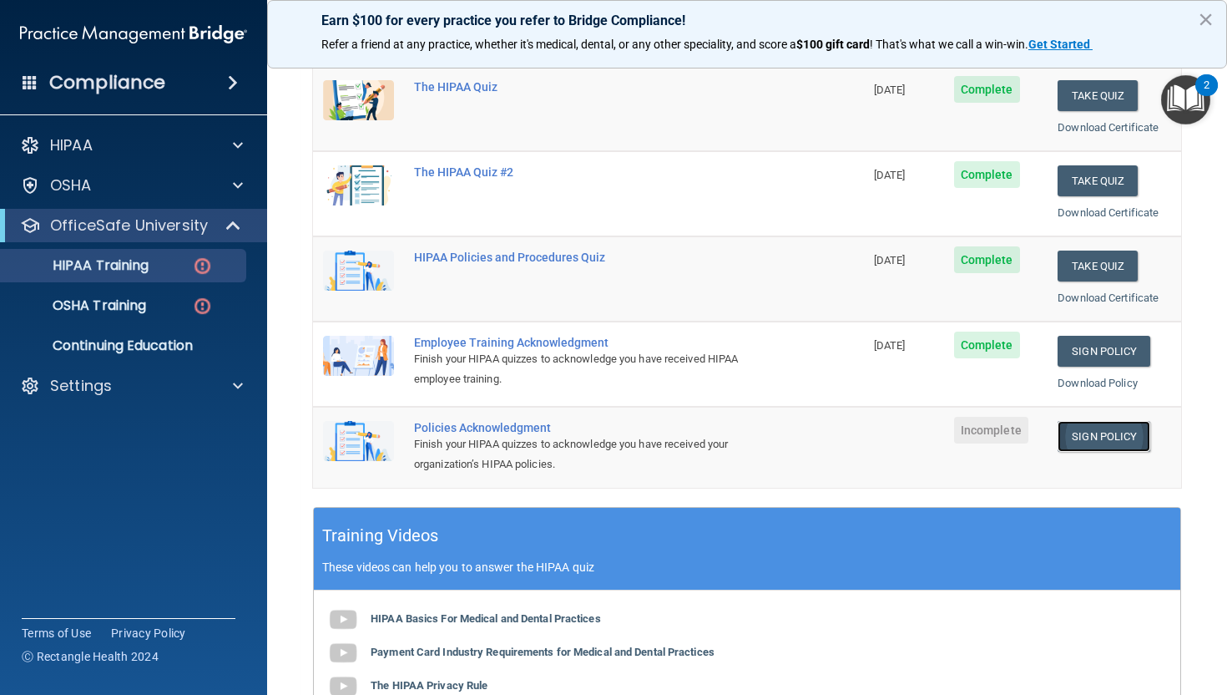
click at [1095, 433] on link "Sign Policy" at bounding box center [1104, 436] width 93 height 31
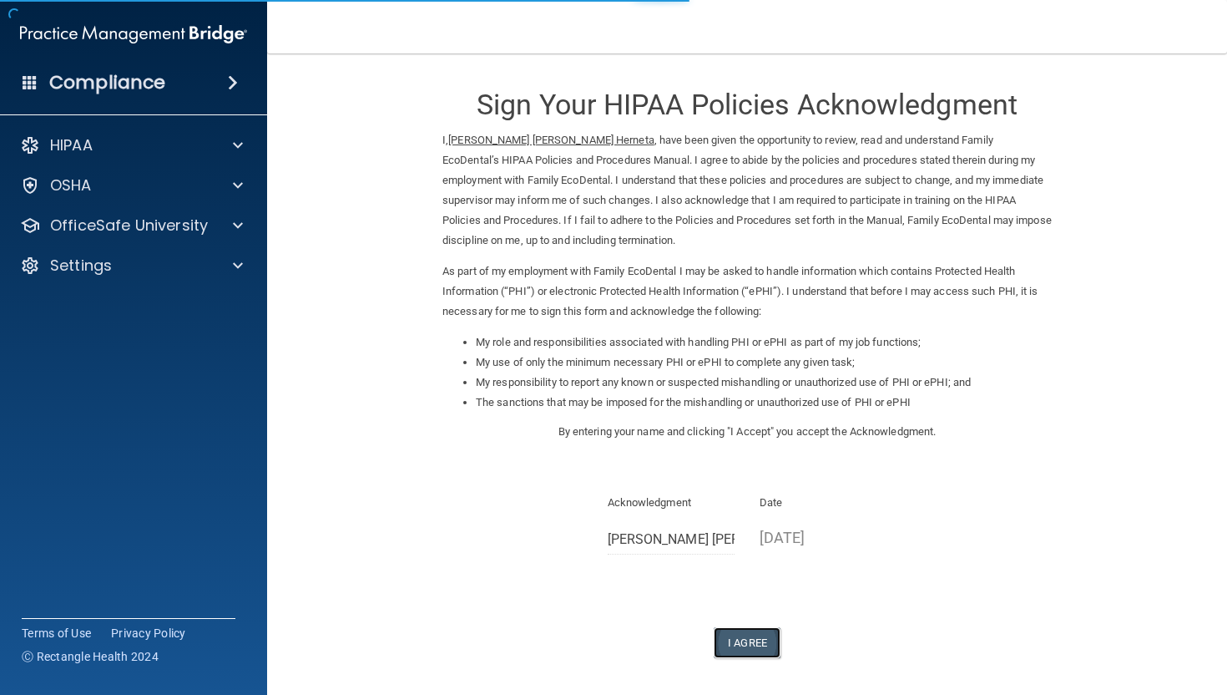
click at [733, 640] on button "I Agree" at bounding box center [747, 642] width 67 height 31
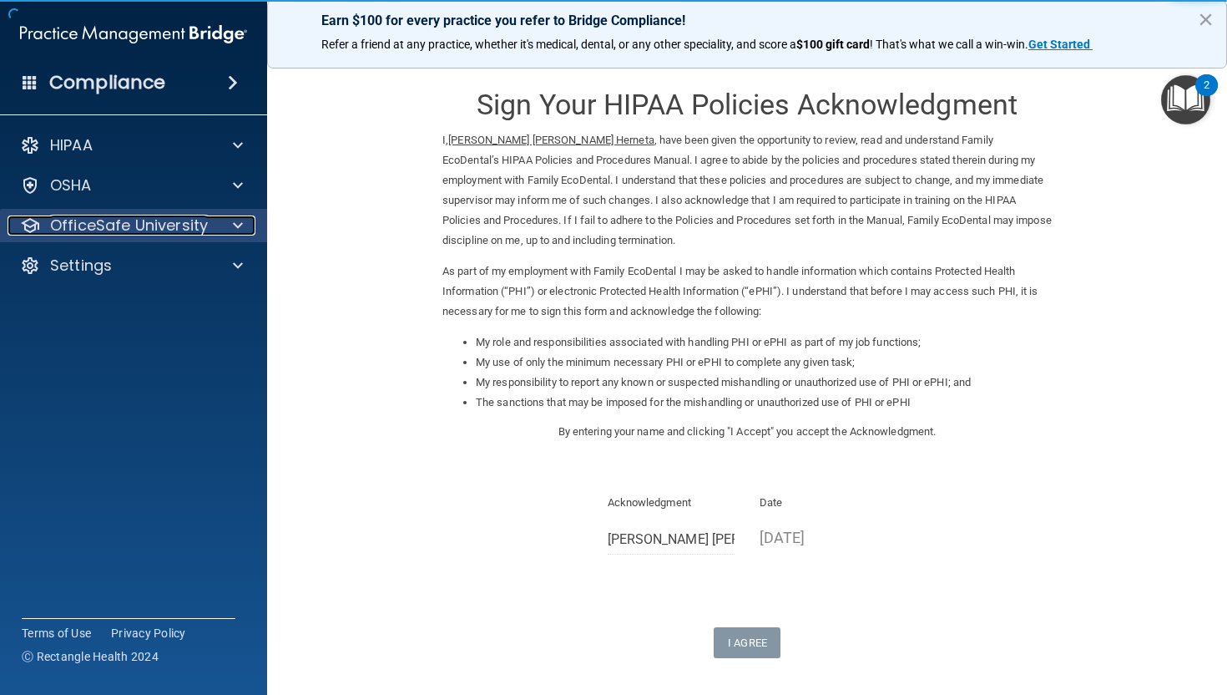
click at [240, 220] on span at bounding box center [238, 225] width 10 height 20
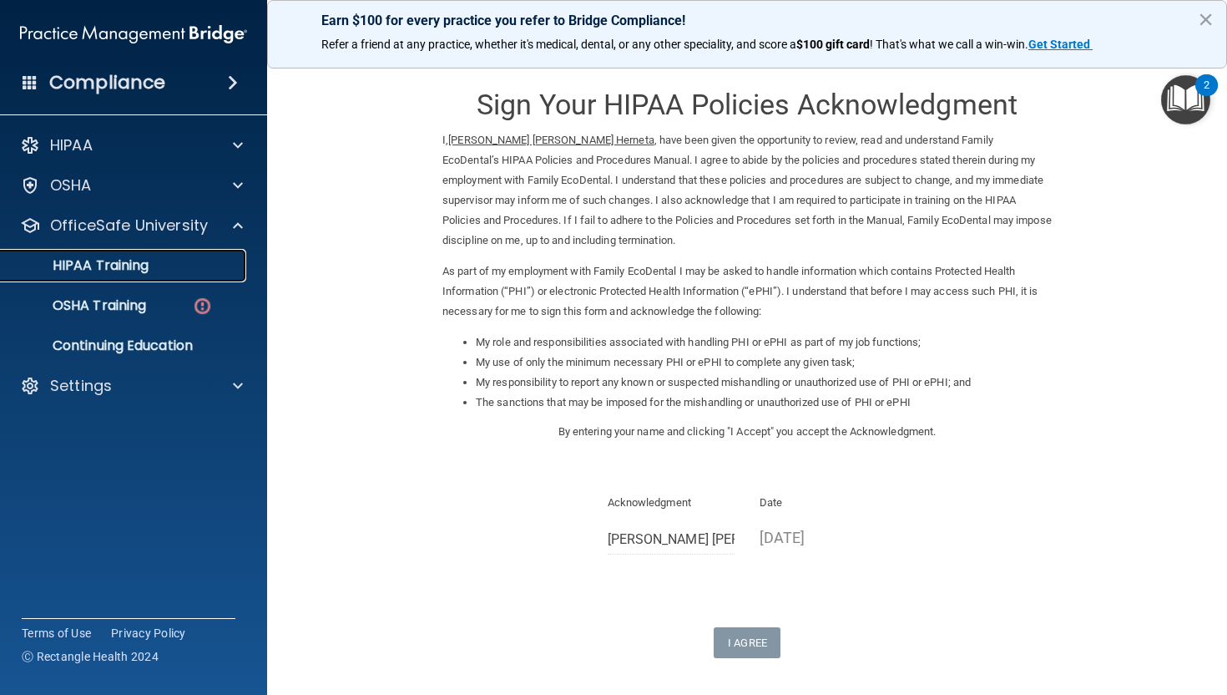
click at [126, 279] on link "HIPAA Training" at bounding box center [114, 265] width 263 height 33
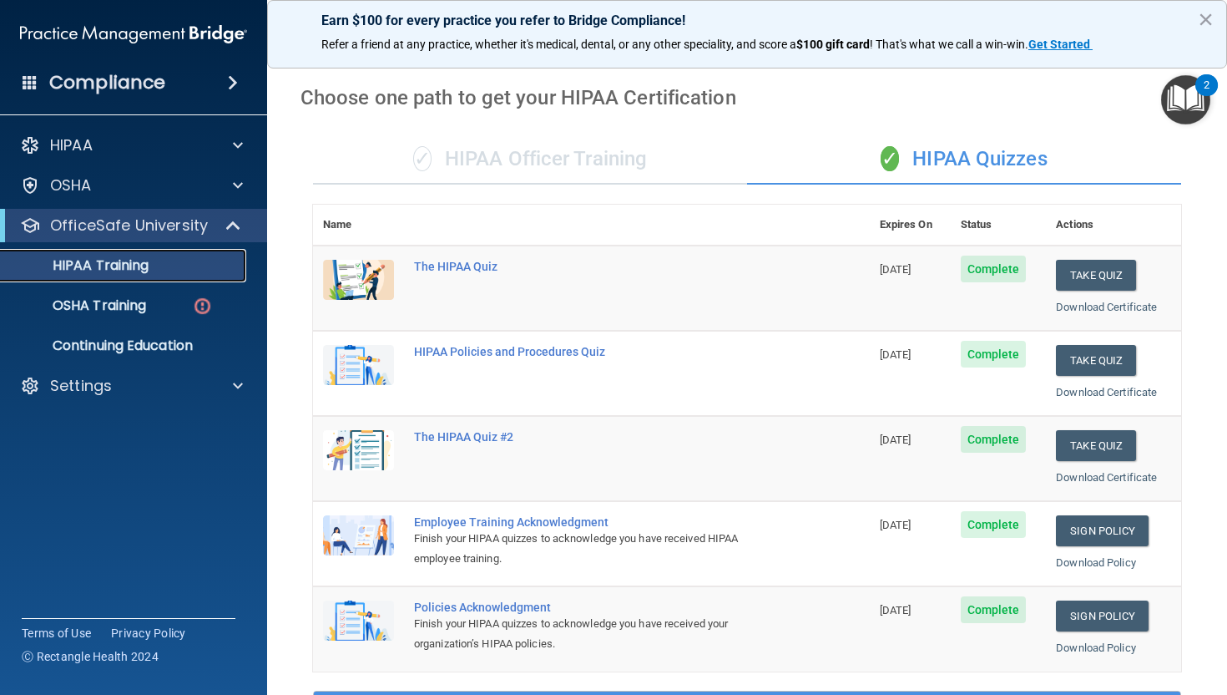
scroll to position [37, 0]
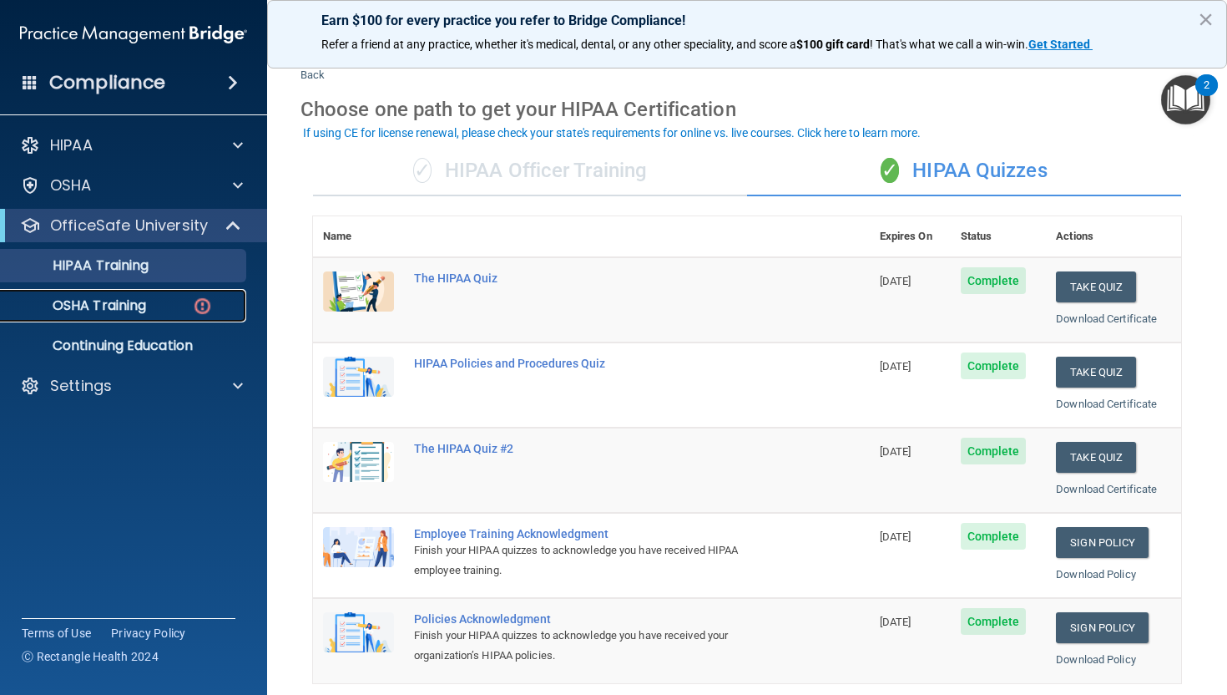
click at [170, 301] on div "OSHA Training" at bounding box center [125, 305] width 228 height 17
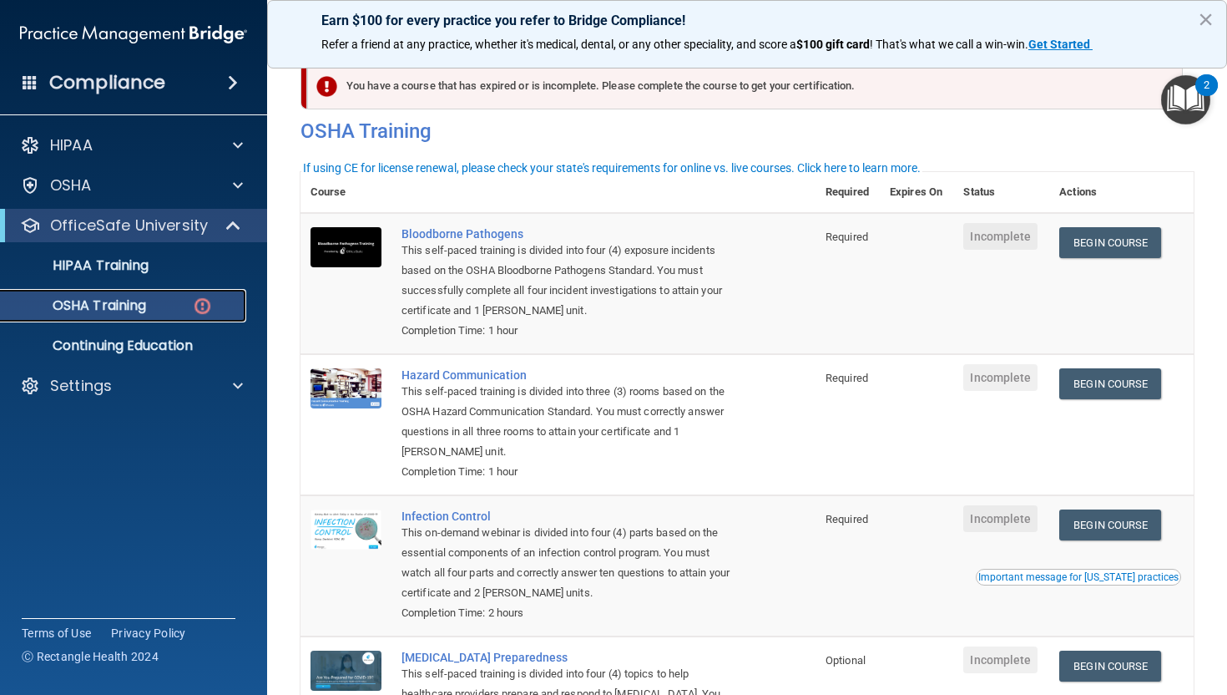
scroll to position [3, 0]
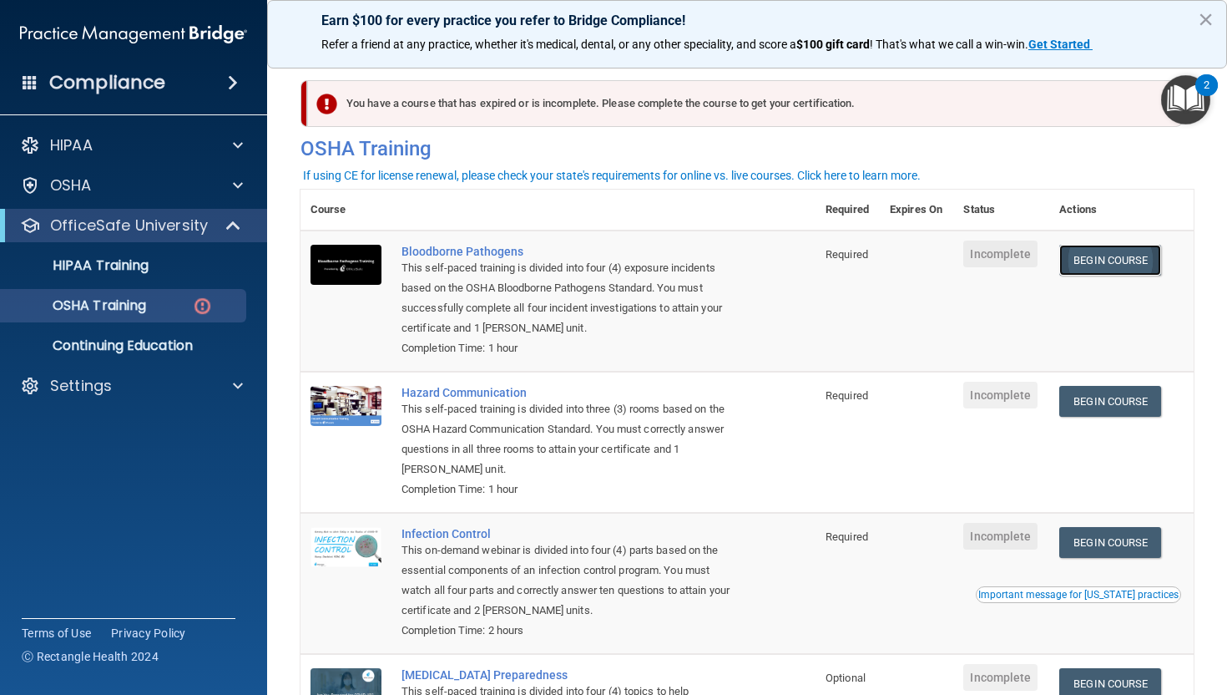
click at [1111, 254] on link "Begin Course" at bounding box center [1111, 260] width 102 height 31
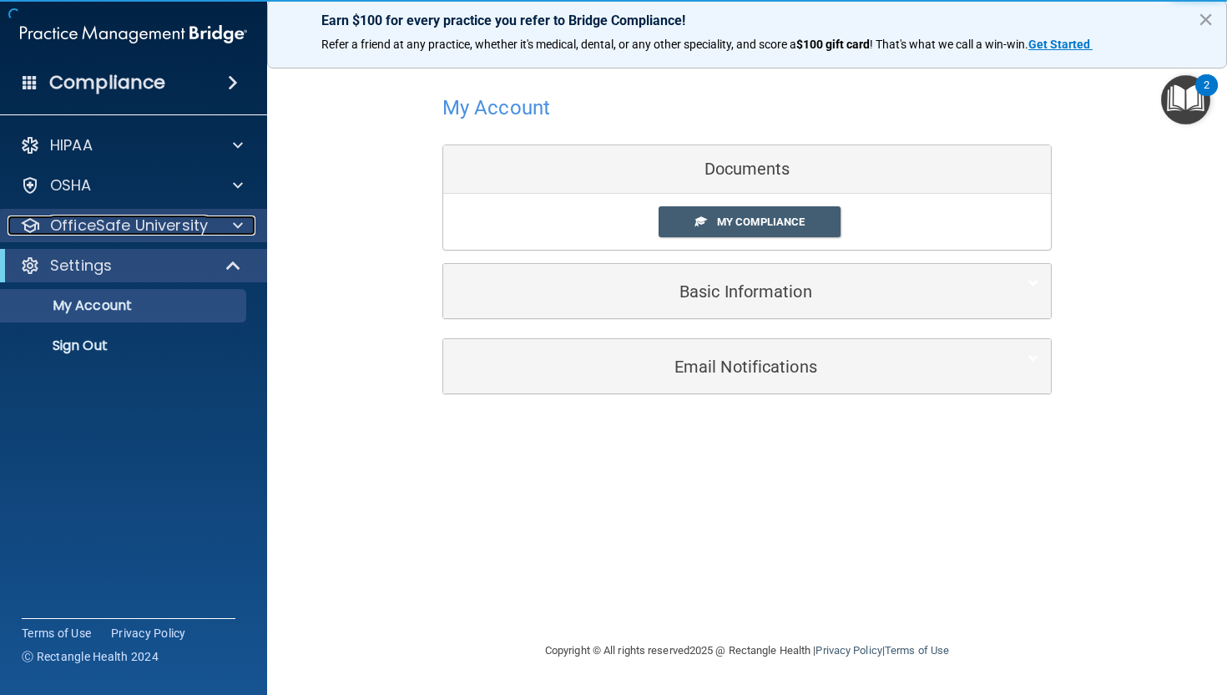
click at [188, 225] on p "OfficeSafe University" at bounding box center [129, 225] width 158 height 20
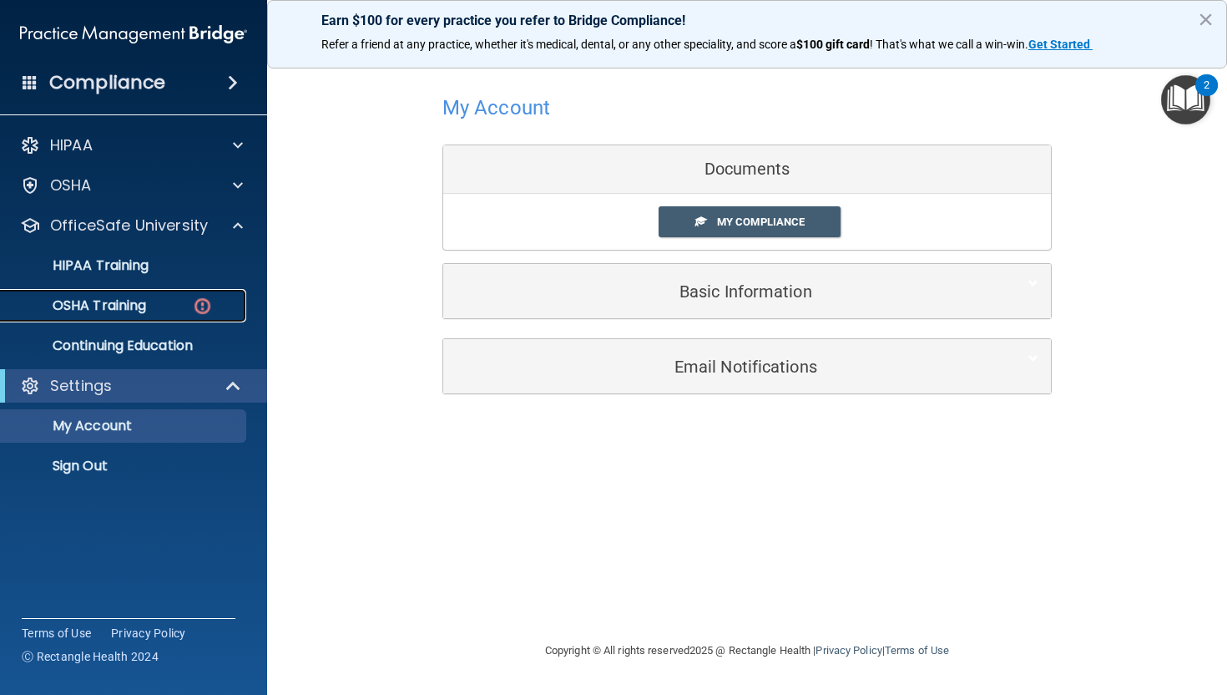
click at [136, 306] on p "OSHA Training" at bounding box center [78, 305] width 135 height 17
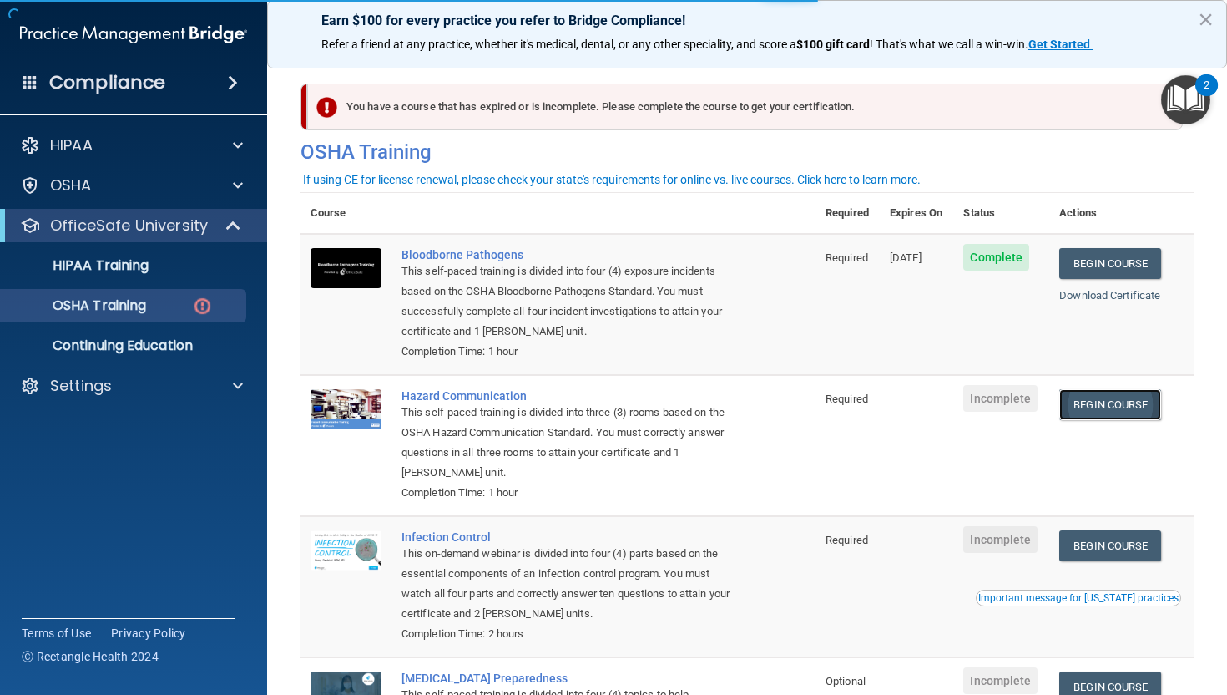
click at [1139, 394] on link "Begin Course" at bounding box center [1111, 404] width 102 height 31
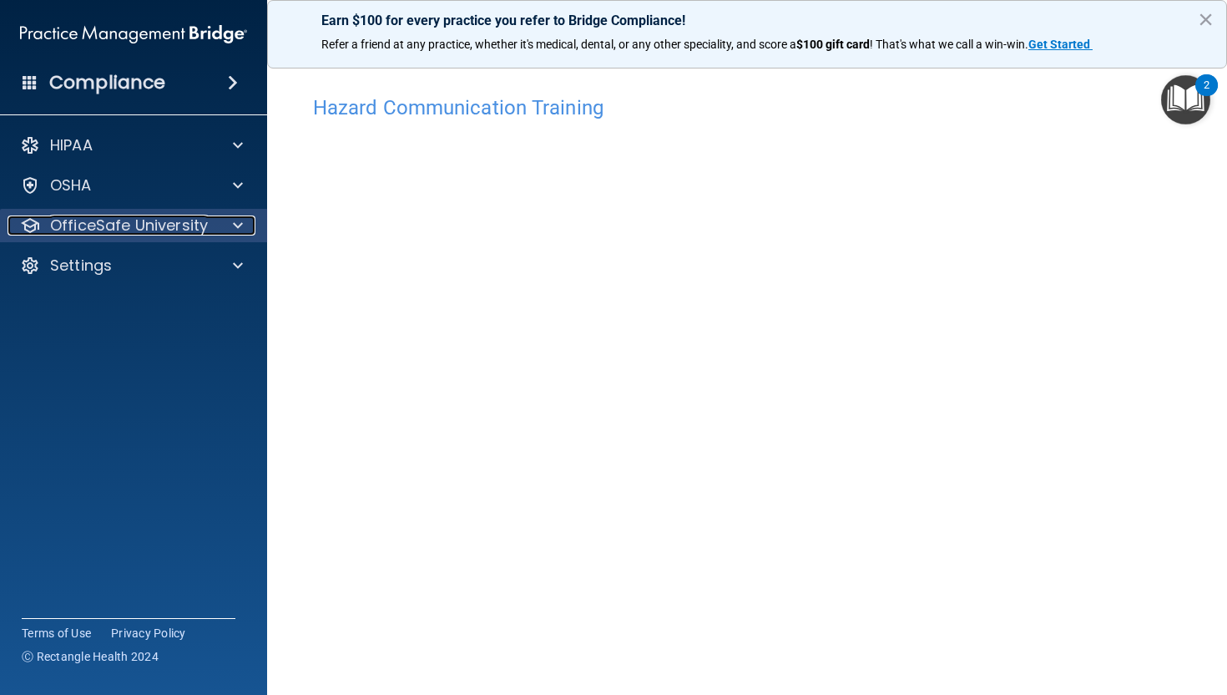
click at [225, 228] on div at bounding box center [236, 225] width 42 height 20
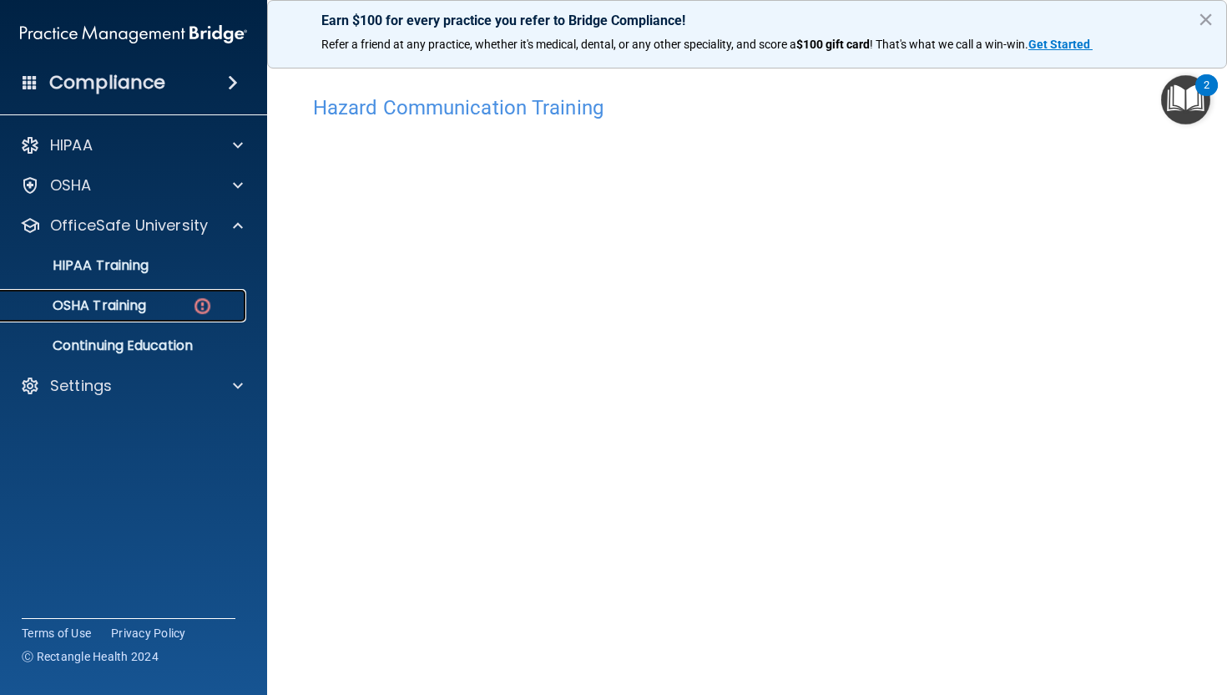
click at [165, 313] on div "OSHA Training" at bounding box center [125, 305] width 228 height 17
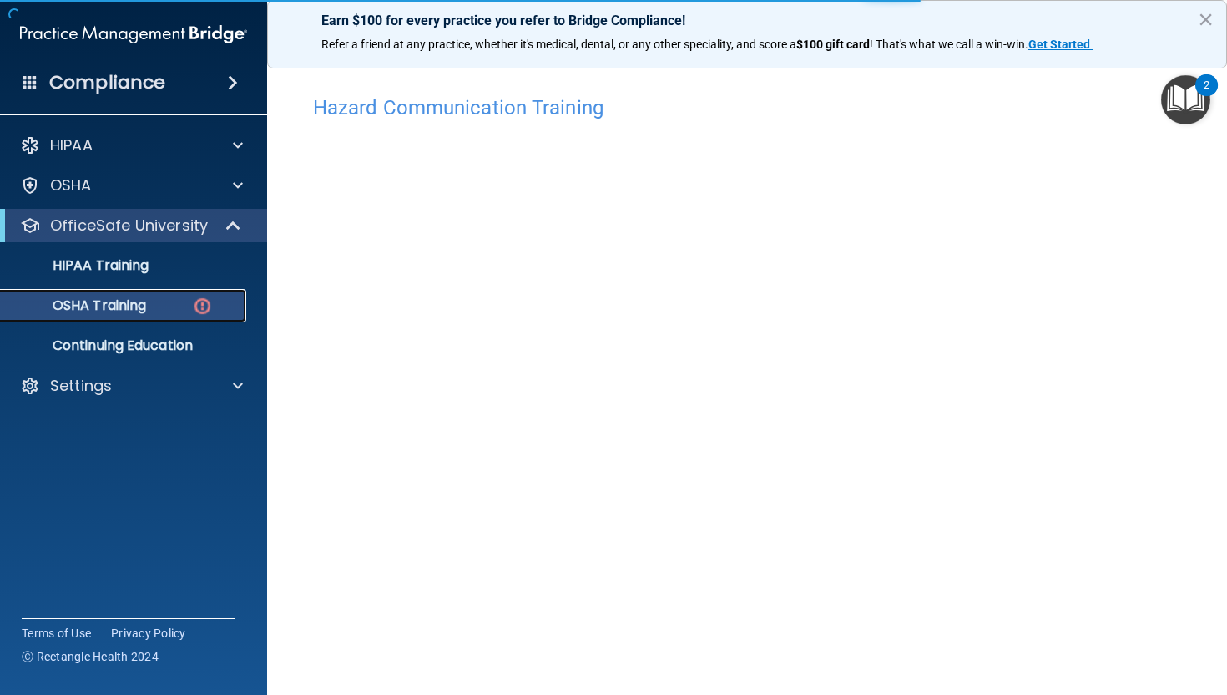
scroll to position [171, 0]
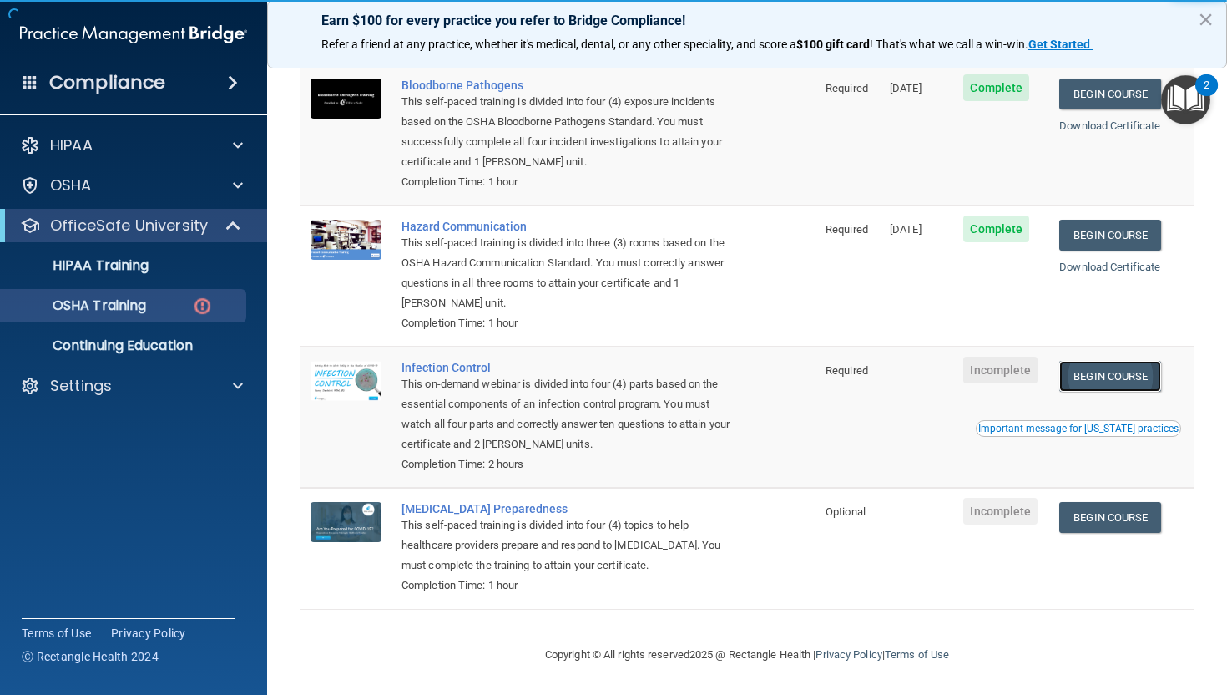
click at [1138, 372] on link "Begin Course" at bounding box center [1111, 376] width 102 height 31
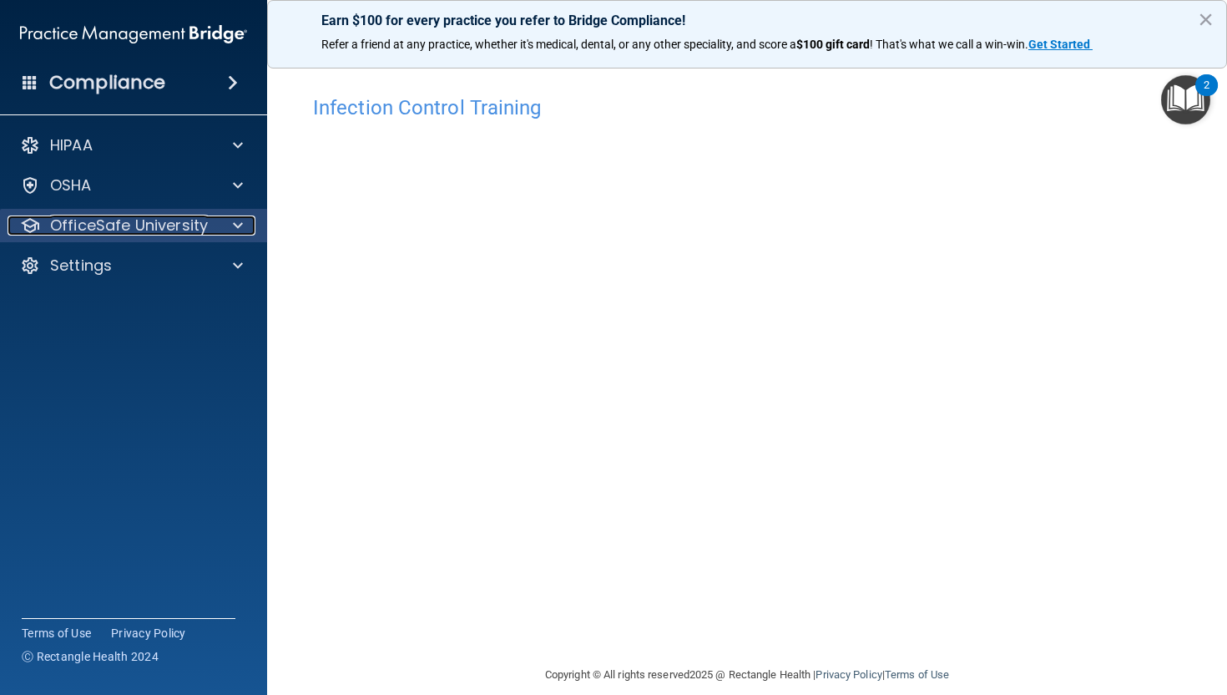
click at [227, 227] on div at bounding box center [236, 225] width 42 height 20
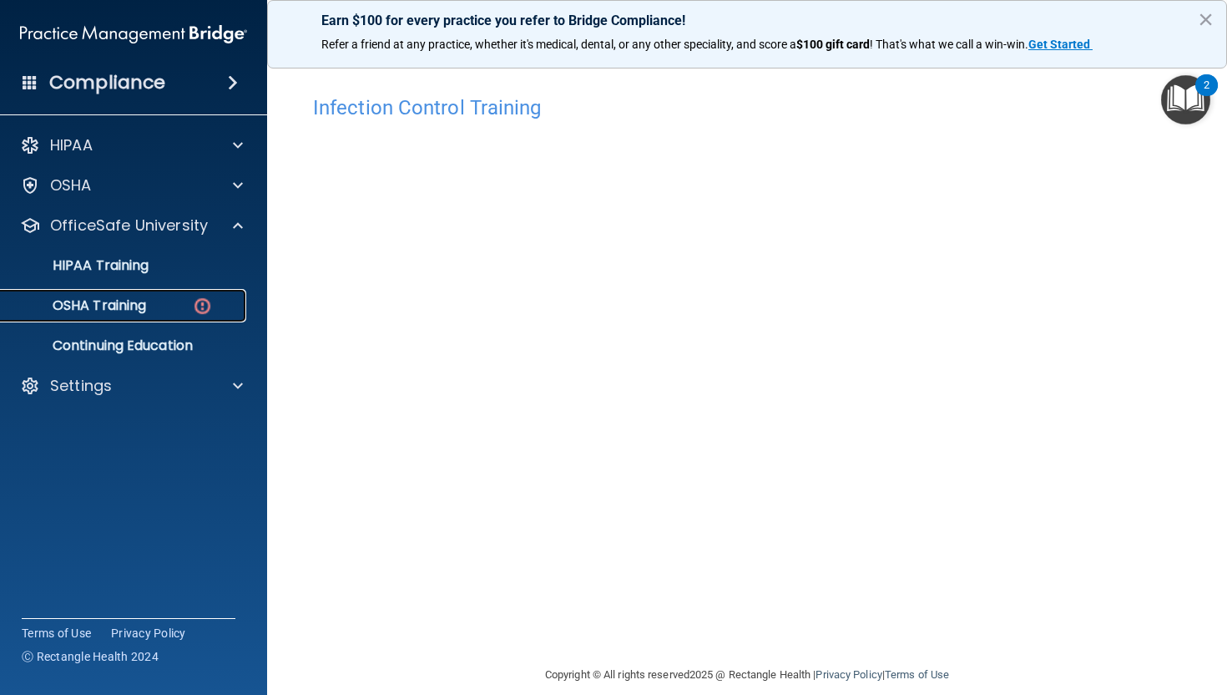
click at [181, 304] on div "OSHA Training" at bounding box center [125, 305] width 228 height 17
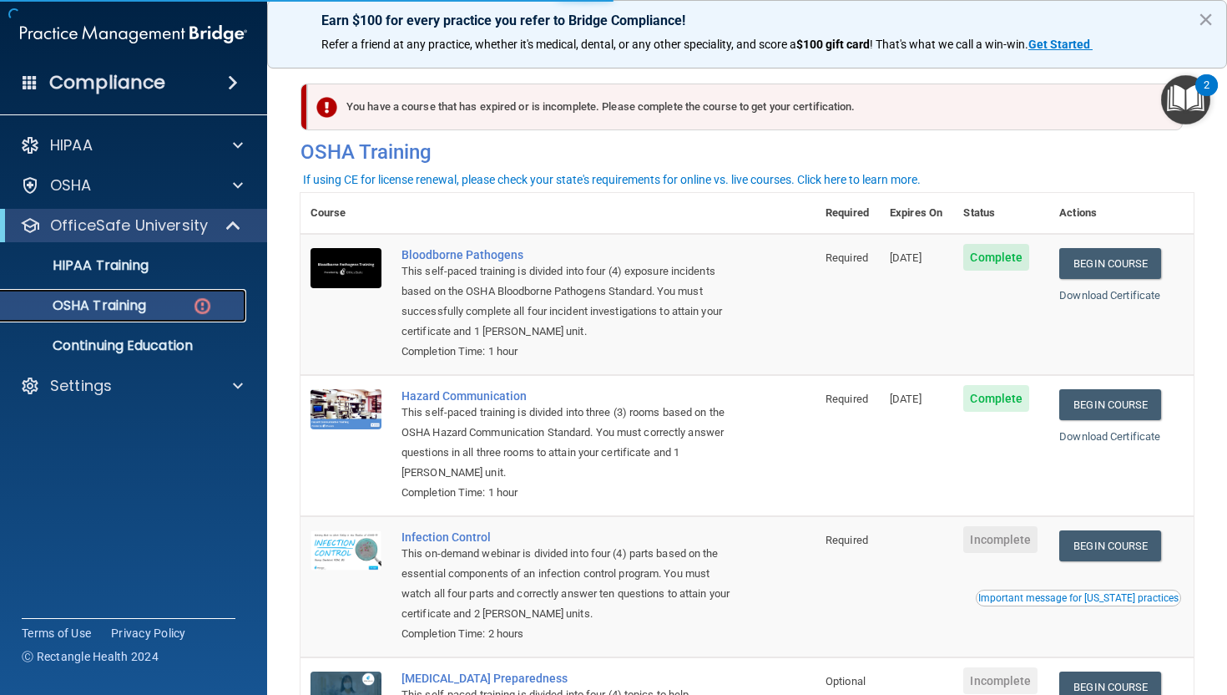
scroll to position [171, 0]
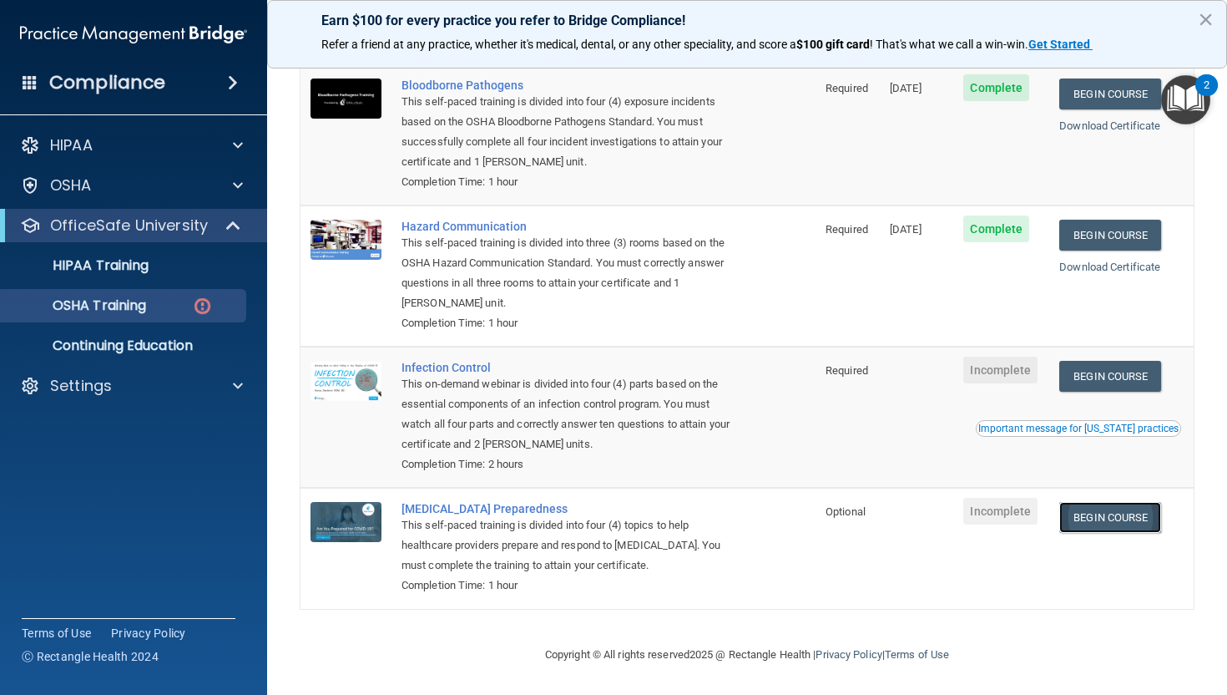
click at [1128, 511] on link "Begin Course" at bounding box center [1111, 517] width 102 height 31
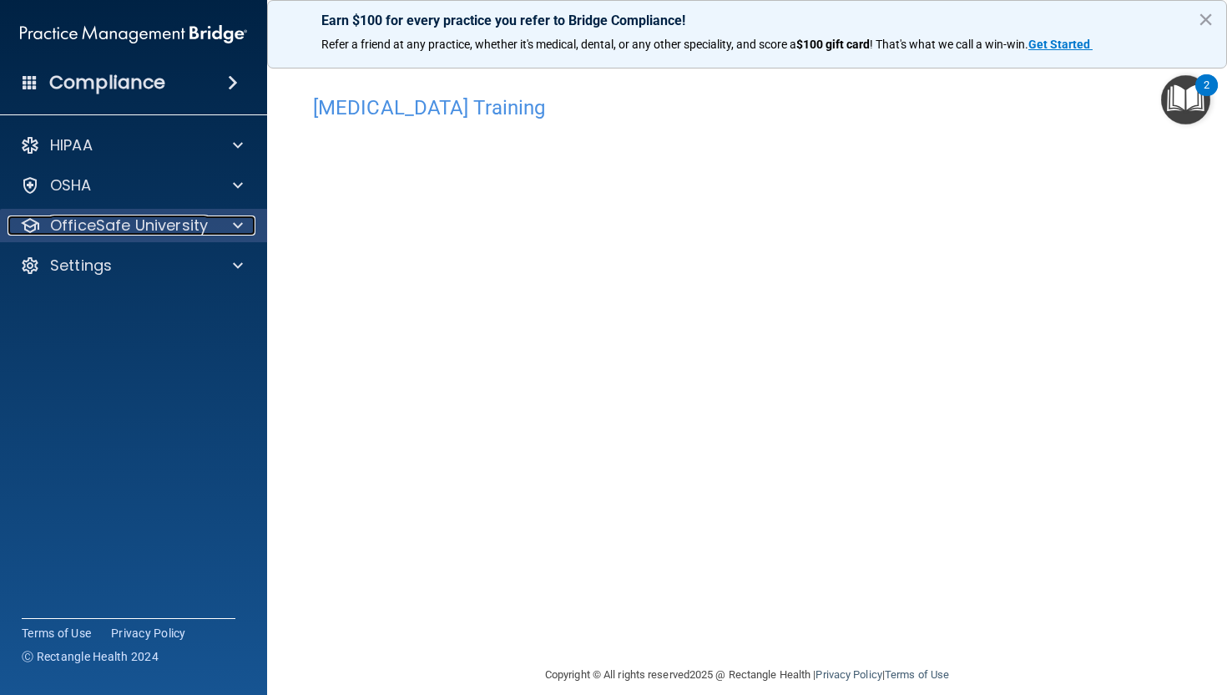
click at [222, 230] on div at bounding box center [236, 225] width 42 height 20
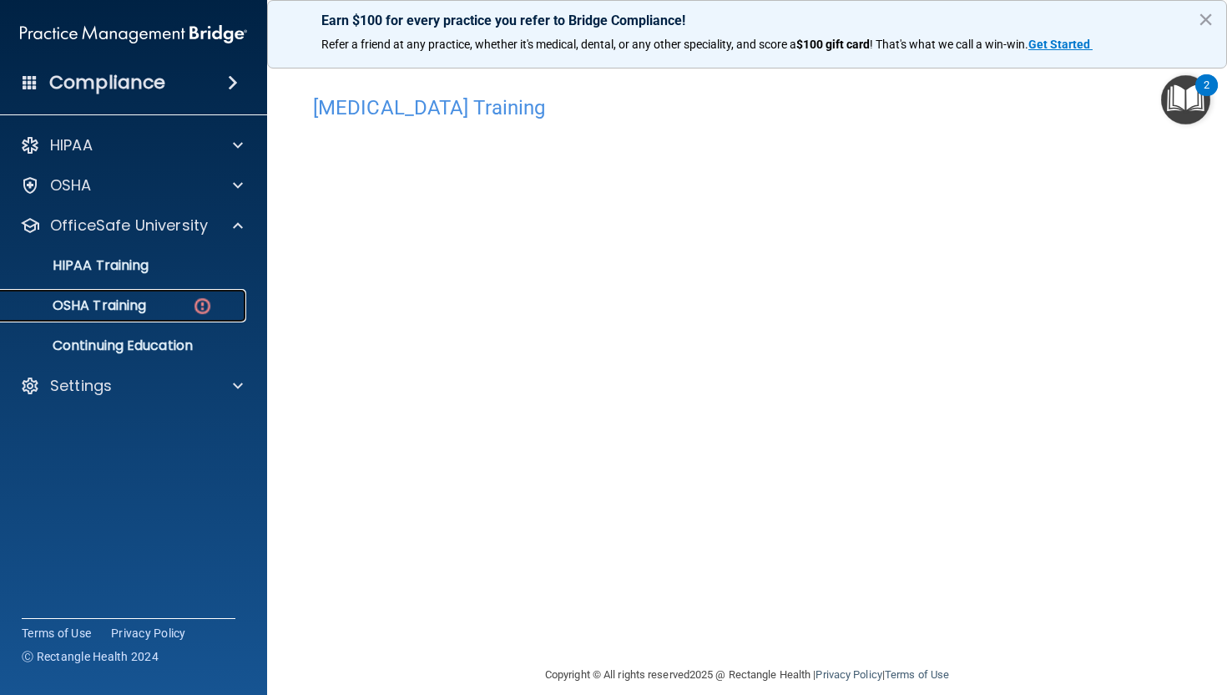
click at [151, 309] on div "OSHA Training" at bounding box center [125, 305] width 228 height 17
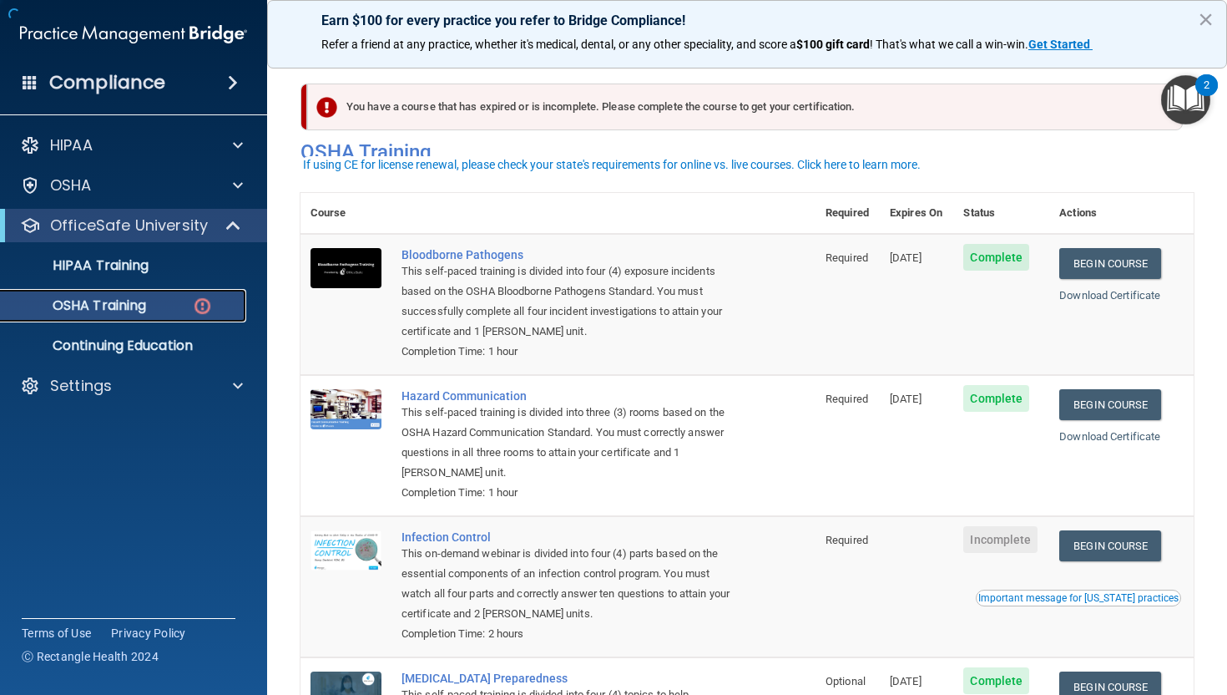
scroll to position [171, 0]
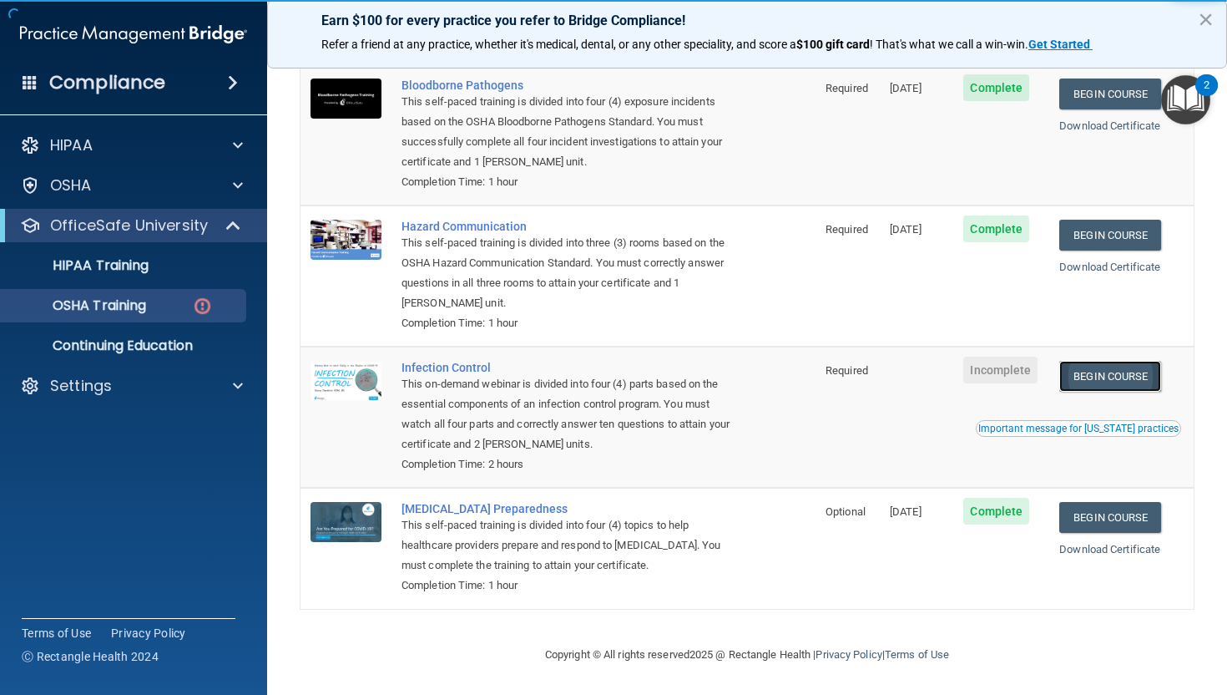
click at [1112, 384] on link "Begin Course" at bounding box center [1111, 376] width 102 height 31
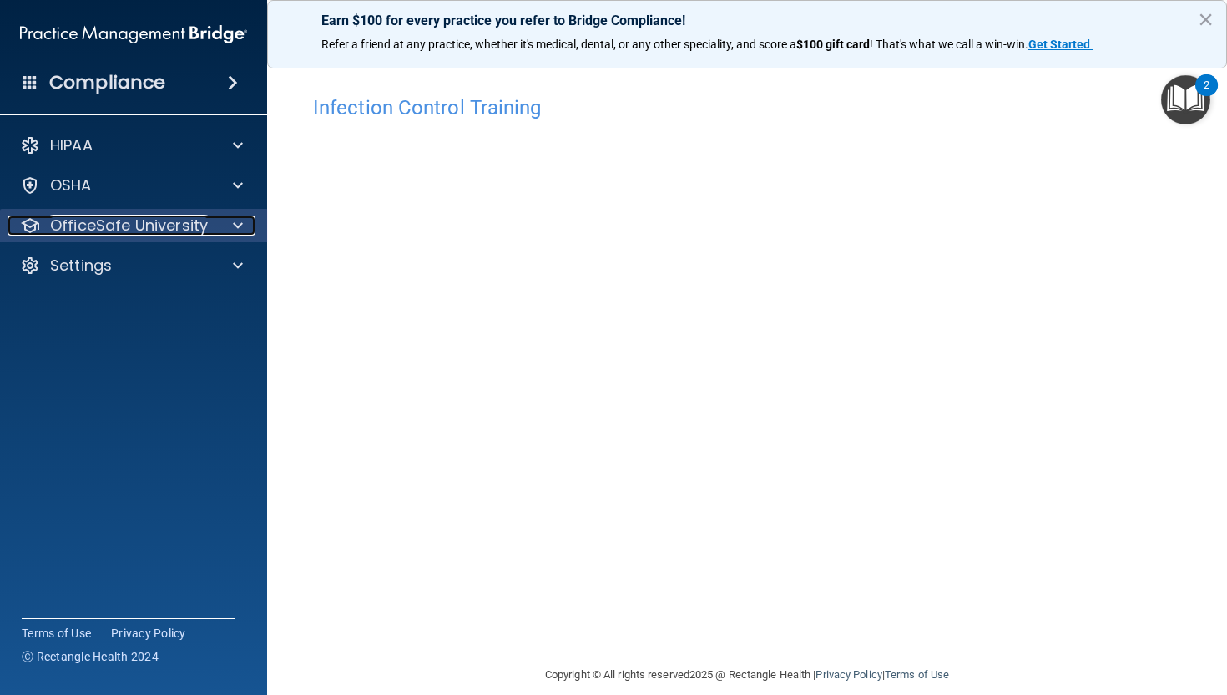
click at [237, 229] on span at bounding box center [238, 225] width 10 height 20
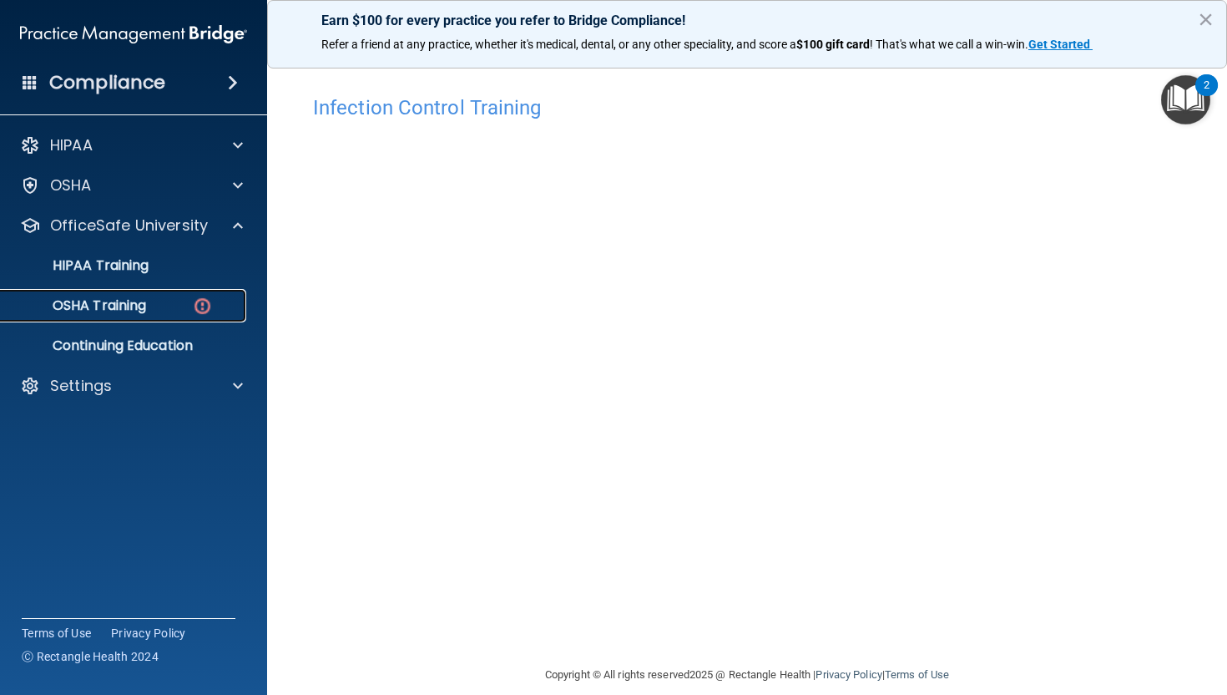
click at [200, 315] on img at bounding box center [202, 306] width 21 height 21
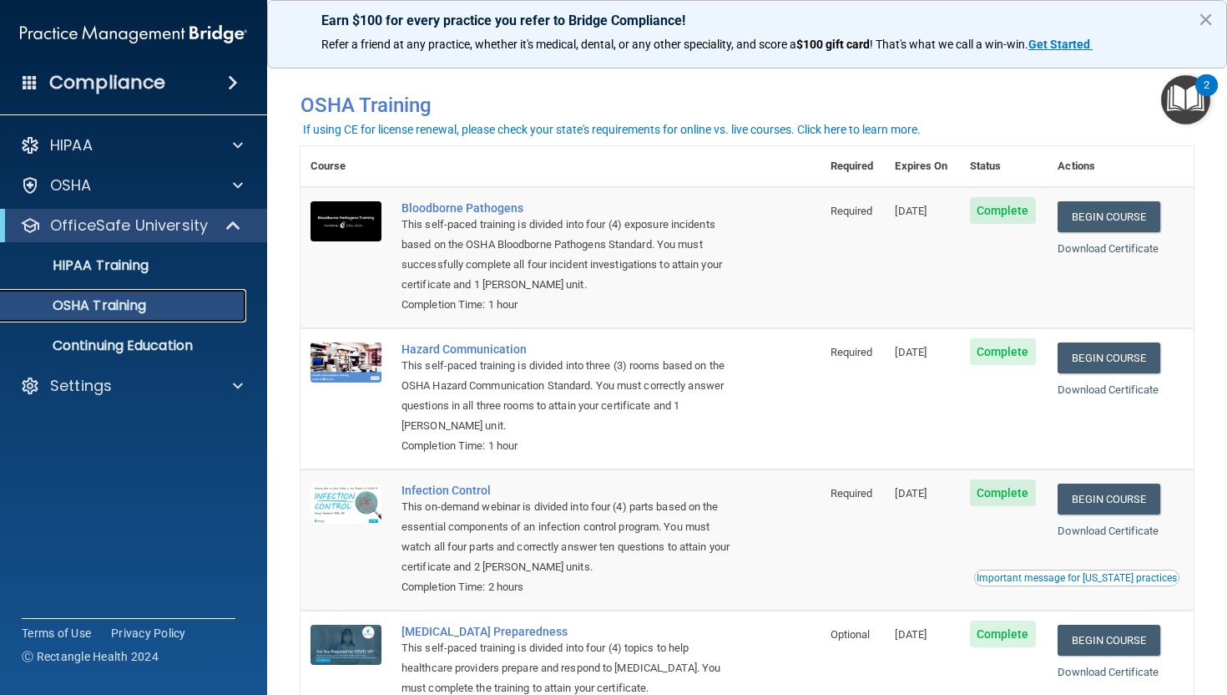
scroll to position [124, 0]
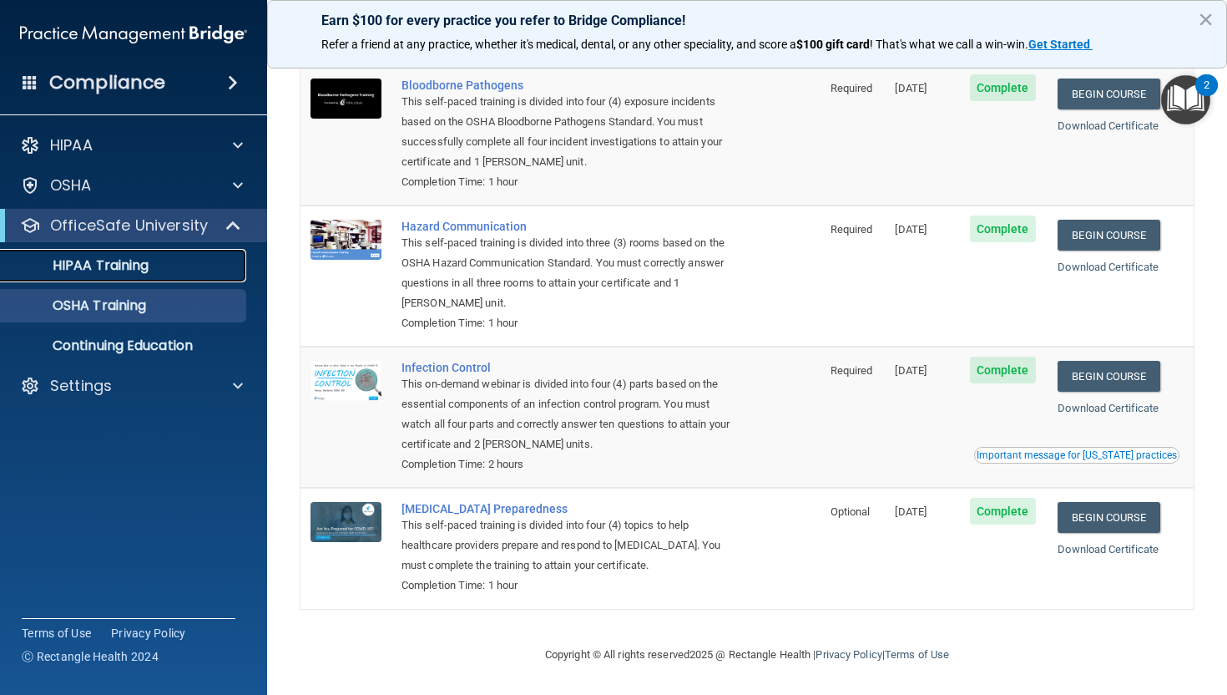
click at [119, 278] on link "HIPAA Training" at bounding box center [114, 265] width 263 height 33
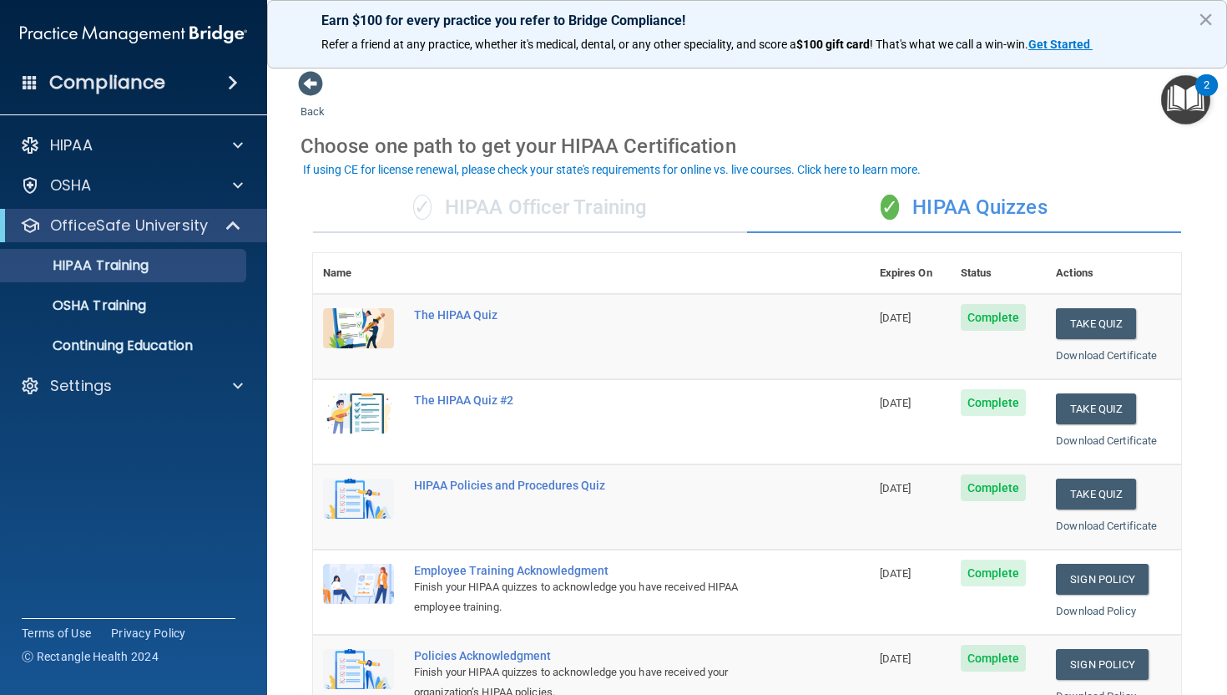
click at [459, 196] on div "✓ HIPAA Officer Training" at bounding box center [530, 208] width 434 height 50
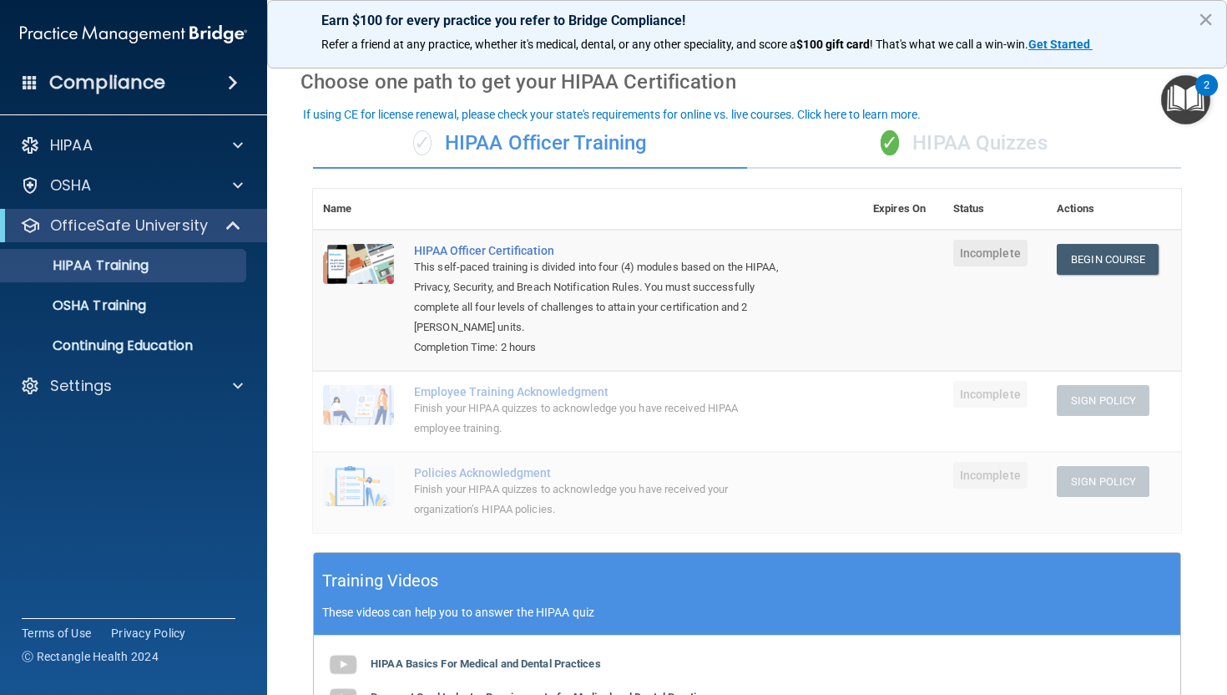
scroll to position [69, 0]
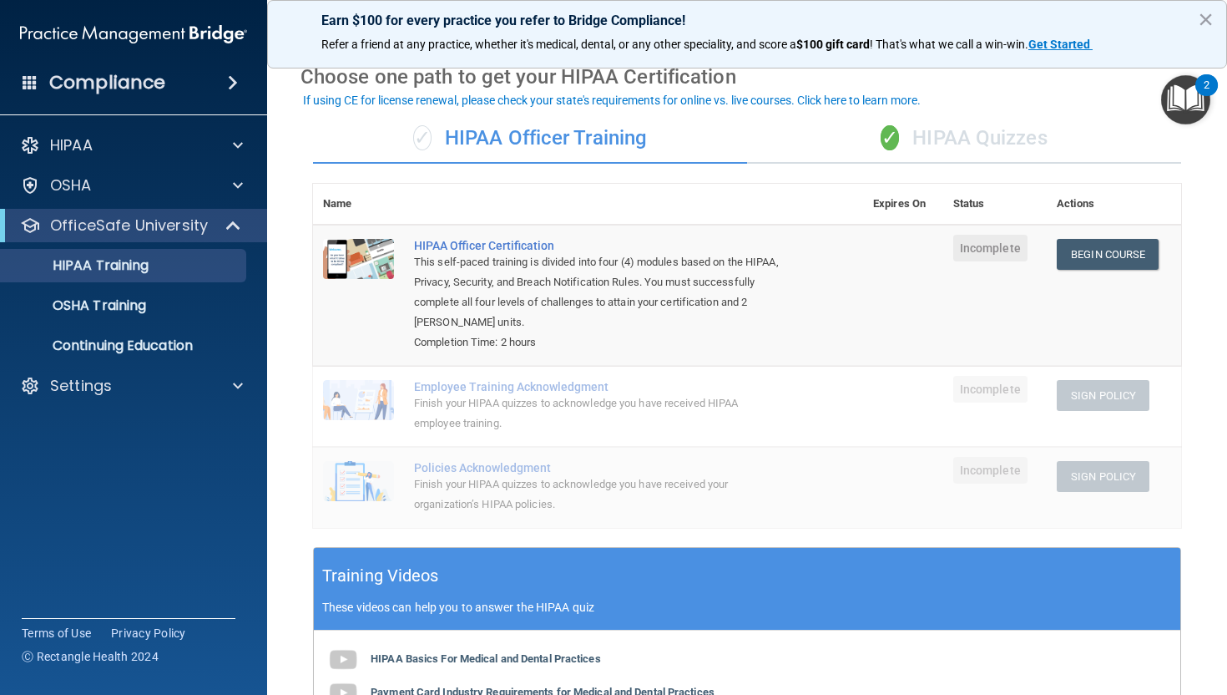
click at [899, 141] on span "✓" at bounding box center [890, 137] width 18 height 25
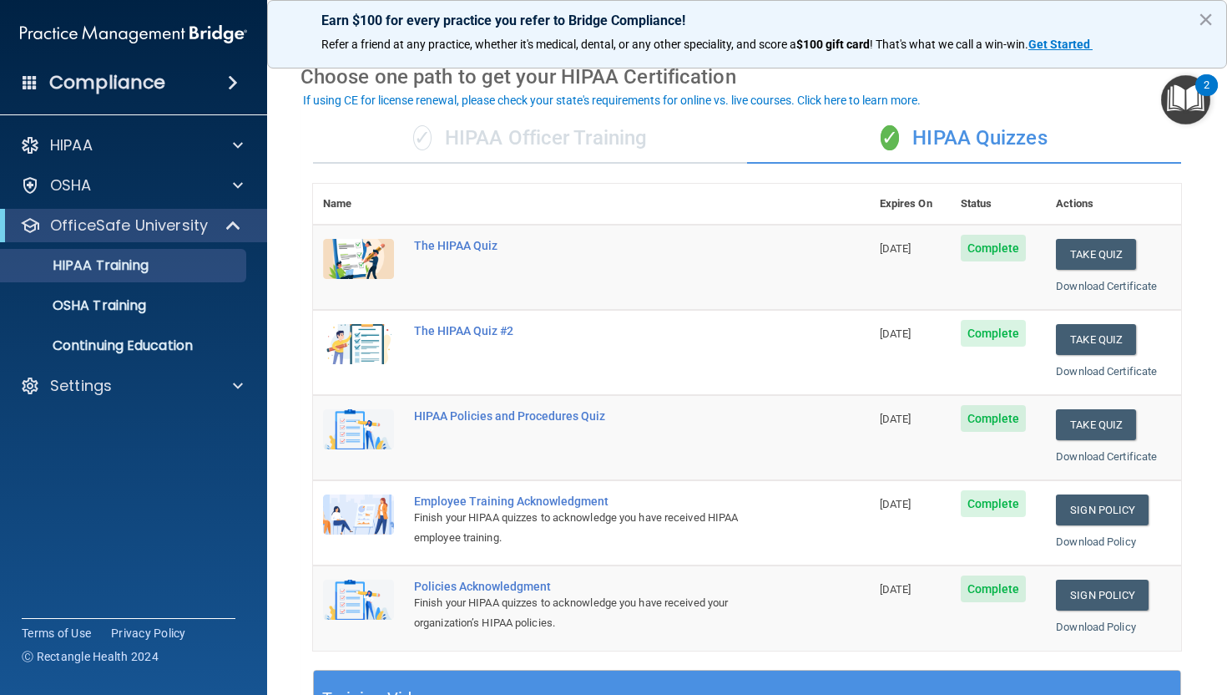
click at [599, 124] on div "✓ HIPAA Officer Training" at bounding box center [530, 139] width 434 height 50
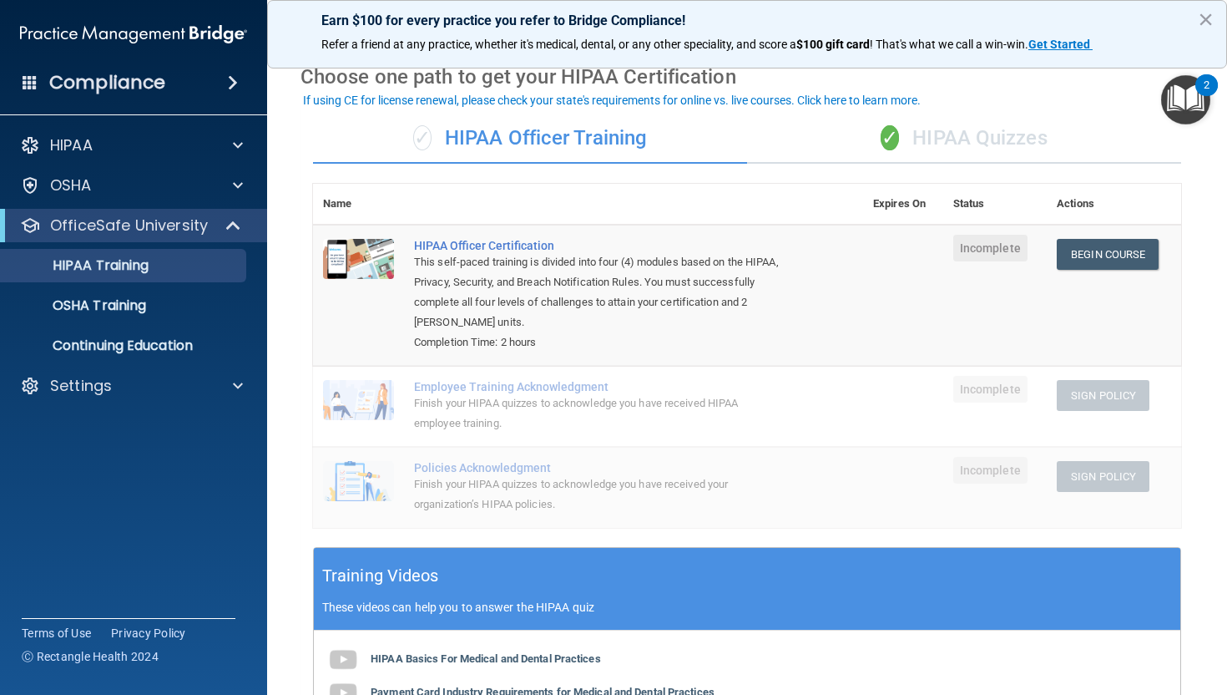
click at [908, 131] on div "✓ HIPAA Quizzes" at bounding box center [964, 139] width 434 height 50
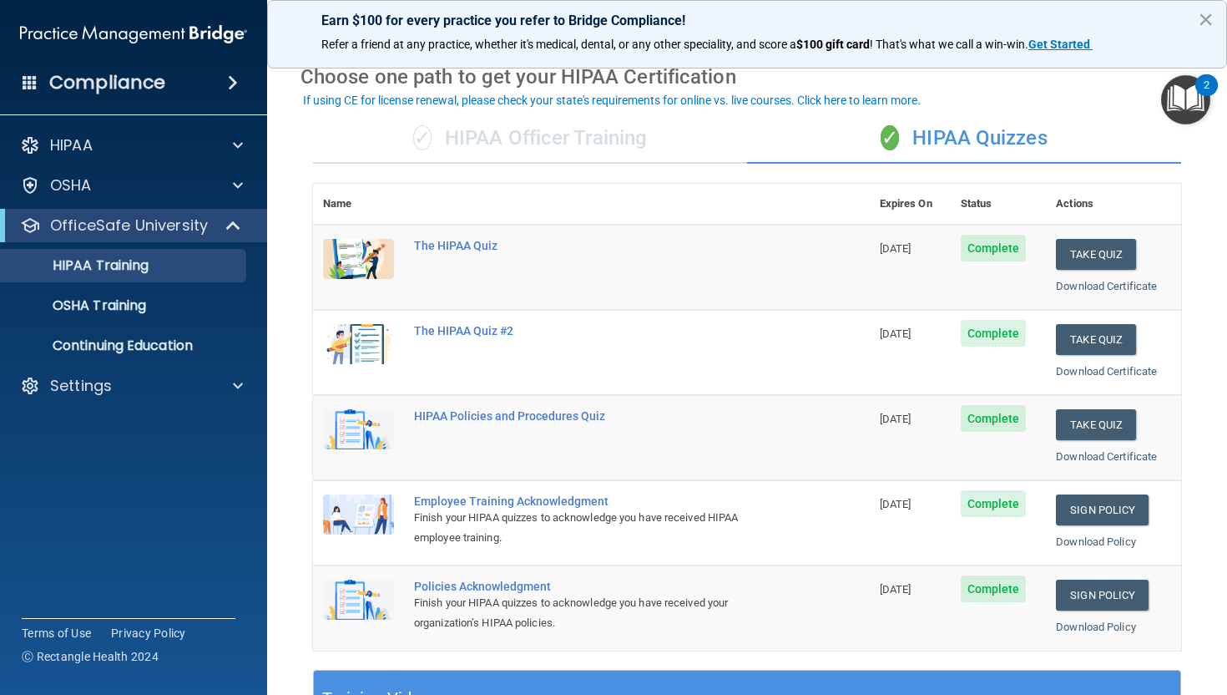
click at [645, 135] on div "✓ HIPAA Officer Training" at bounding box center [530, 139] width 434 height 50
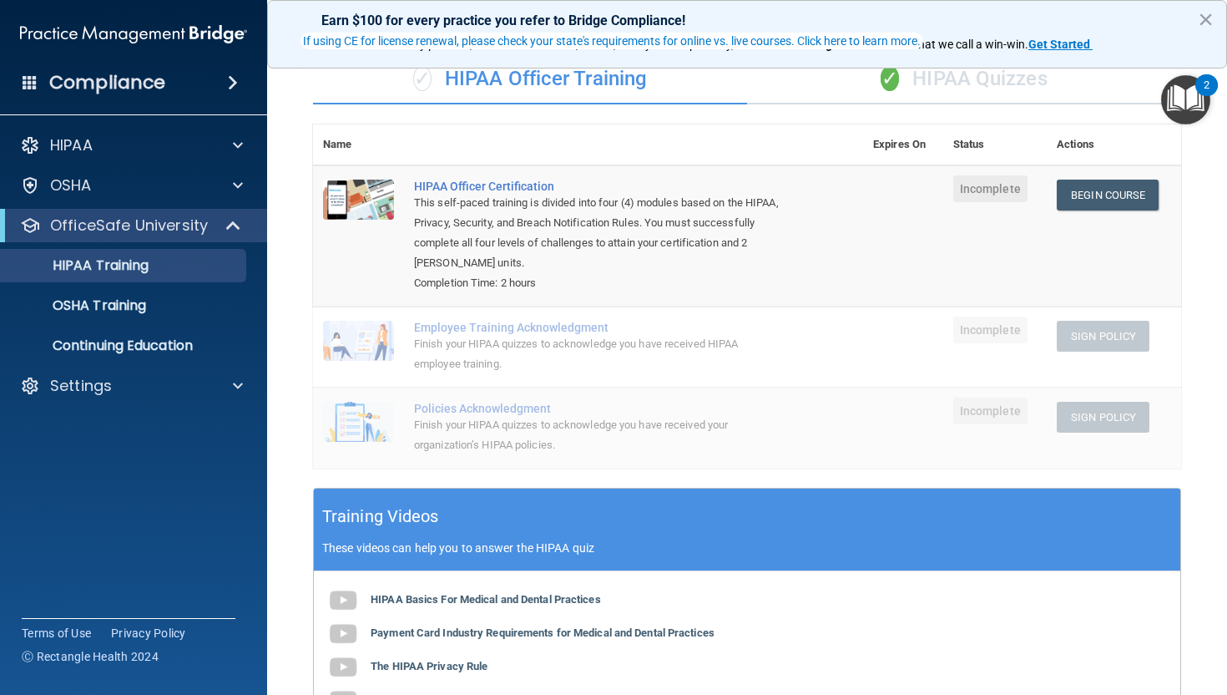
scroll to position [0, 0]
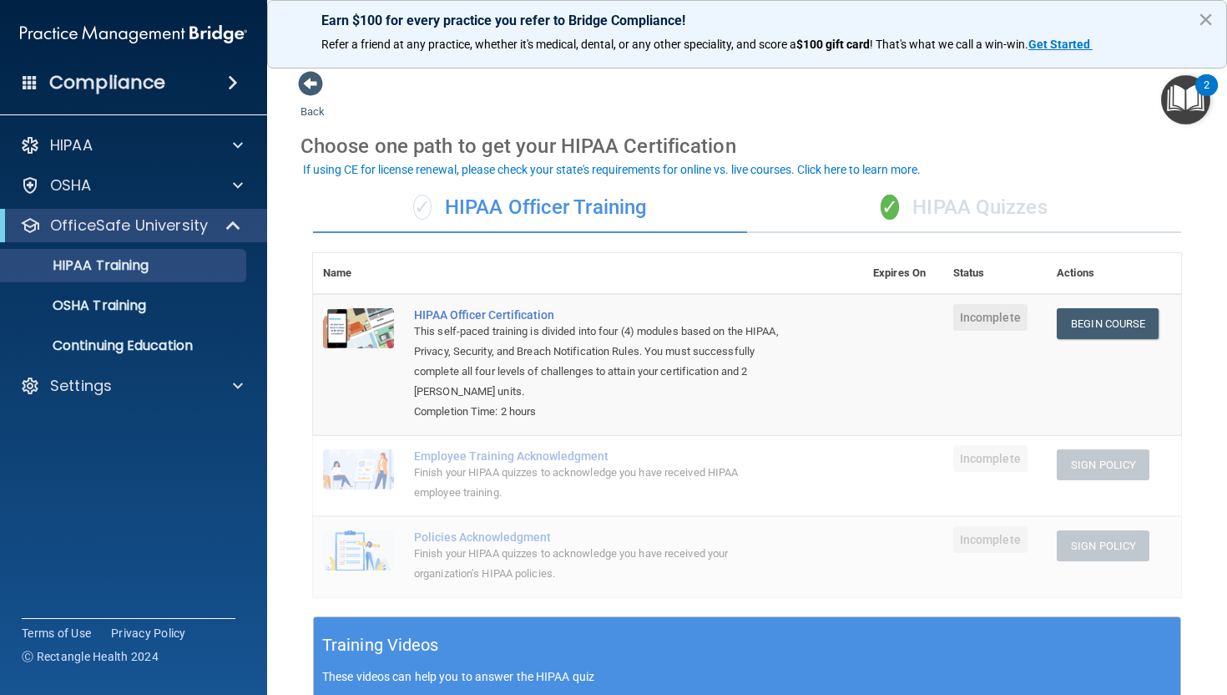
click at [887, 195] on span "✓" at bounding box center [890, 207] width 18 height 25
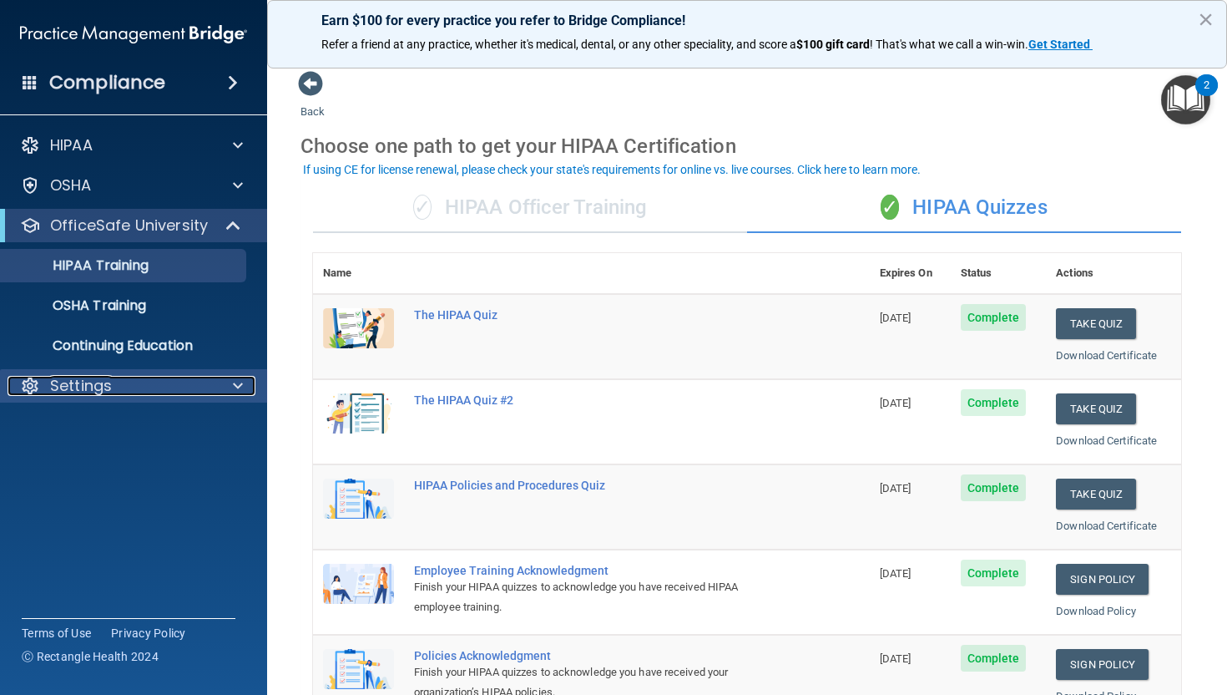
click at [206, 391] on div "Settings" at bounding box center [111, 386] width 207 height 20
